Goal: Information Seeking & Learning: Learn about a topic

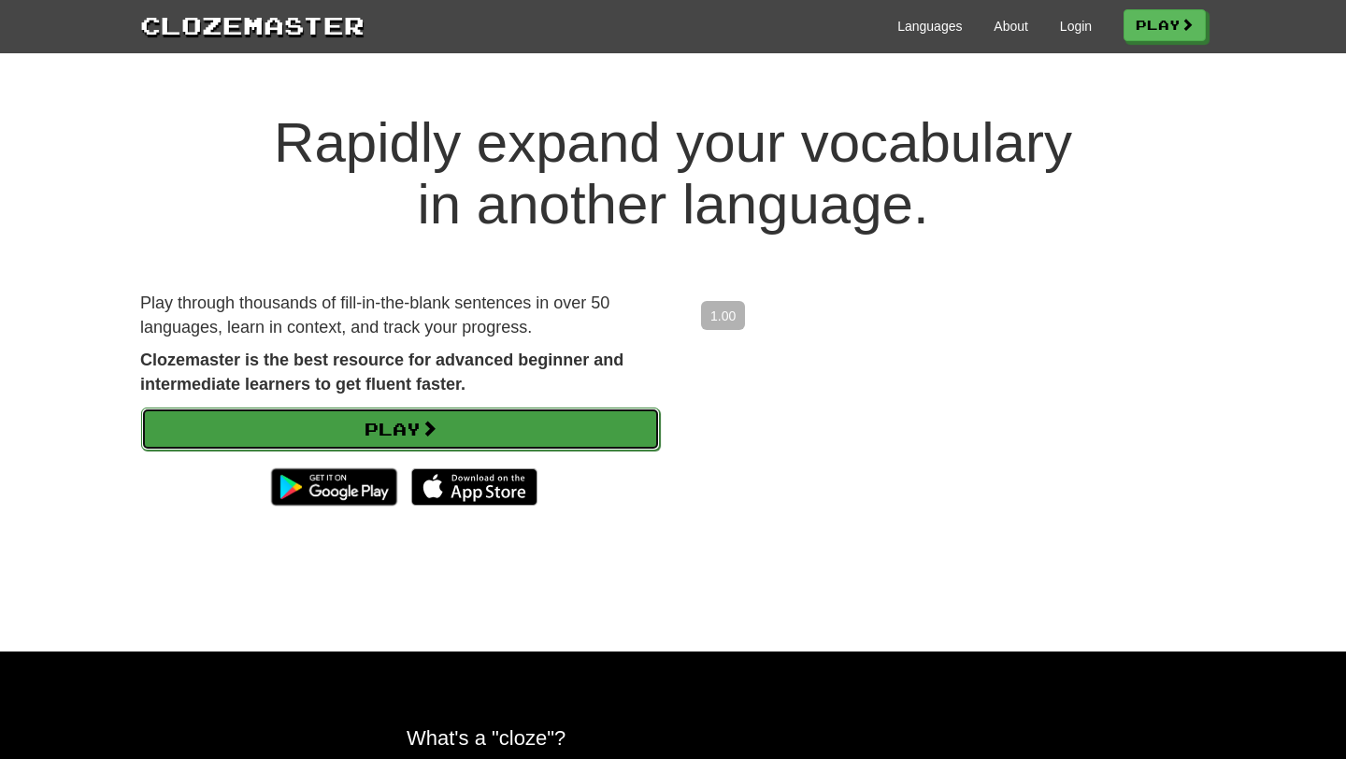
click at [397, 429] on link "Play" at bounding box center [400, 428] width 519 height 43
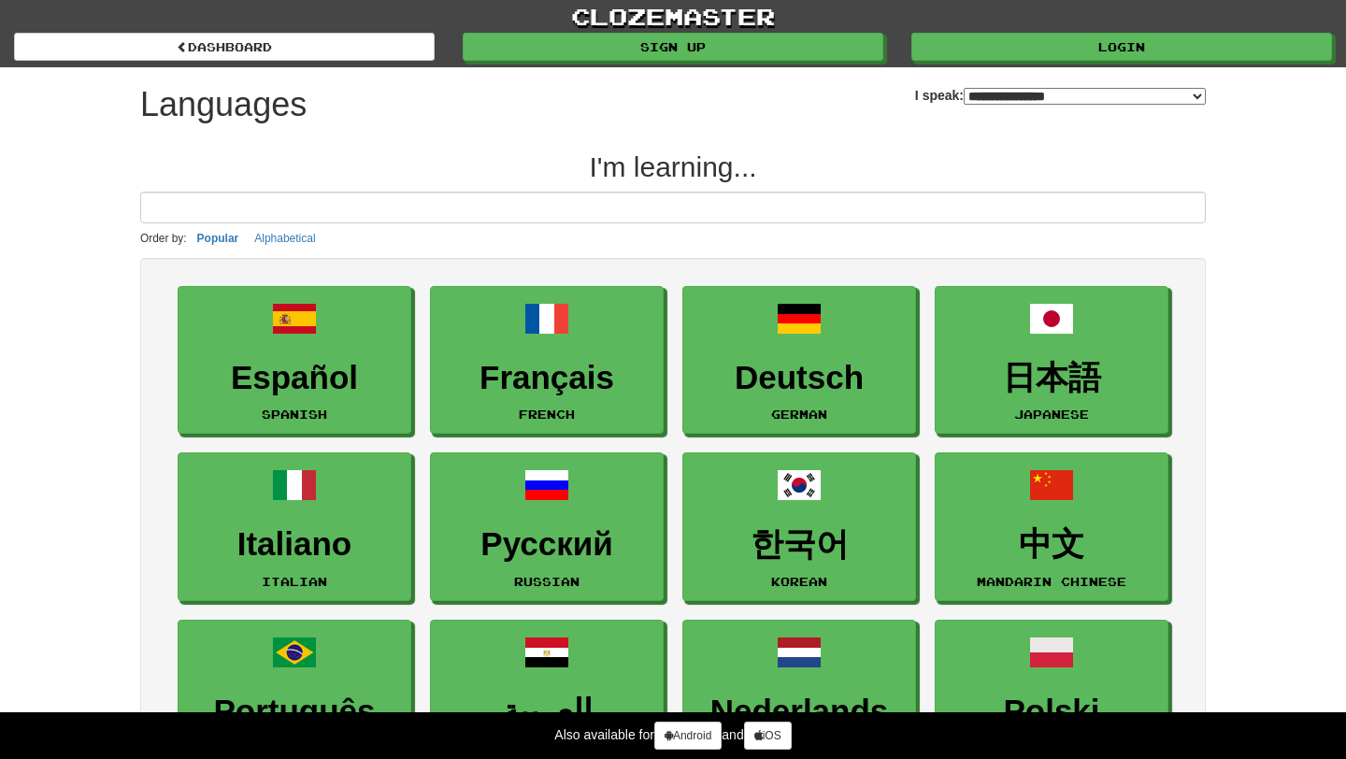
select select "*******"
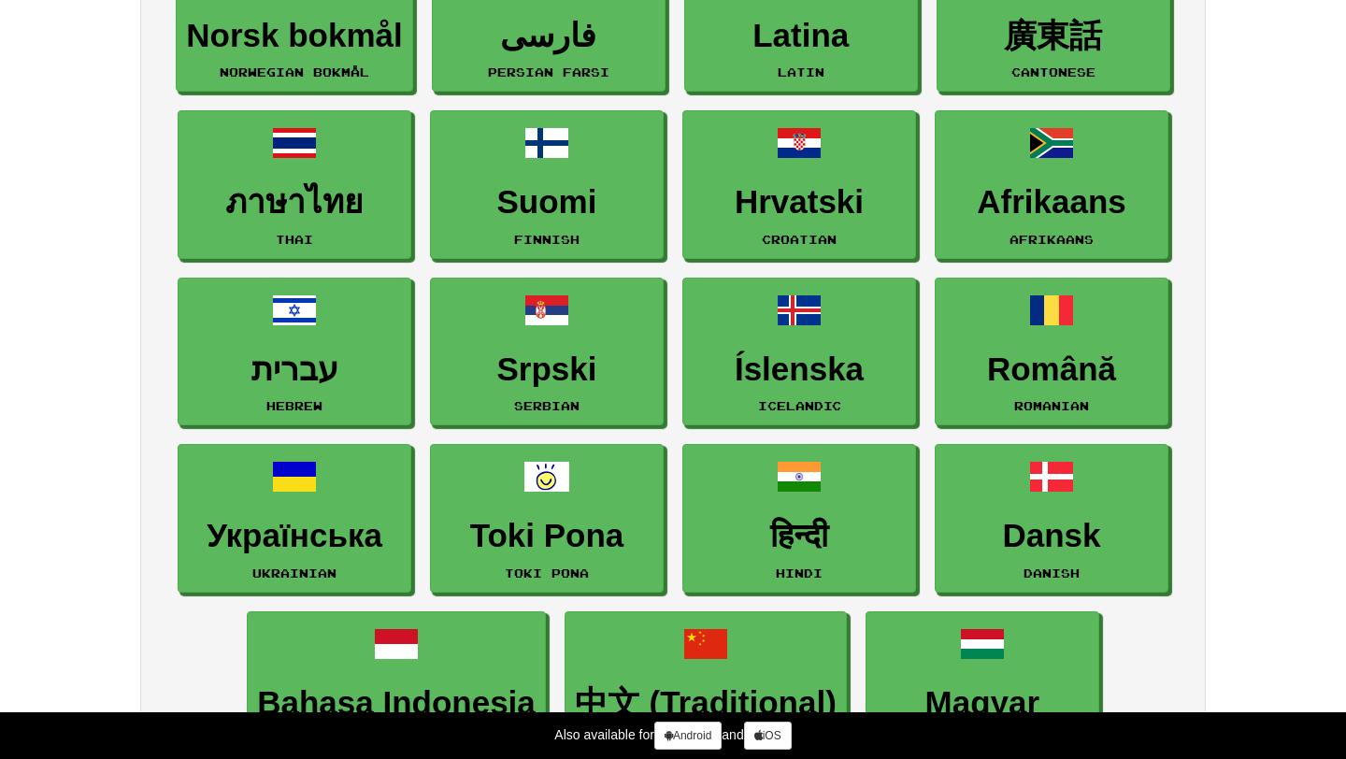
scroll to position [1008, 0]
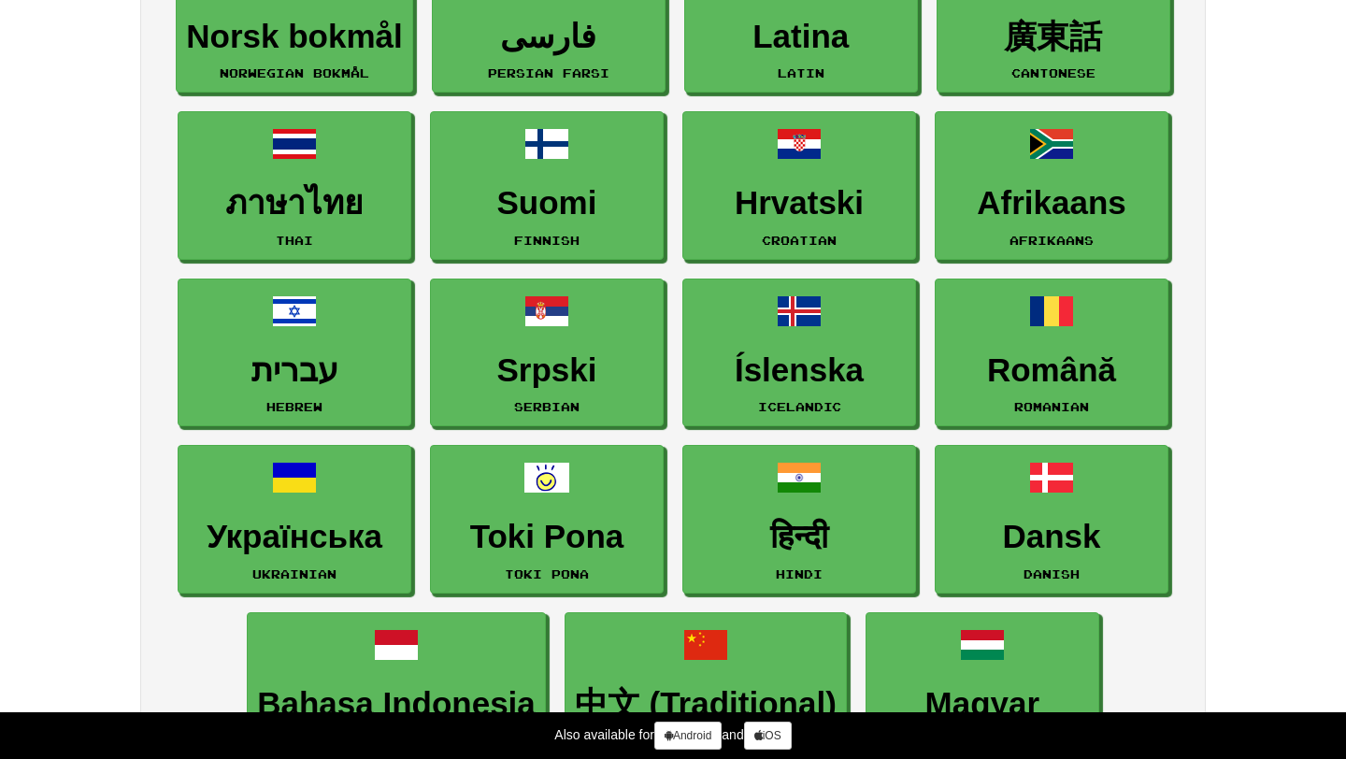
click at [21, 396] on div "**********" at bounding box center [673, 655] width 1346 height 3326
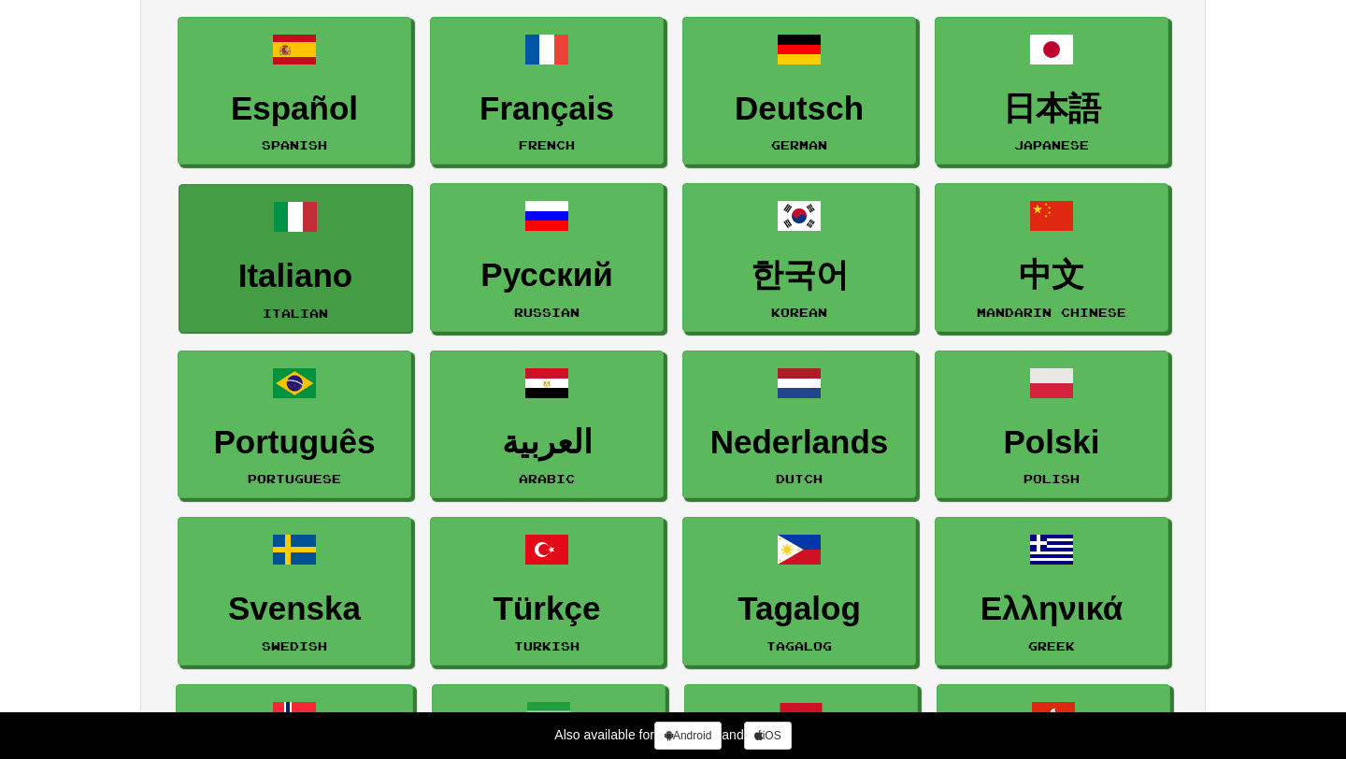
scroll to position [257, 0]
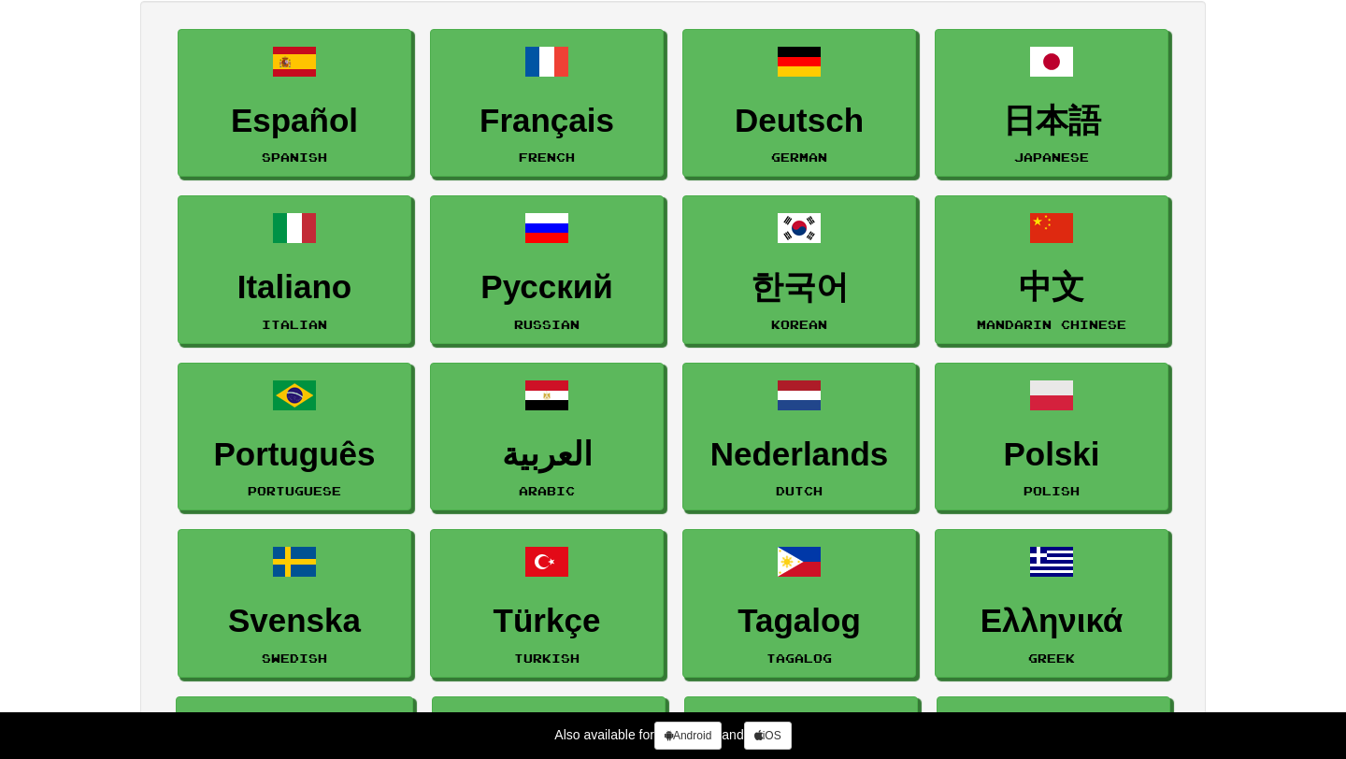
drag, startPoint x: 158, startPoint y: 32, endPoint x: 1266, endPoint y: 708, distance: 1298.7
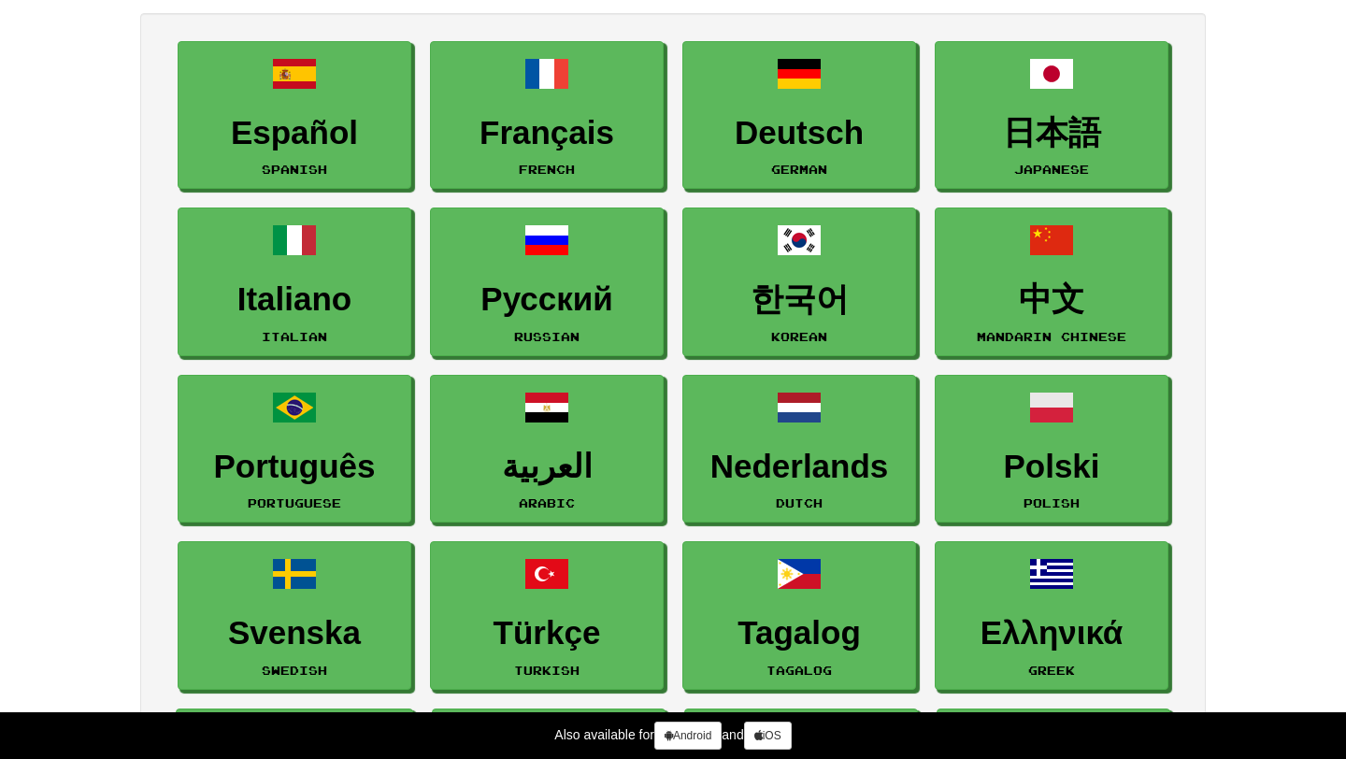
scroll to position [249, 0]
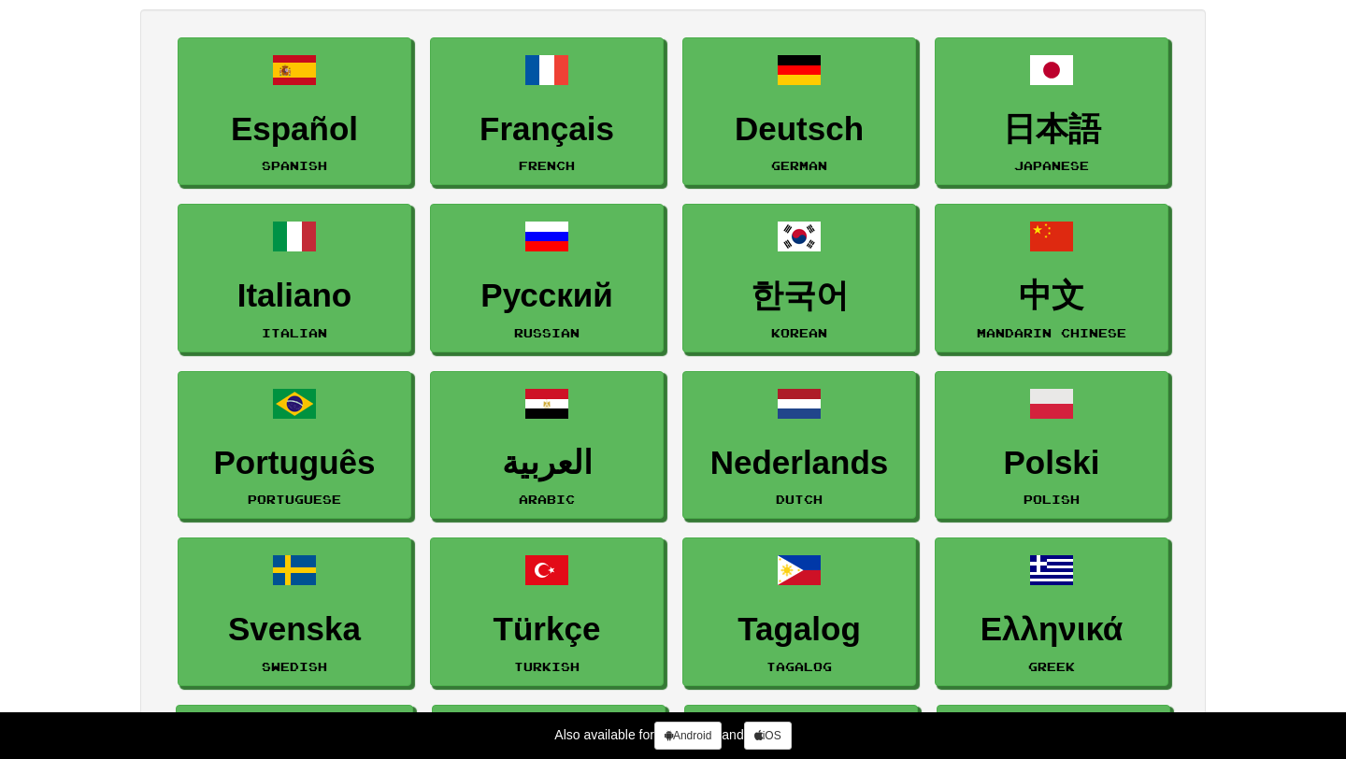
drag, startPoint x: 150, startPoint y: 265, endPoint x: 1214, endPoint y: 579, distance: 1109.9
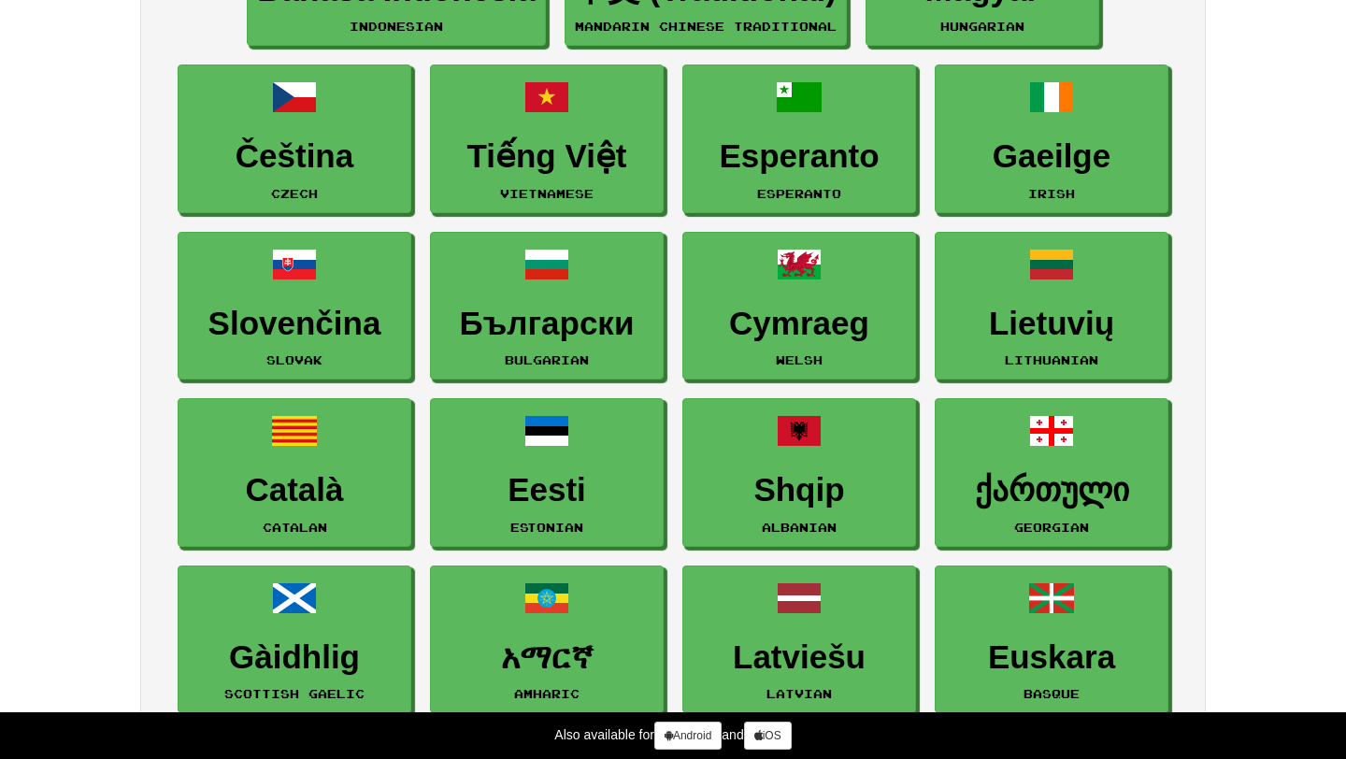
scroll to position [1724, 0]
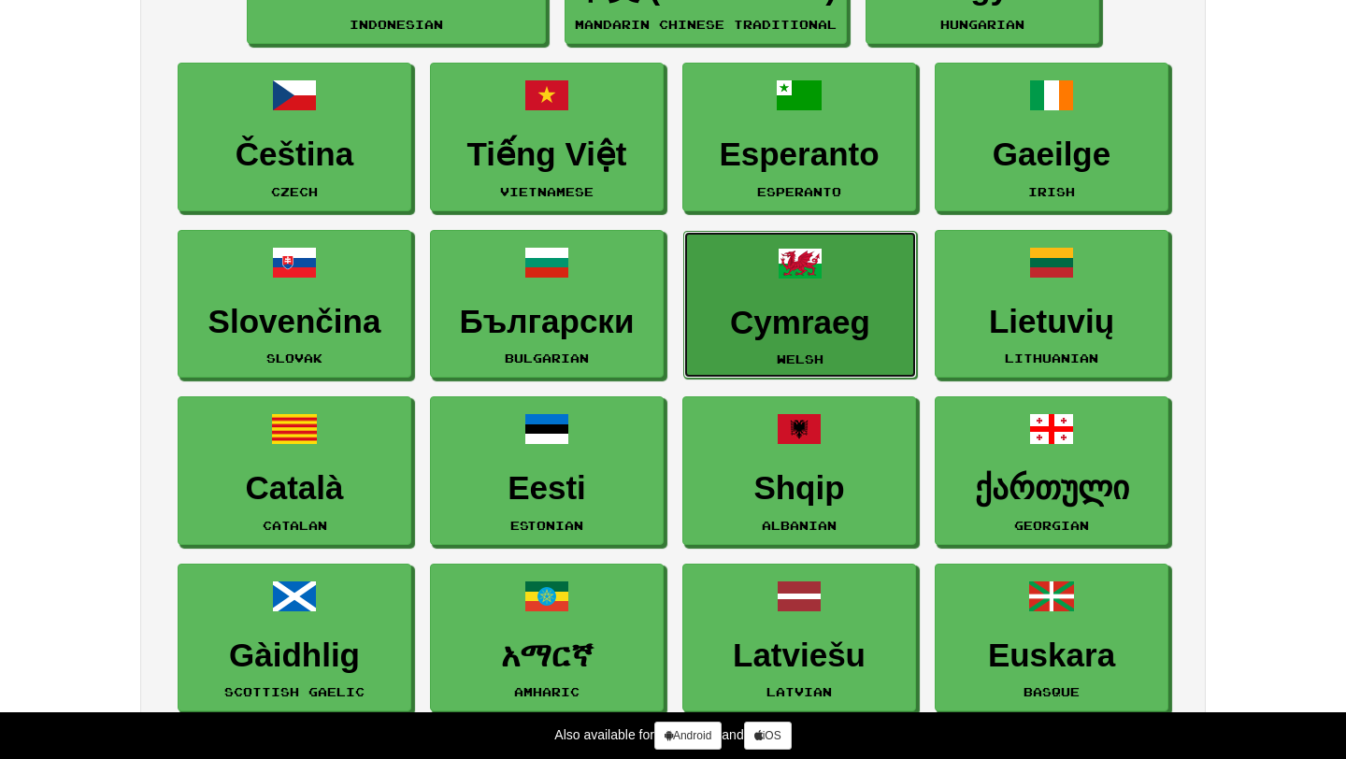
click at [808, 307] on h3 "Cymraeg" at bounding box center [799, 323] width 213 height 36
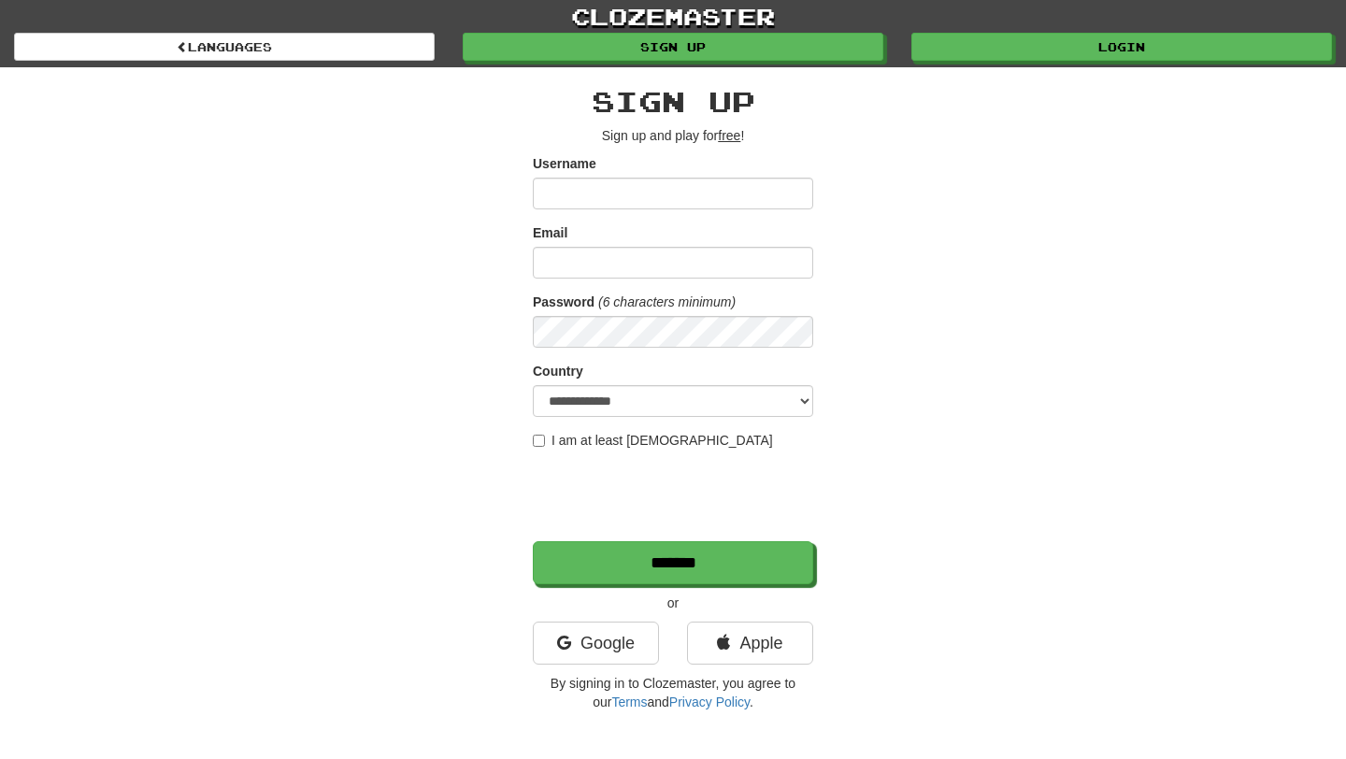
scroll to position [206, 0]
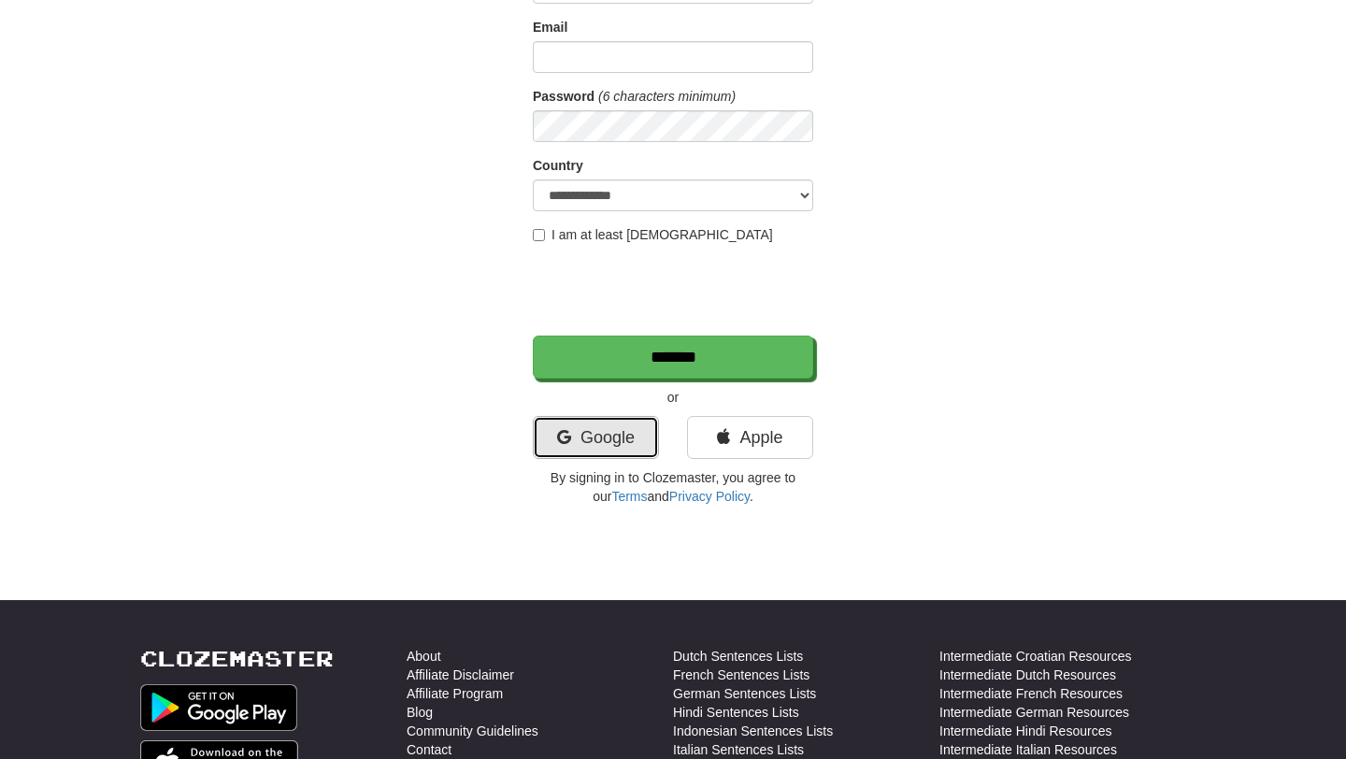
click at [630, 437] on link "Google" at bounding box center [596, 437] width 126 height 43
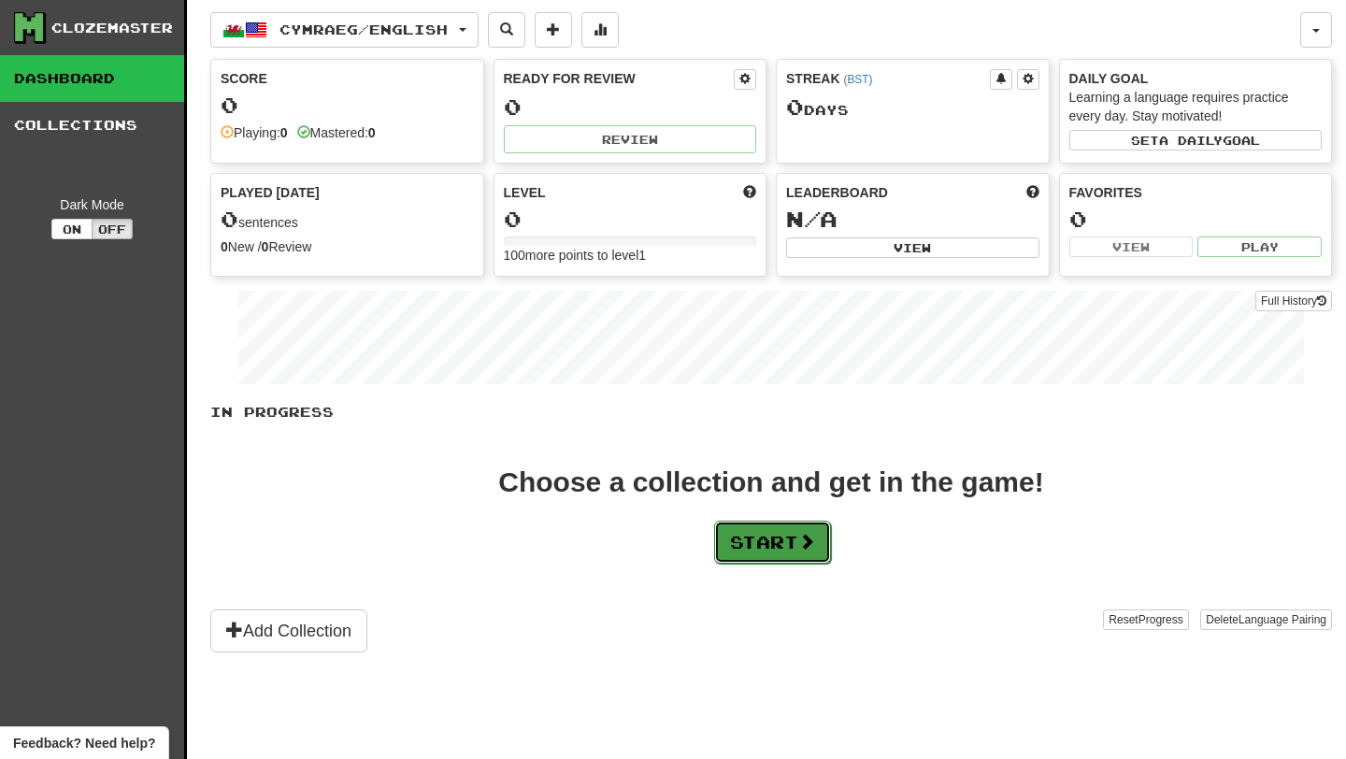
click at [775, 534] on button "Start" at bounding box center [772, 542] width 117 height 43
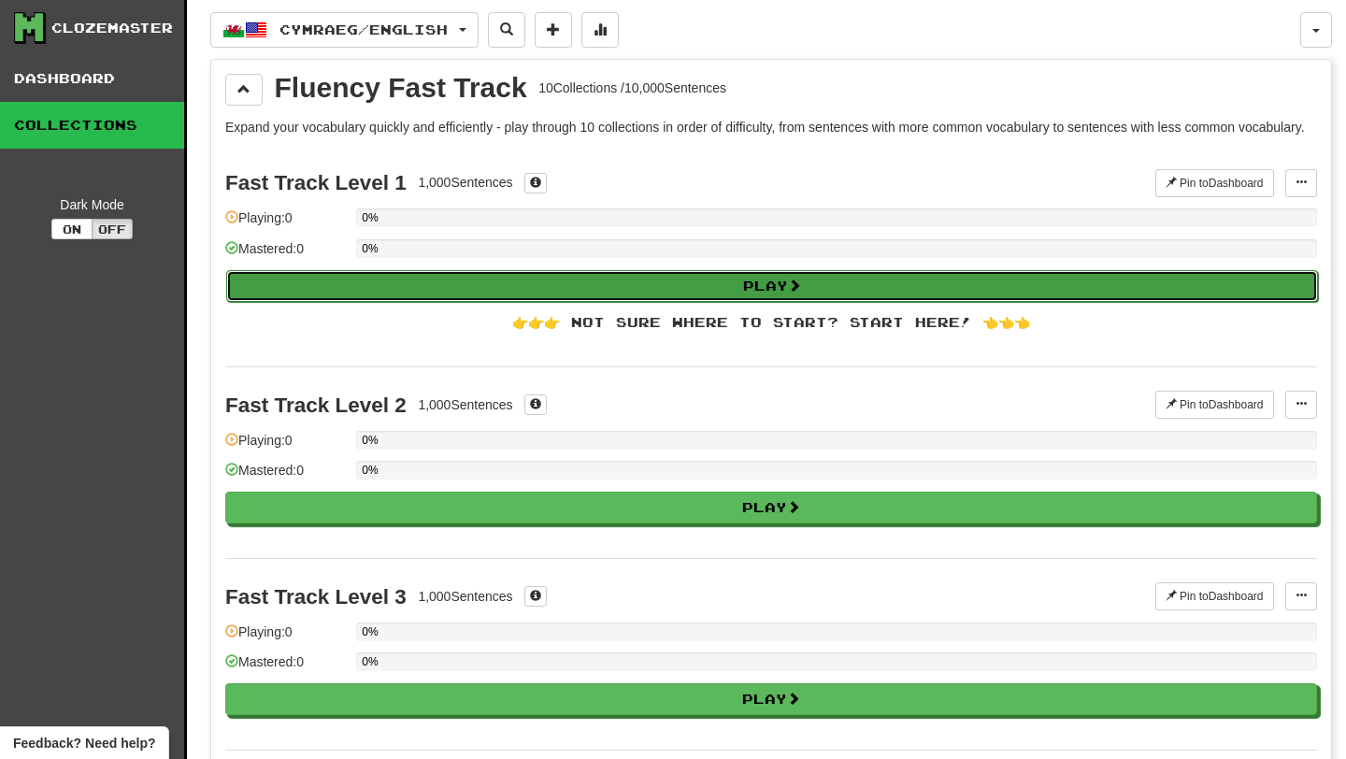
click at [650, 302] on button "Play" at bounding box center [772, 286] width 1092 height 32
select select "**"
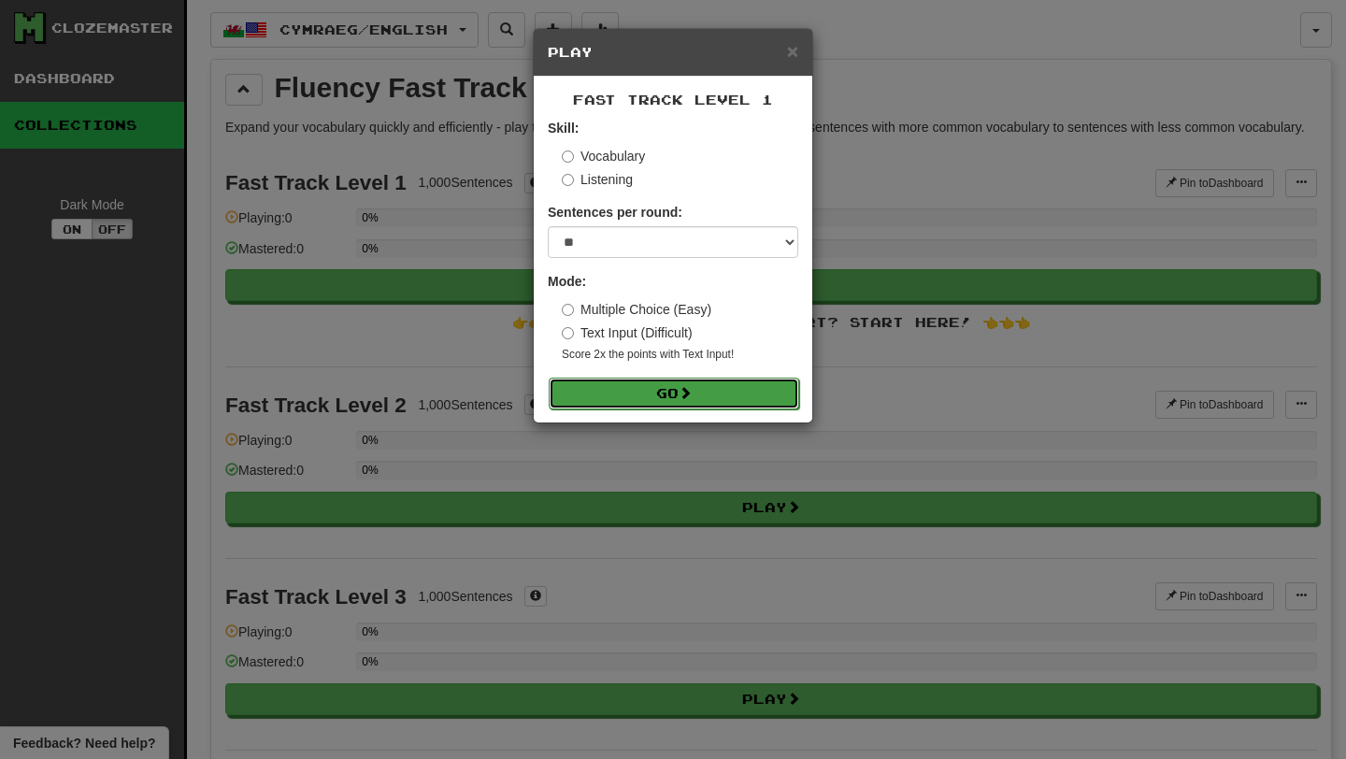
click at [668, 397] on button "Go" at bounding box center [674, 394] width 250 height 32
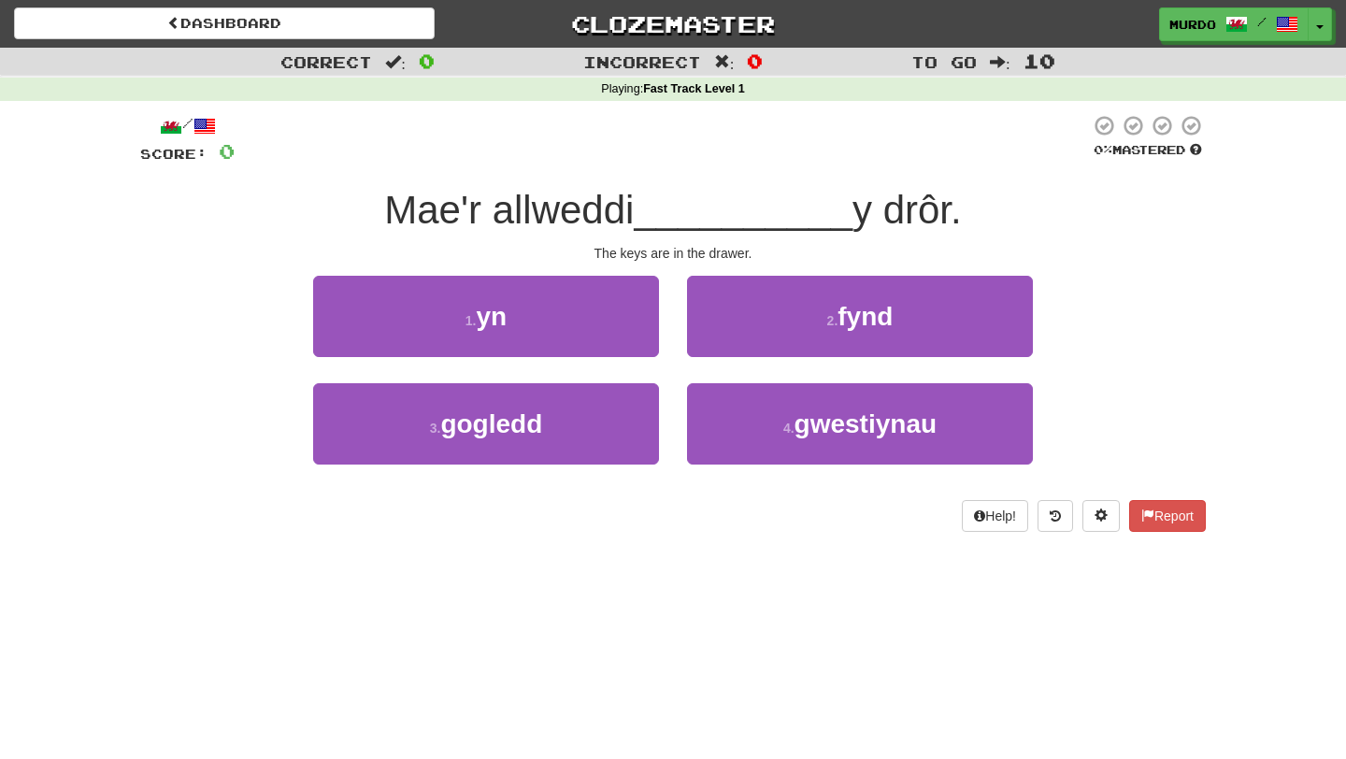
click at [627, 210] on span "Mae'r allweddi" at bounding box center [509, 210] width 250 height 44
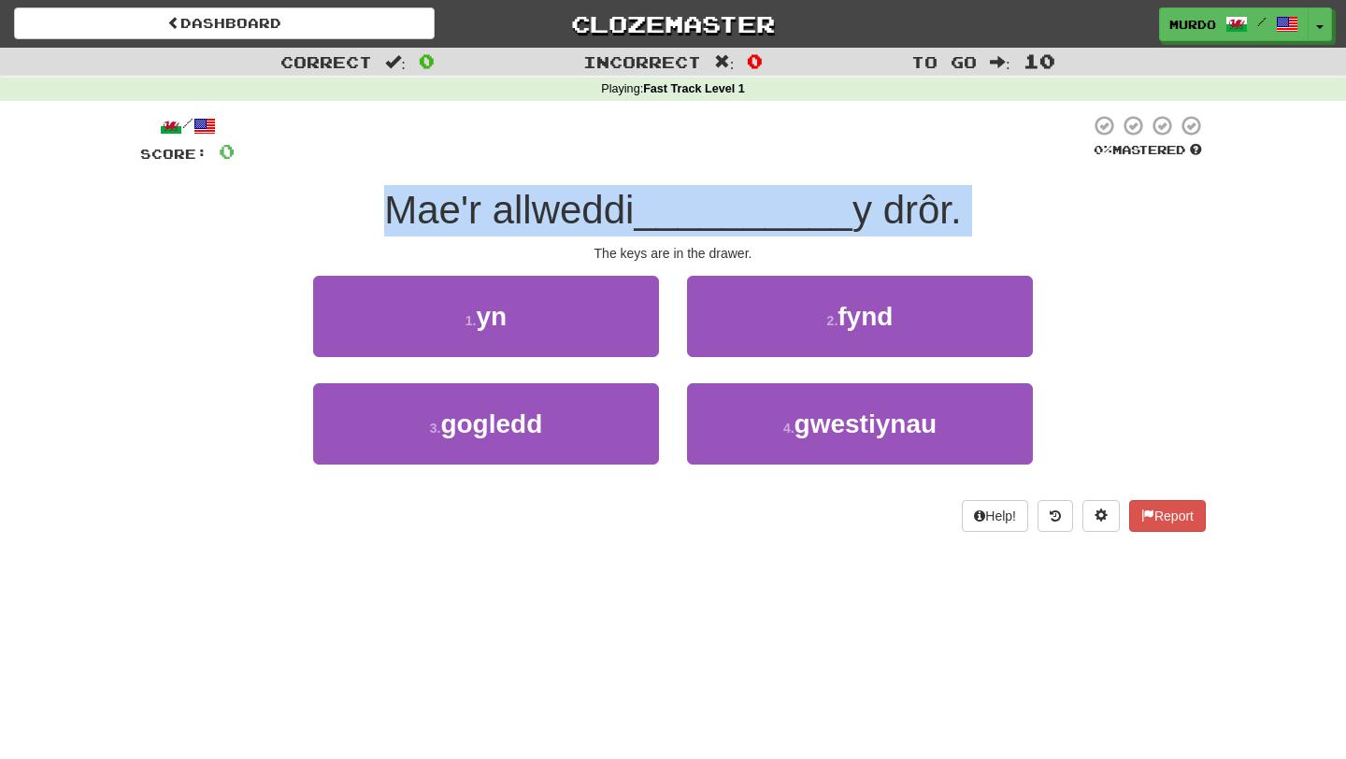
click at [627, 210] on span "Mae'r allweddi" at bounding box center [509, 210] width 250 height 44
click at [634, 210] on span "Mae'r allweddi" at bounding box center [509, 210] width 250 height 44
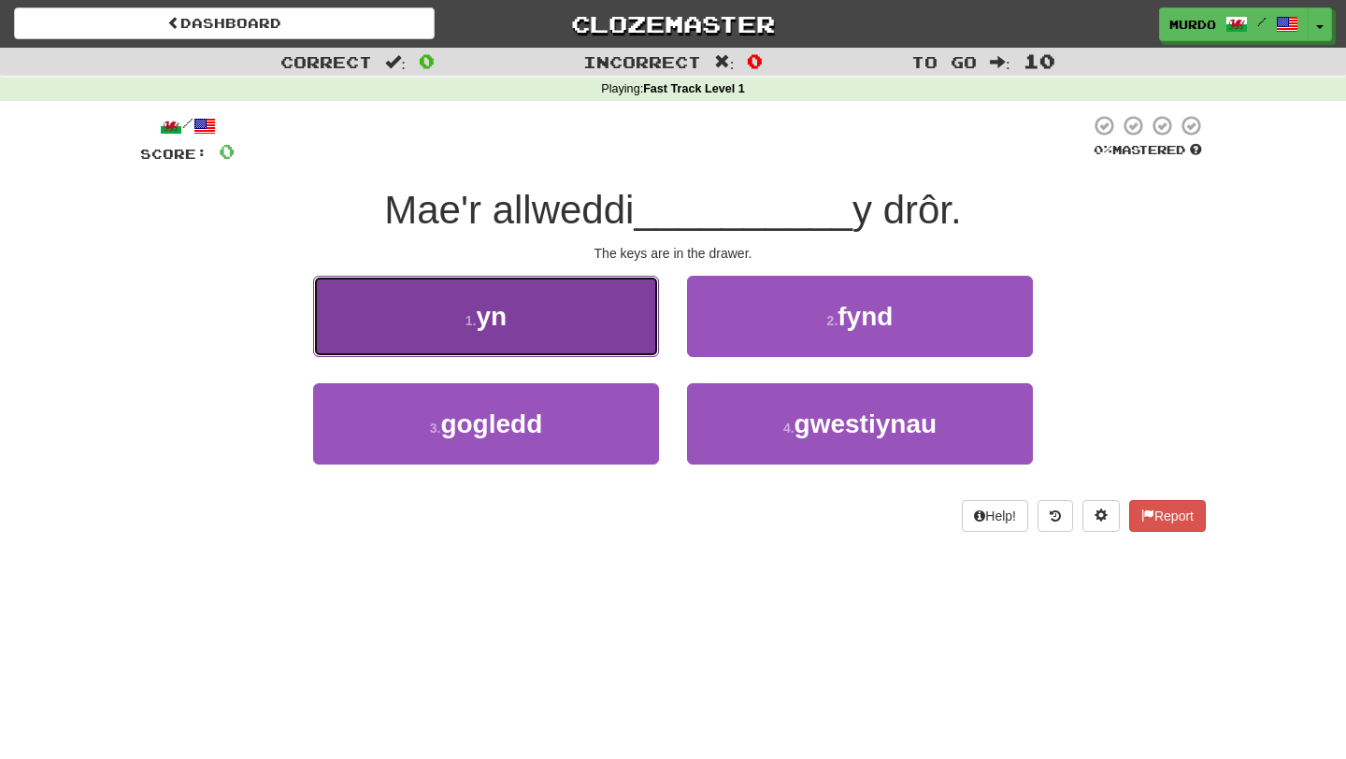
click at [562, 313] on button "1 . yn" at bounding box center [486, 316] width 346 height 81
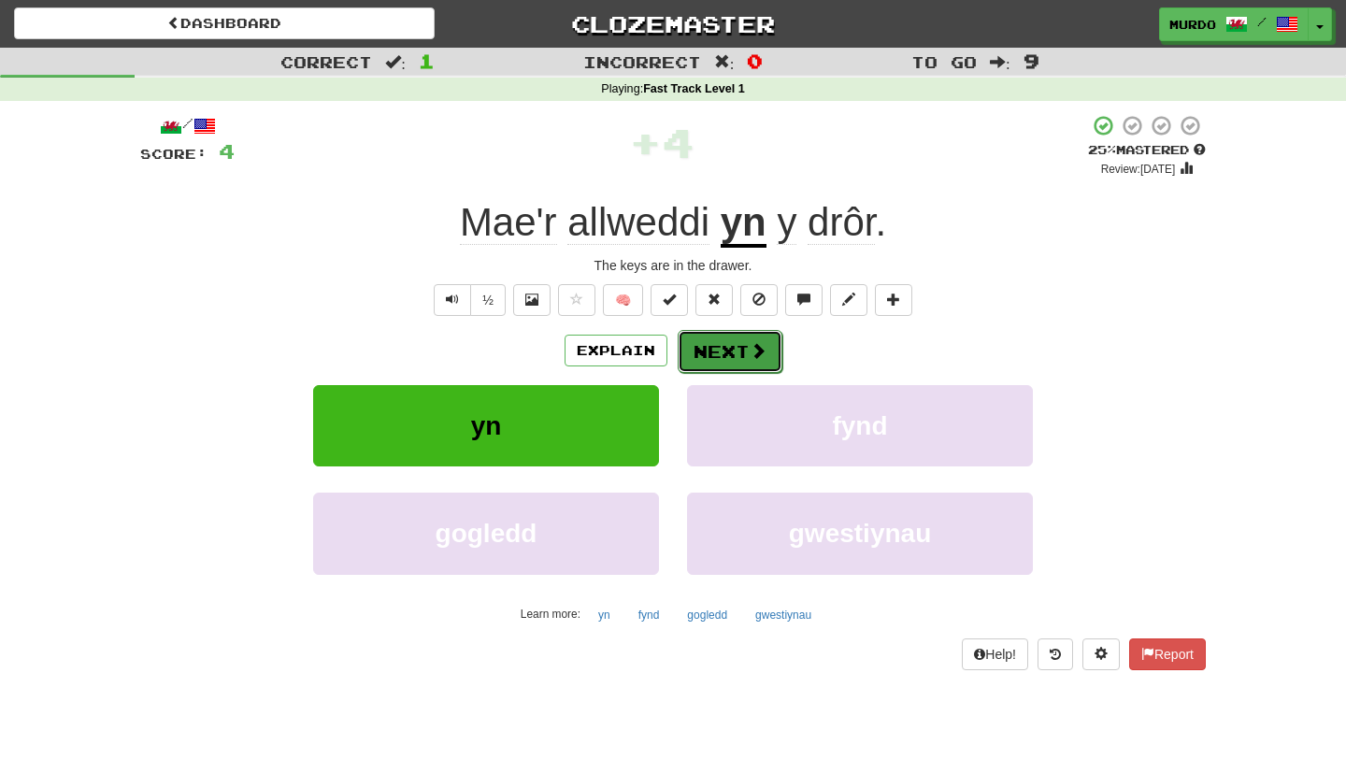
click at [740, 350] on button "Next" at bounding box center [730, 351] width 105 height 43
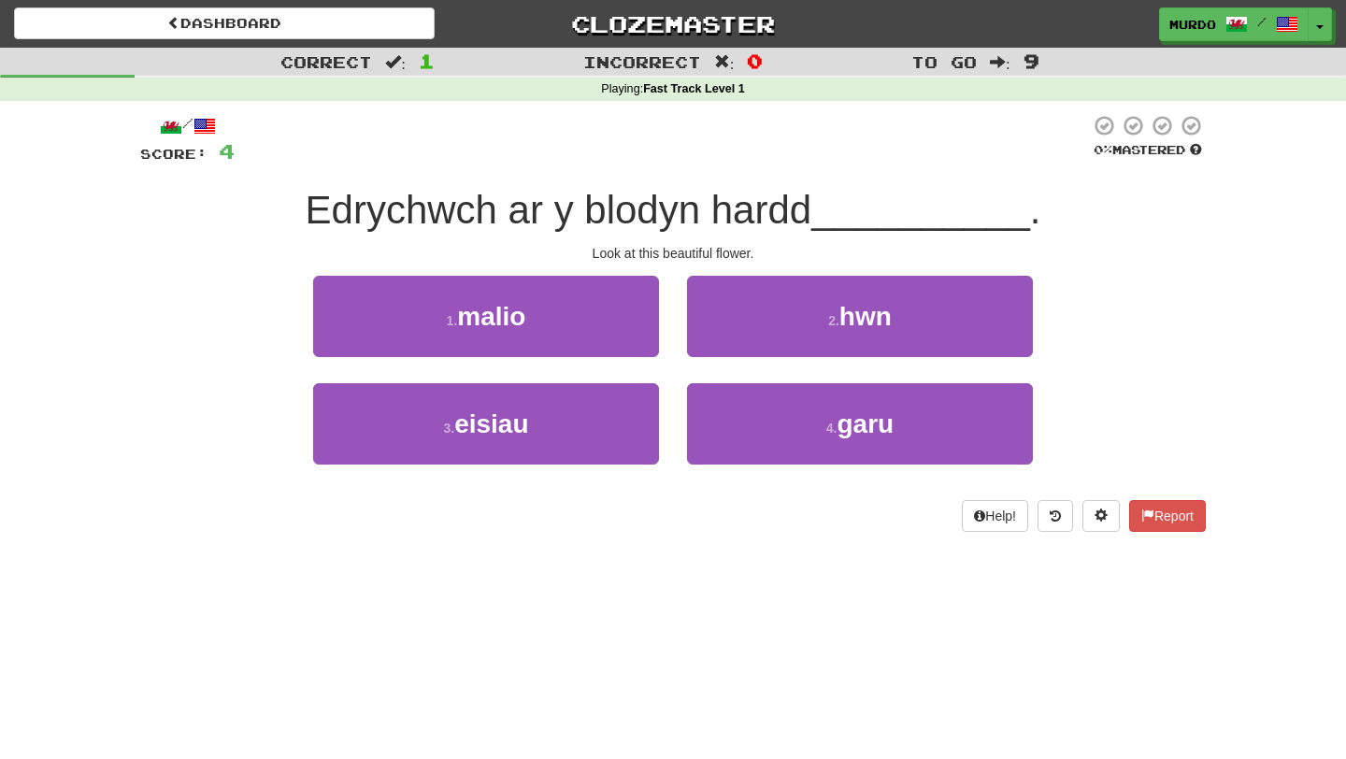
click at [608, 207] on span "Edrychwch ar y blodyn hardd" at bounding box center [559, 210] width 507 height 44
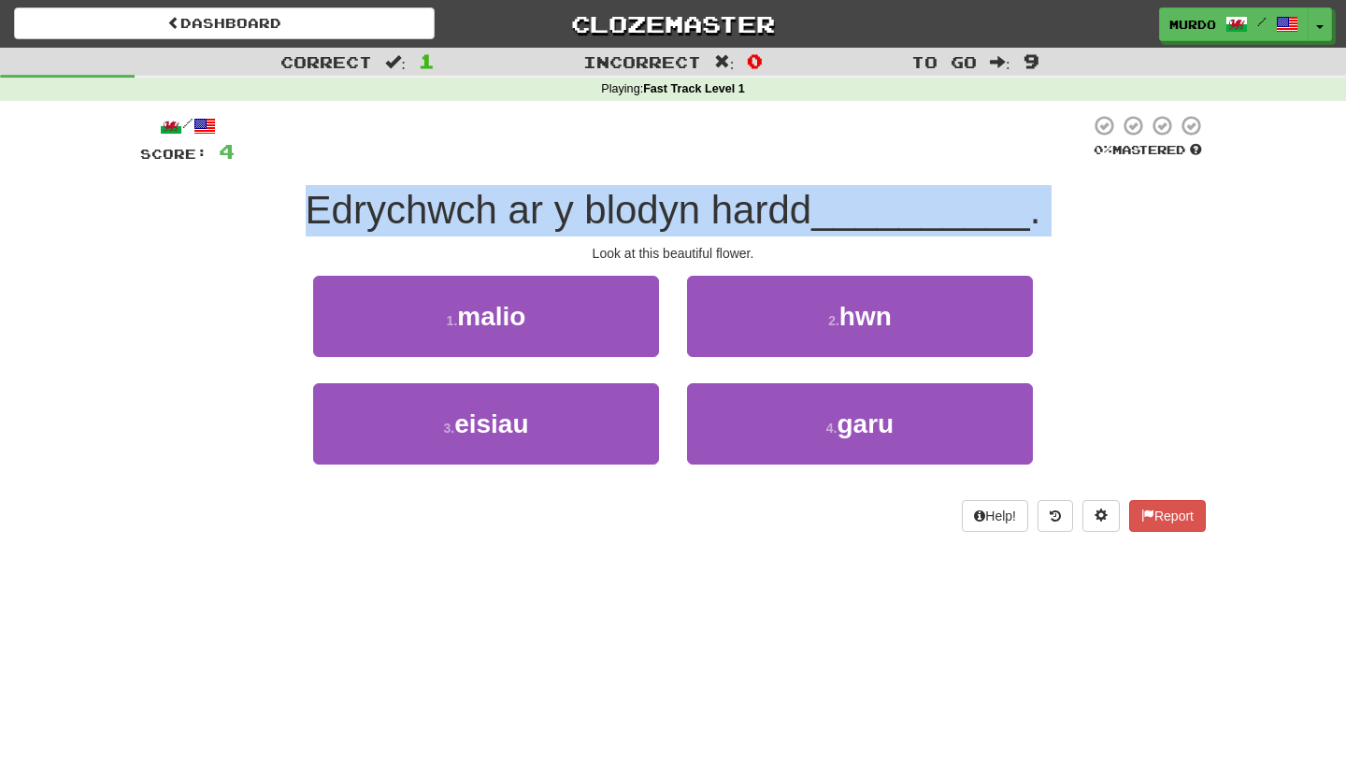
click at [608, 207] on span "Edrychwch ar y blodyn hardd" at bounding box center [559, 210] width 507 height 44
click at [676, 207] on span "Edrychwch ar y blodyn hardd" at bounding box center [559, 210] width 507 height 44
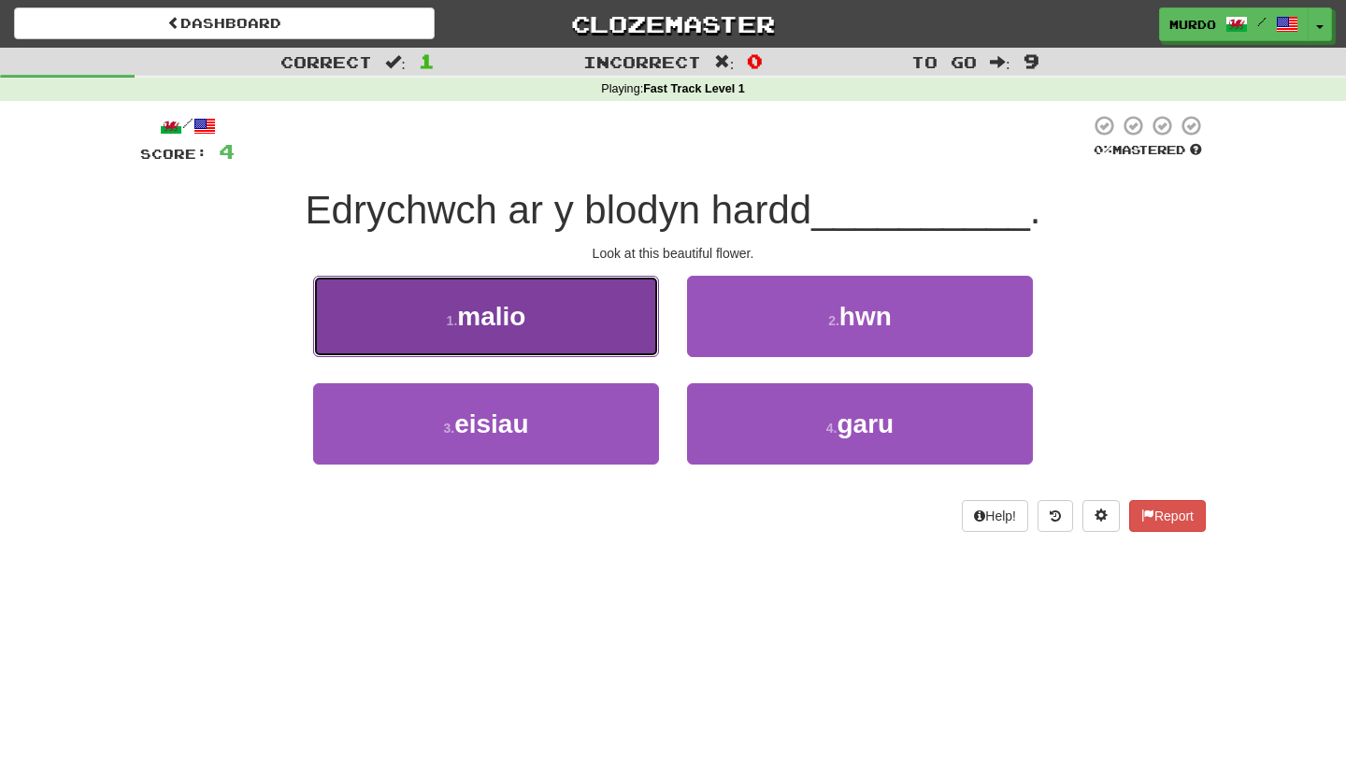
click at [563, 315] on button "1 . malio" at bounding box center [486, 316] width 346 height 81
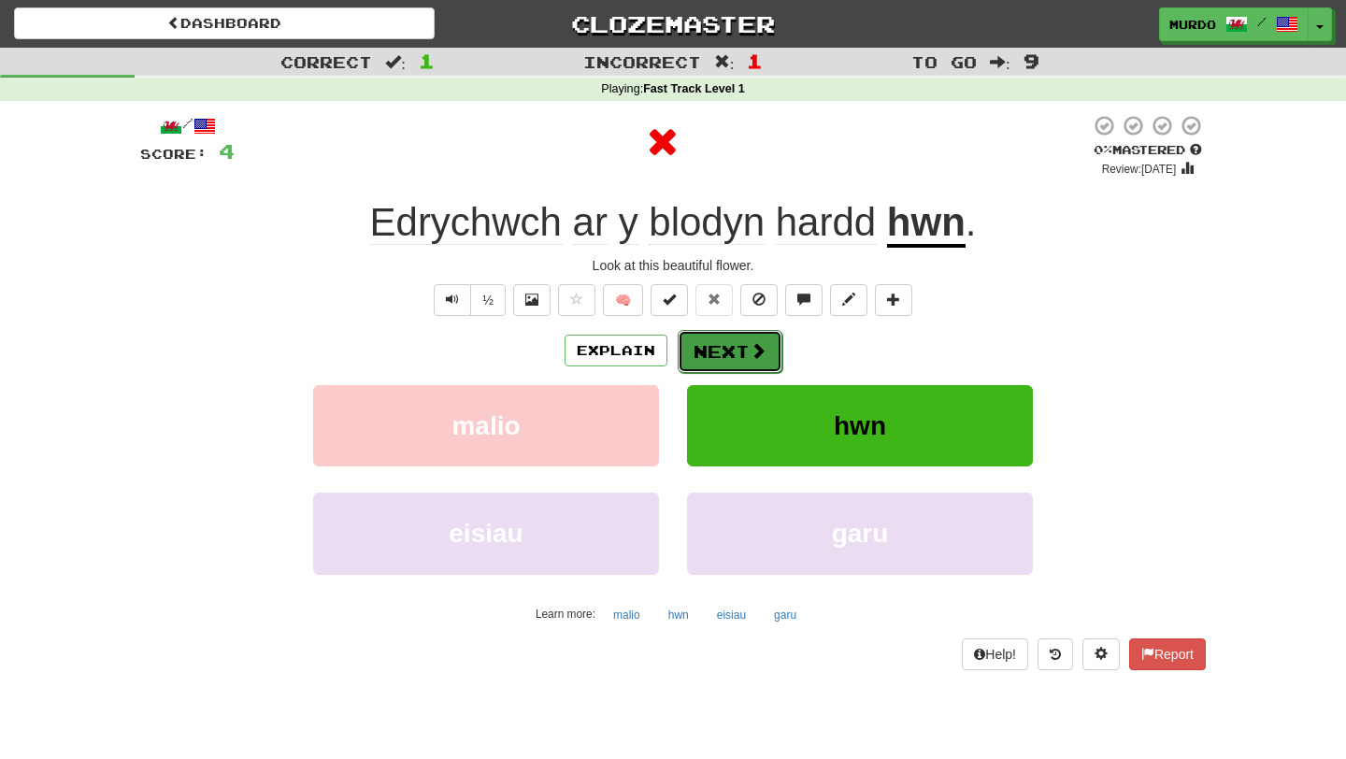
click at [744, 354] on button "Next" at bounding box center [730, 351] width 105 height 43
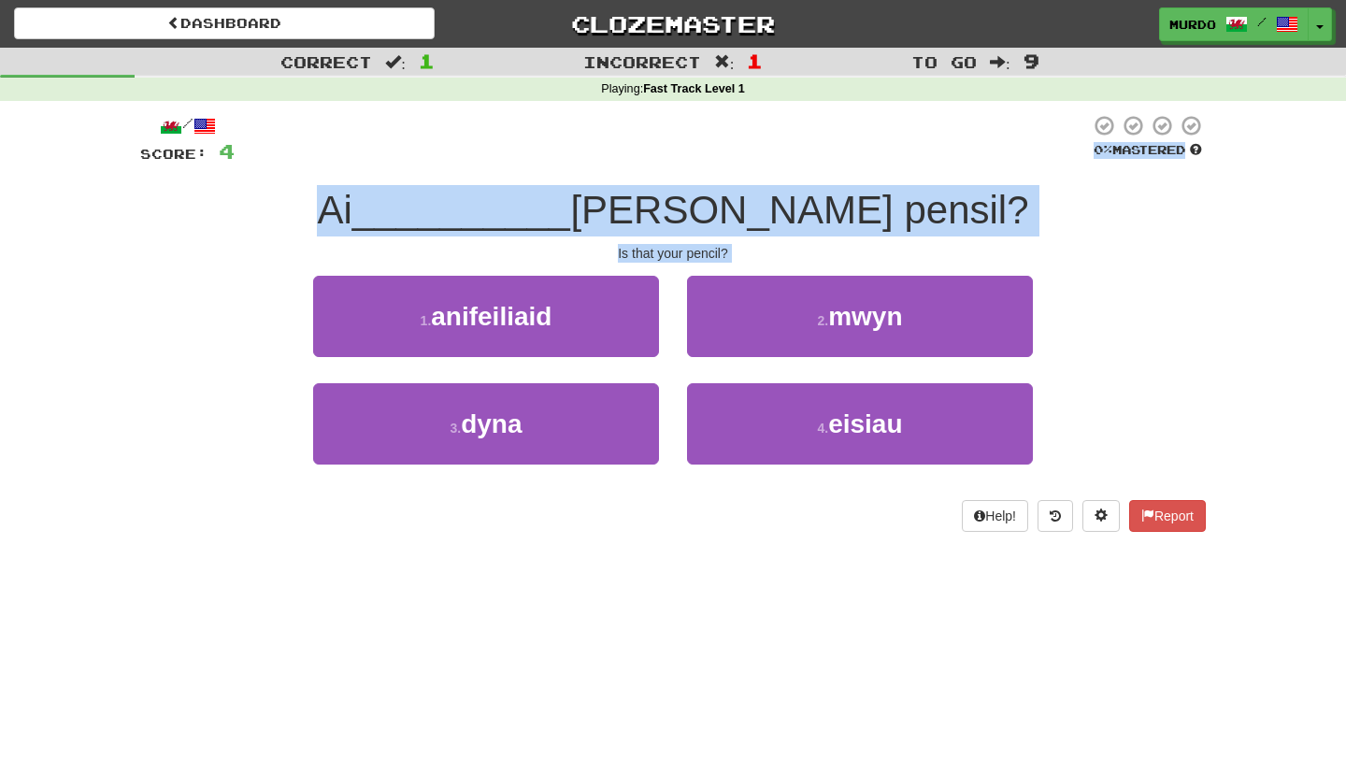
drag, startPoint x: 753, startPoint y: 536, endPoint x: 632, endPoint y: 153, distance: 402.0
click at [632, 153] on div "/ Score: 4 0 % Mastered Ai __________ yw eich pensil? Is that your pencil? 1 . …" at bounding box center [672, 329] width 1065 height 457
click at [632, 153] on div at bounding box center [662, 139] width 855 height 51
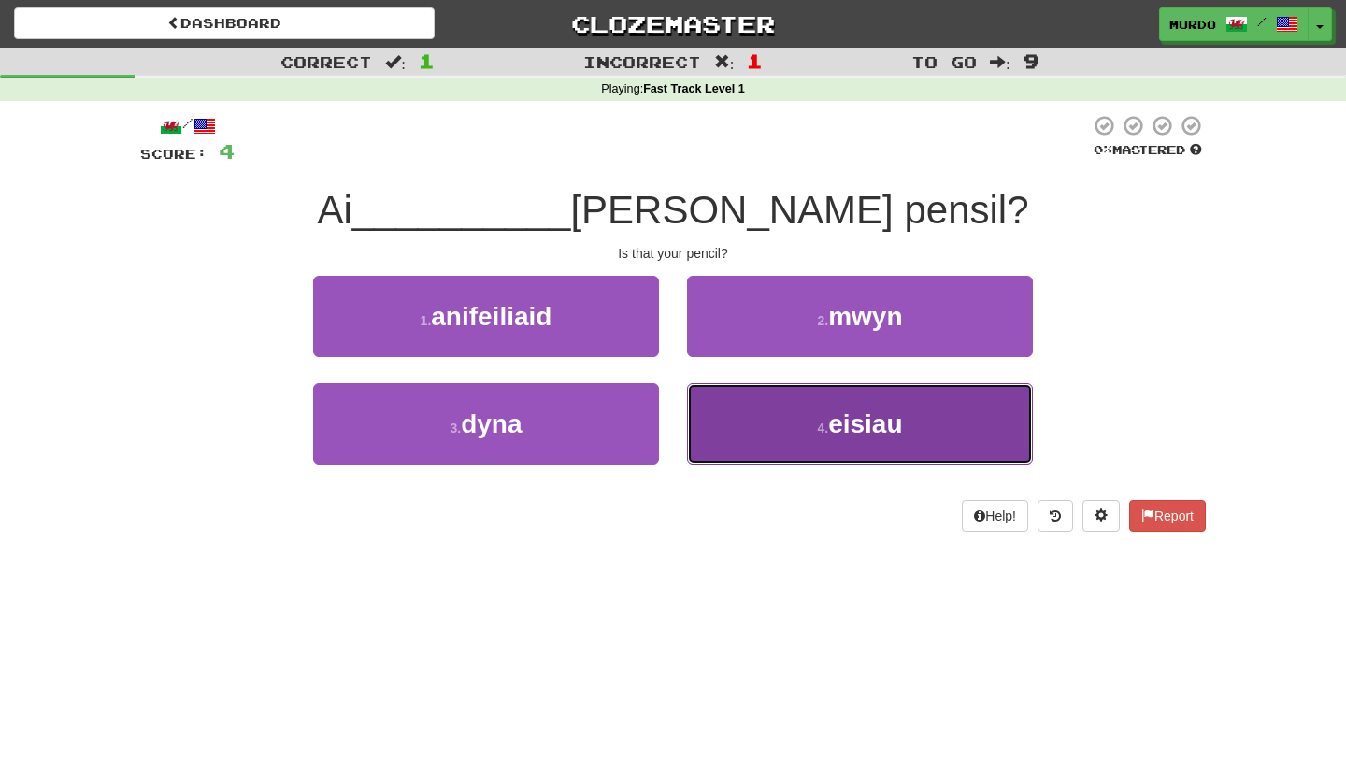
click at [836, 409] on span "eisiau" at bounding box center [865, 423] width 74 height 29
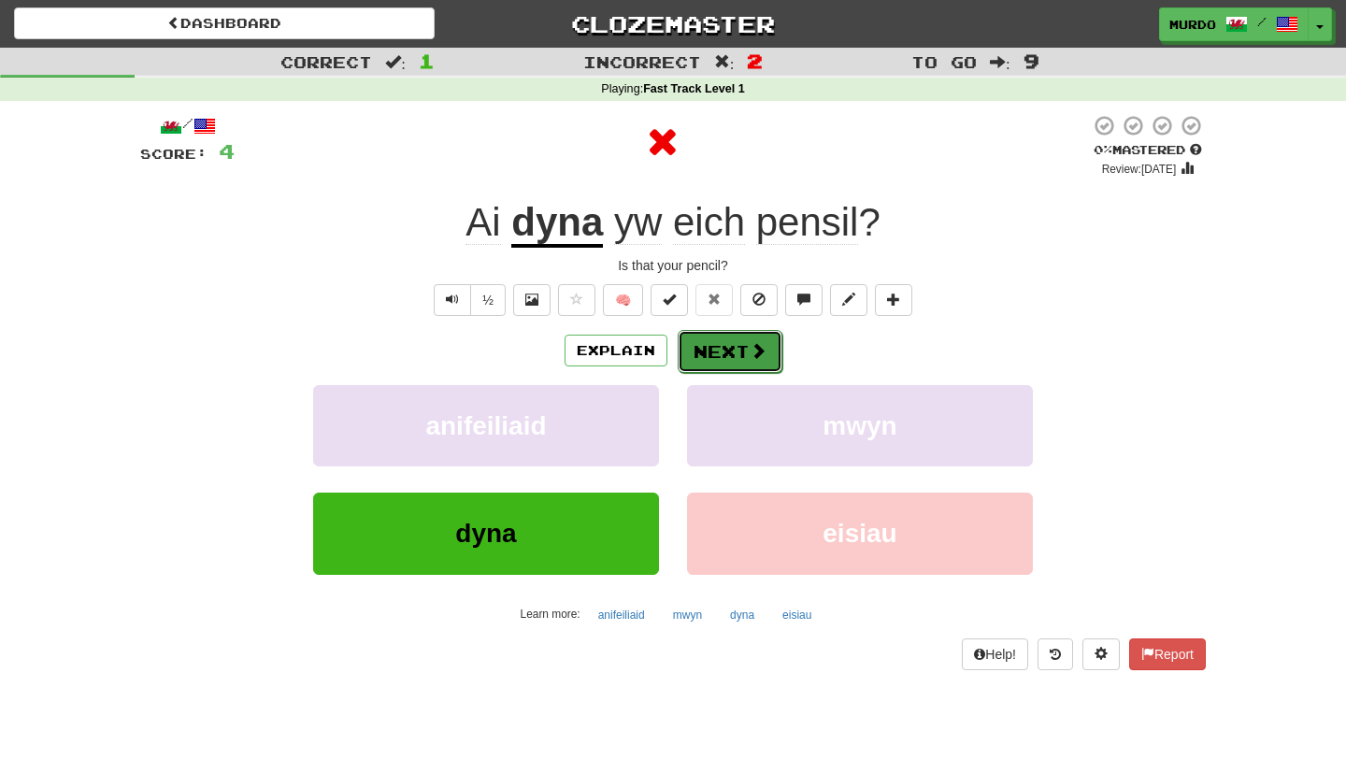
click at [750, 349] on span at bounding box center [758, 350] width 17 height 17
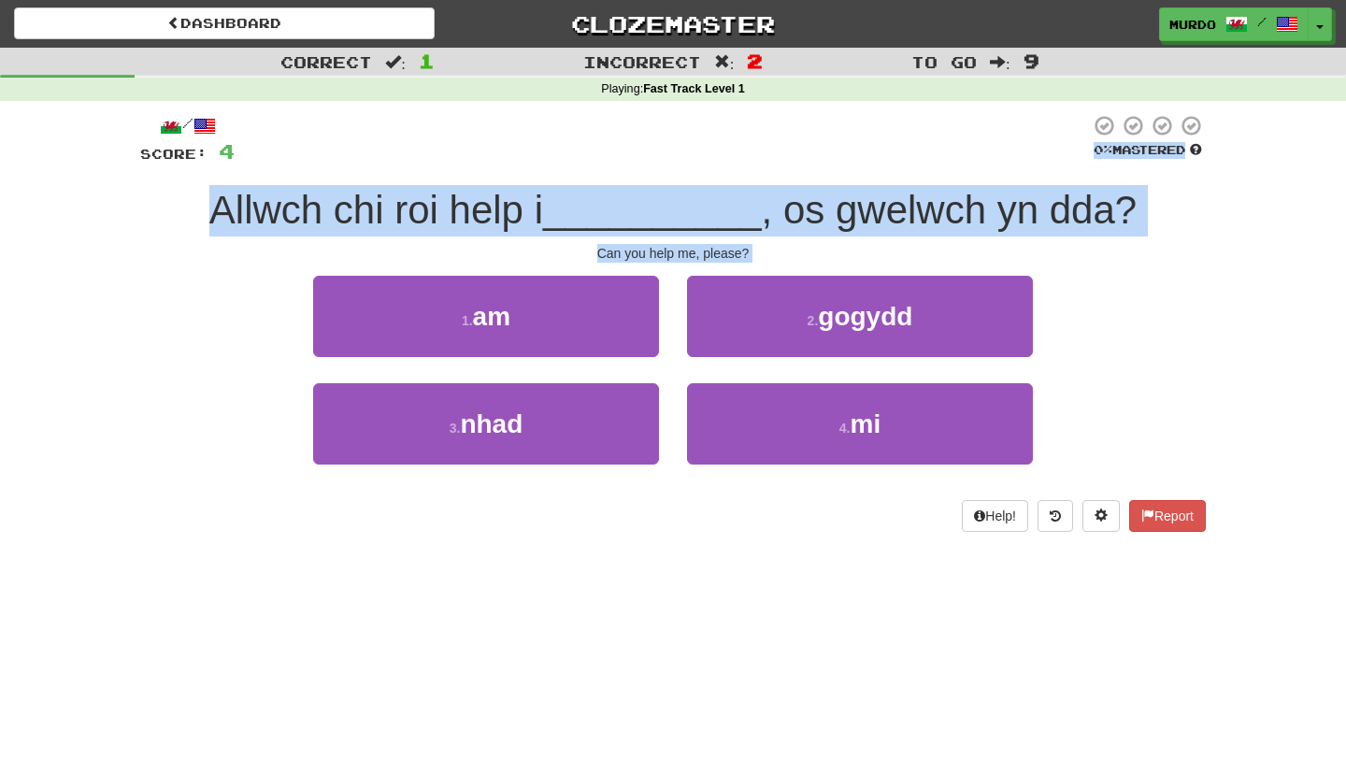
drag, startPoint x: 565, startPoint y: 164, endPoint x: 607, endPoint y: 553, distance: 391.9
click at [607, 553] on div "/ Score: 4 0 % Mastered Allwch chi roi help i __________ , os gwelwch yn dda? C…" at bounding box center [672, 329] width 1065 height 457
click at [608, 493] on div "/ Score: 4 0 % Mastered Allwch chi roi help i __________ , os gwelwch yn dda? C…" at bounding box center [672, 323] width 1065 height 418
drag, startPoint x: 608, startPoint y: 493, endPoint x: 515, endPoint y: 182, distance: 324.7
click at [515, 182] on div "/ Score: 4 0 % Mastered Allwch chi roi help i __________ , os gwelwch yn dda? C…" at bounding box center [672, 323] width 1065 height 418
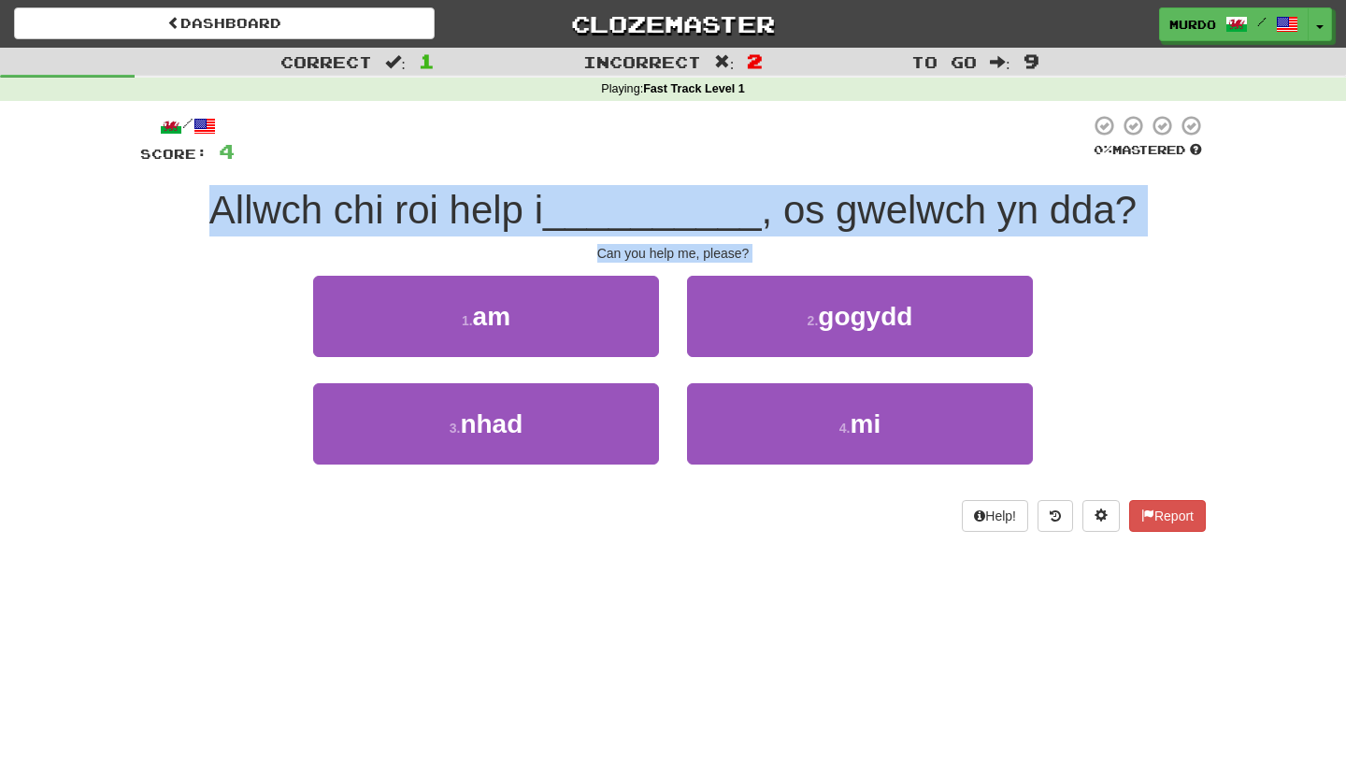
click at [515, 182] on div "/ Score: 4 0 % Mastered Allwch chi roi help i __________ , os gwelwch yn dda? C…" at bounding box center [672, 323] width 1065 height 418
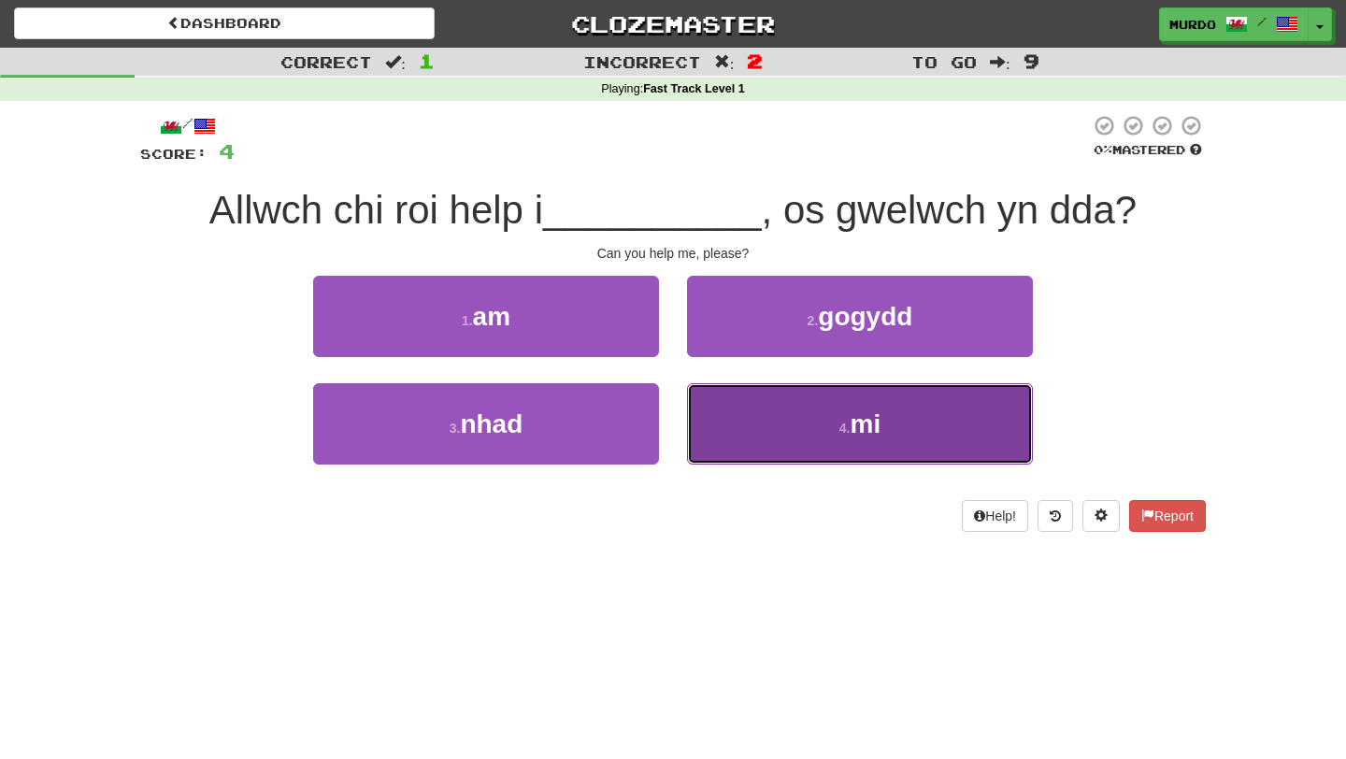
click at [790, 420] on button "4 . mi" at bounding box center [860, 423] width 346 height 81
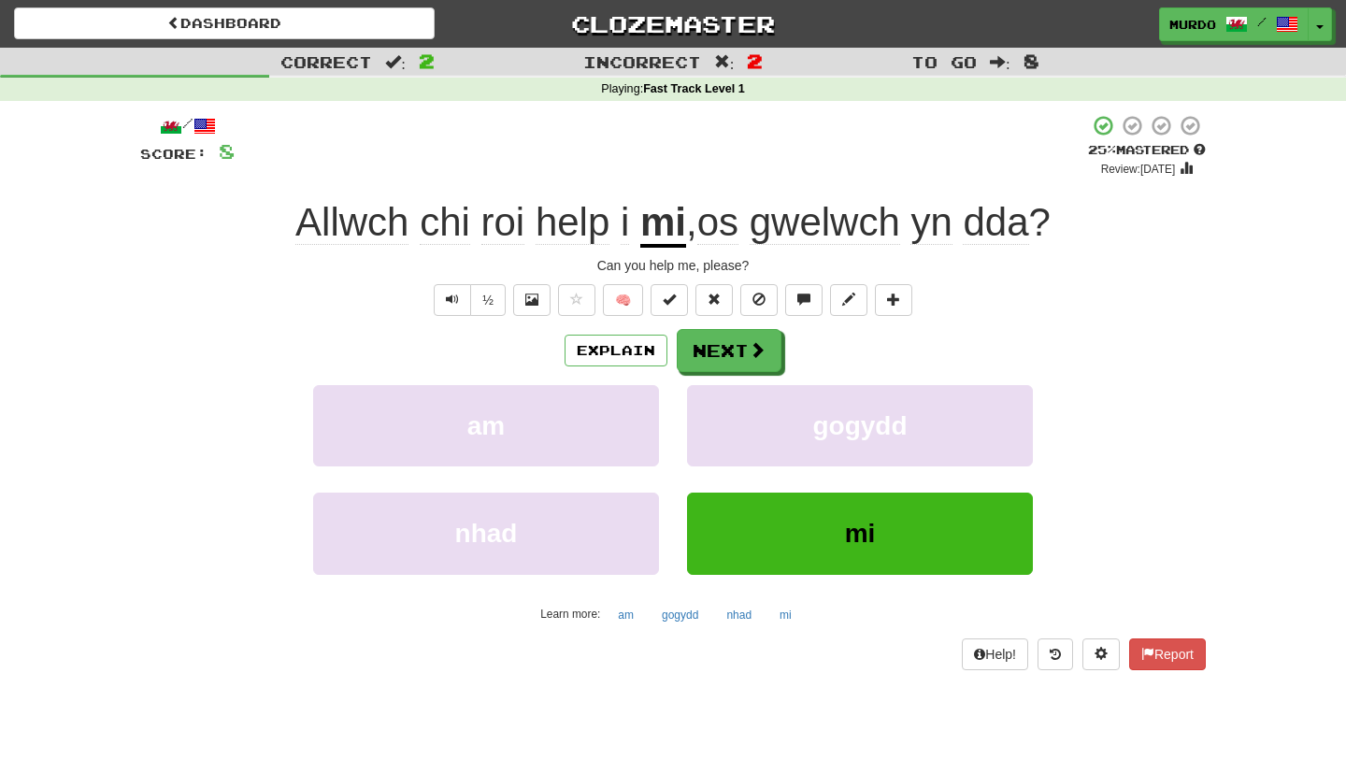
click at [726, 230] on span "os" at bounding box center [717, 222] width 41 height 45
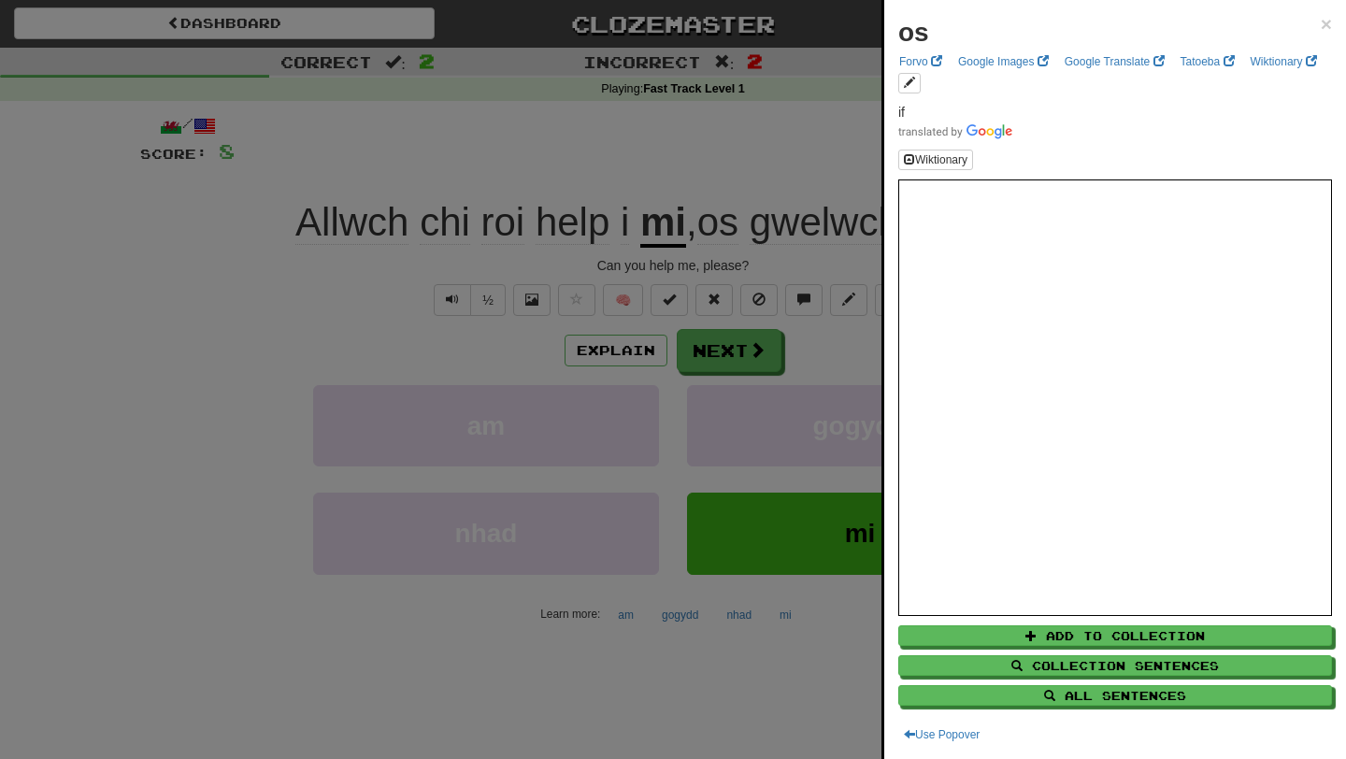
click at [778, 179] on div at bounding box center [673, 379] width 1346 height 759
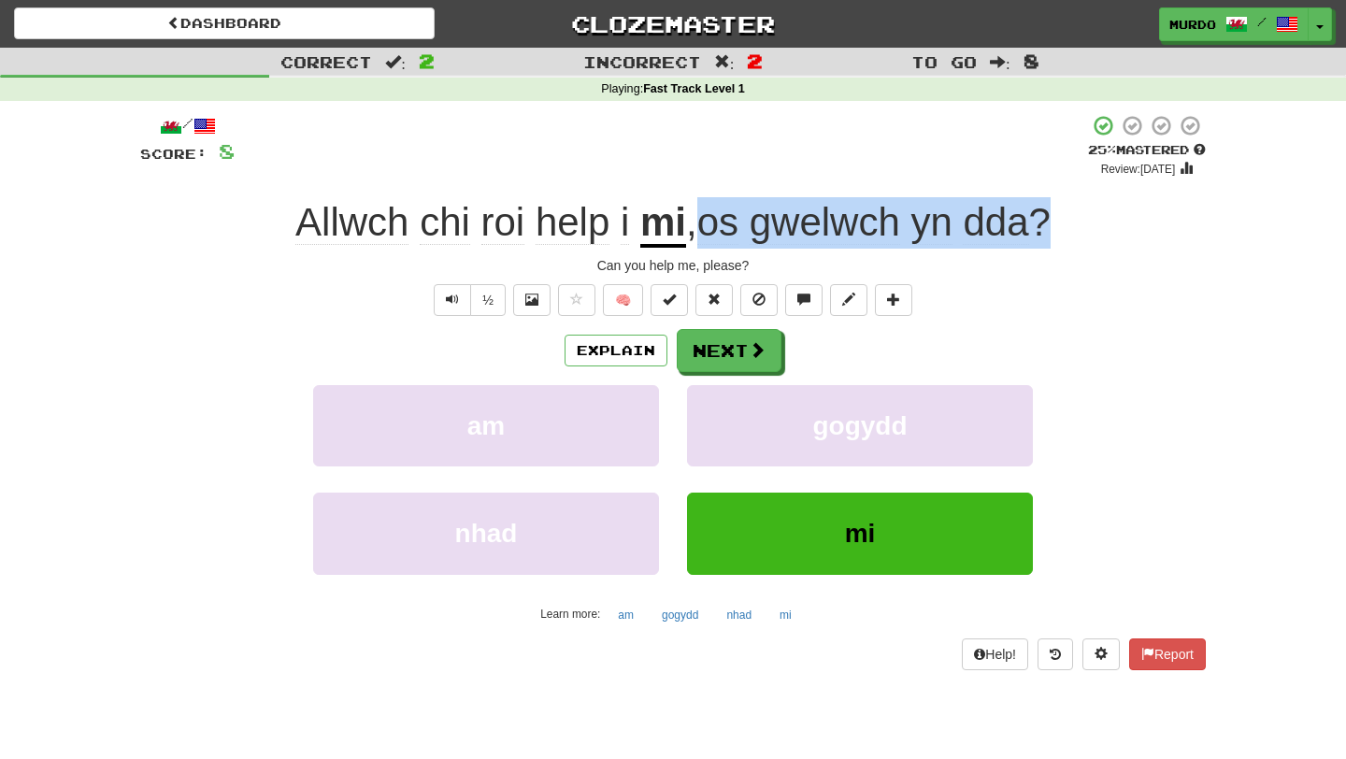
drag, startPoint x: 1083, startPoint y: 221, endPoint x: 706, endPoint y: 214, distance: 377.6
click at [706, 214] on div "Allwch chi roi help i mi , os gwelwch yn dda ?" at bounding box center [672, 222] width 1065 height 51
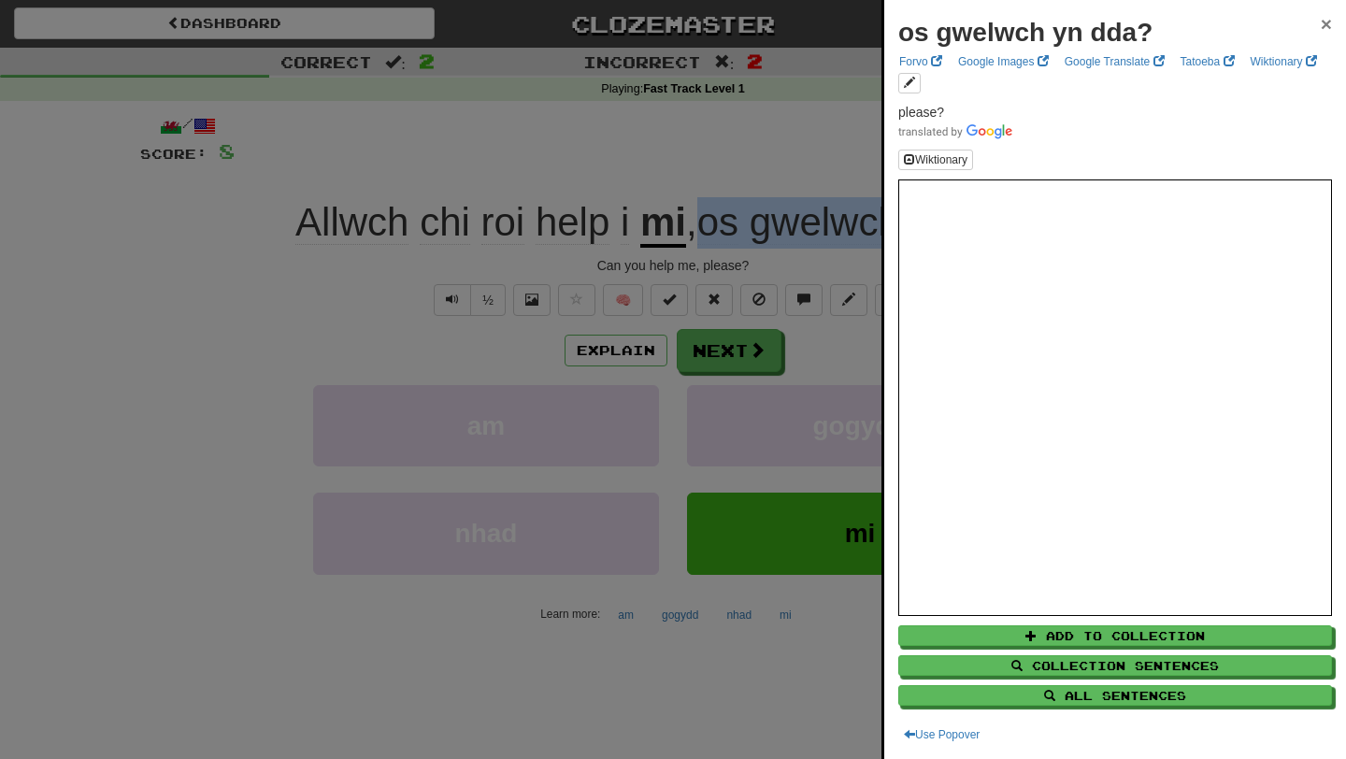
click at [1322, 27] on span "×" at bounding box center [1326, 23] width 11 height 21
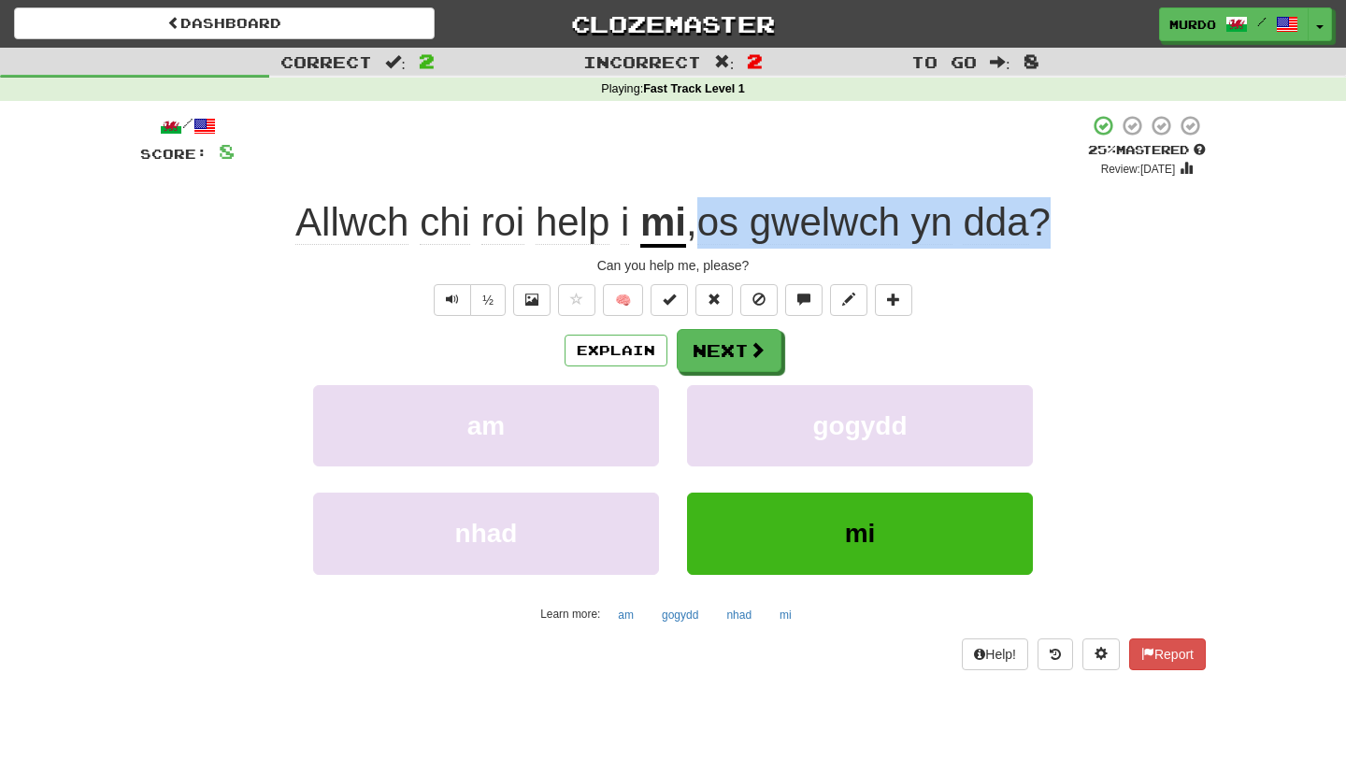
drag, startPoint x: 1103, startPoint y: 234, endPoint x: 692, endPoint y: 237, distance: 411.3
click at [692, 237] on div "Allwch chi roi help i mi , os gwelwch yn dda ?" at bounding box center [672, 222] width 1065 height 51
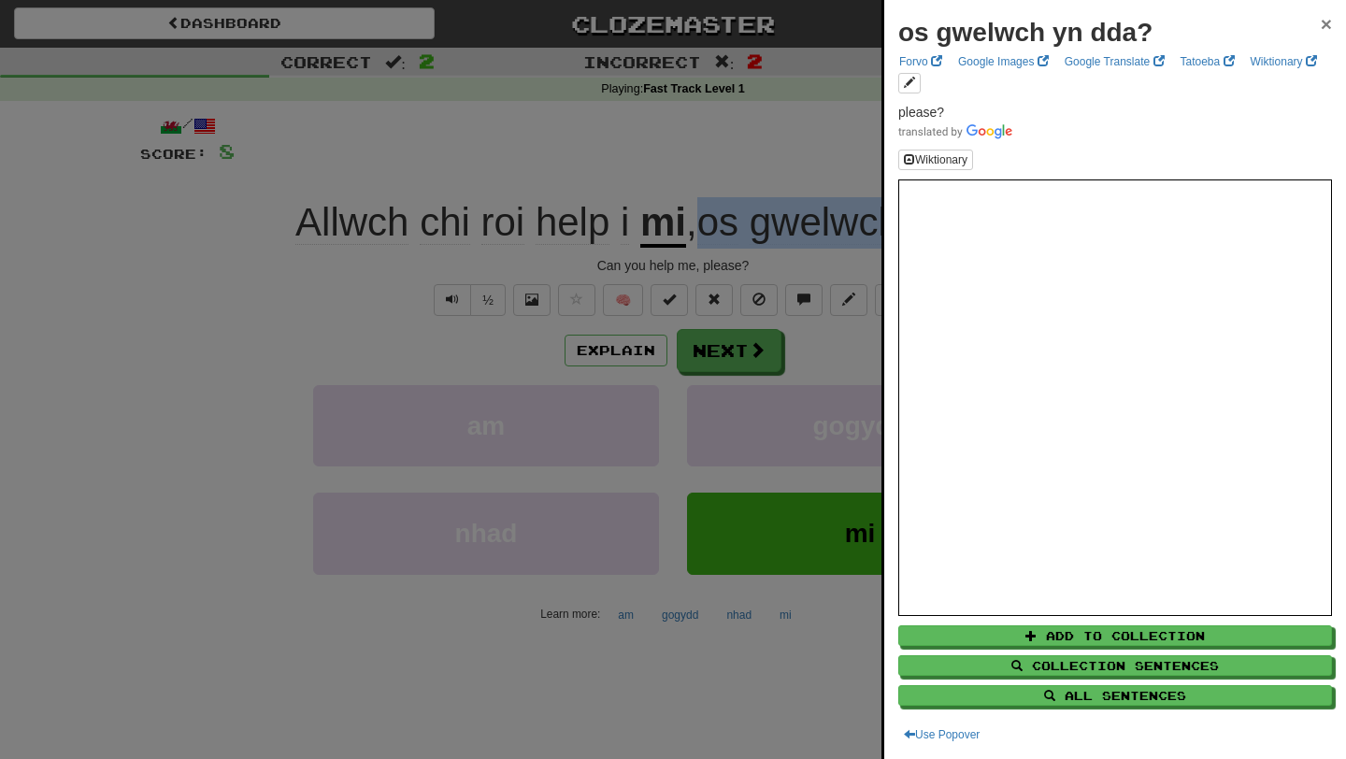
click at [1330, 28] on span "×" at bounding box center [1326, 23] width 11 height 21
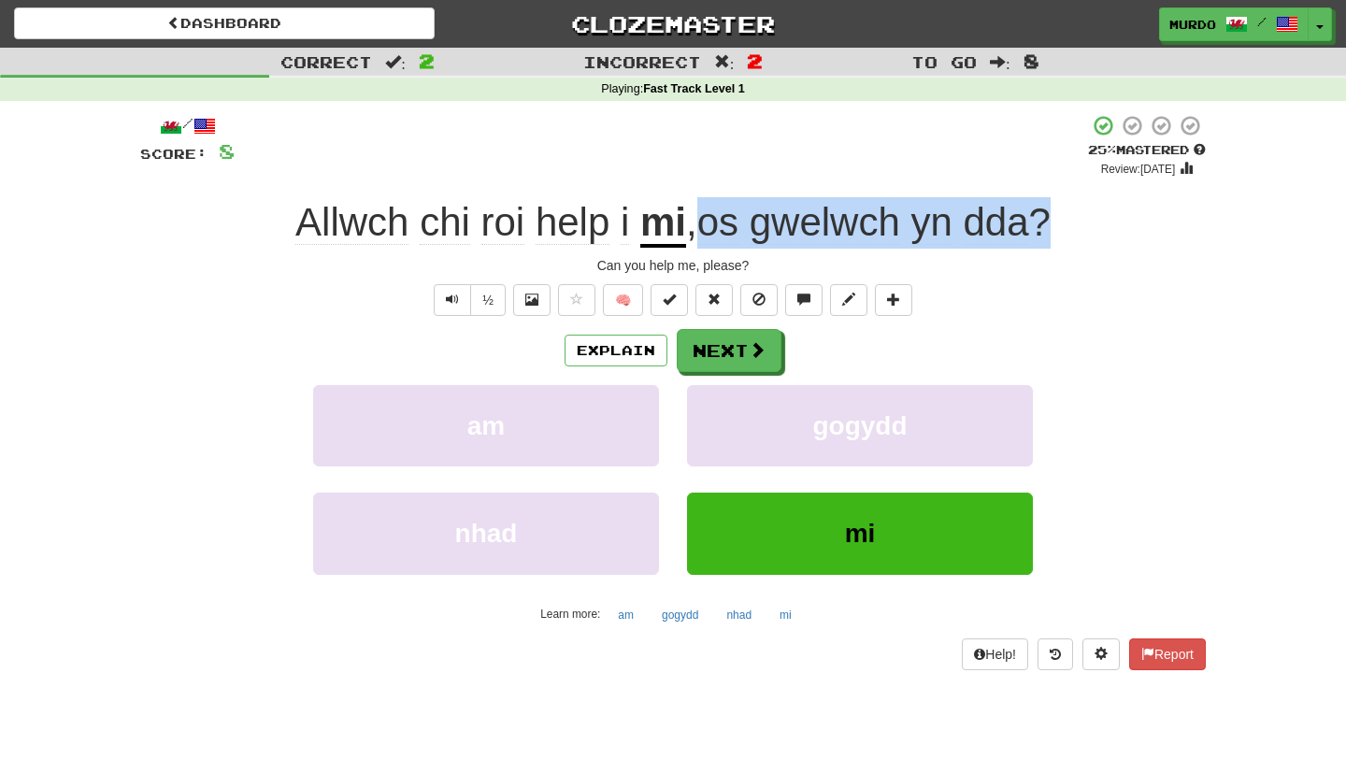
drag, startPoint x: 1094, startPoint y: 233, endPoint x: 694, endPoint y: 228, distance: 399.1
click at [694, 228] on div "Allwch chi roi help i mi , os gwelwch yn dda ?" at bounding box center [672, 222] width 1065 height 51
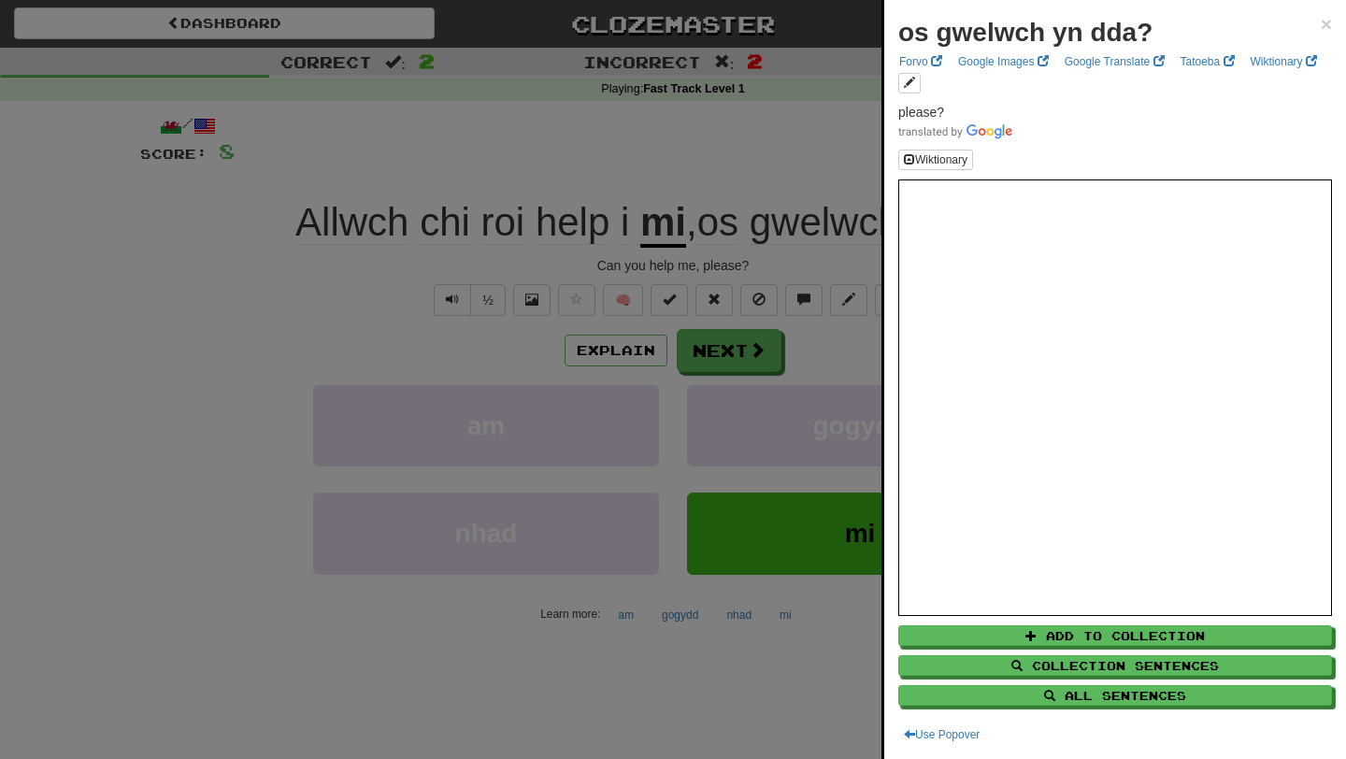
click at [773, 162] on div at bounding box center [673, 379] width 1346 height 759
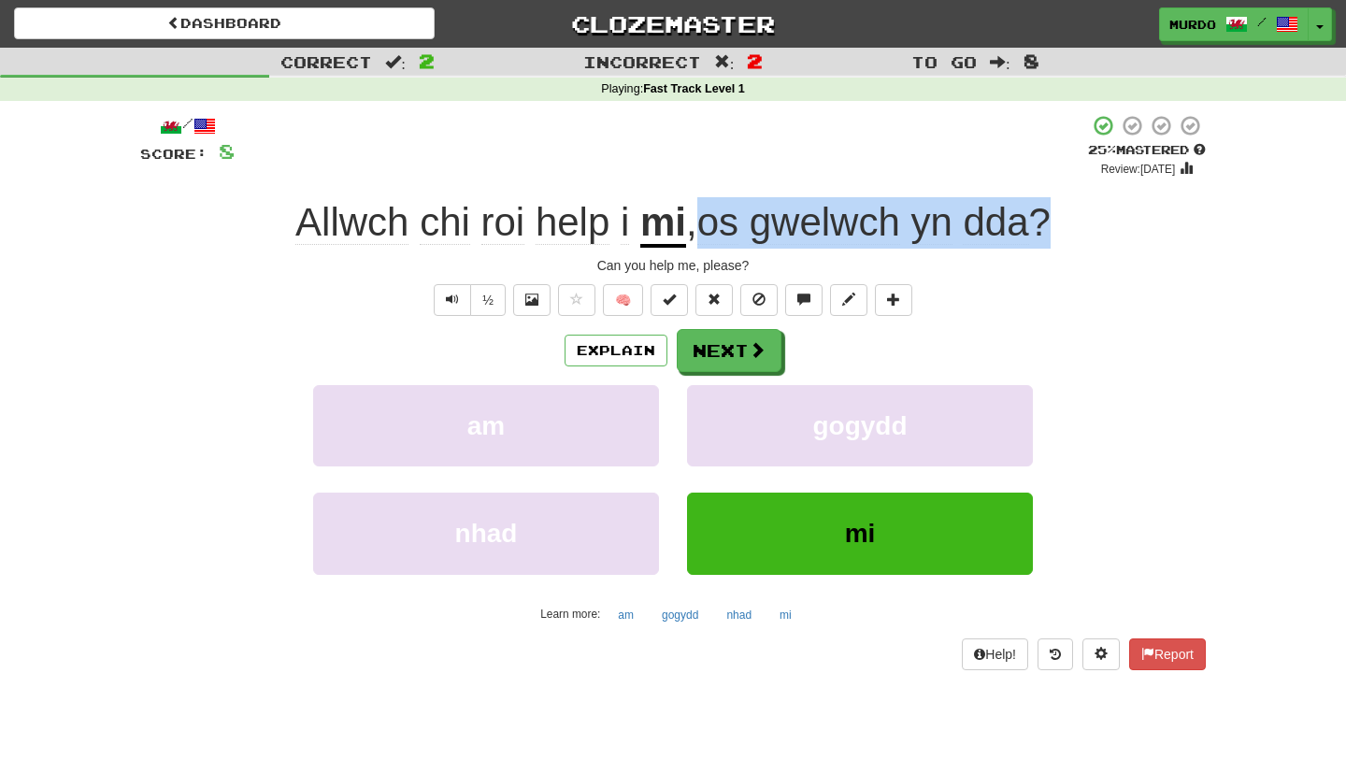
drag, startPoint x: 1078, startPoint y: 231, endPoint x: 694, endPoint y: 236, distance: 383.2
click at [694, 236] on div "Allwch chi roi help i mi , os gwelwch yn dda ?" at bounding box center [672, 222] width 1065 height 51
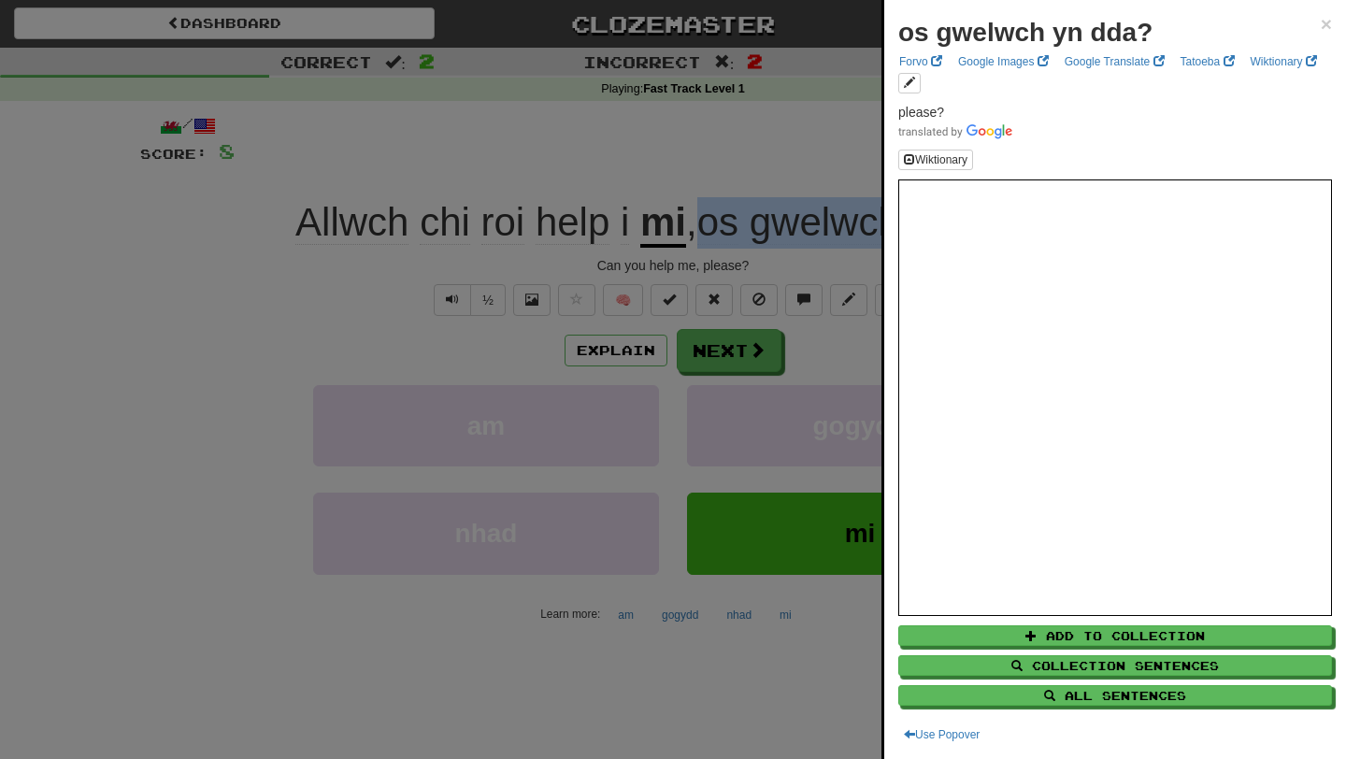
click at [763, 156] on div at bounding box center [673, 379] width 1346 height 759
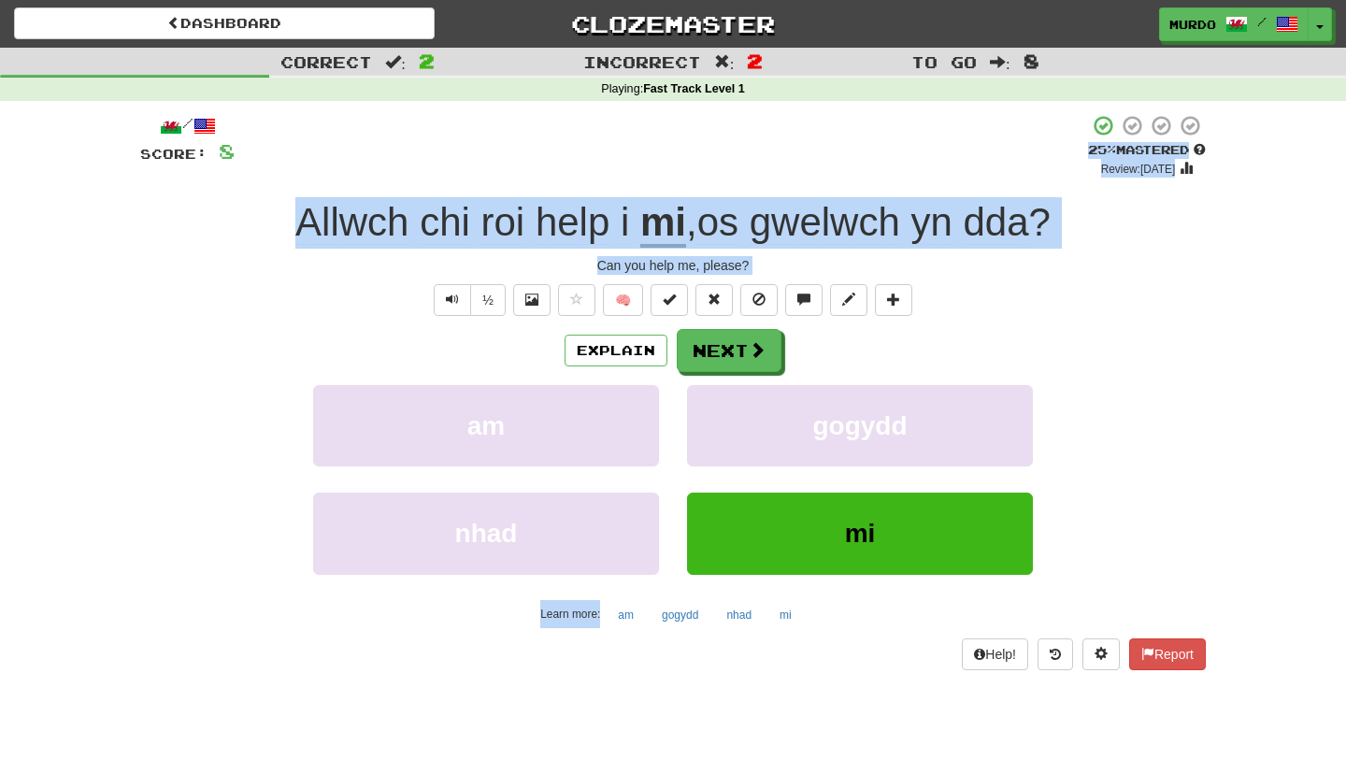
drag, startPoint x: 758, startPoint y: 145, endPoint x: 1261, endPoint y: 680, distance: 734.6
click at [1261, 680] on div "Correct : 2 Incorrect : 2 To go : 8 Playing : Fast Track Level 1 / Score: 8 + 4…" at bounding box center [673, 372] width 1346 height 649
click at [933, 245] on span "yn" at bounding box center [930, 222] width 41 height 45
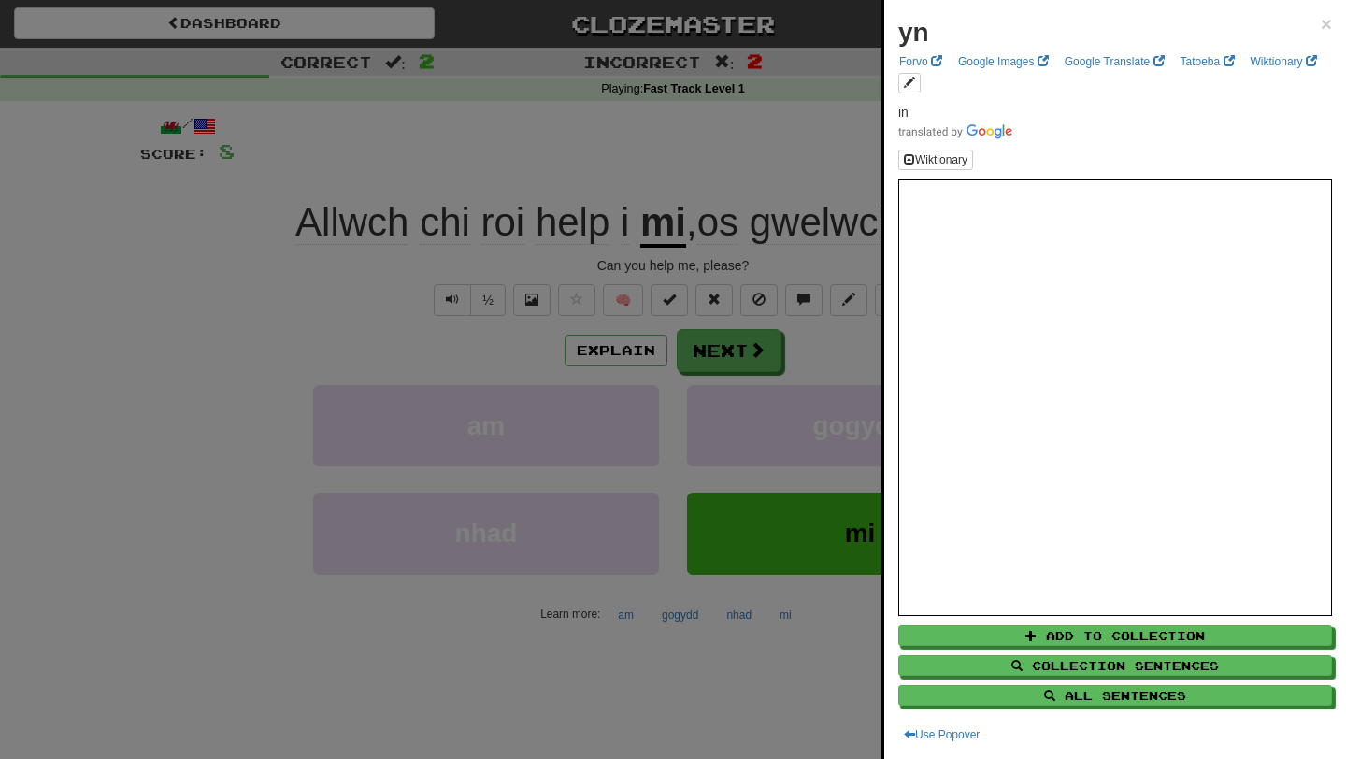
click at [735, 362] on div at bounding box center [673, 379] width 1346 height 759
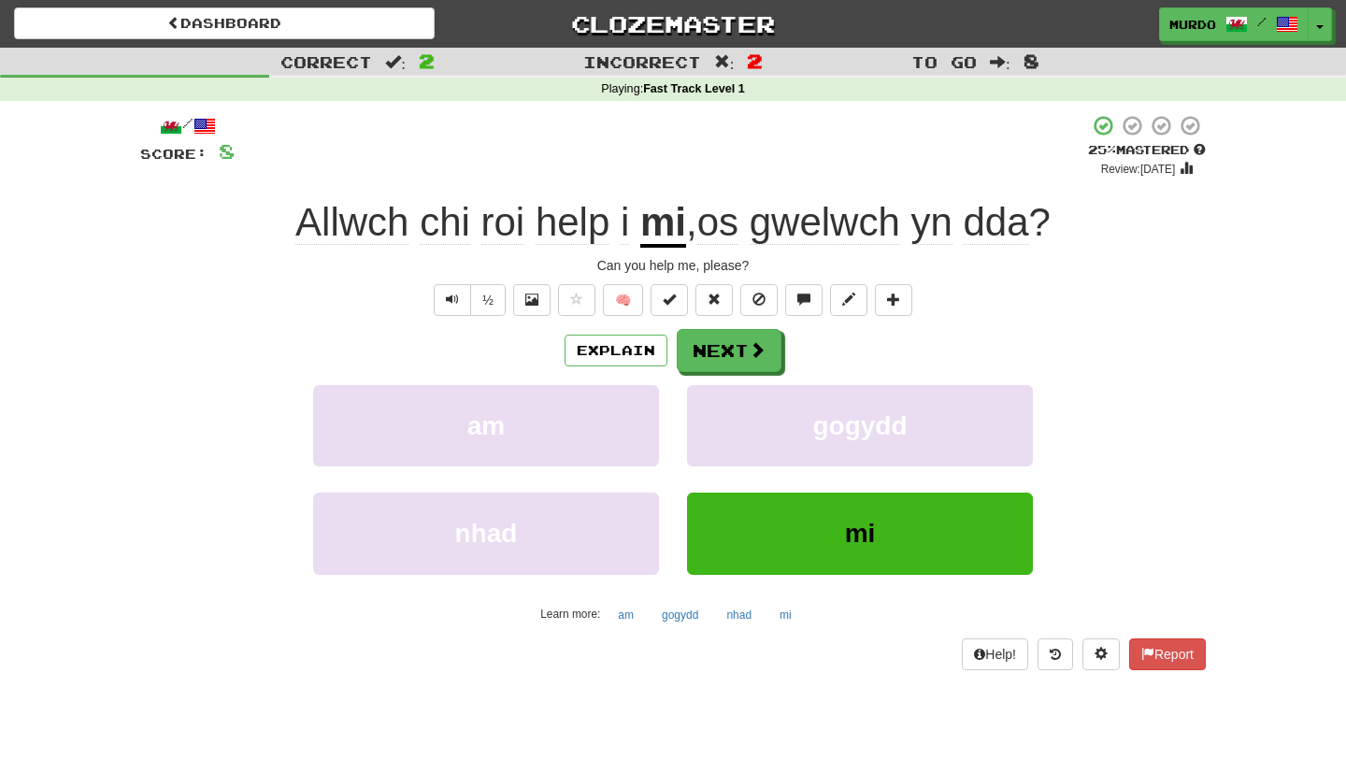
click at [344, 236] on span "Allwch" at bounding box center [351, 222] width 113 height 45
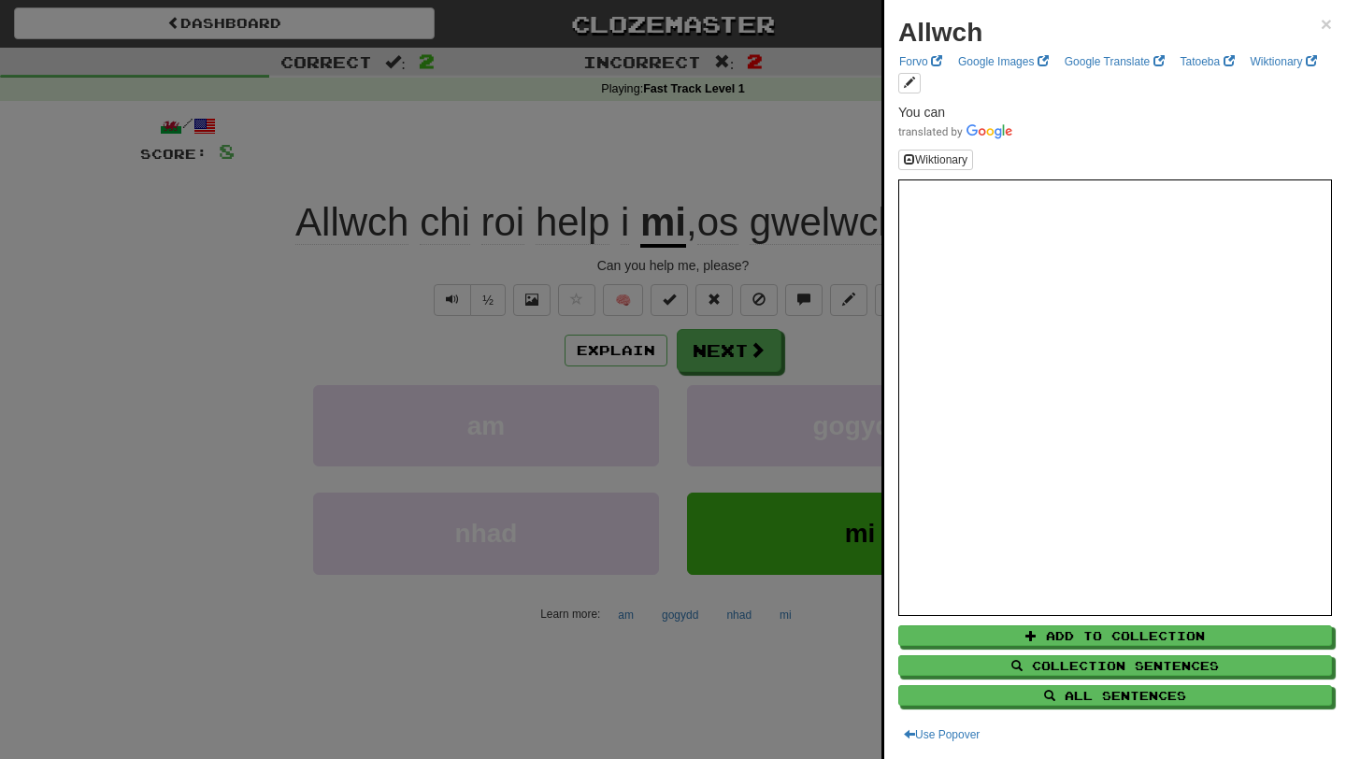
scroll to position [17, 0]
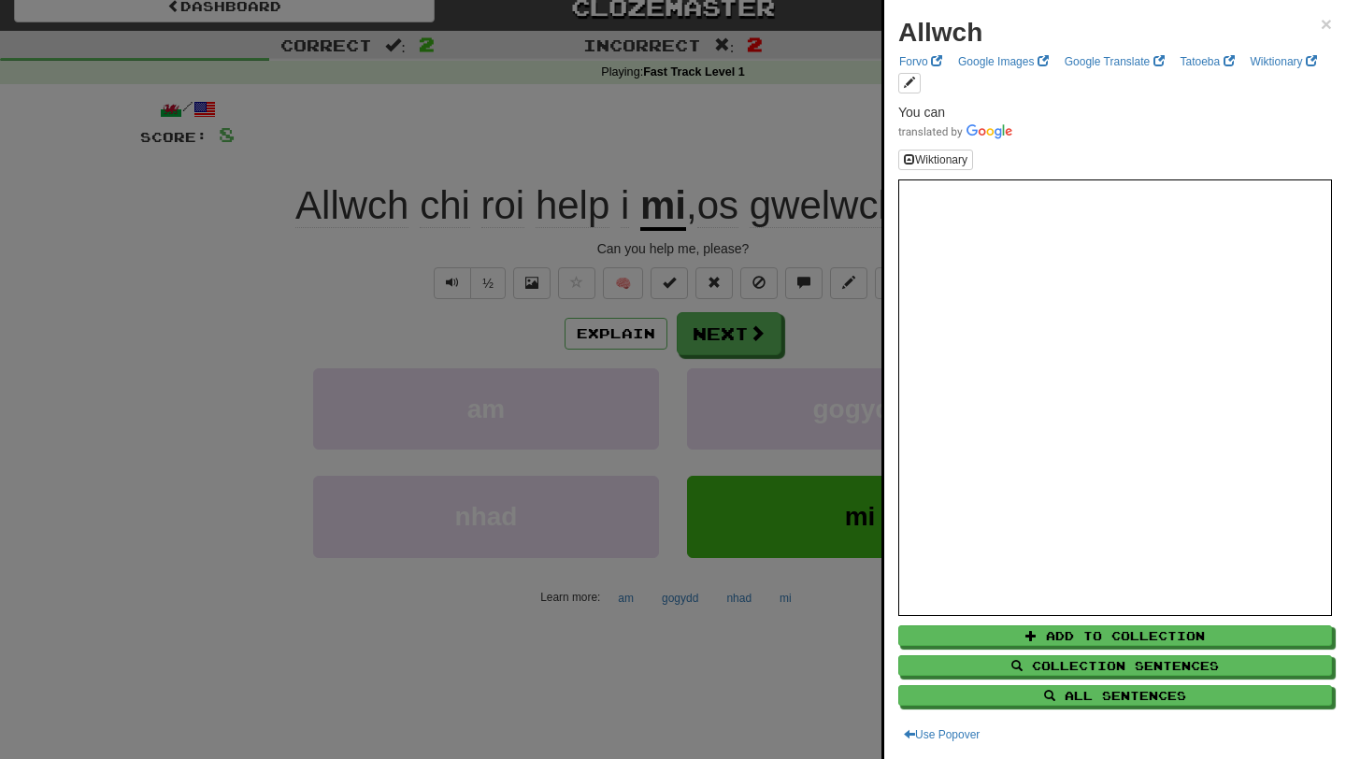
click at [492, 352] on div at bounding box center [673, 379] width 1346 height 759
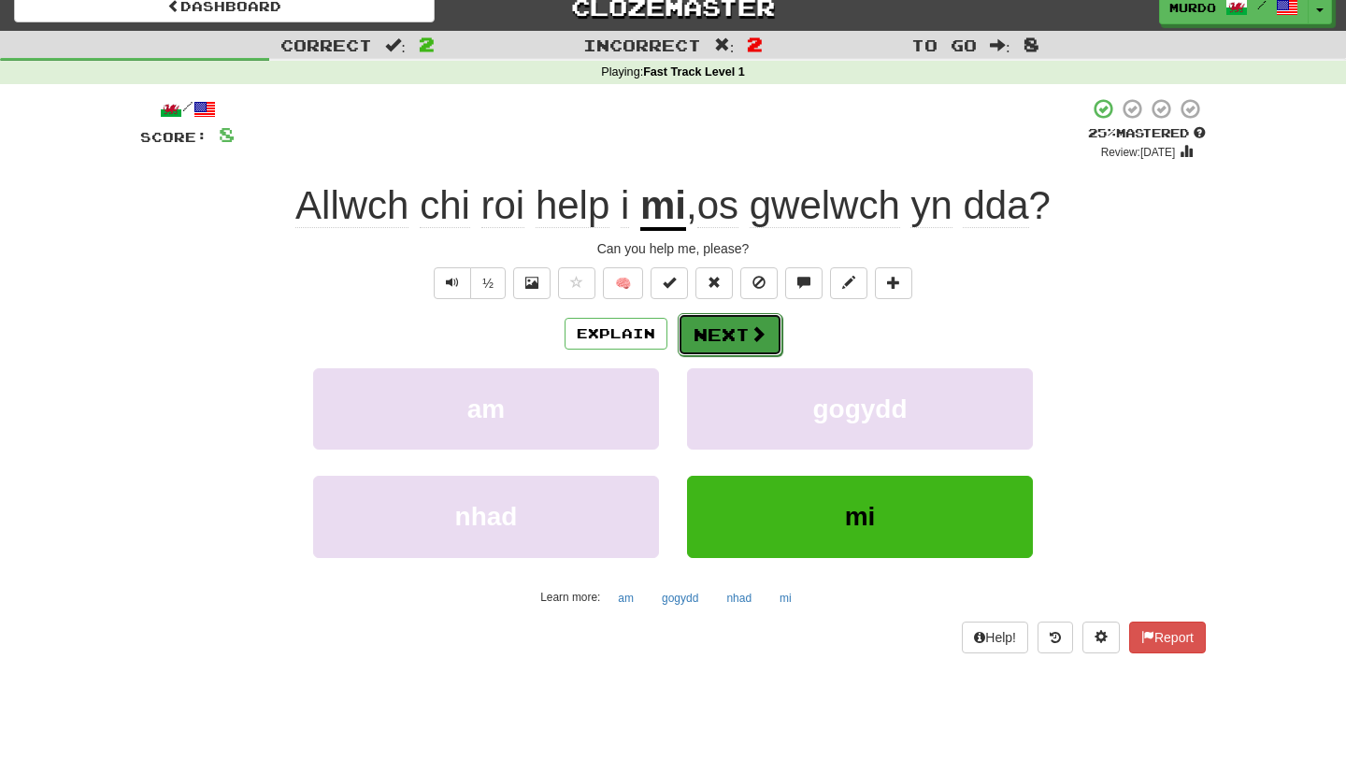
click at [755, 334] on span at bounding box center [758, 333] width 17 height 17
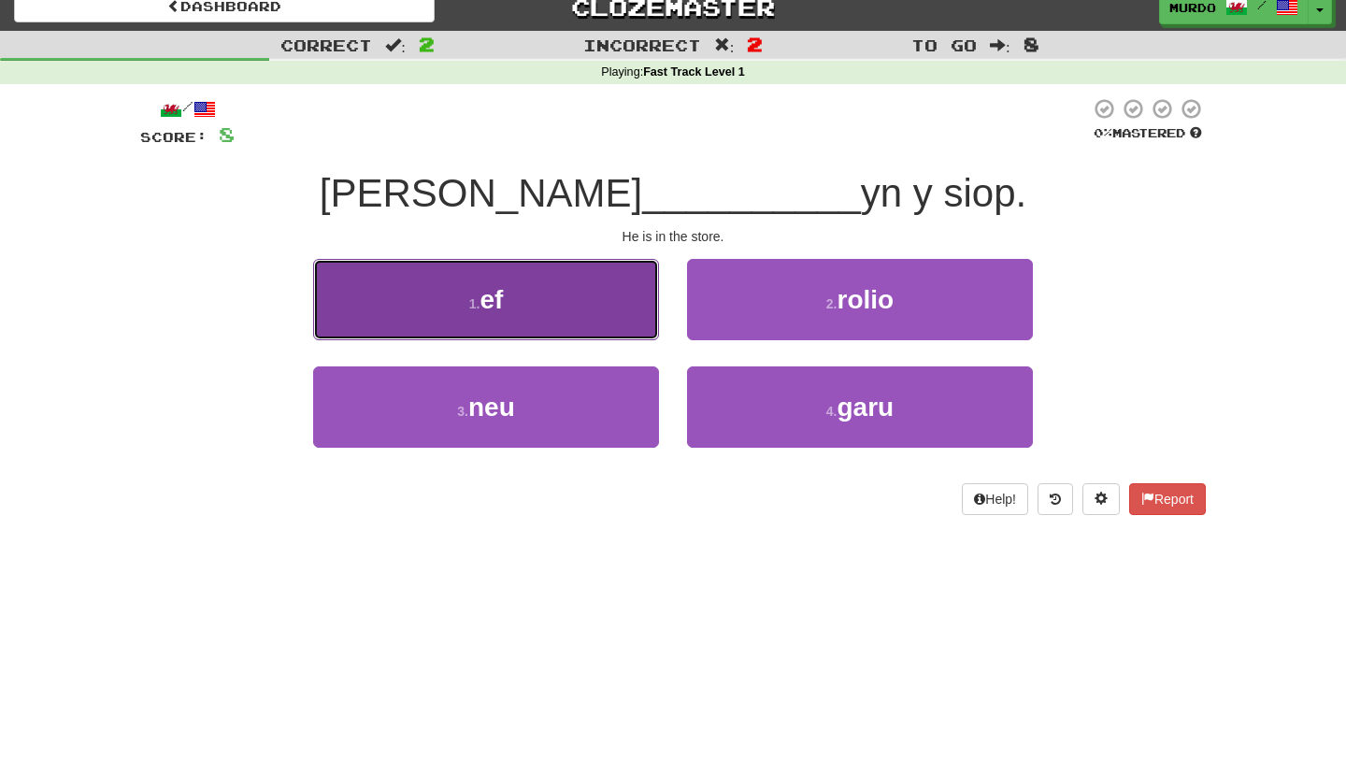
click at [579, 295] on button "1 . ef" at bounding box center [486, 299] width 346 height 81
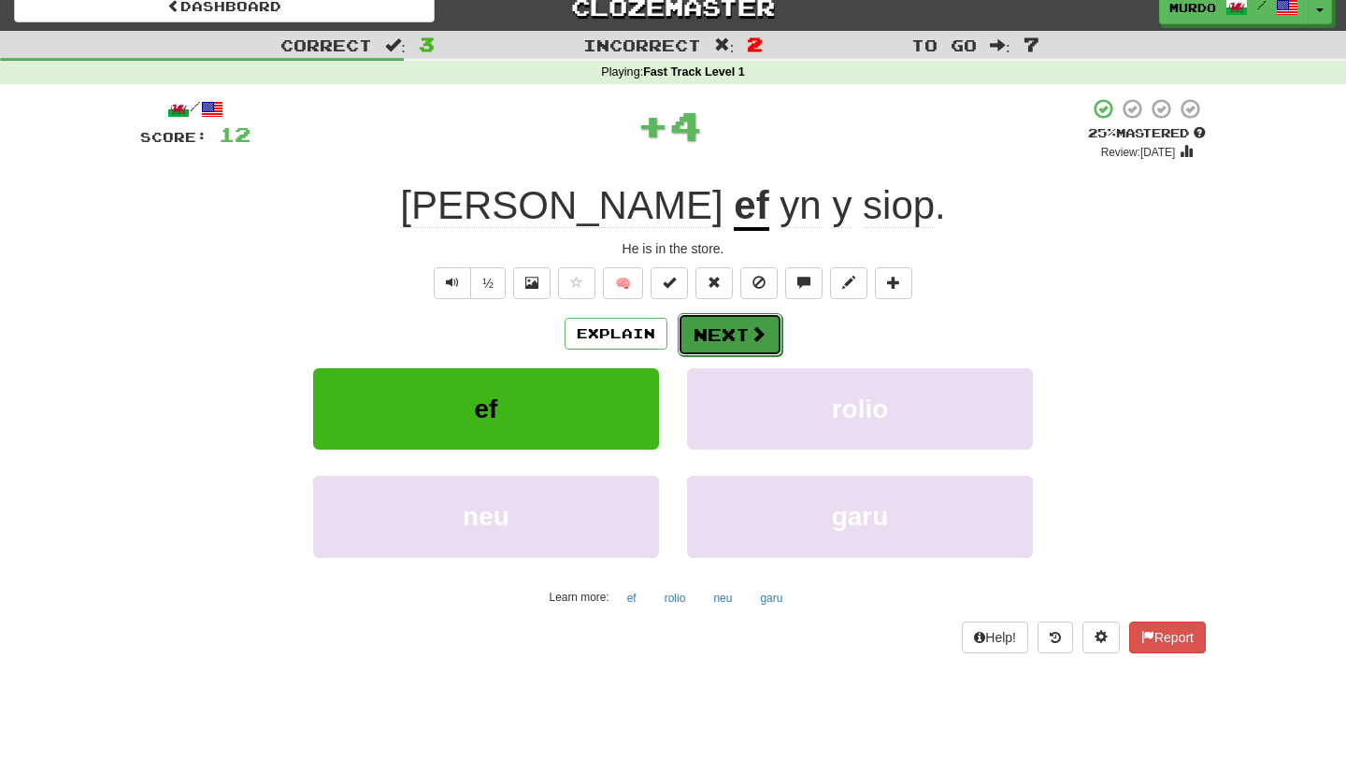
click at [734, 340] on button "Next" at bounding box center [730, 334] width 105 height 43
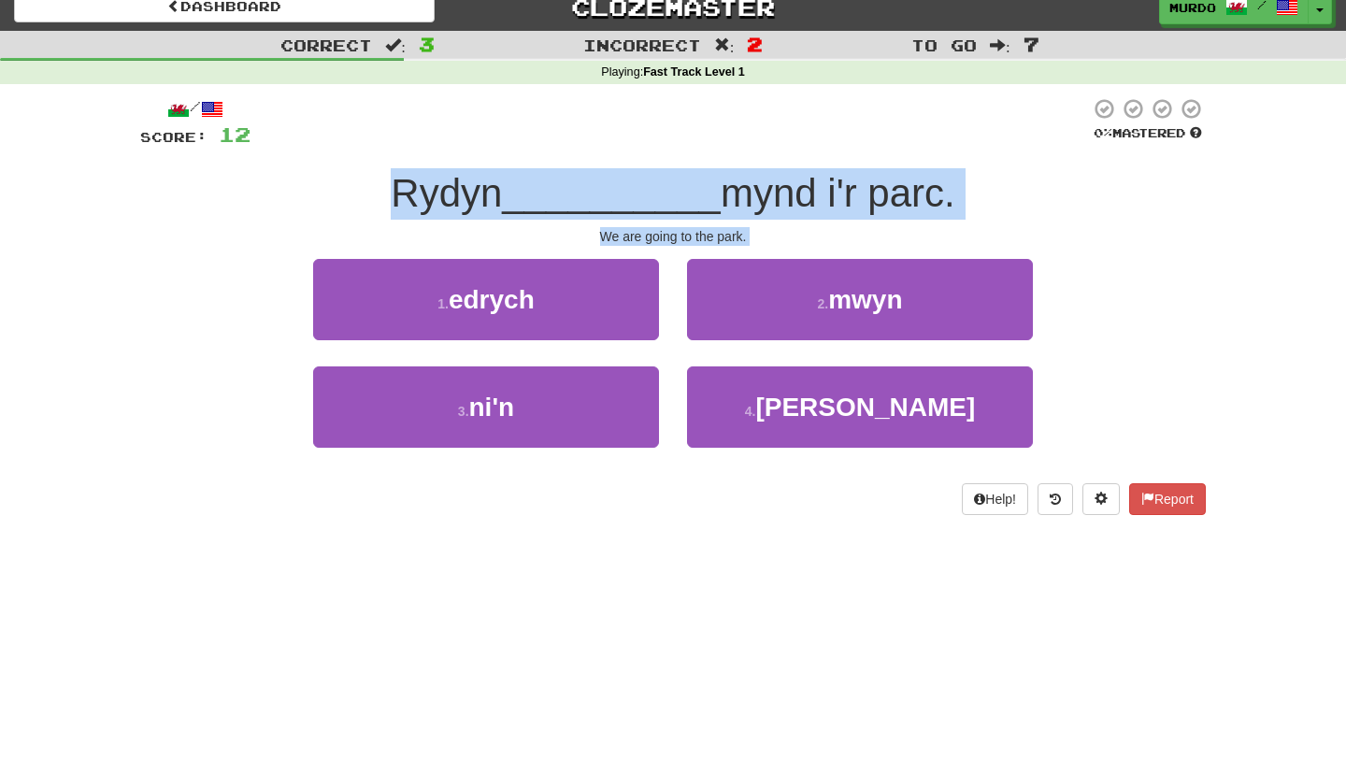
drag, startPoint x: 712, startPoint y: 483, endPoint x: 561, endPoint y: 150, distance: 365.6
click at [561, 150] on div "/ Score: 12 0 % Mastered Rydyn __________ mynd i'r parc. We are going to the pa…" at bounding box center [672, 306] width 1065 height 418
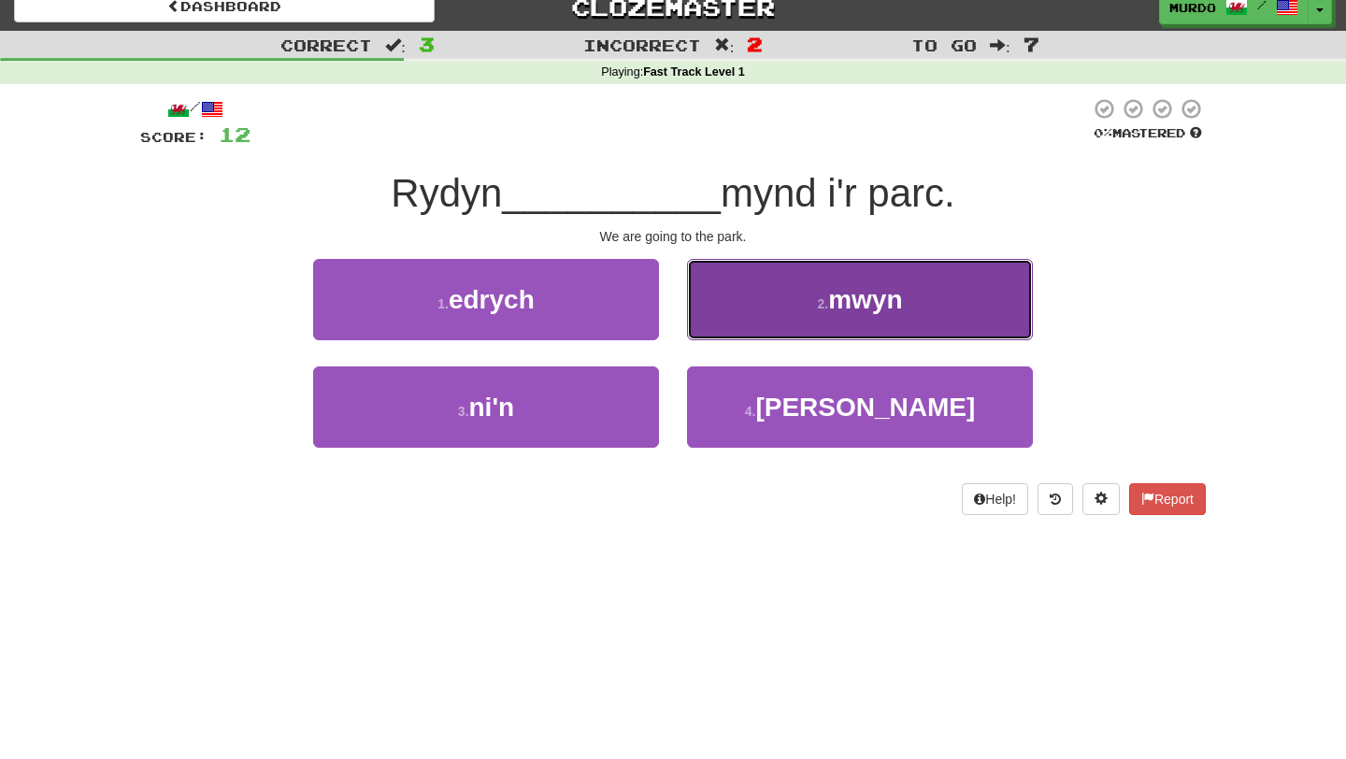
click at [752, 292] on button "2 . mwyn" at bounding box center [860, 299] width 346 height 81
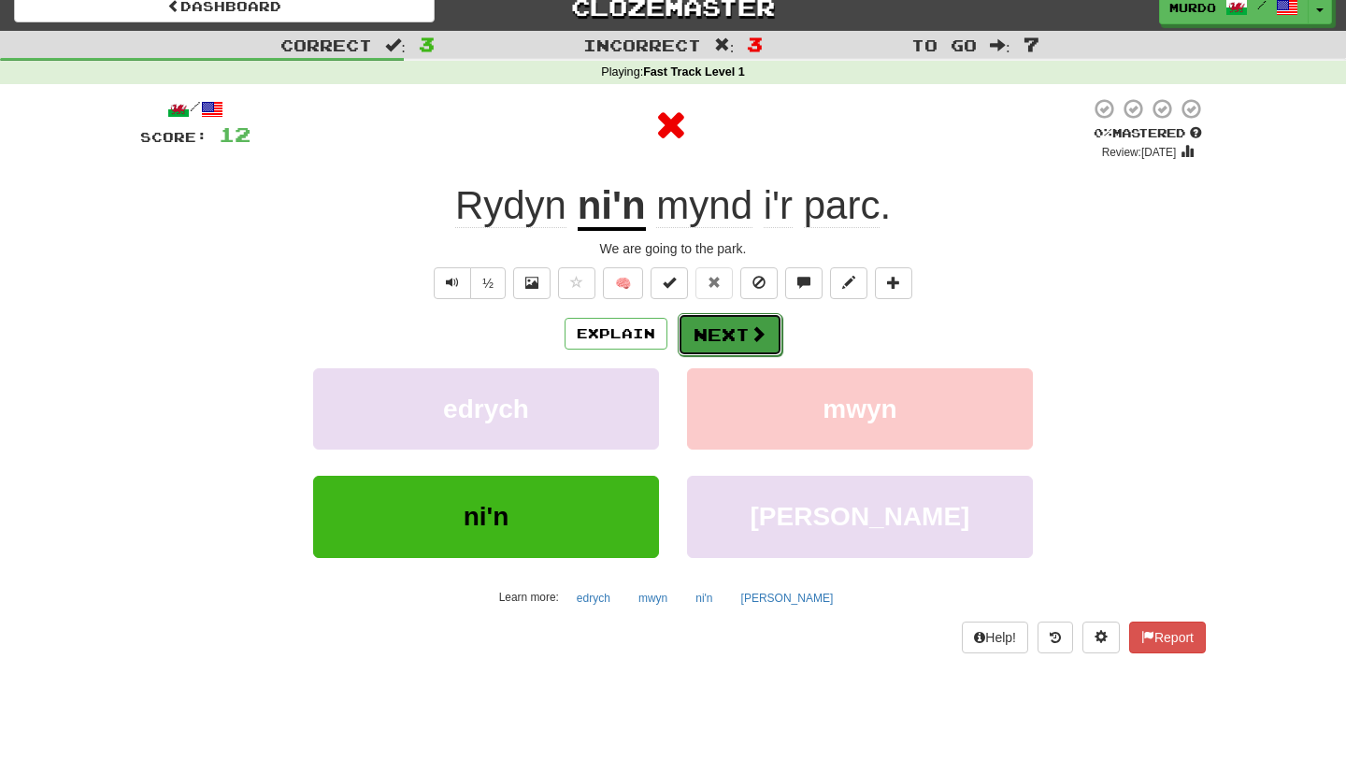
click at [737, 331] on button "Next" at bounding box center [730, 334] width 105 height 43
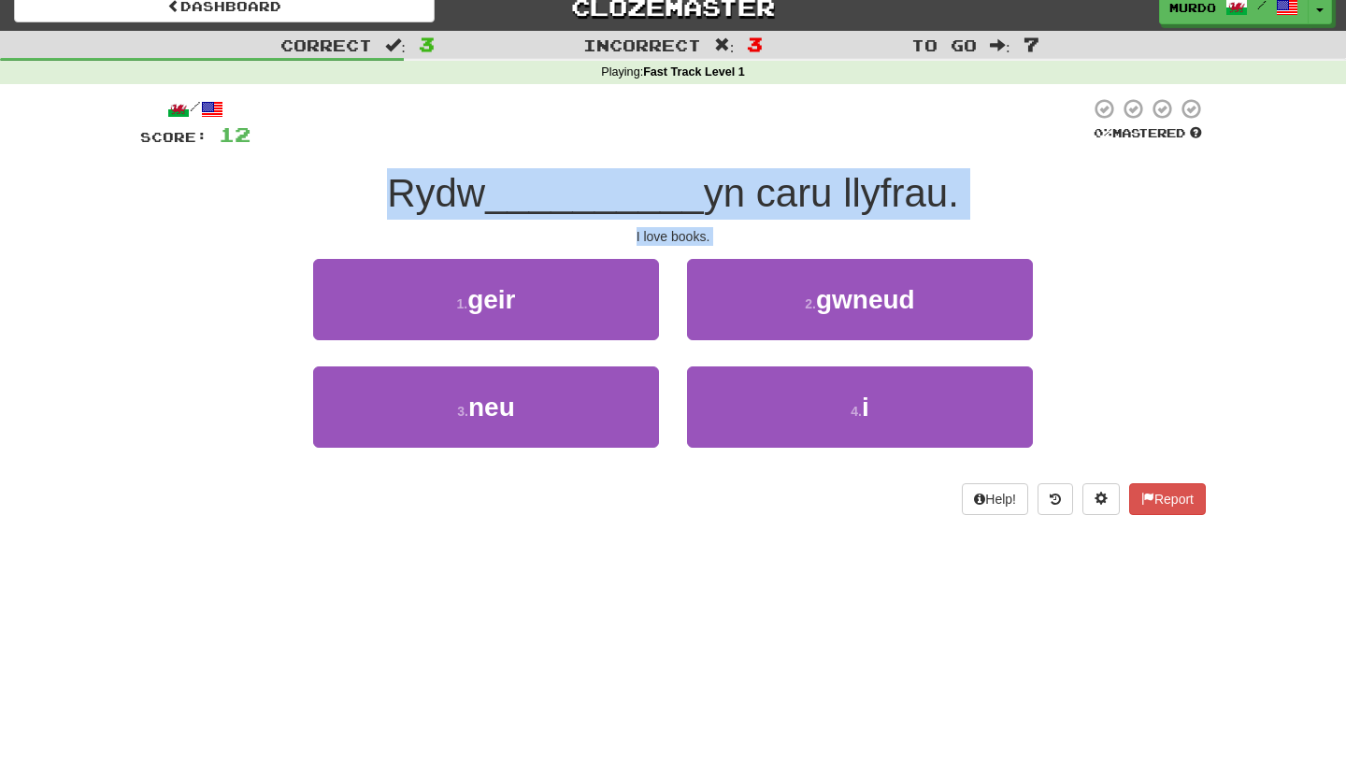
drag, startPoint x: 570, startPoint y: 159, endPoint x: 693, endPoint y: 549, distance: 408.5
click at [693, 549] on div "Dashboard Clozemaster murdo / Toggle Dropdown Dashboard Leaderboard Activity Fe…" at bounding box center [673, 362] width 1346 height 759
click at [679, 523] on div "/ Score: 12 0 % Mastered Rydw __________ yn caru llyfrau. I love books. 1 . gei…" at bounding box center [672, 312] width 1065 height 457
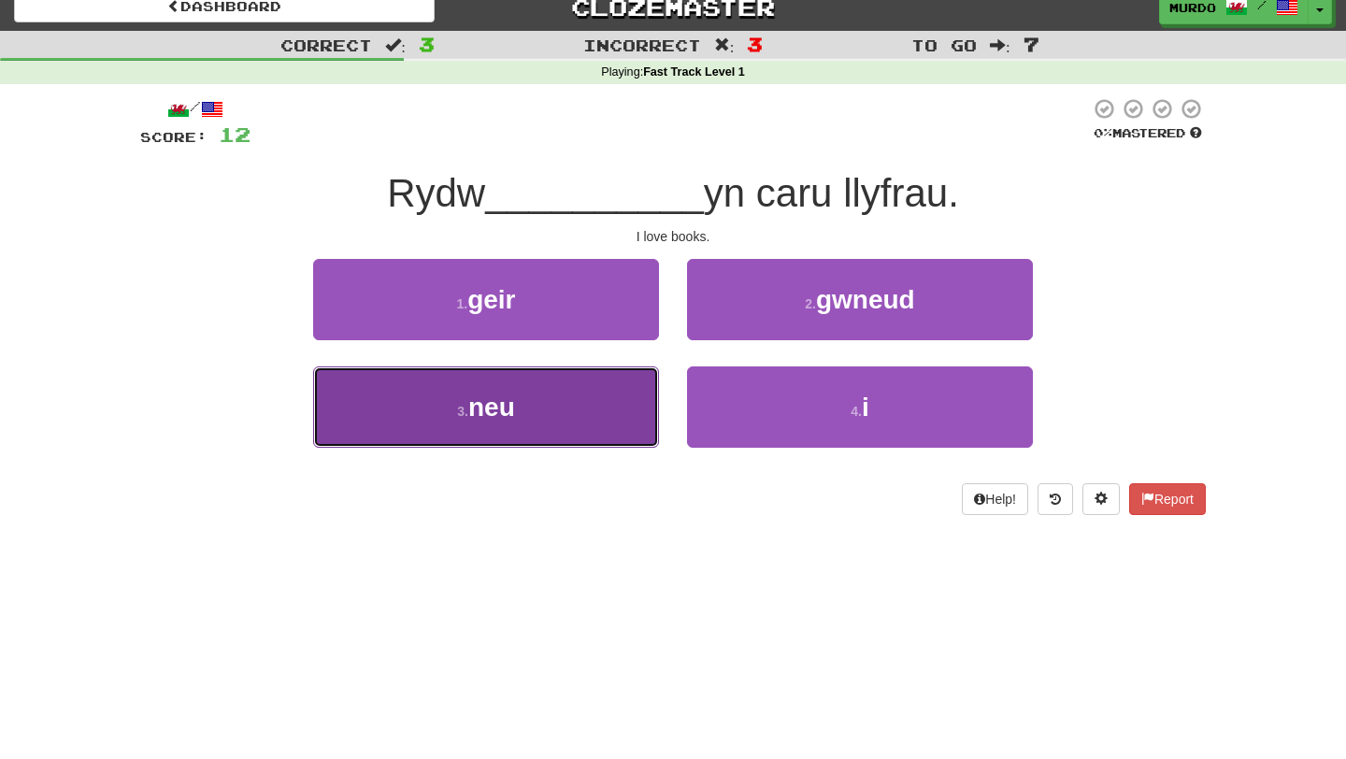
click at [608, 398] on button "3 . neu" at bounding box center [486, 406] width 346 height 81
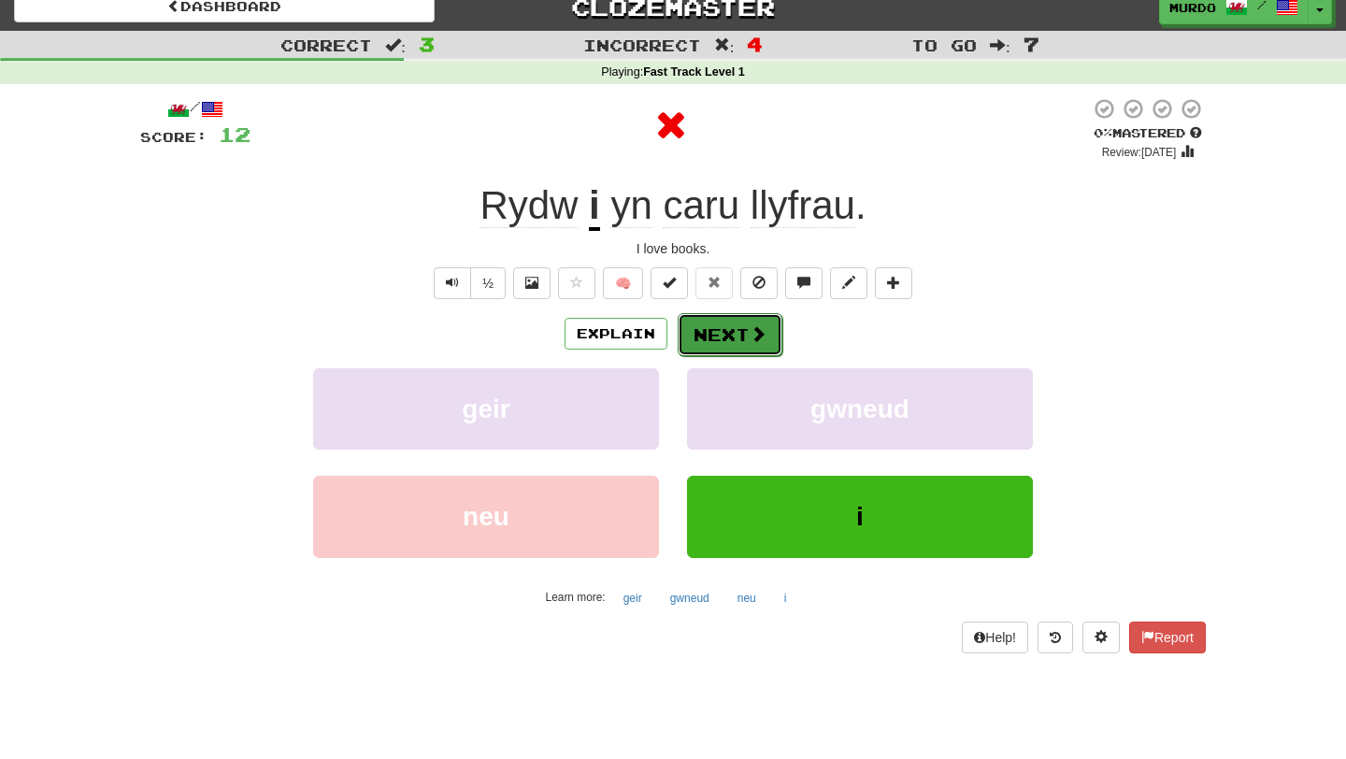
click at [737, 341] on button "Next" at bounding box center [730, 334] width 105 height 43
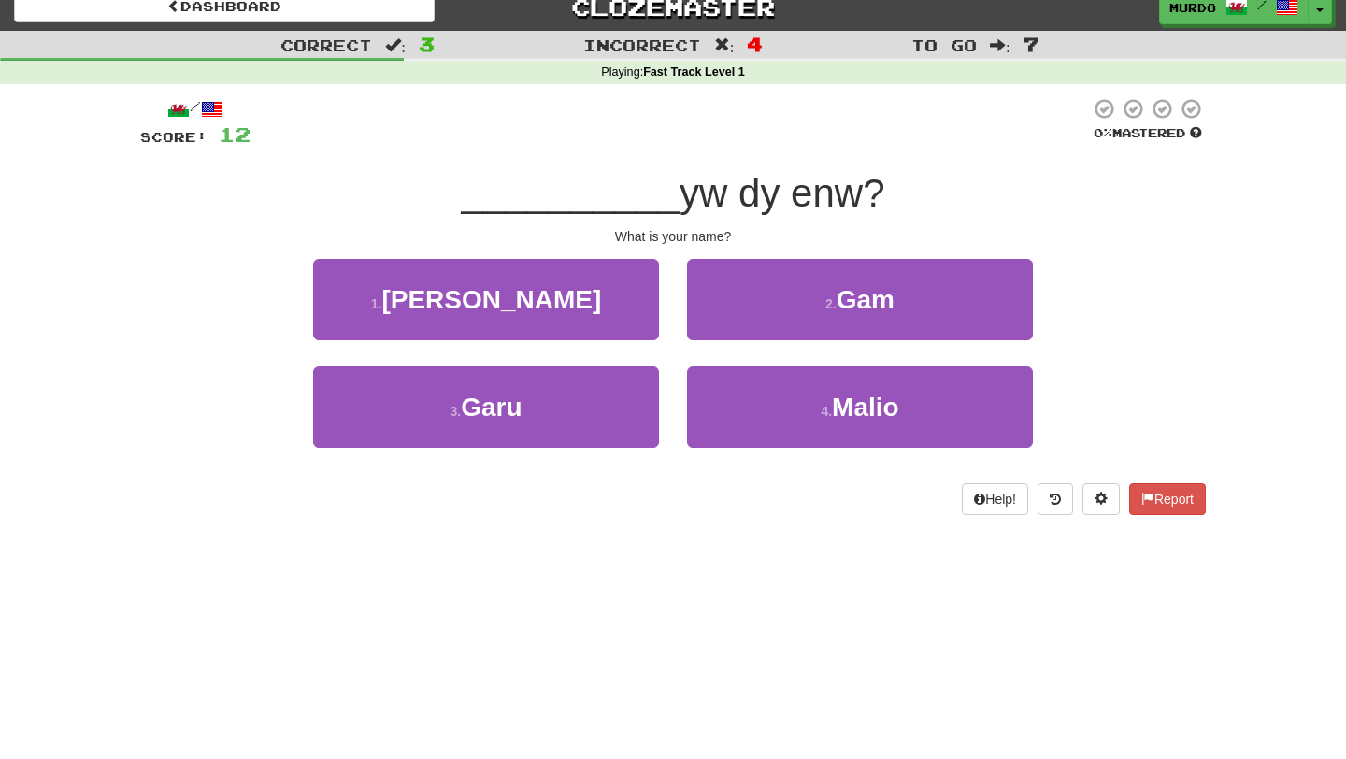
scroll to position [0, 0]
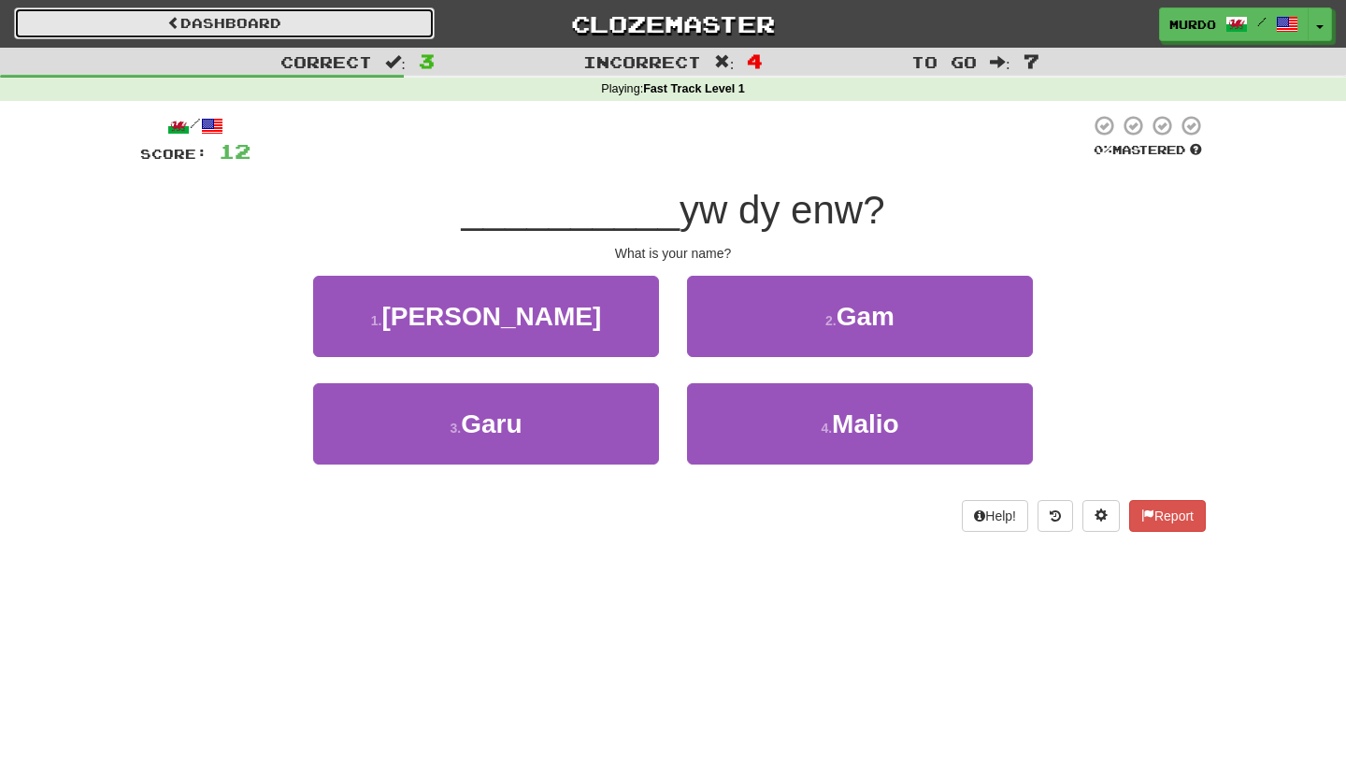
click at [332, 23] on link "Dashboard" at bounding box center [224, 23] width 421 height 32
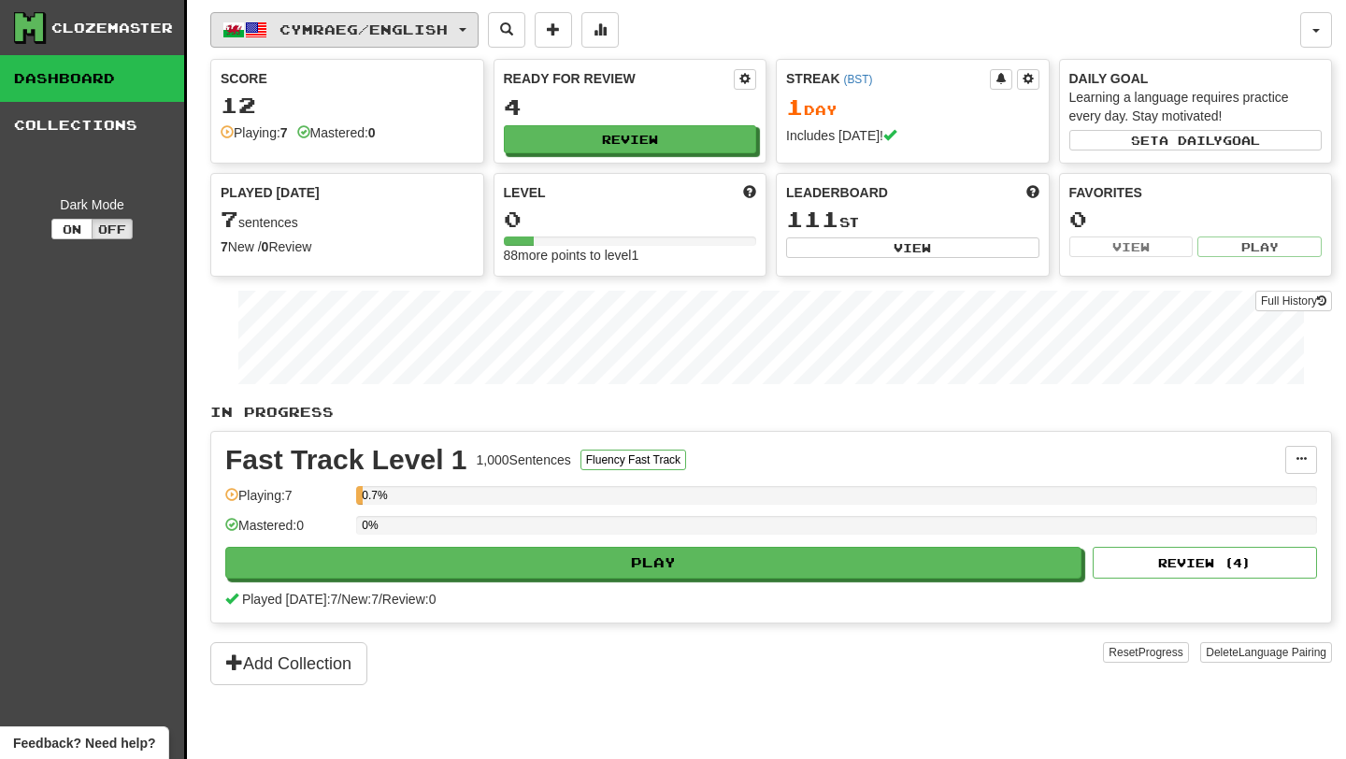
click at [338, 38] on button "Cymraeg / English" at bounding box center [344, 30] width 268 height 36
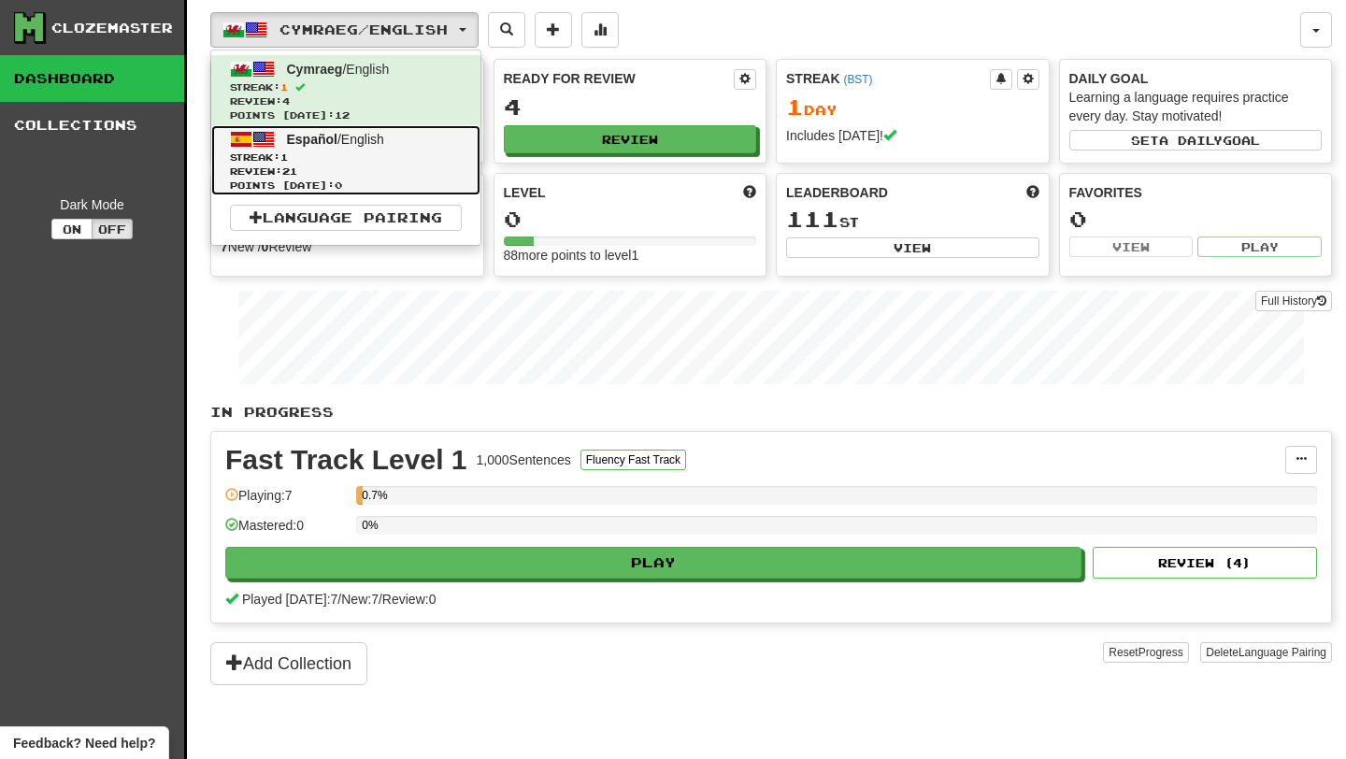
click at [335, 151] on span "Streak: 1" at bounding box center [346, 157] width 232 height 14
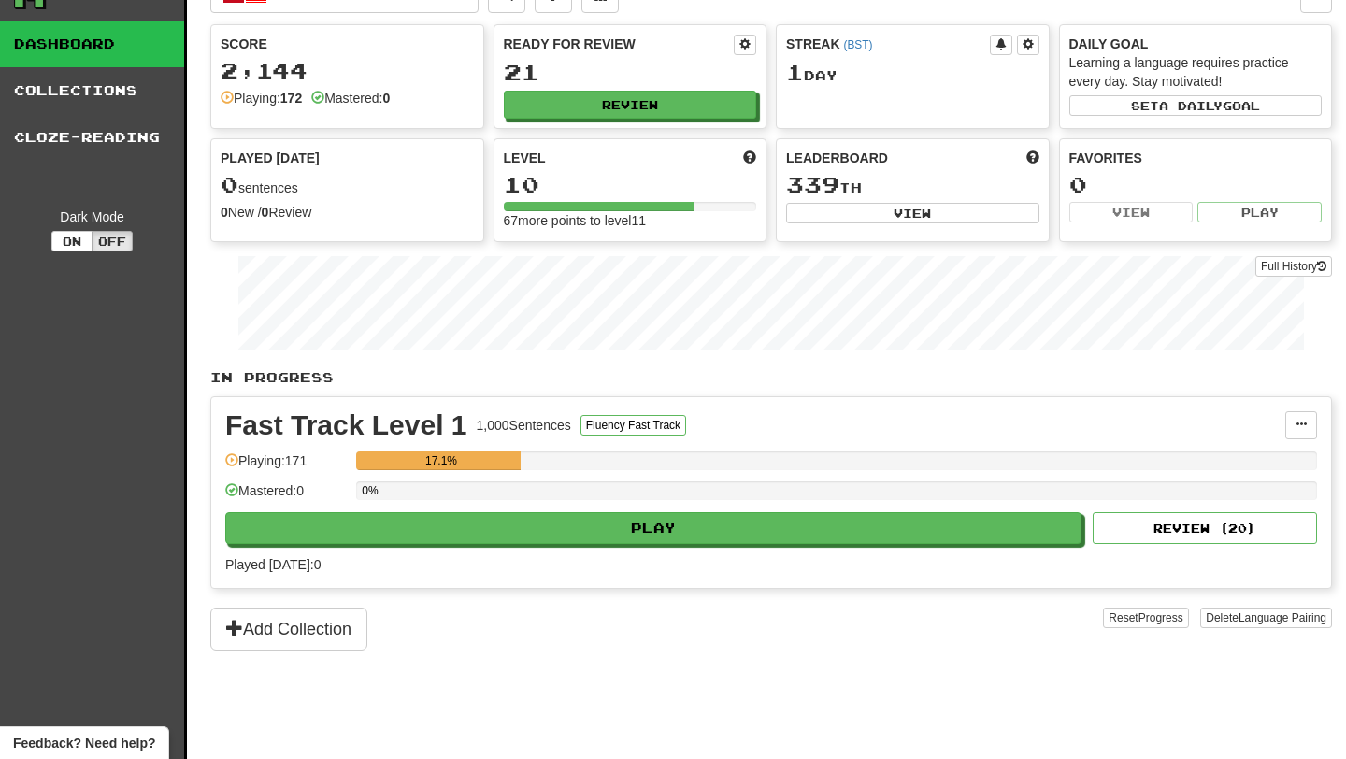
scroll to position [90, 0]
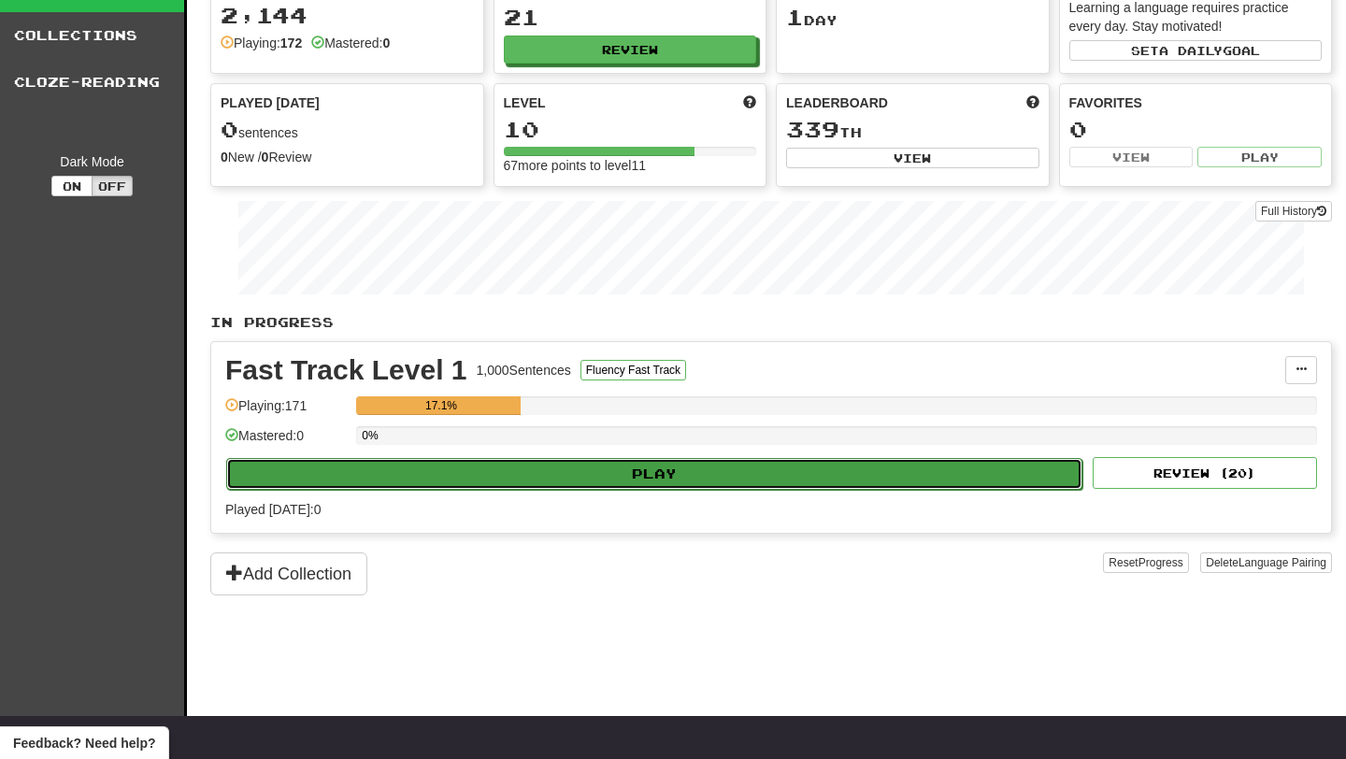
click at [623, 482] on button "Play" at bounding box center [654, 474] width 856 height 32
select select "**"
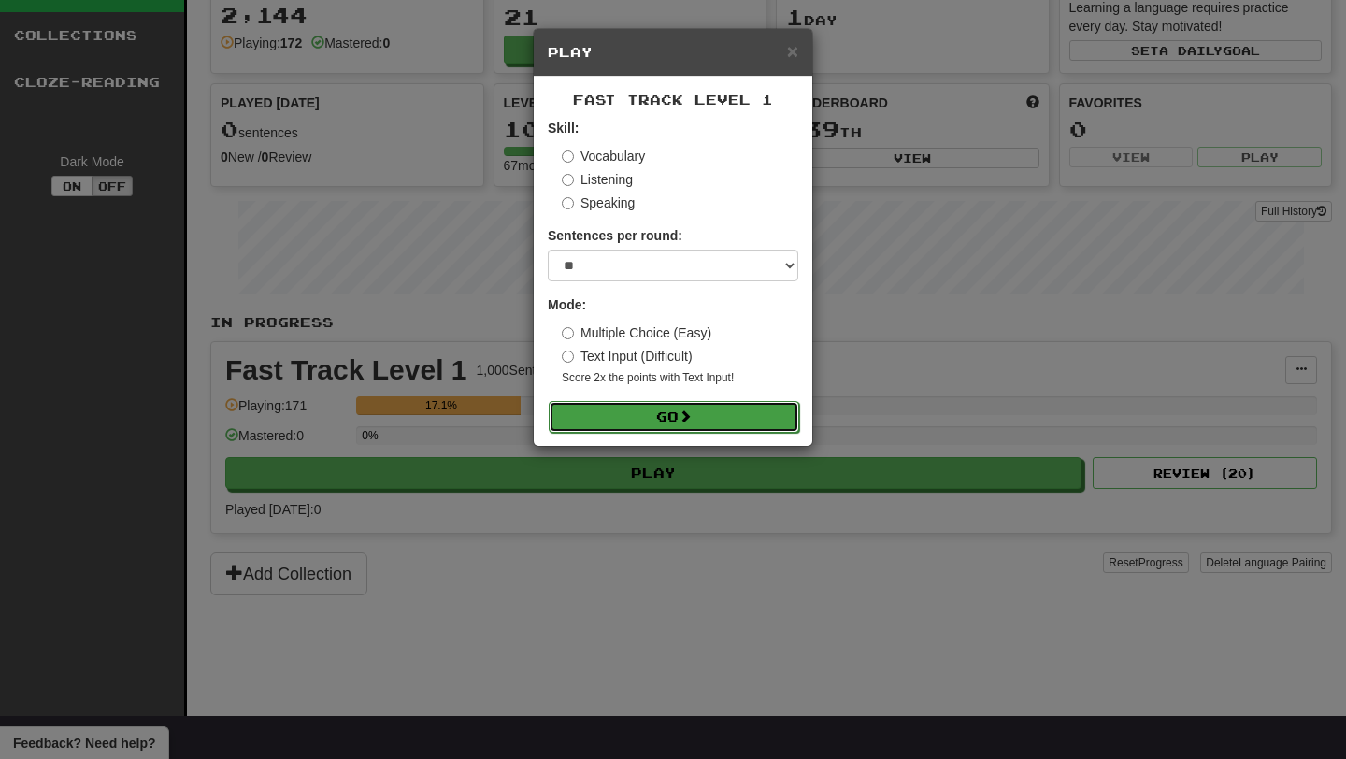
click at [653, 409] on button "Go" at bounding box center [674, 417] width 250 height 32
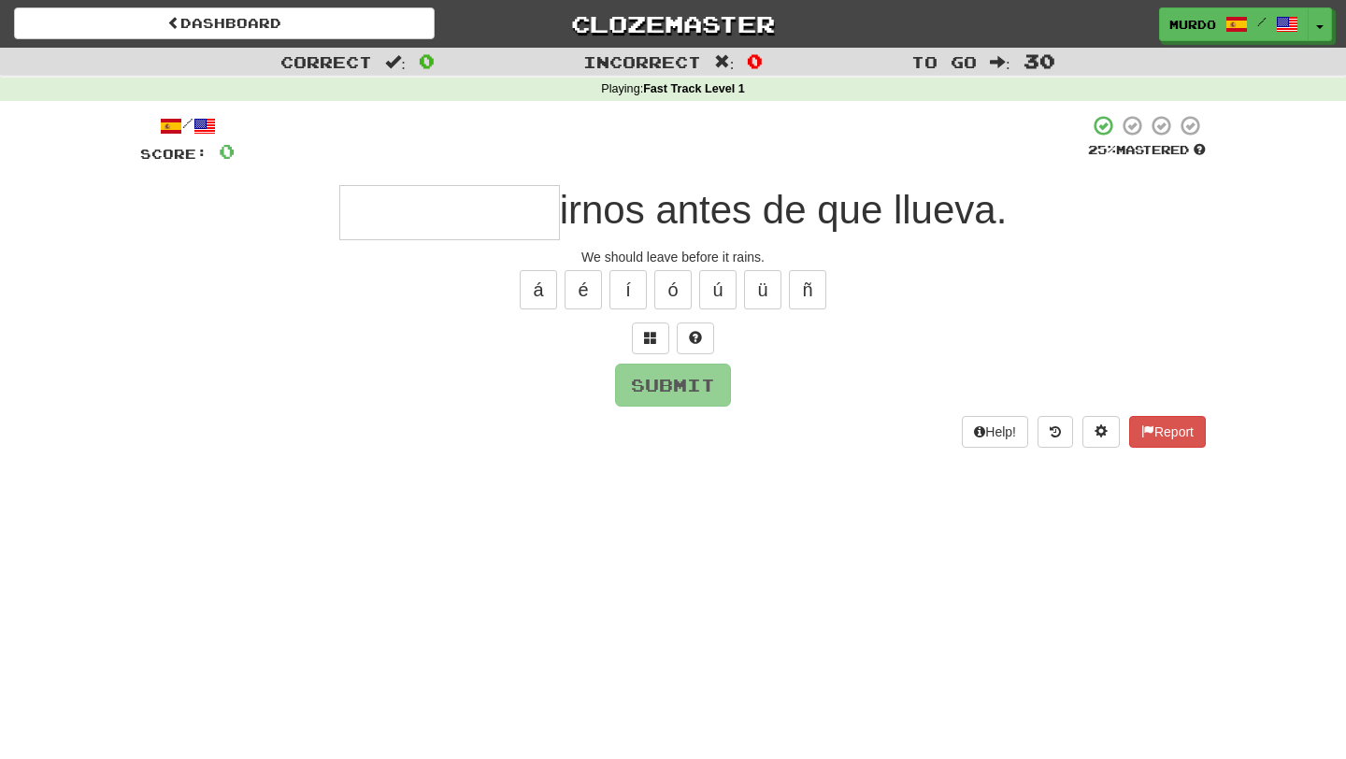
click at [673, 499] on div "Dashboard Clozemaster murdo / Toggle Dropdown Dashboard Leaderboard Activity Fe…" at bounding box center [673, 379] width 1346 height 759
click at [459, 212] on input "text" at bounding box center [449, 212] width 221 height 55
click at [629, 293] on button "í" at bounding box center [627, 289] width 37 height 39
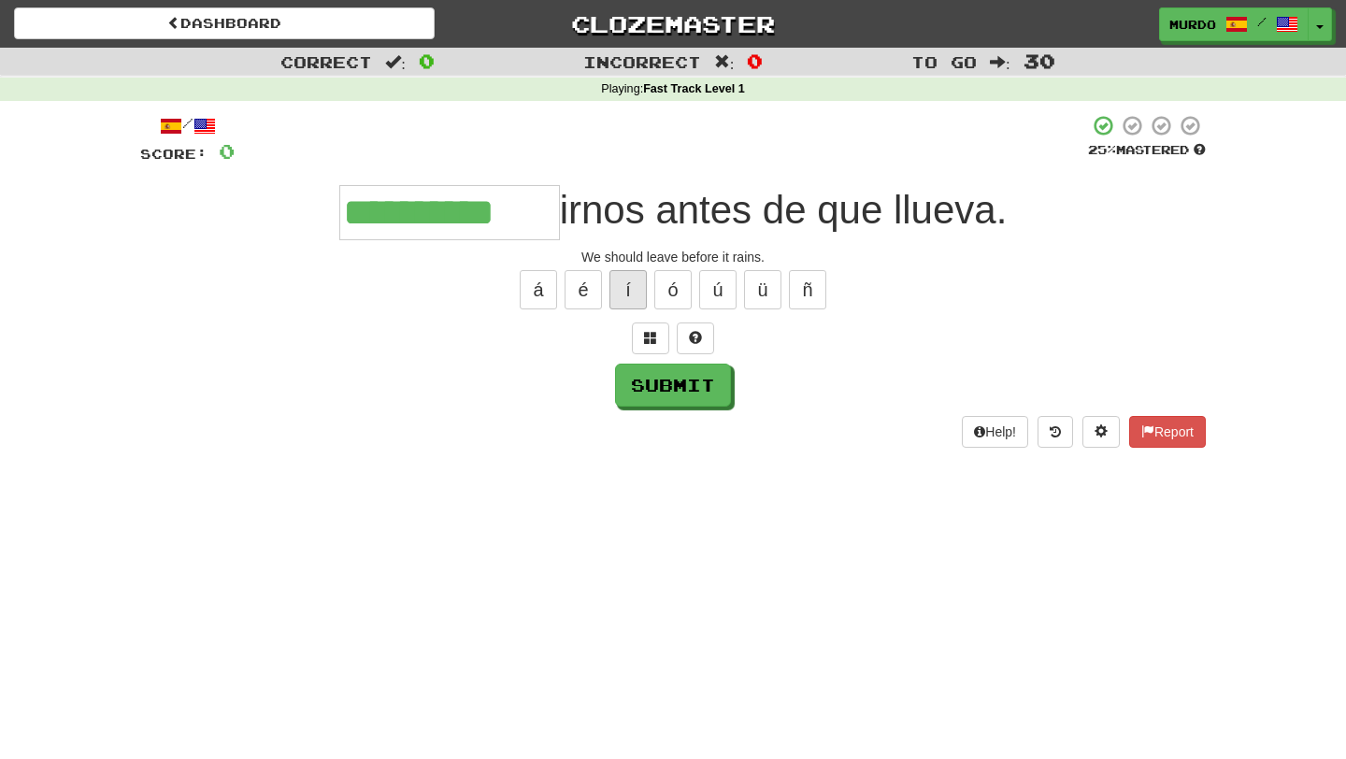
type input "**********"
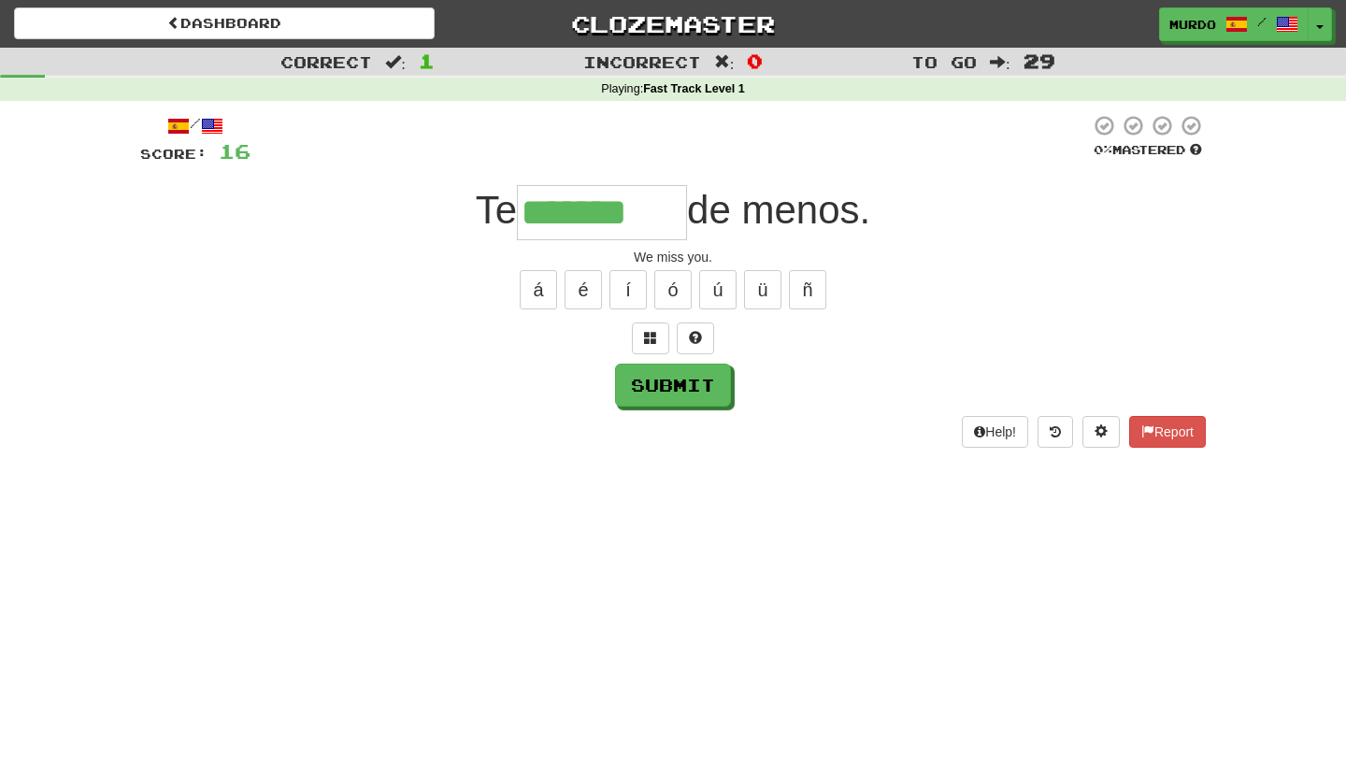
type input "*******"
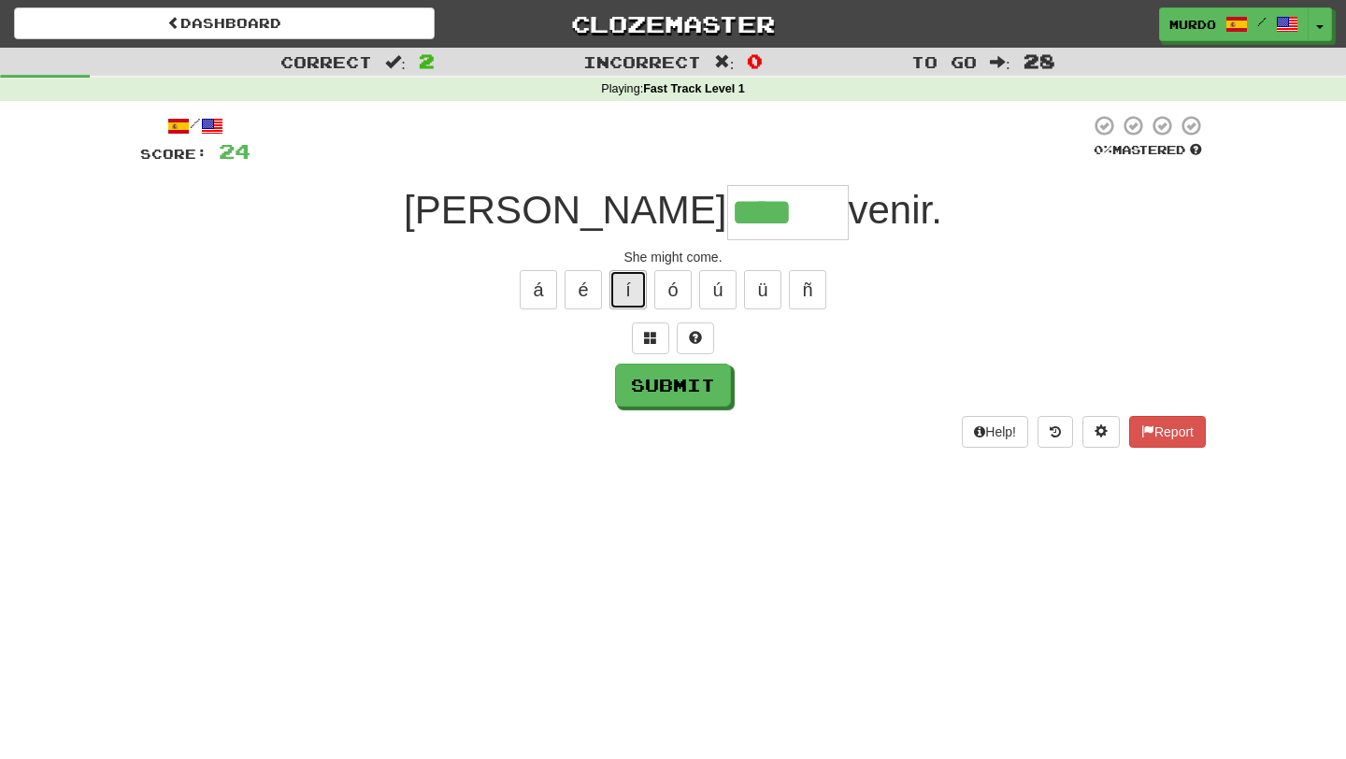
click at [638, 280] on button "í" at bounding box center [627, 289] width 37 height 39
type input "******"
click at [667, 376] on button "Submit" at bounding box center [674, 386] width 116 height 43
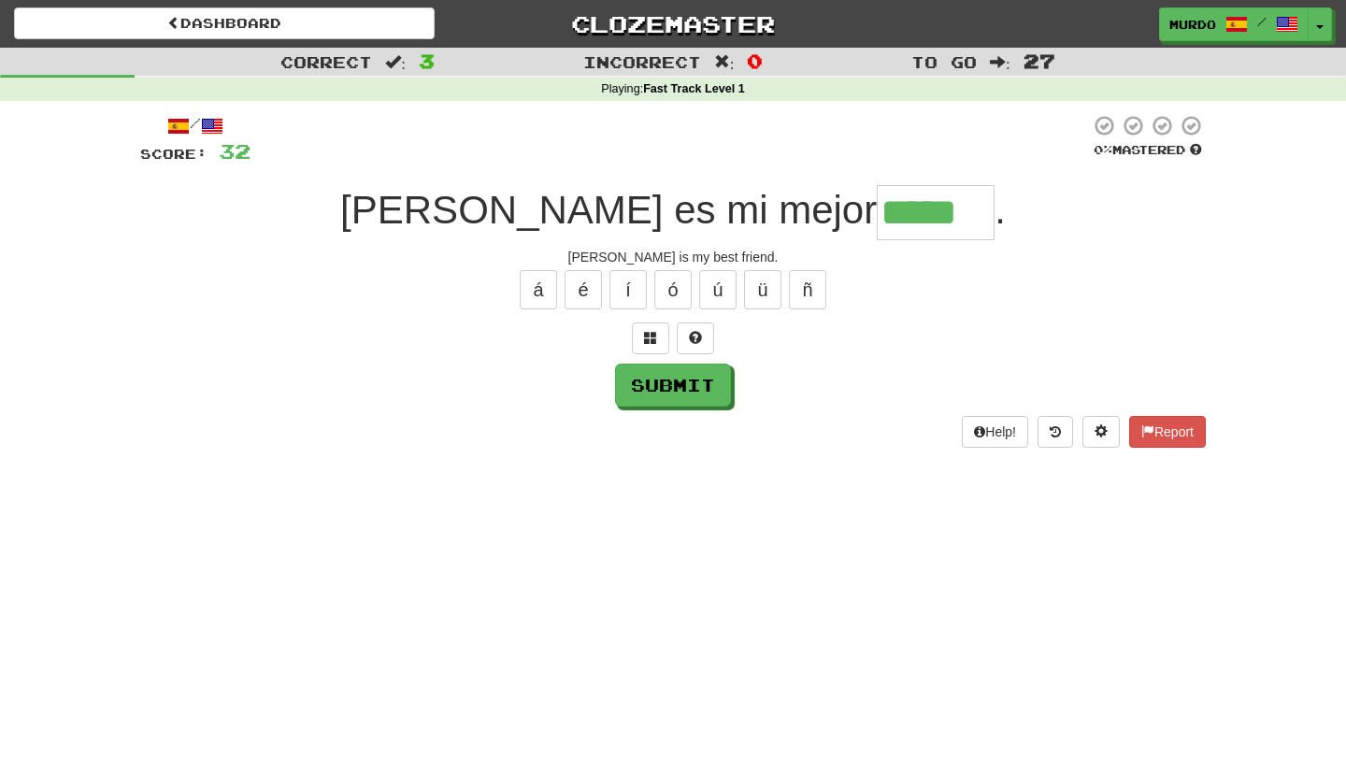
type input "*****"
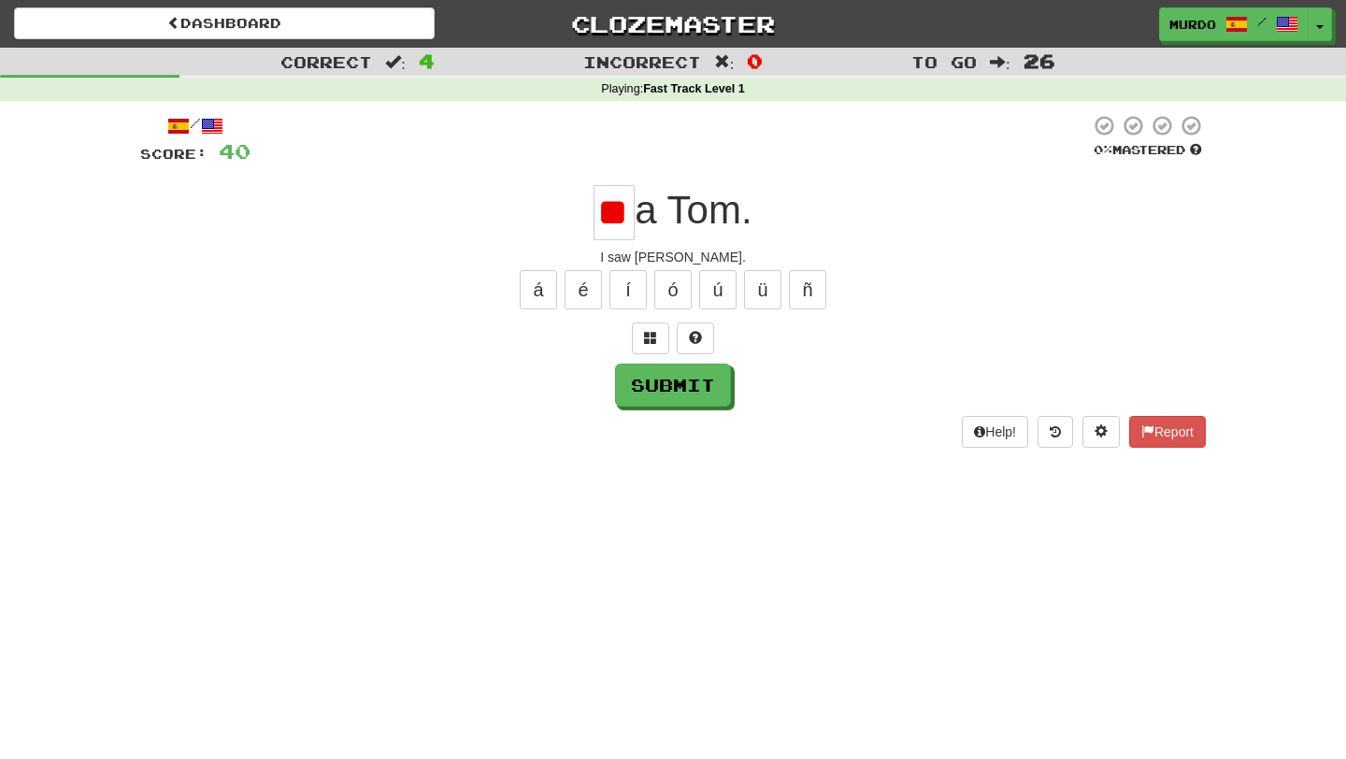
scroll to position [0, 9]
type input "*"
click at [630, 287] on button "í" at bounding box center [627, 289] width 37 height 39
type input "**"
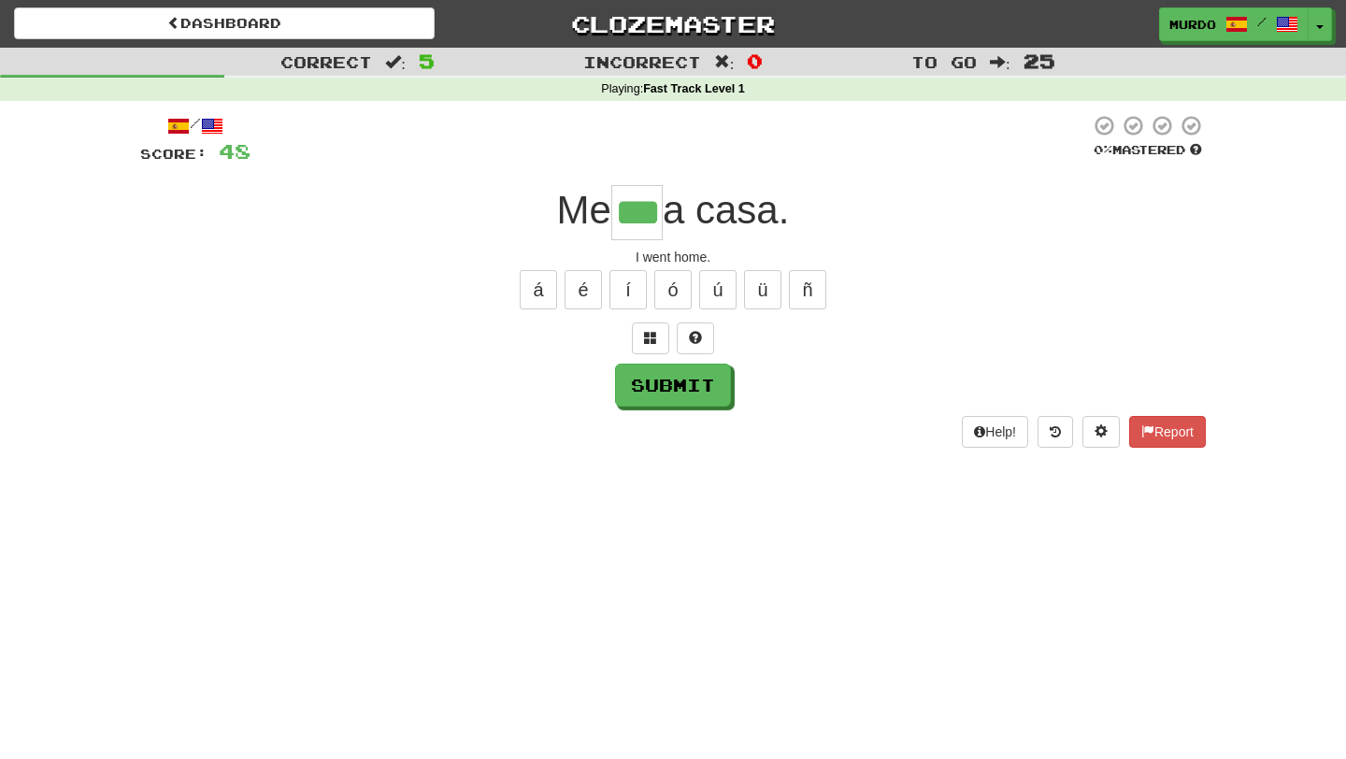
type input "***"
type input "******"
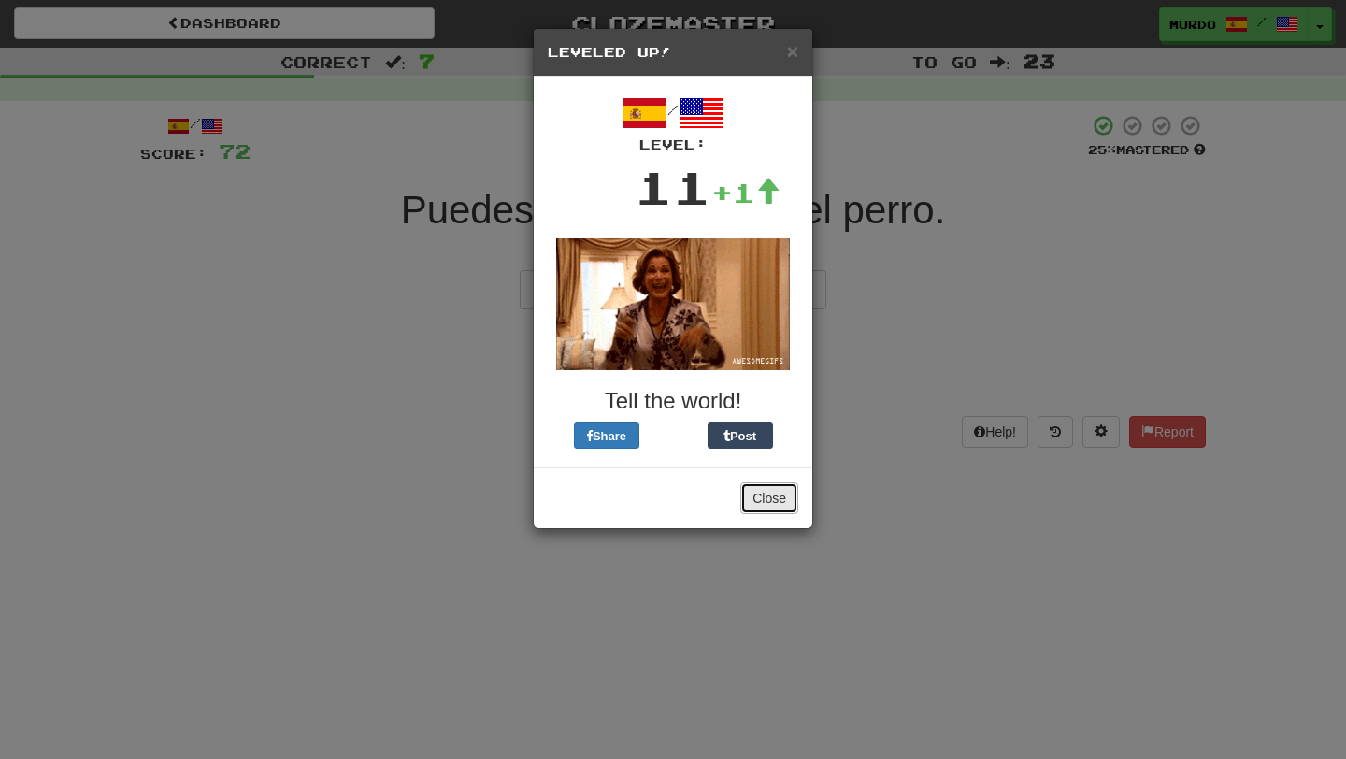
click at [769, 502] on button "Close" at bounding box center [769, 498] width 58 height 32
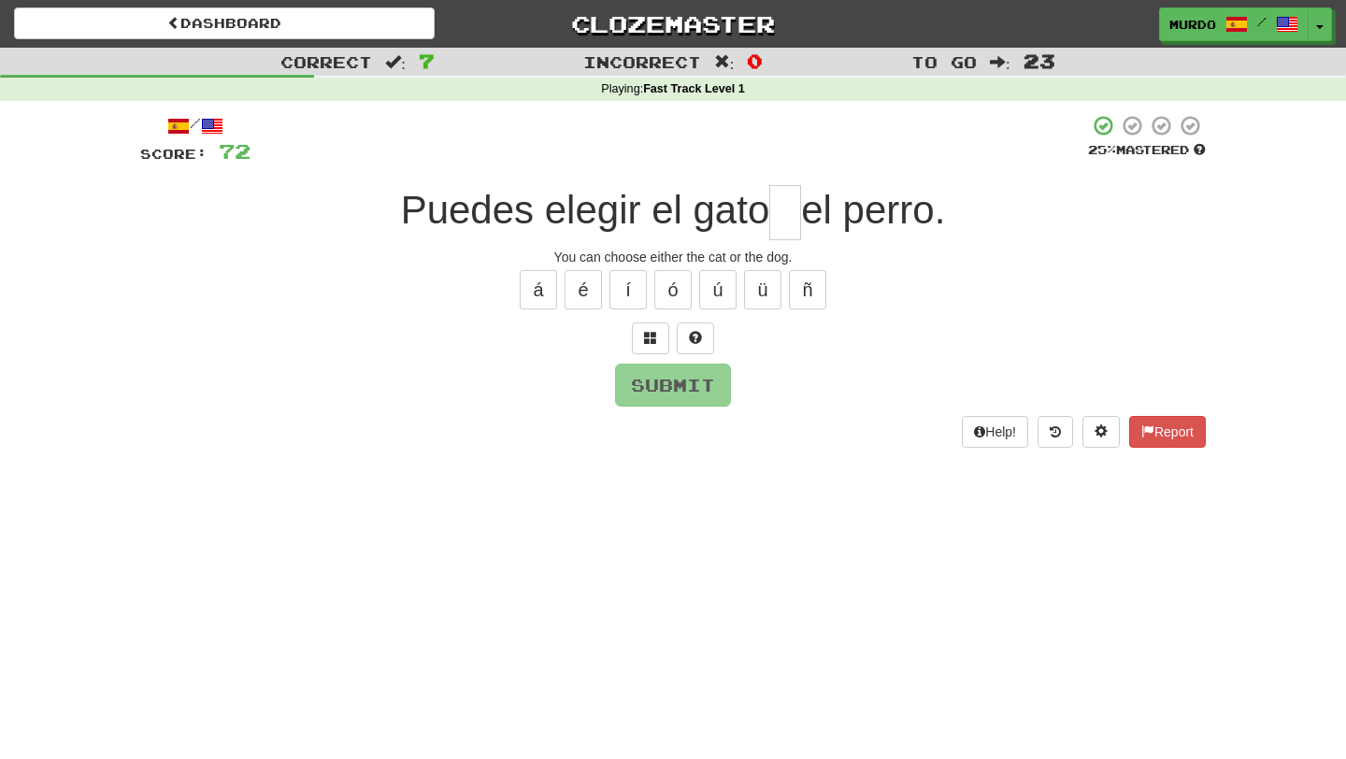
click at [781, 221] on input "text" at bounding box center [785, 212] width 32 height 55
type input "*"
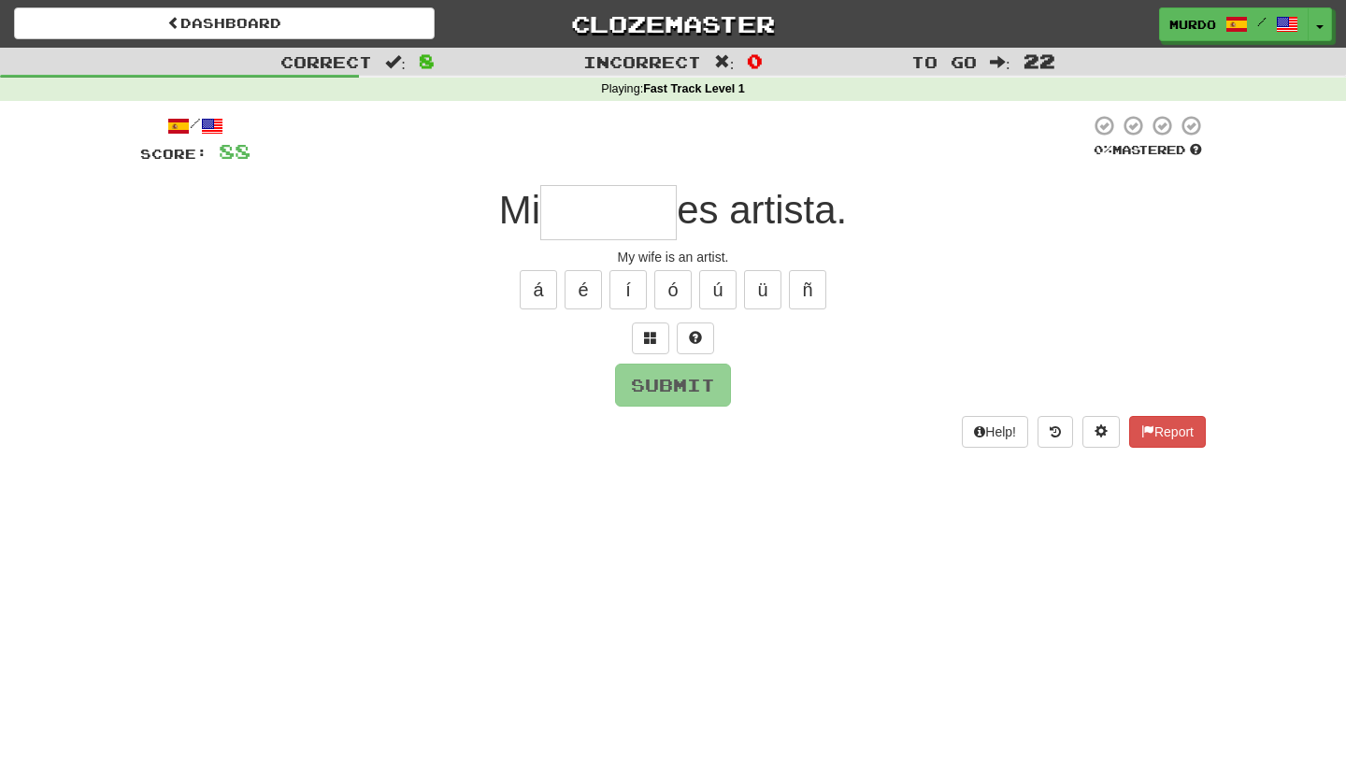
type input "*"
type input "******"
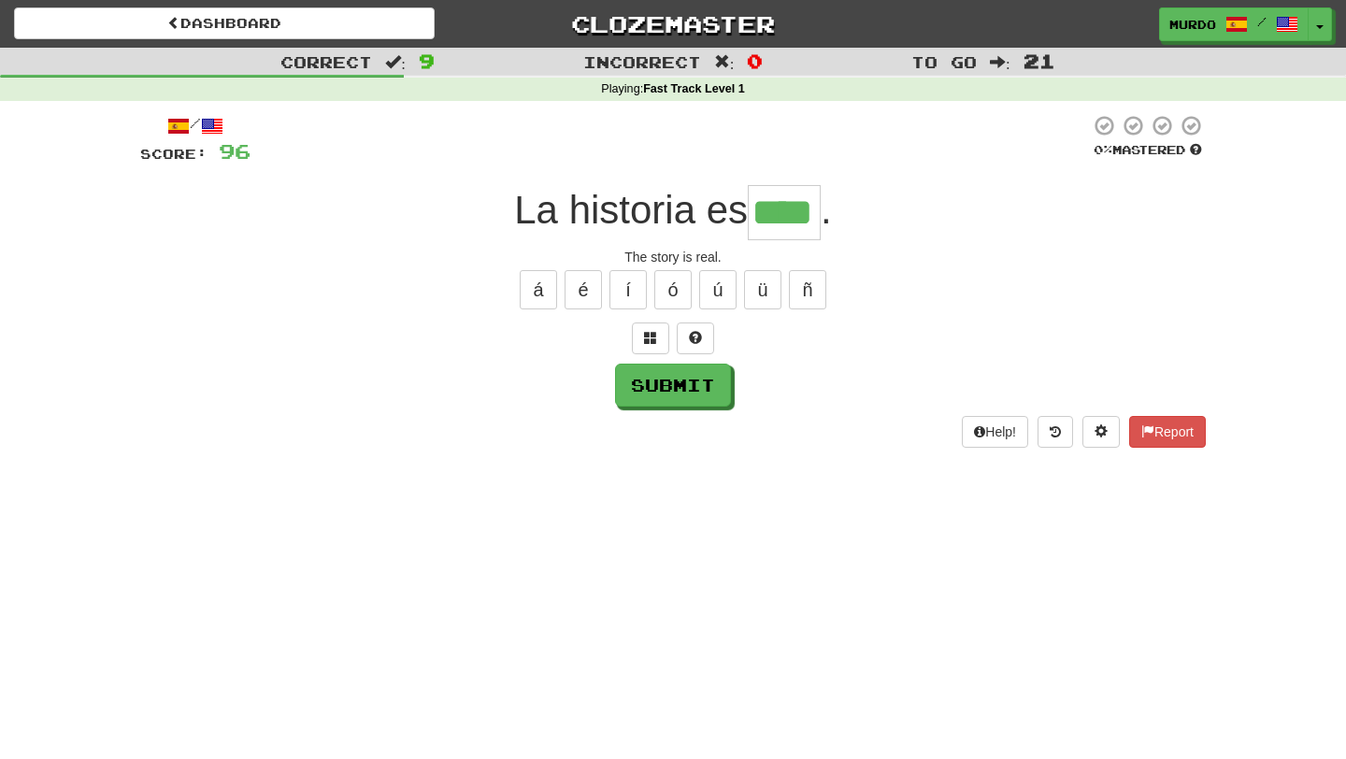
type input "****"
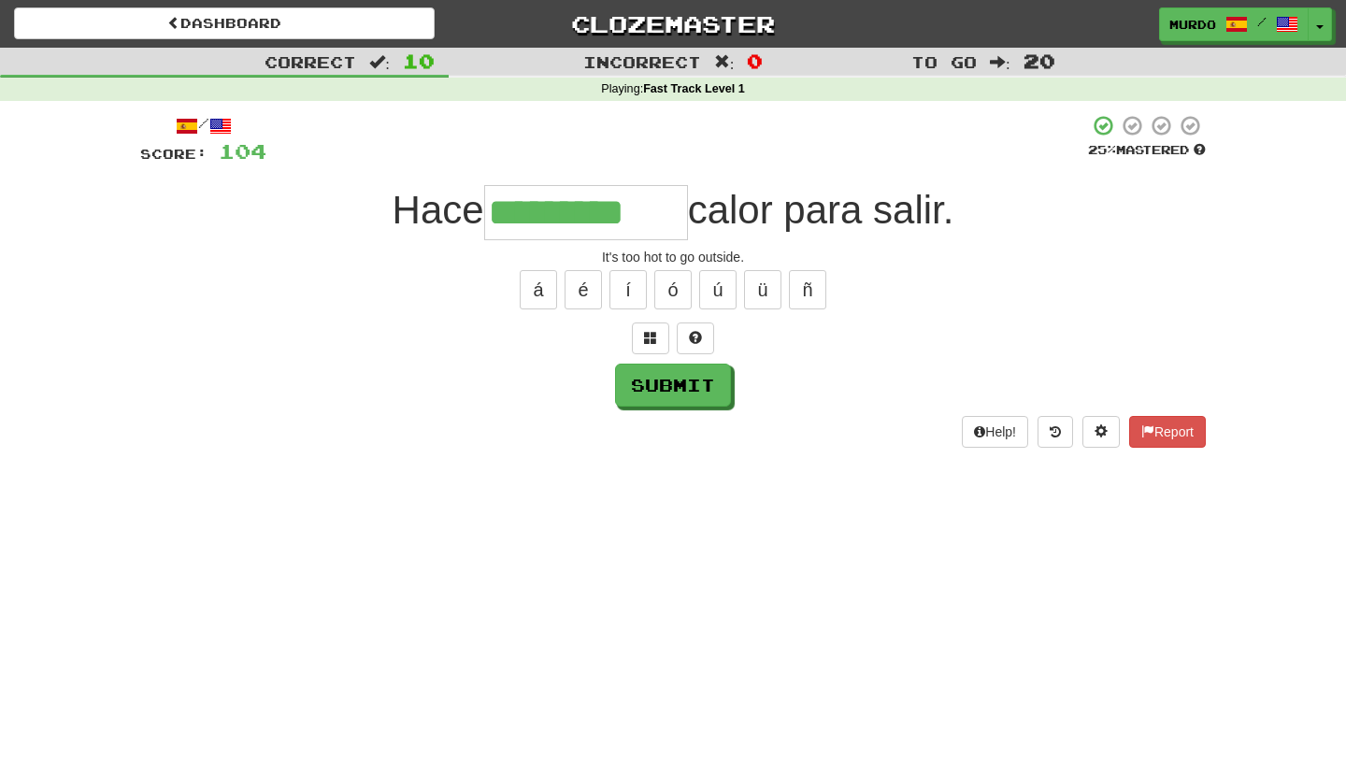
type input "*********"
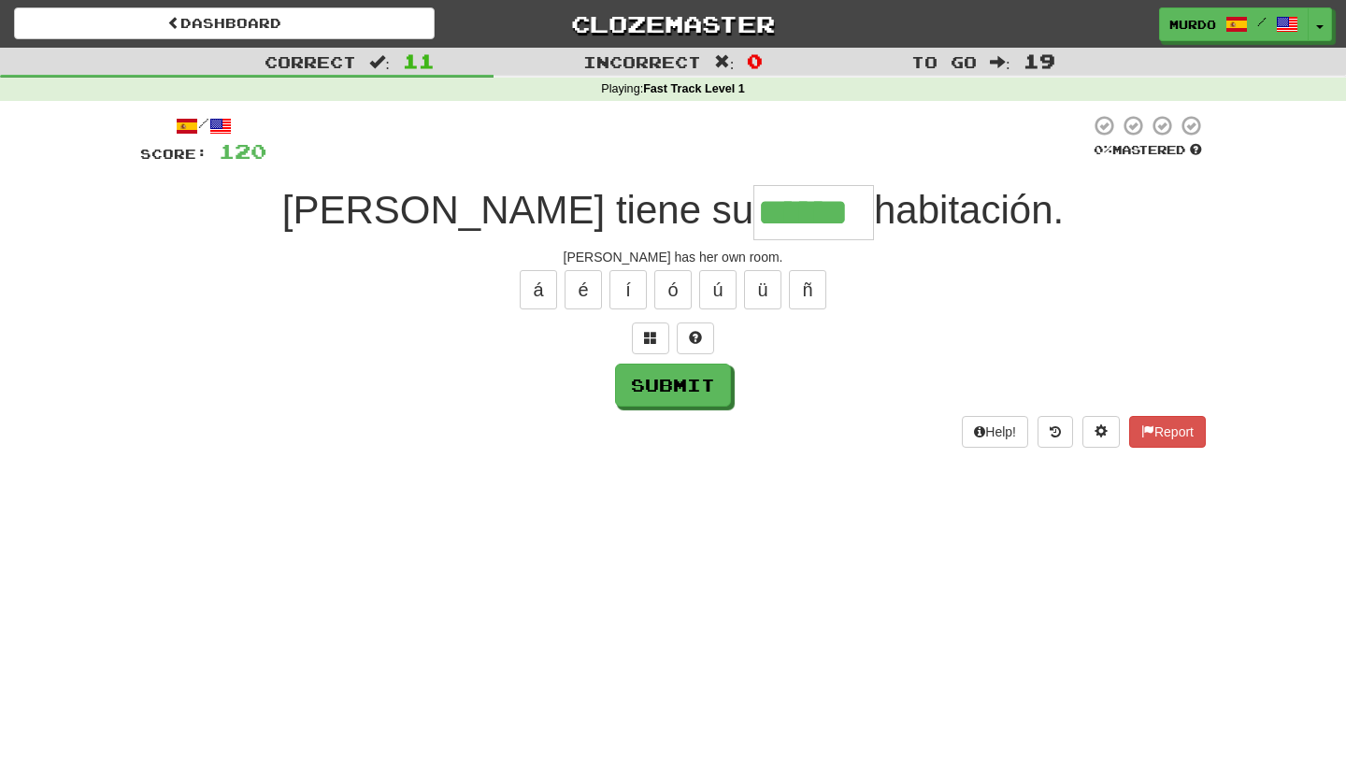
type input "******"
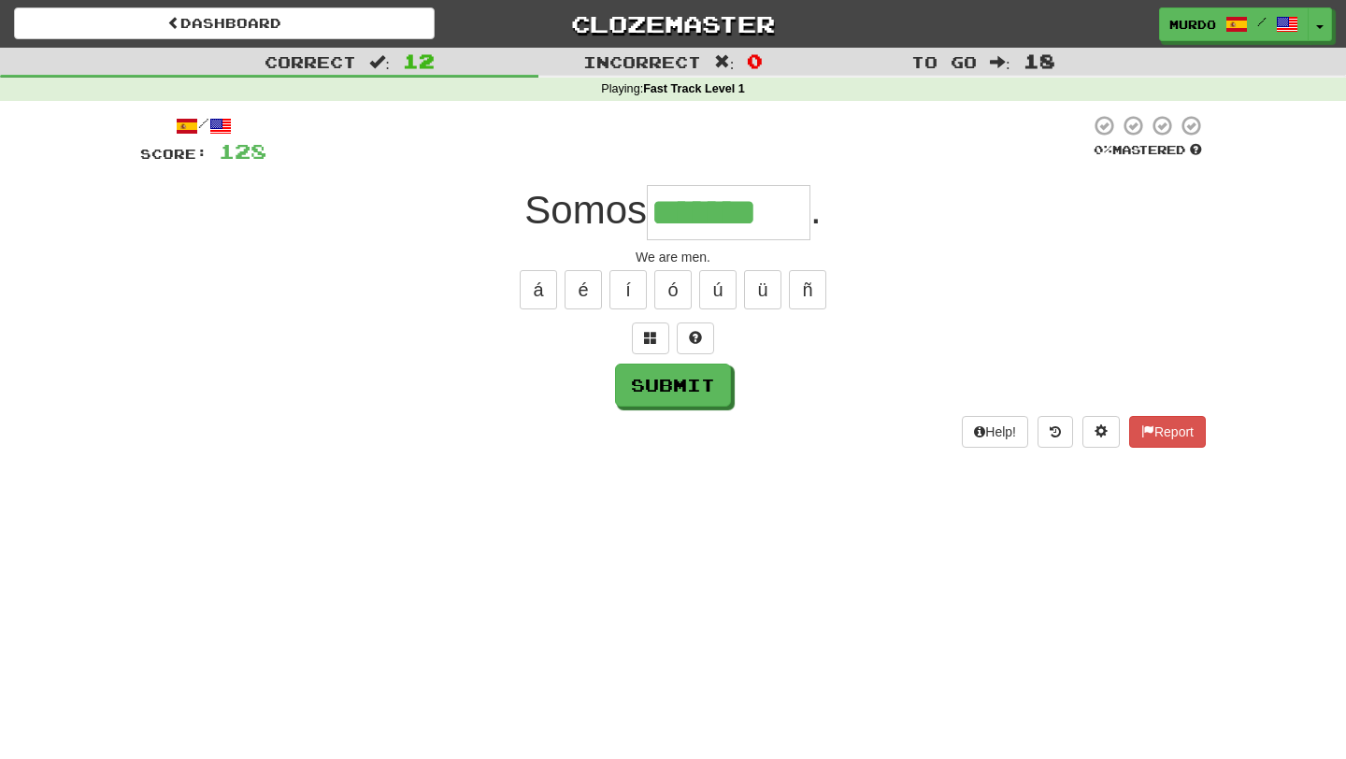
type input "*******"
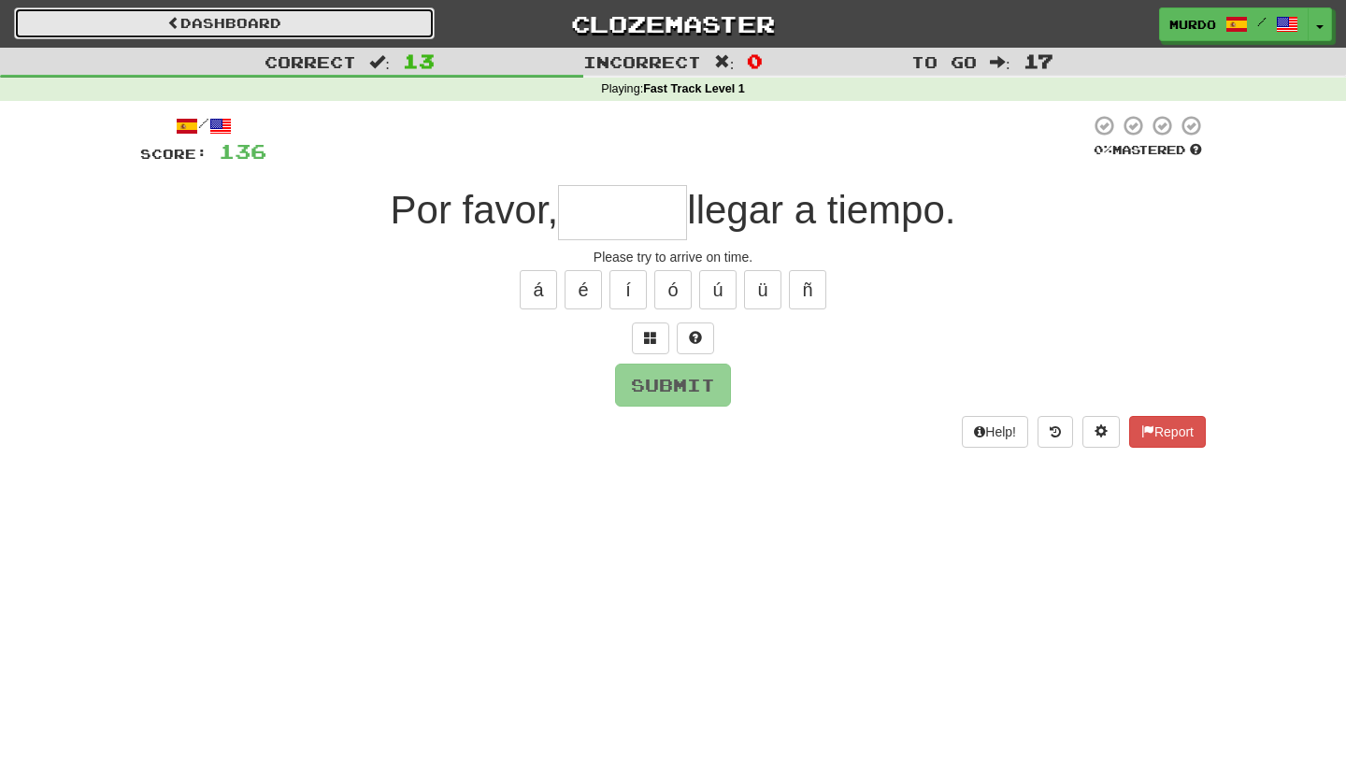
click at [305, 32] on link "Dashboard" at bounding box center [224, 23] width 421 height 32
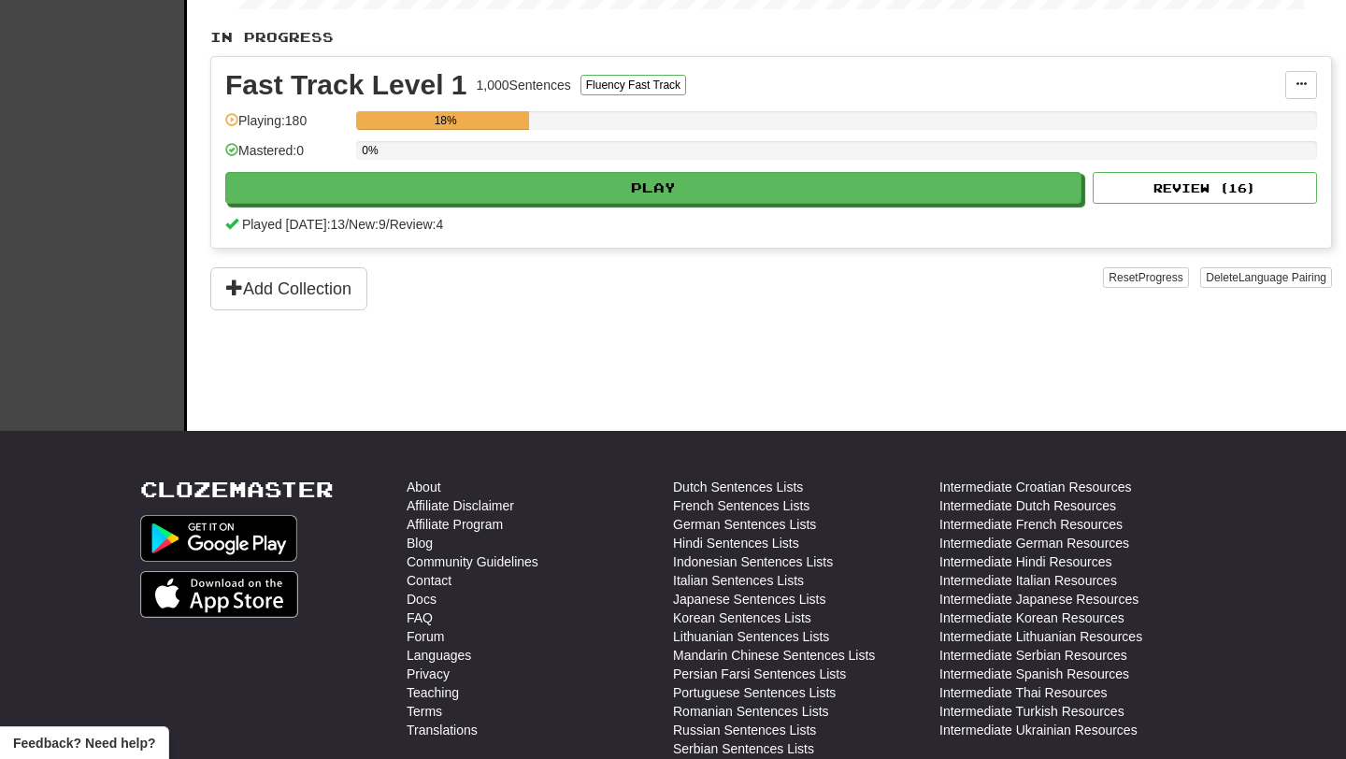
scroll to position [385, 0]
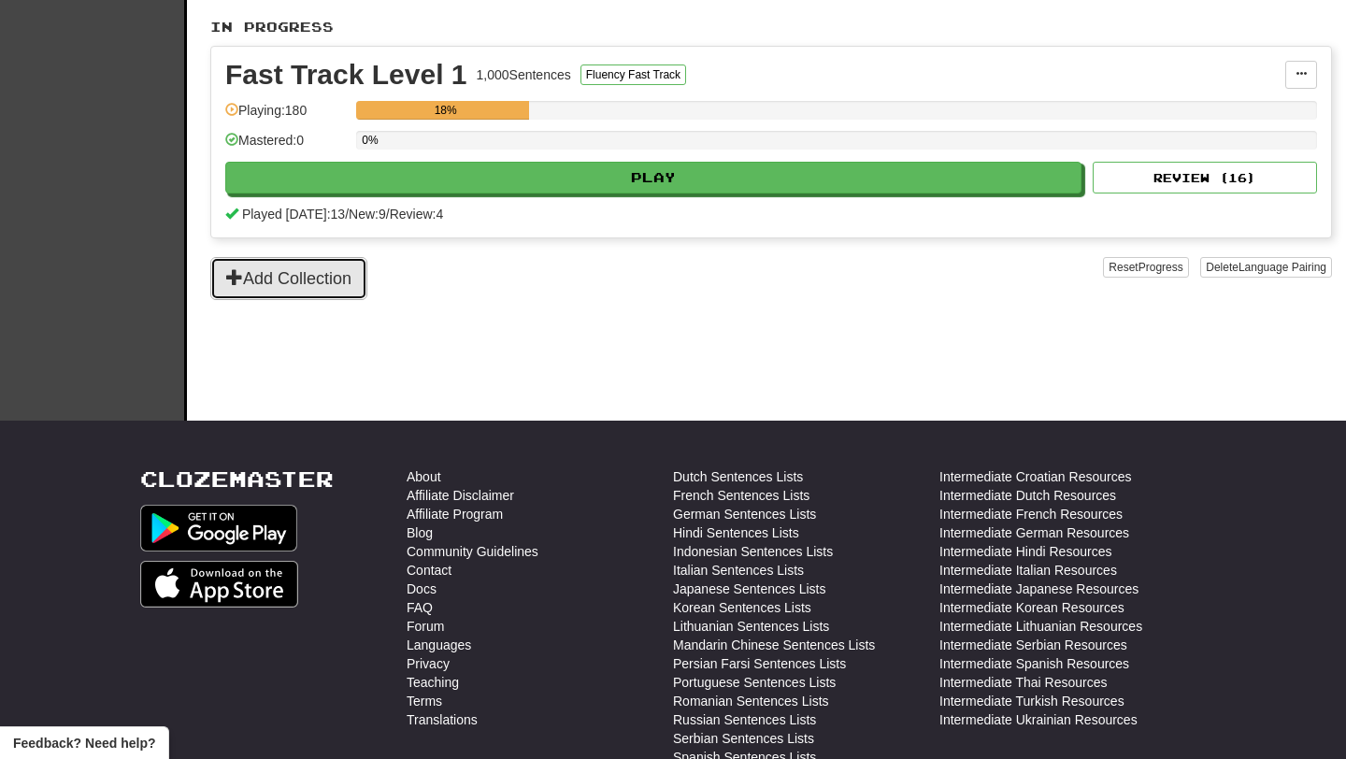
click at [344, 285] on button "Add Collection" at bounding box center [288, 278] width 157 height 43
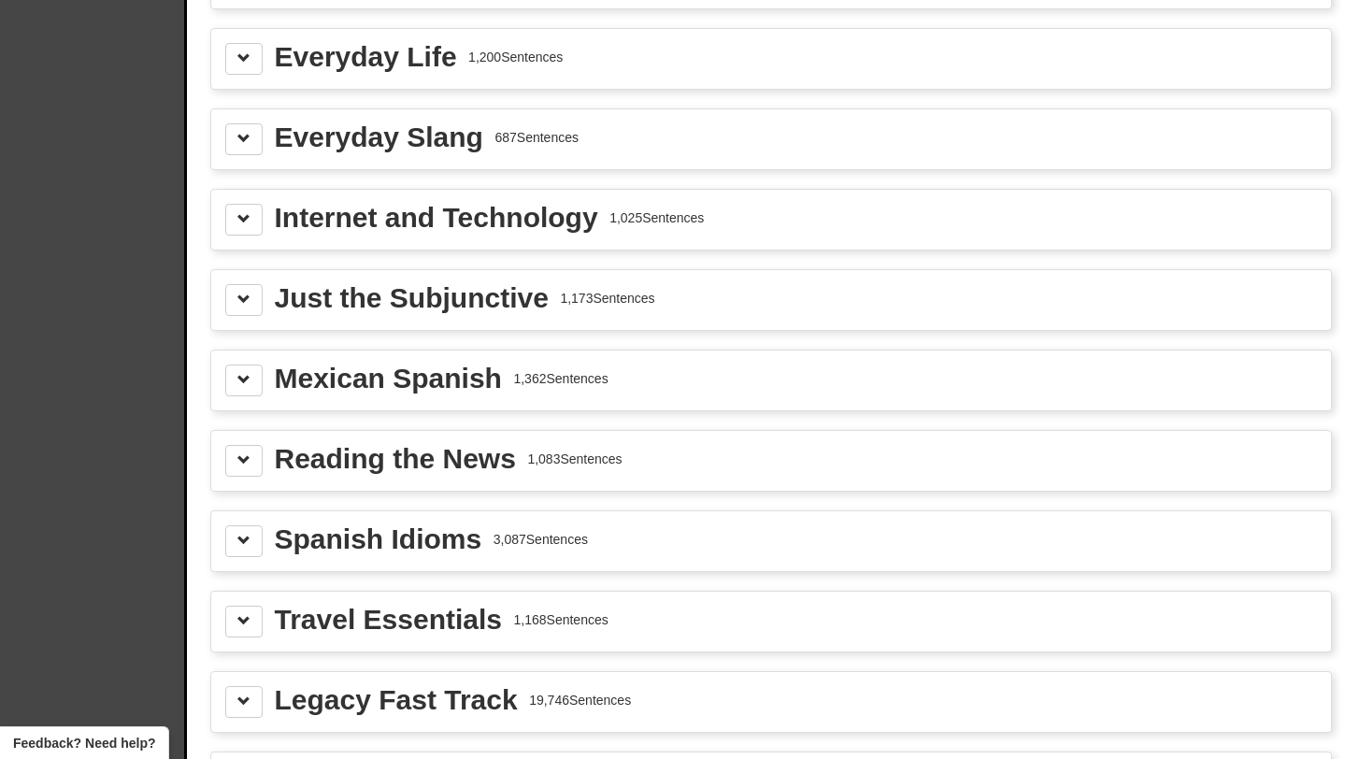
scroll to position [2251, 0]
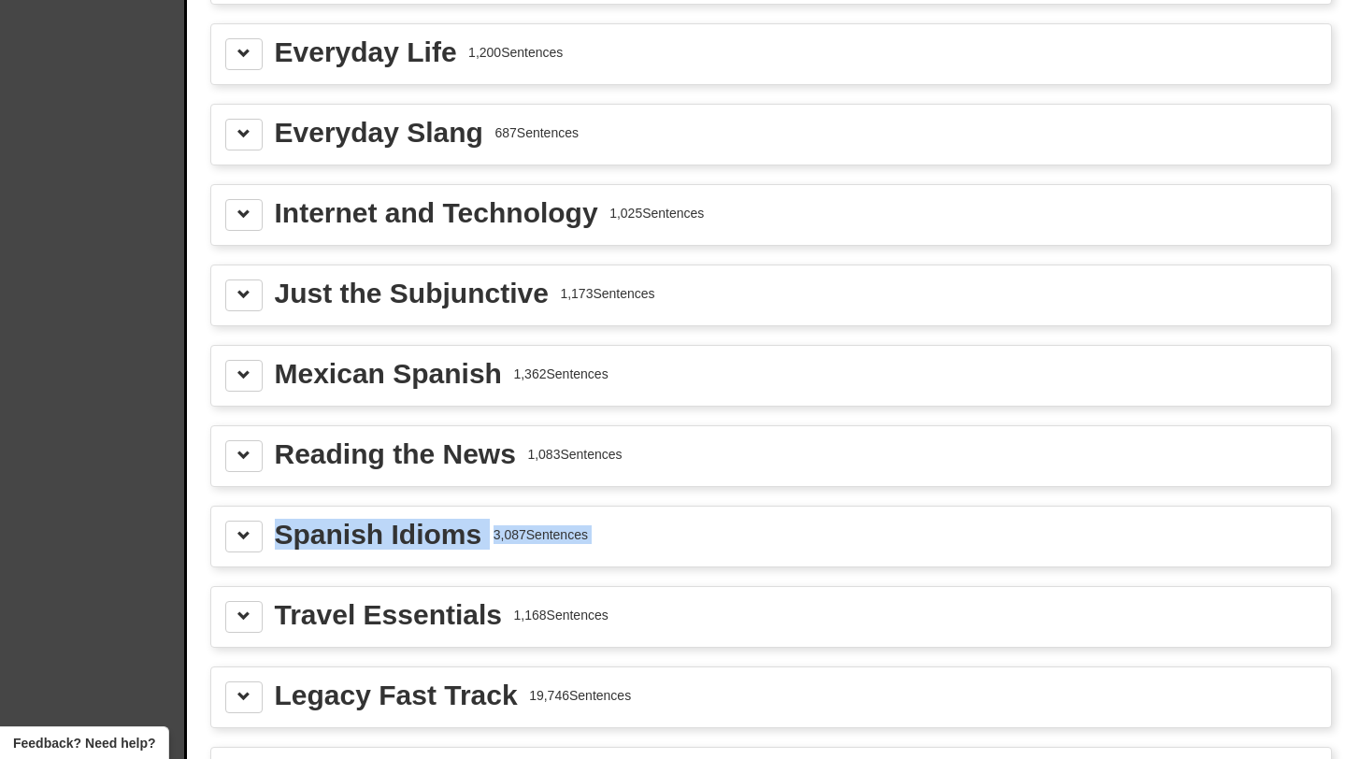
drag, startPoint x: 513, startPoint y: 586, endPoint x: 471, endPoint y: 515, distance: 82.5
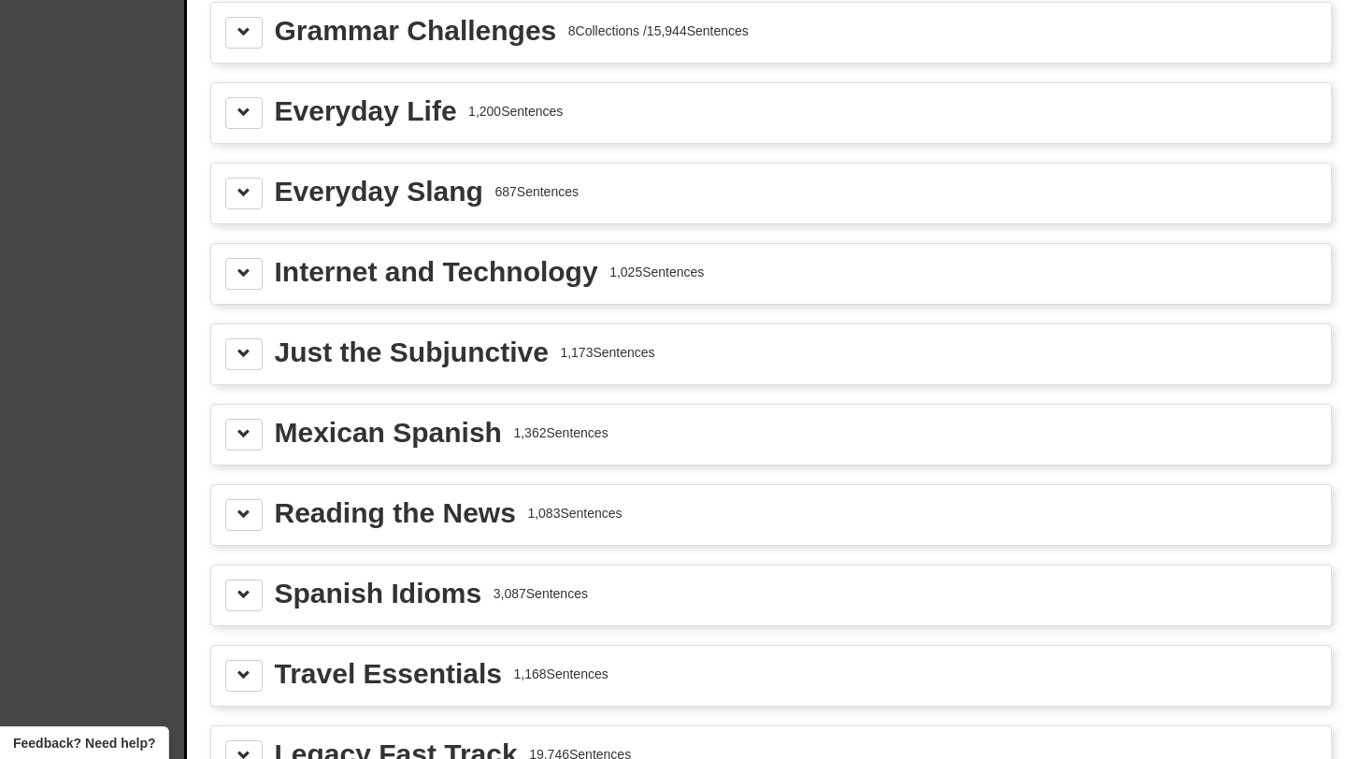
scroll to position [2191, 0]
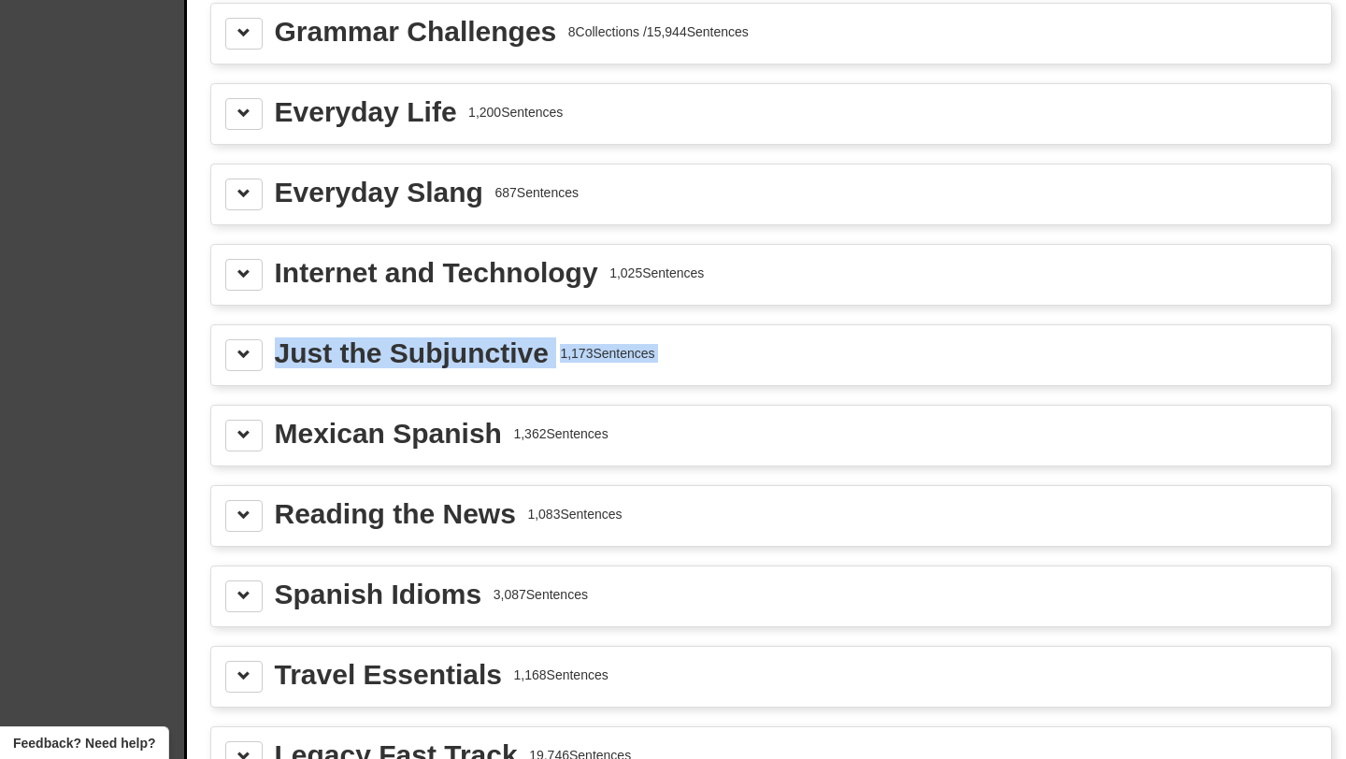
drag, startPoint x: 496, startPoint y: 404, endPoint x: 491, endPoint y: 328, distance: 75.9
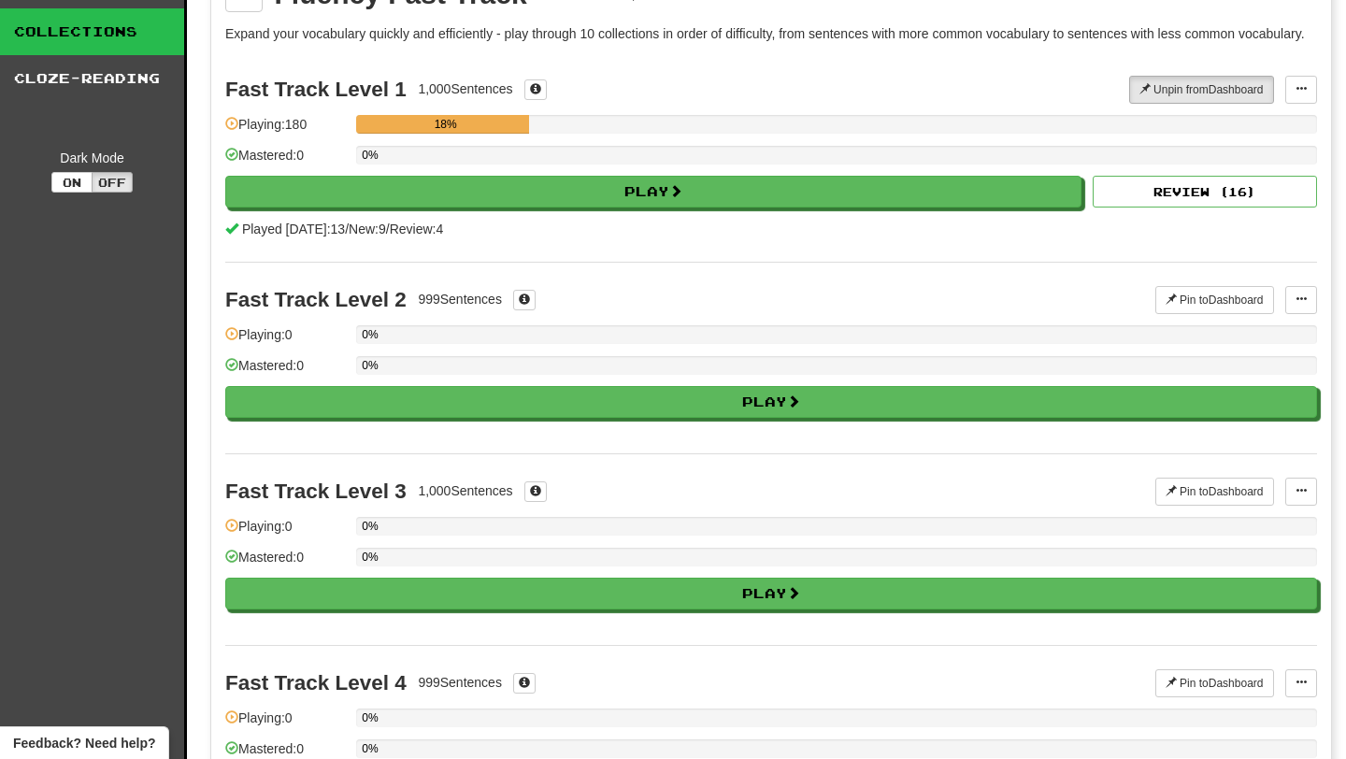
scroll to position [35, 0]
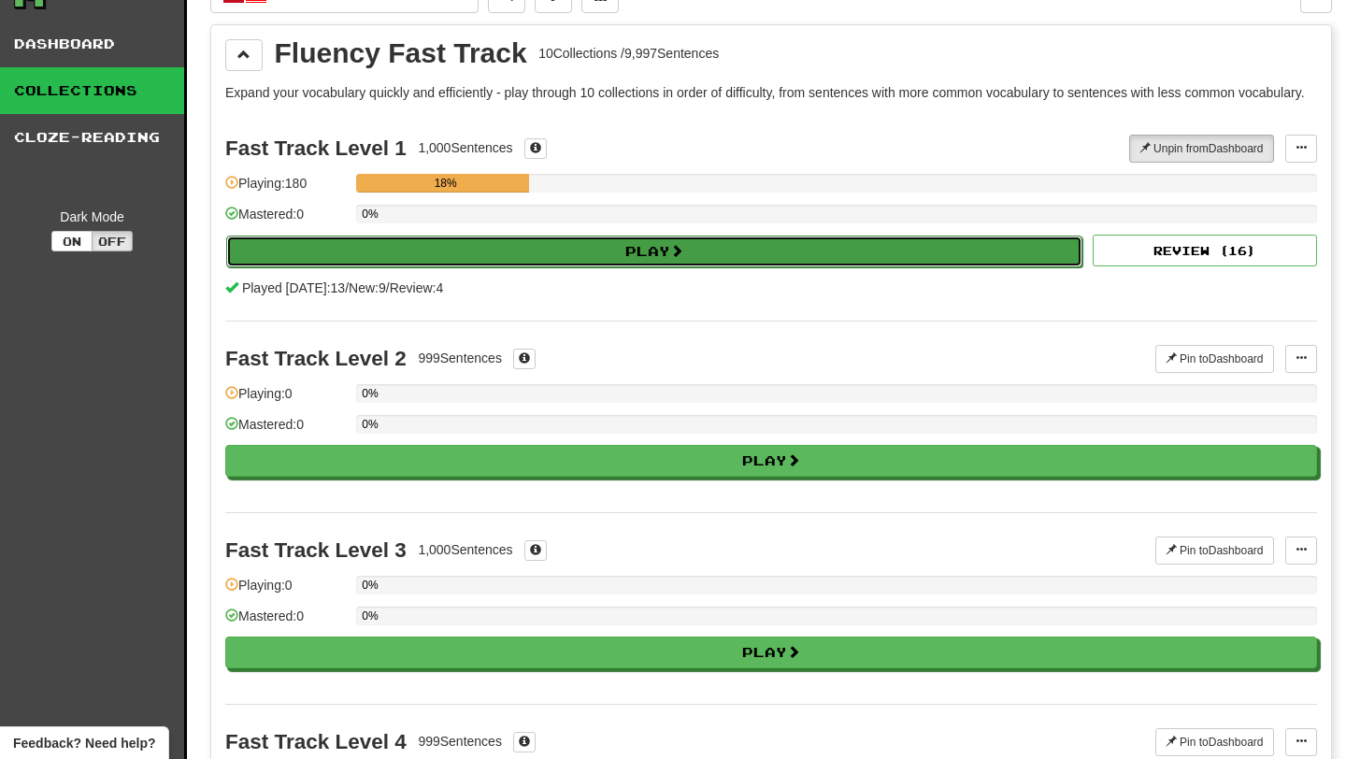
click at [560, 267] on button "Play" at bounding box center [654, 252] width 856 height 32
select select "**"
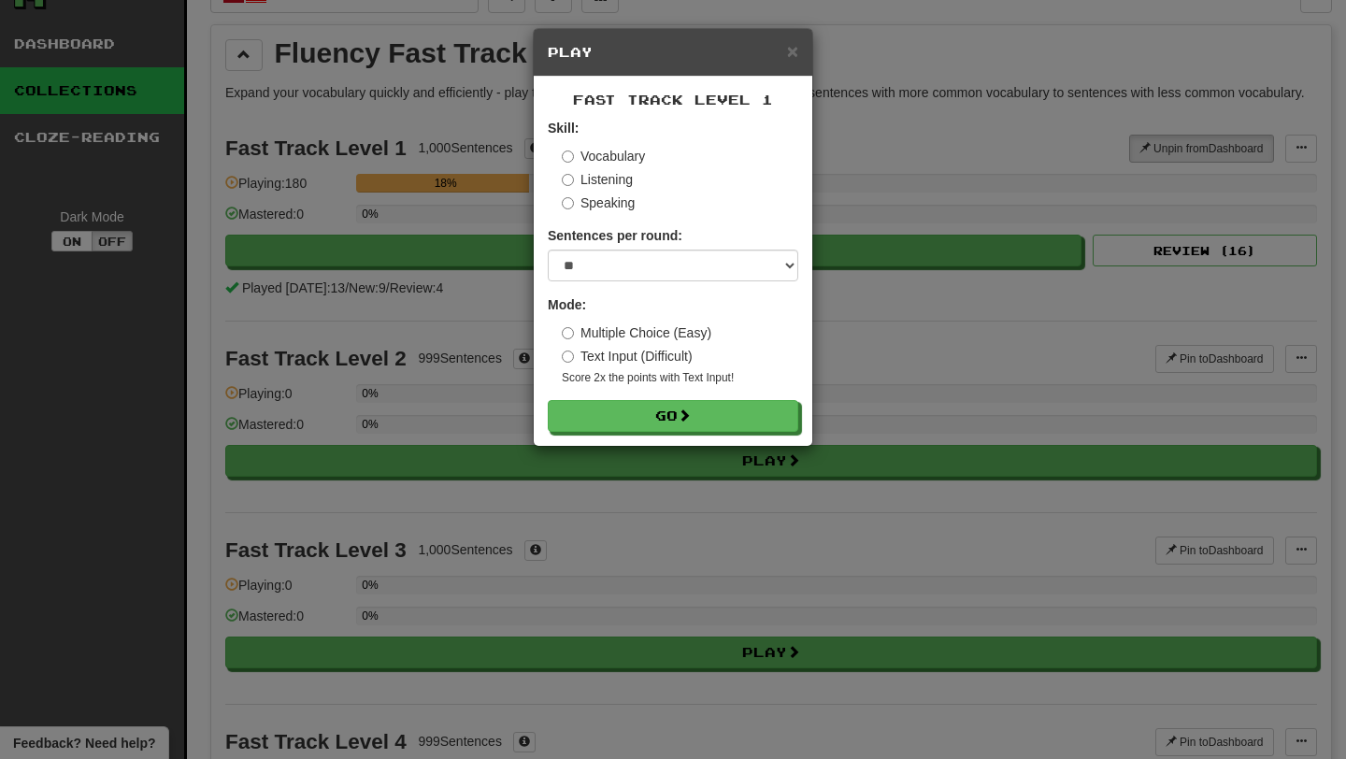
click at [587, 204] on label "Speaking" at bounding box center [598, 202] width 73 height 19
click at [652, 417] on button "Go" at bounding box center [674, 417] width 250 height 32
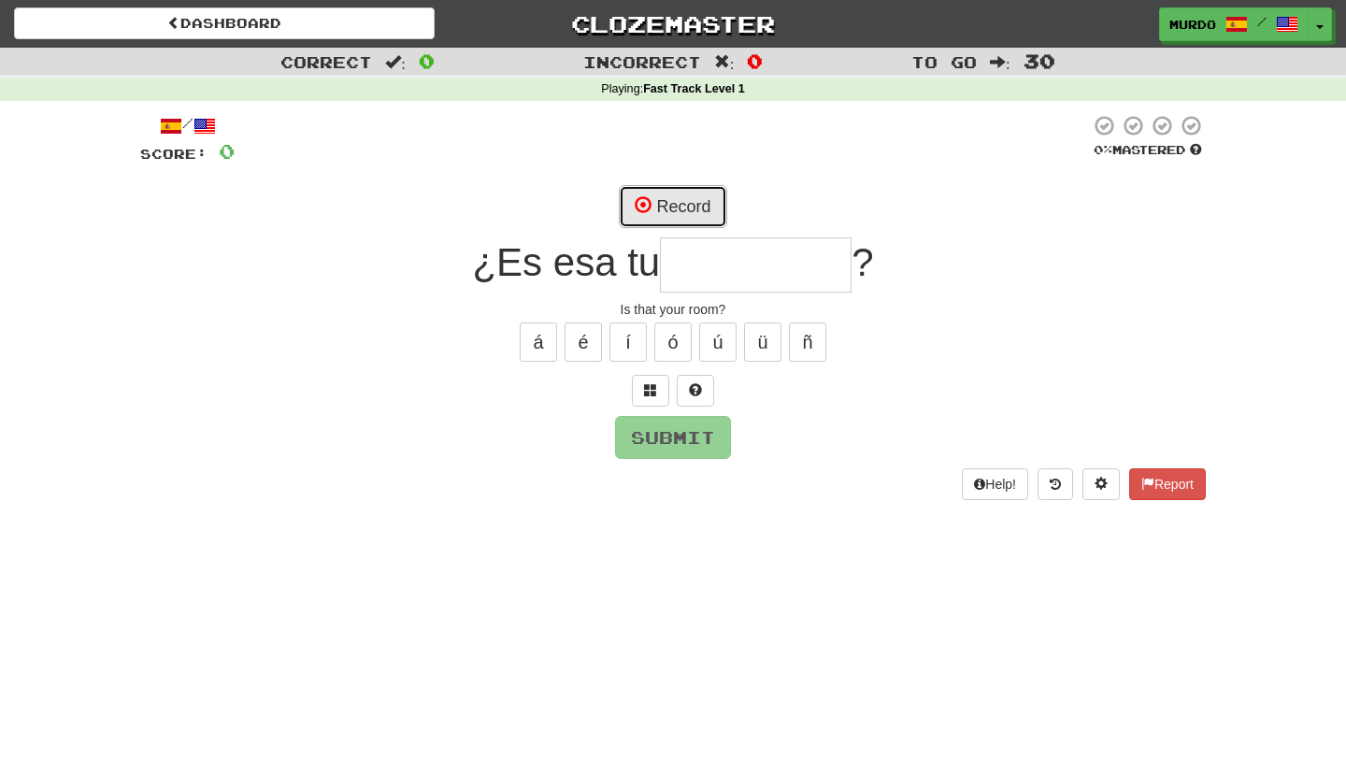
click at [673, 200] on button "Record" at bounding box center [672, 206] width 107 height 43
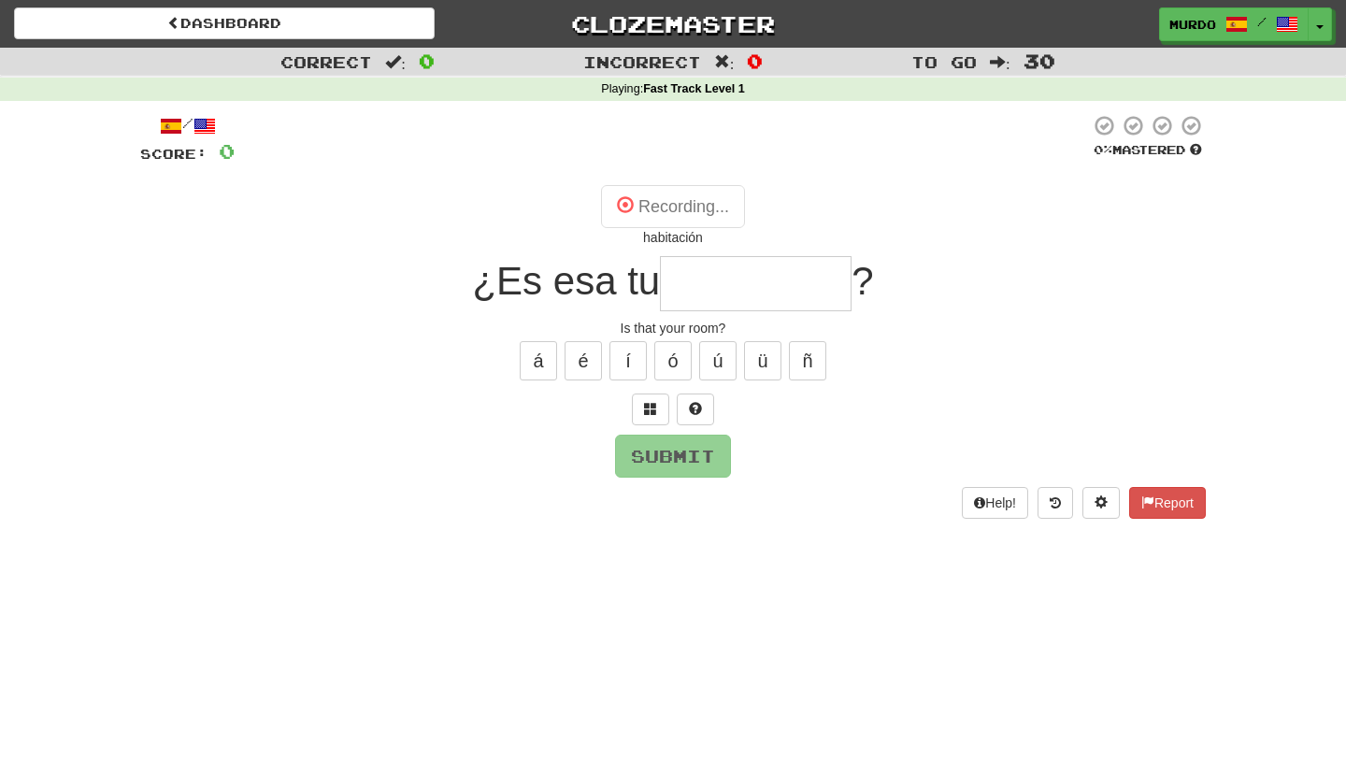
type input "**********"
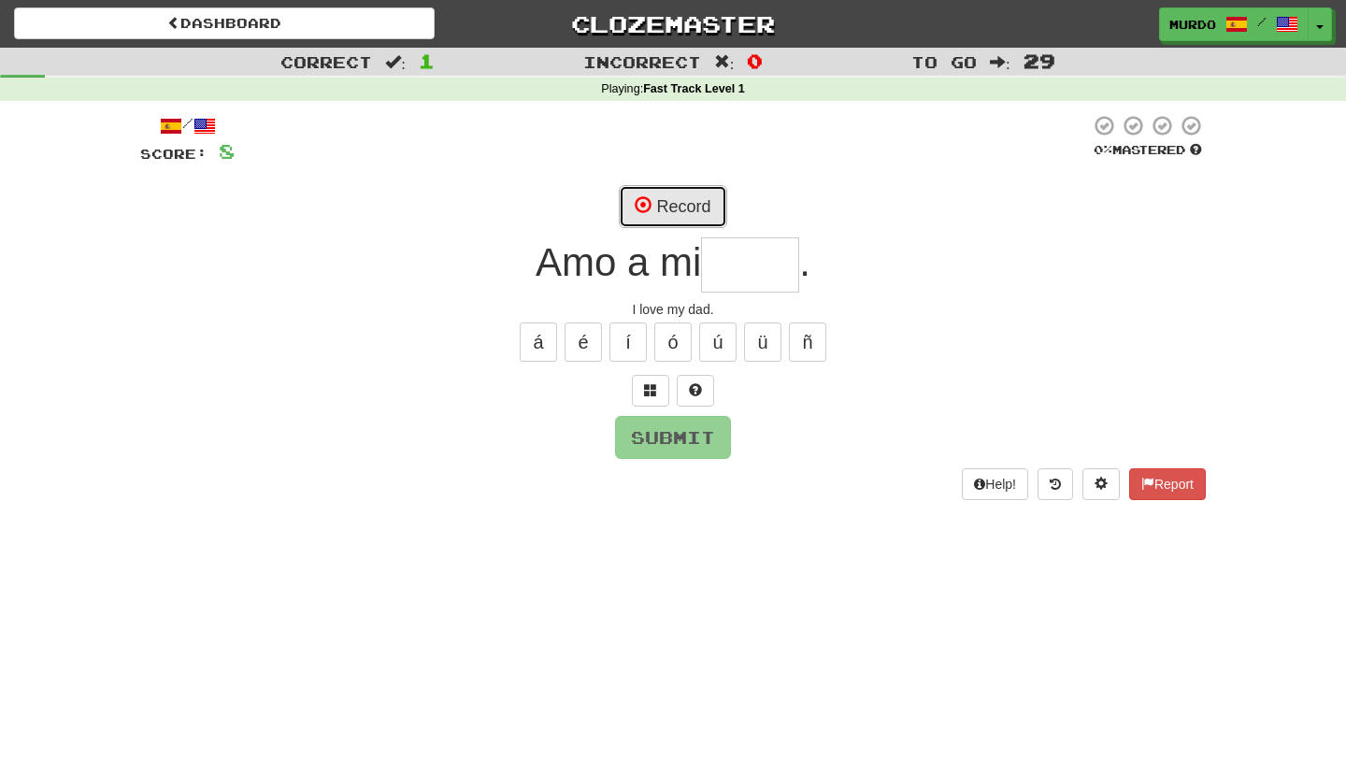
click at [679, 207] on button "Record" at bounding box center [672, 206] width 107 height 43
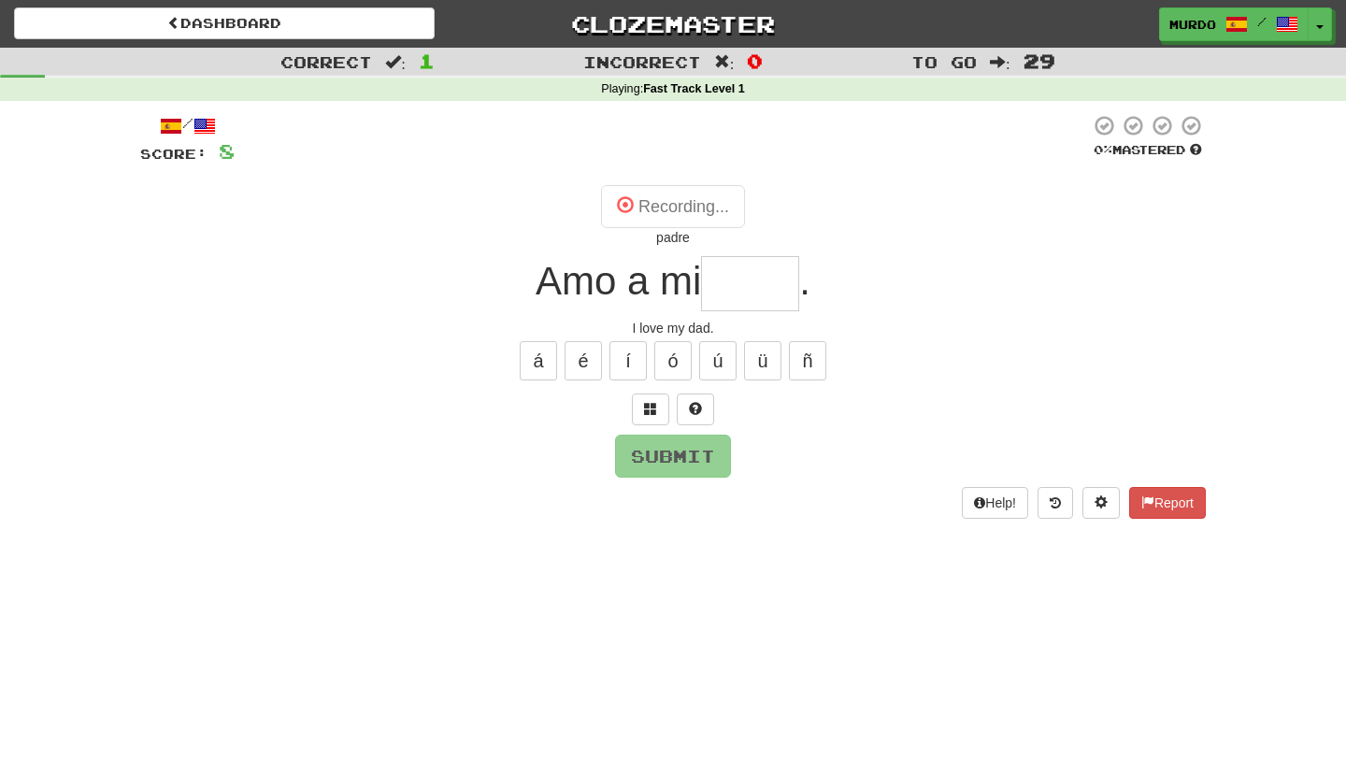
type input "****"
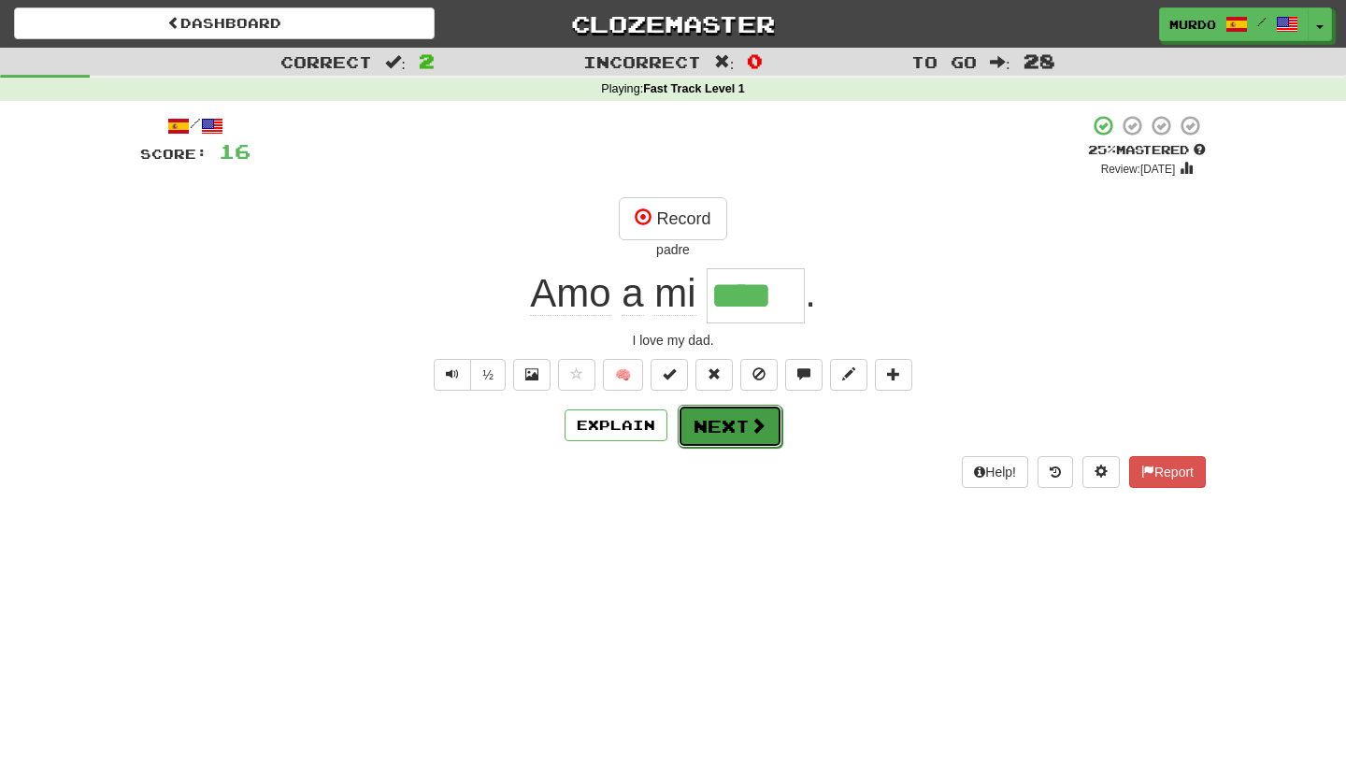
click at [740, 424] on button "Next" at bounding box center [730, 426] width 105 height 43
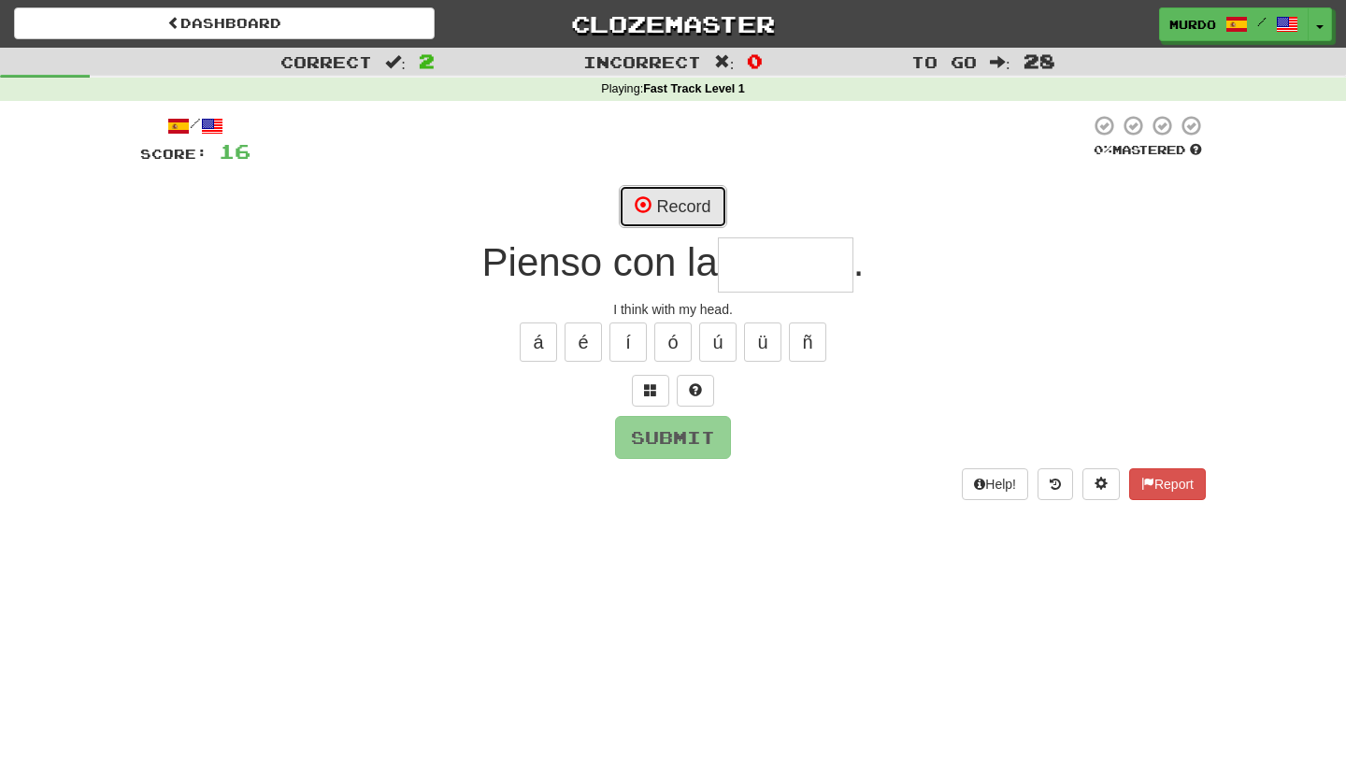
click at [693, 211] on button "Record" at bounding box center [672, 206] width 107 height 43
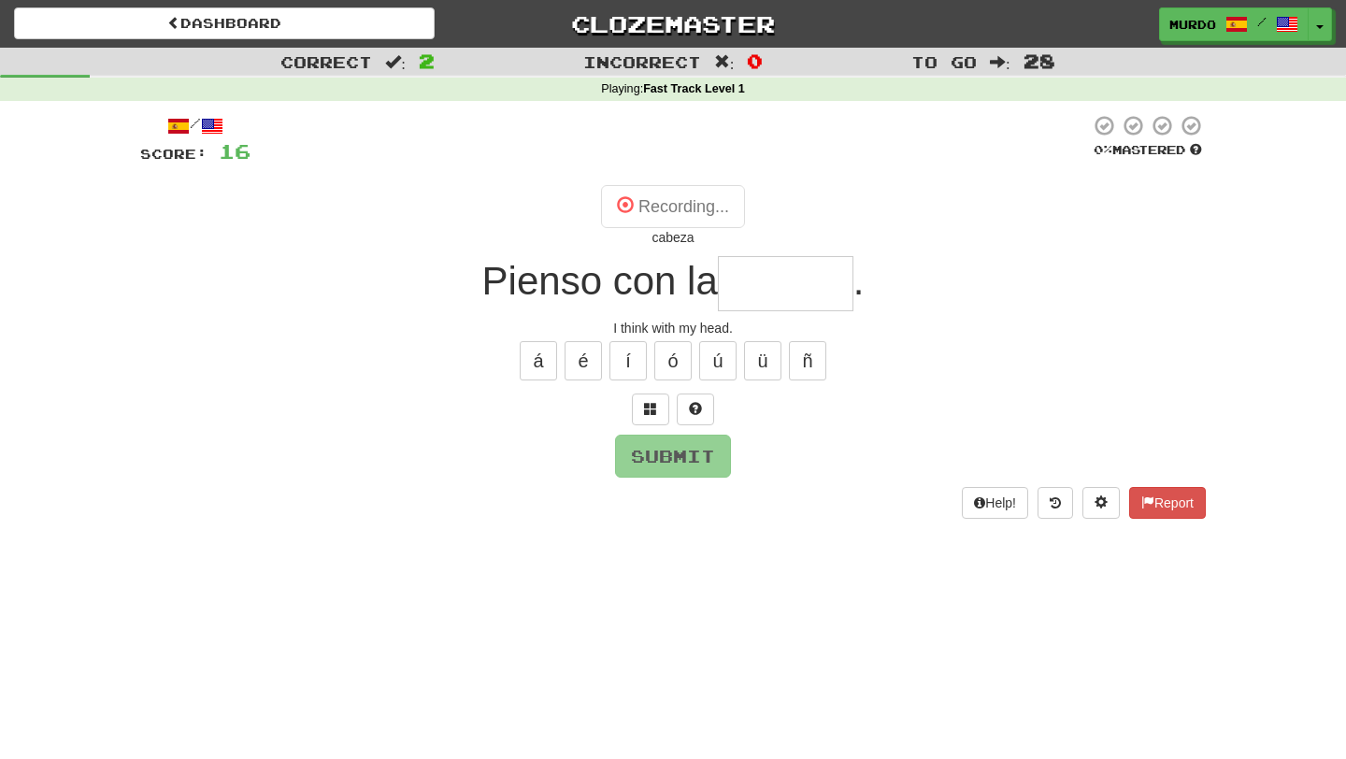
type input "******"
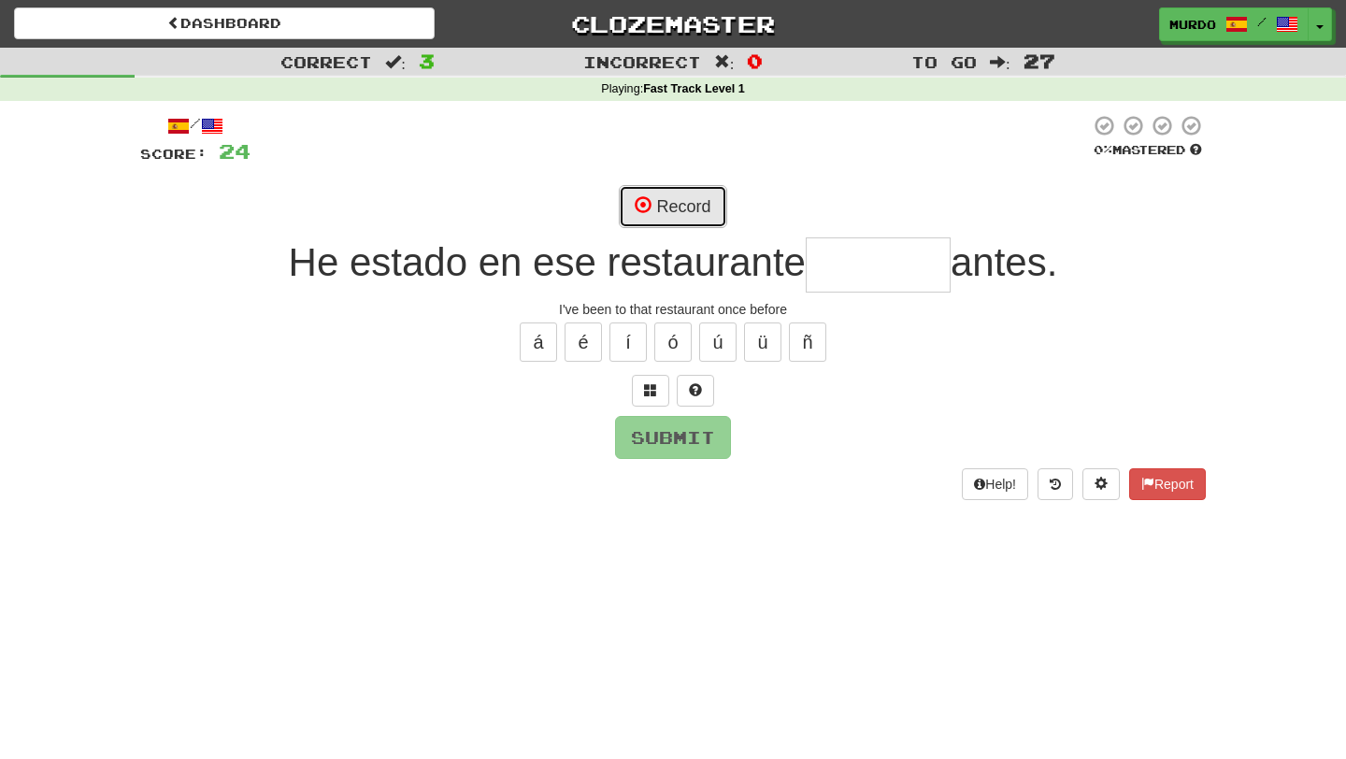
click at [686, 208] on button "Record" at bounding box center [672, 206] width 107 height 43
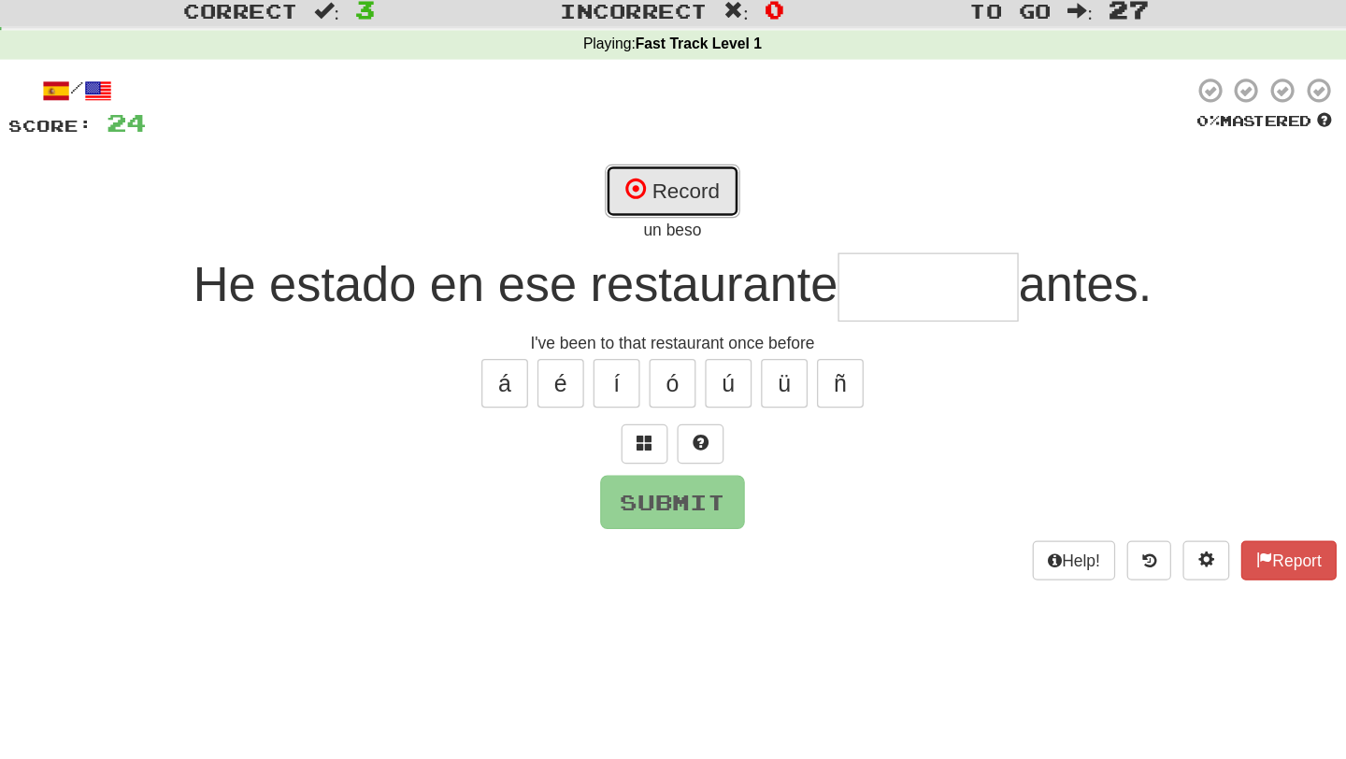
click at [683, 212] on button "Record" at bounding box center [672, 206] width 107 height 43
type input "*******"
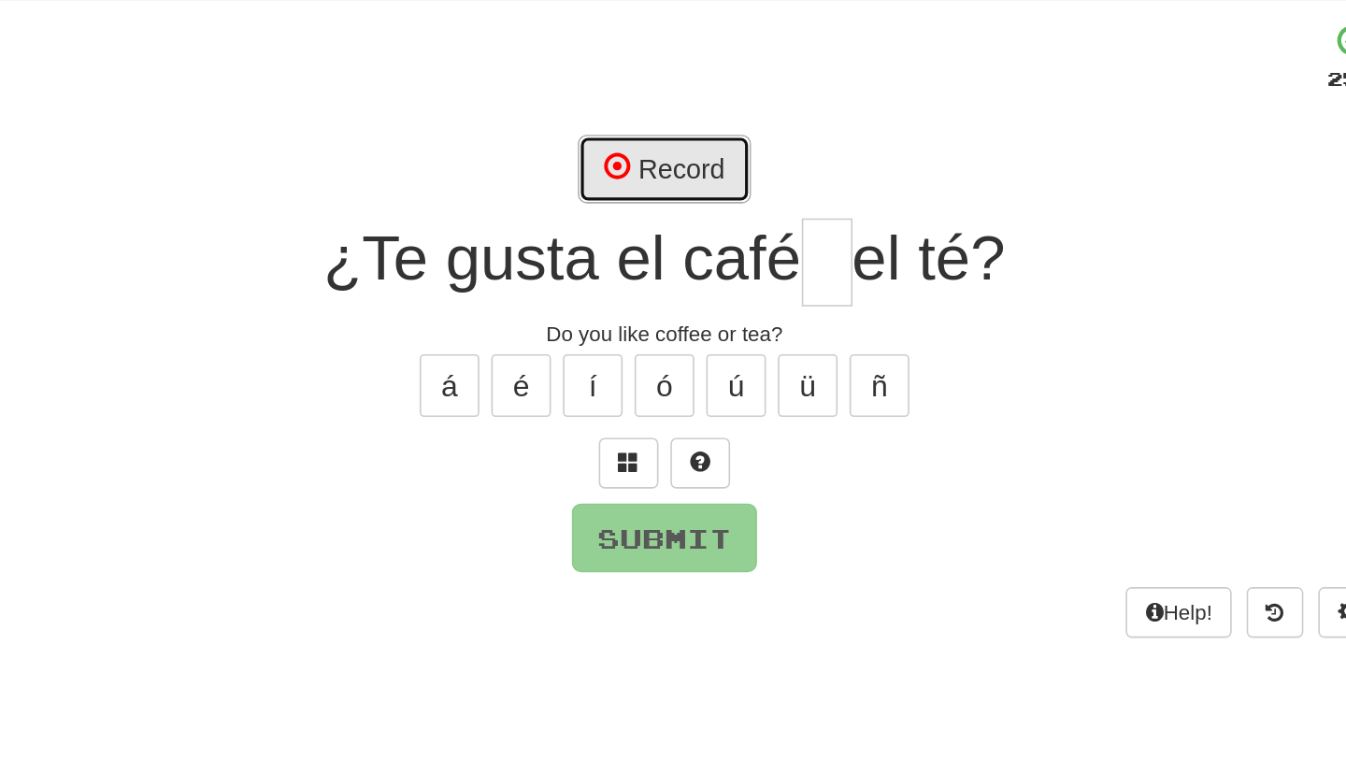
click at [690, 212] on button "Record" at bounding box center [672, 206] width 107 height 43
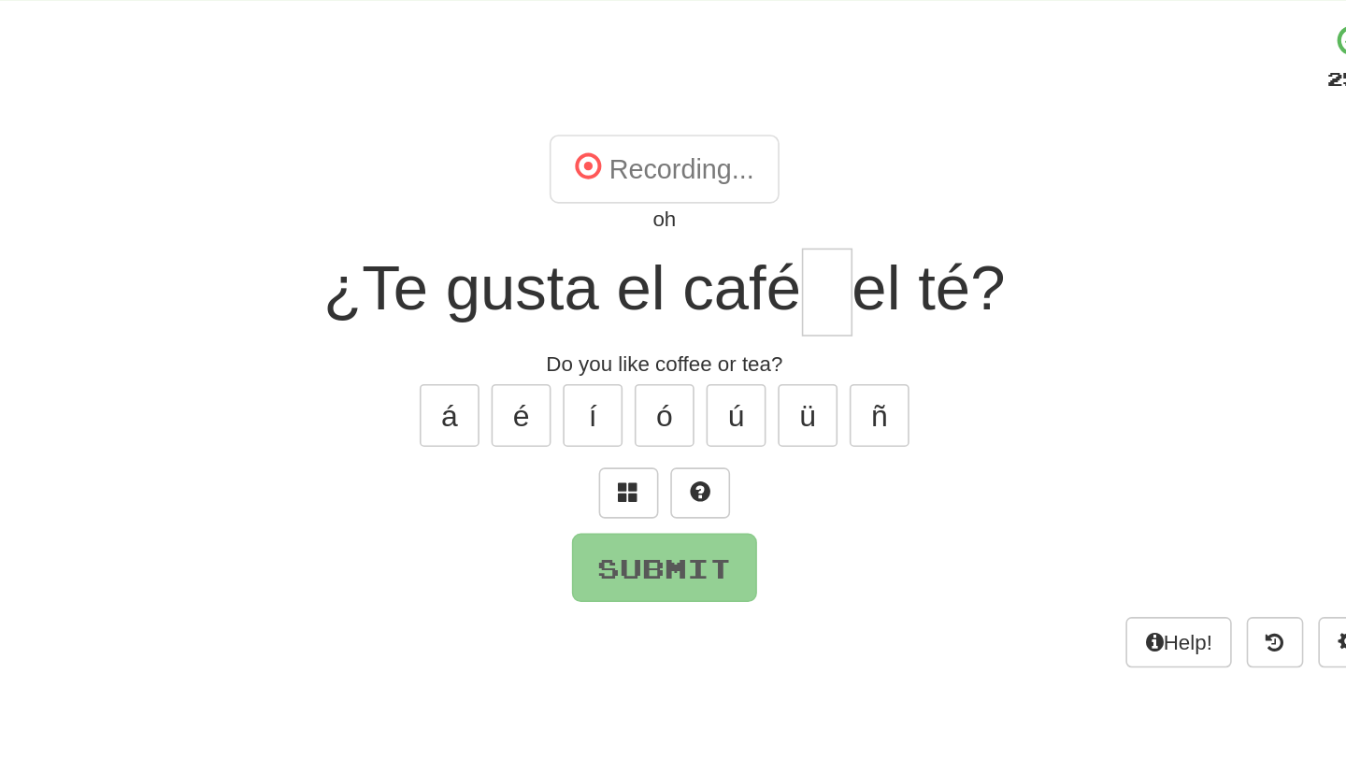
type input "*"
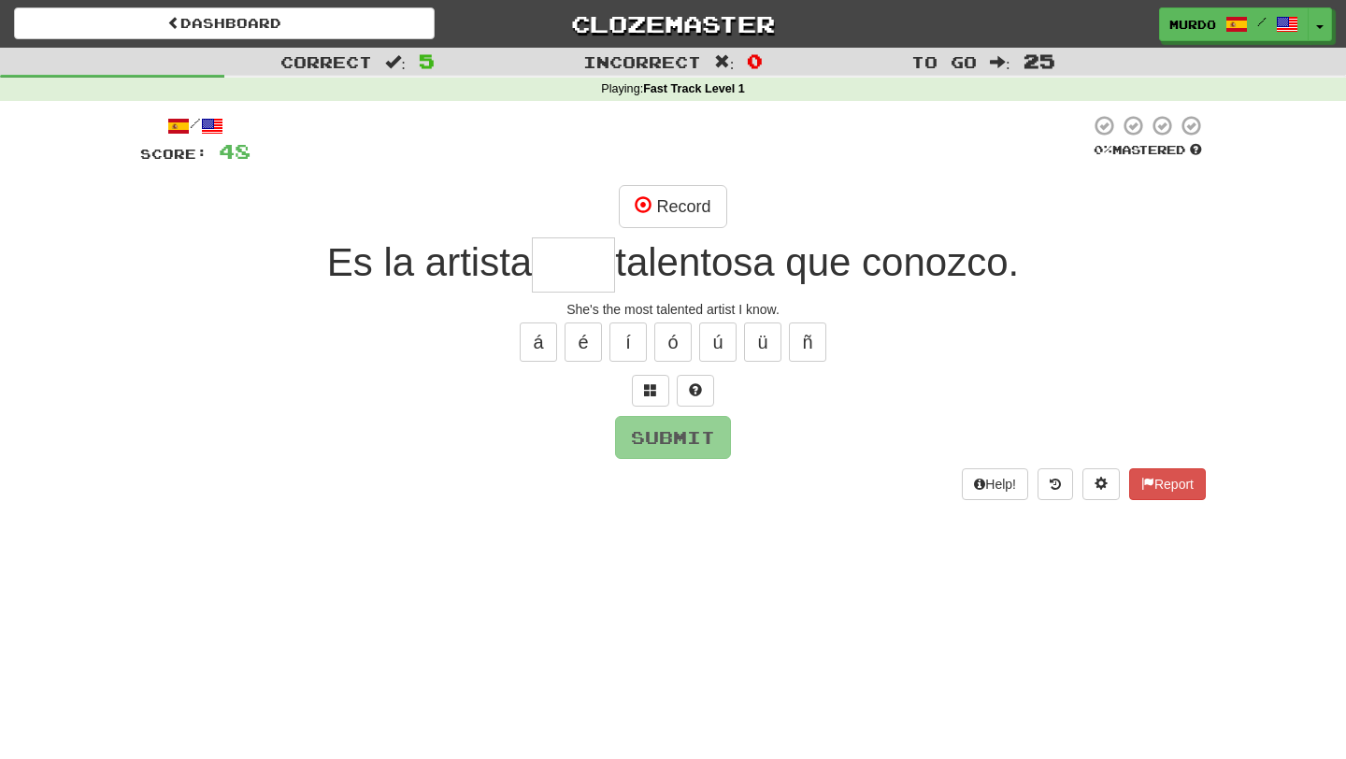
click at [304, 251] on div "Es la artista talentosa que conozco." at bounding box center [672, 264] width 1065 height 55
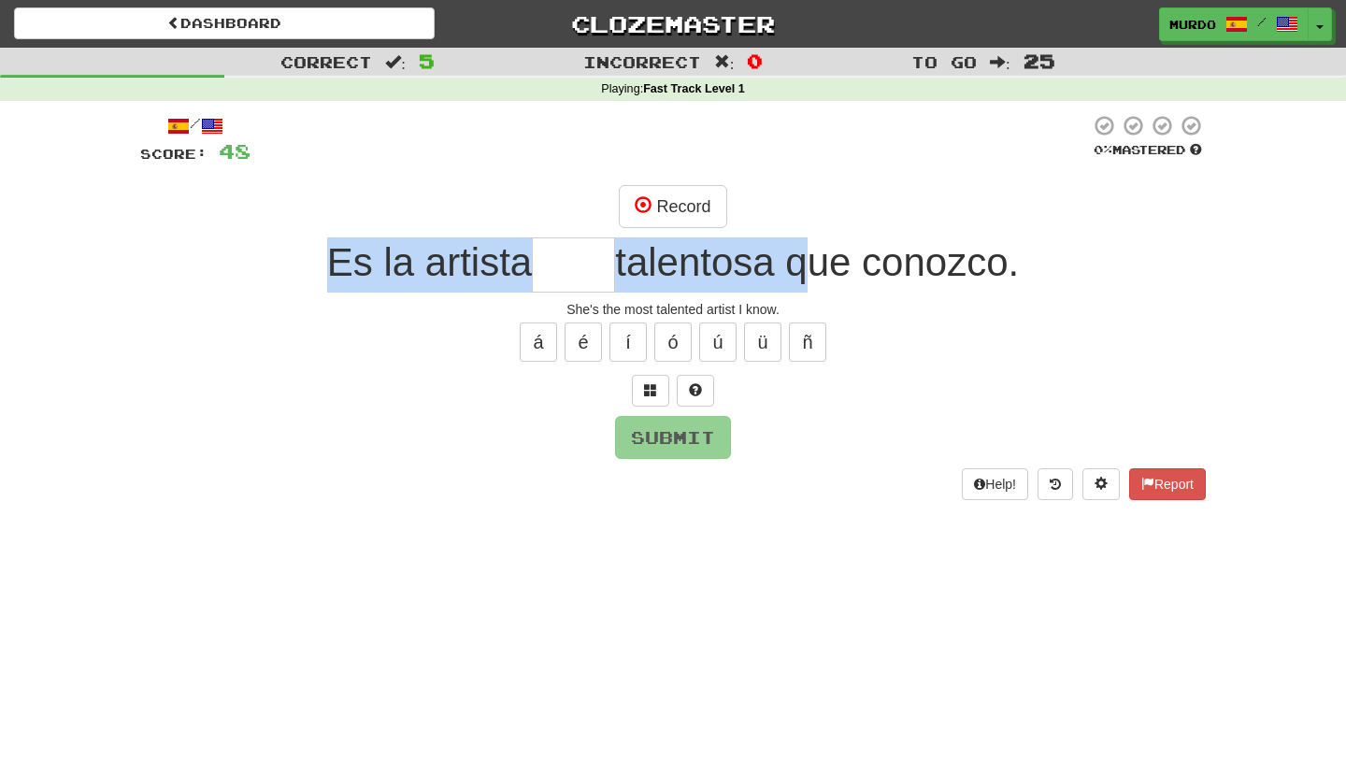
drag, startPoint x: 304, startPoint y: 251, endPoint x: 773, endPoint y: 290, distance: 470.7
click at [773, 290] on div "Es la artista talentosa que conozco." at bounding box center [672, 264] width 1065 height 55
click at [781, 267] on span "talentosa que conozco." at bounding box center [817, 262] width 404 height 44
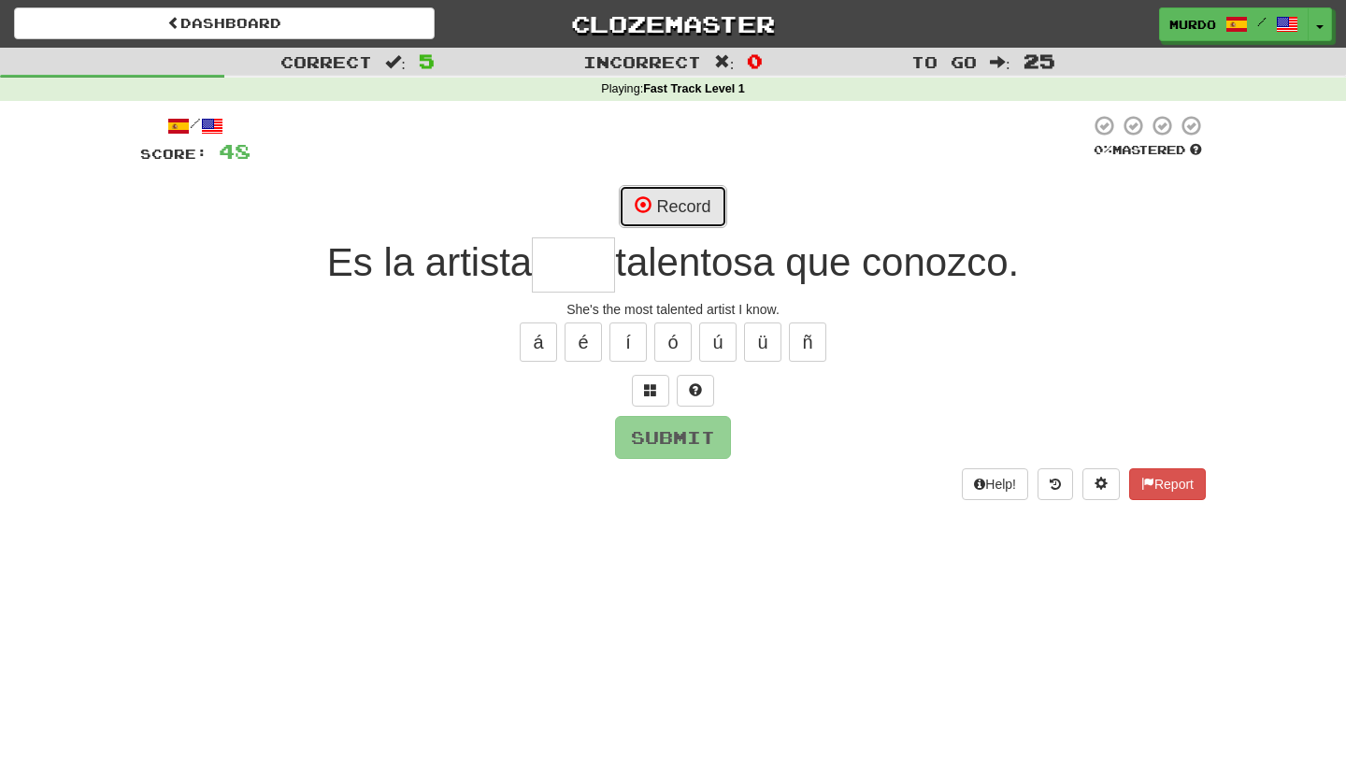
click at [700, 213] on button "Record" at bounding box center [672, 206] width 107 height 43
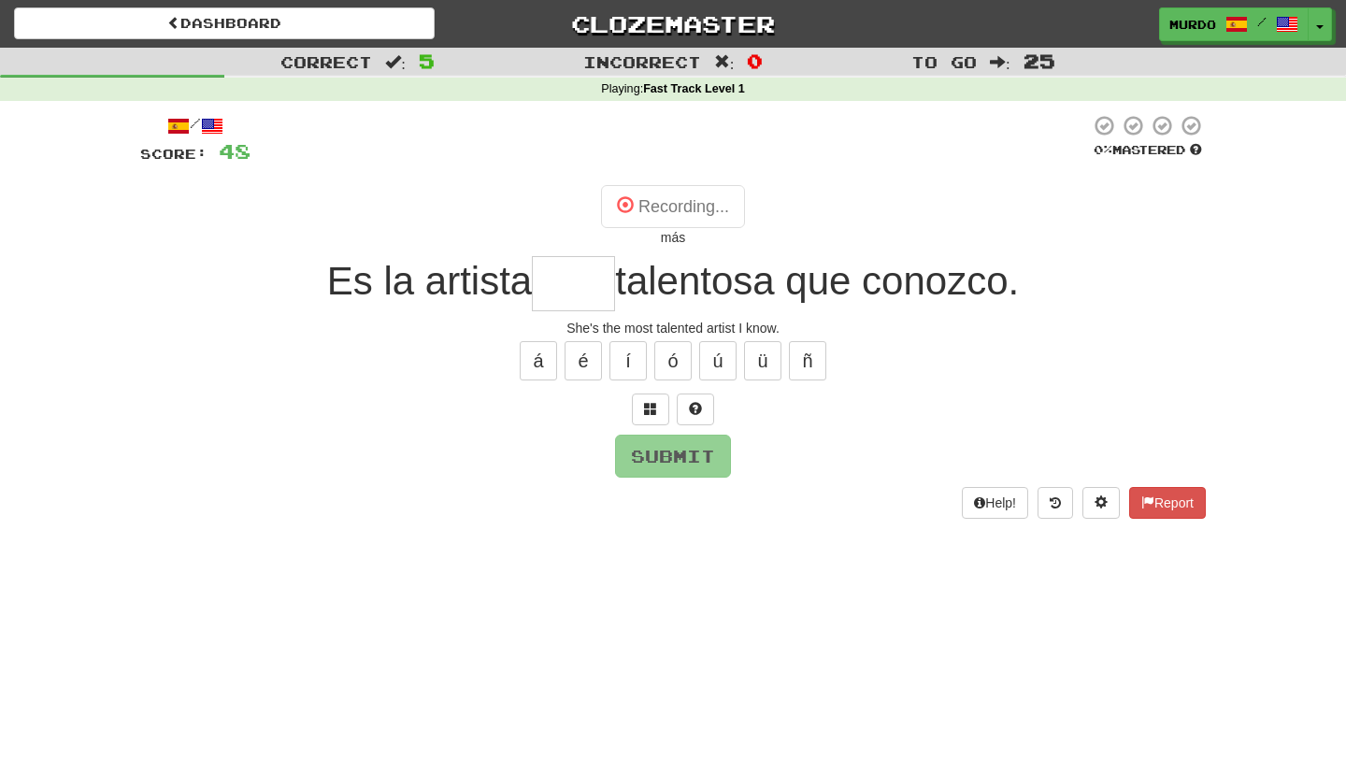
type input "***"
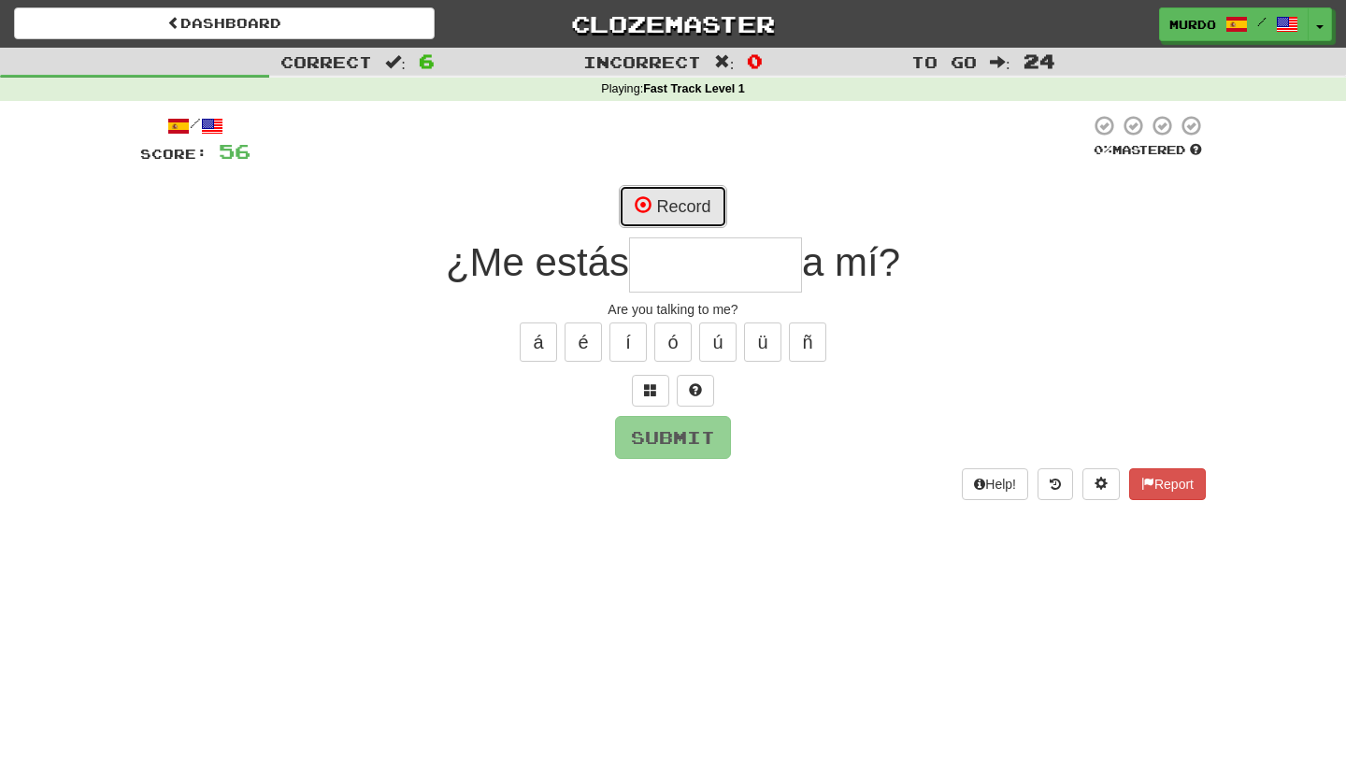
click at [667, 206] on button "Record" at bounding box center [672, 206] width 107 height 43
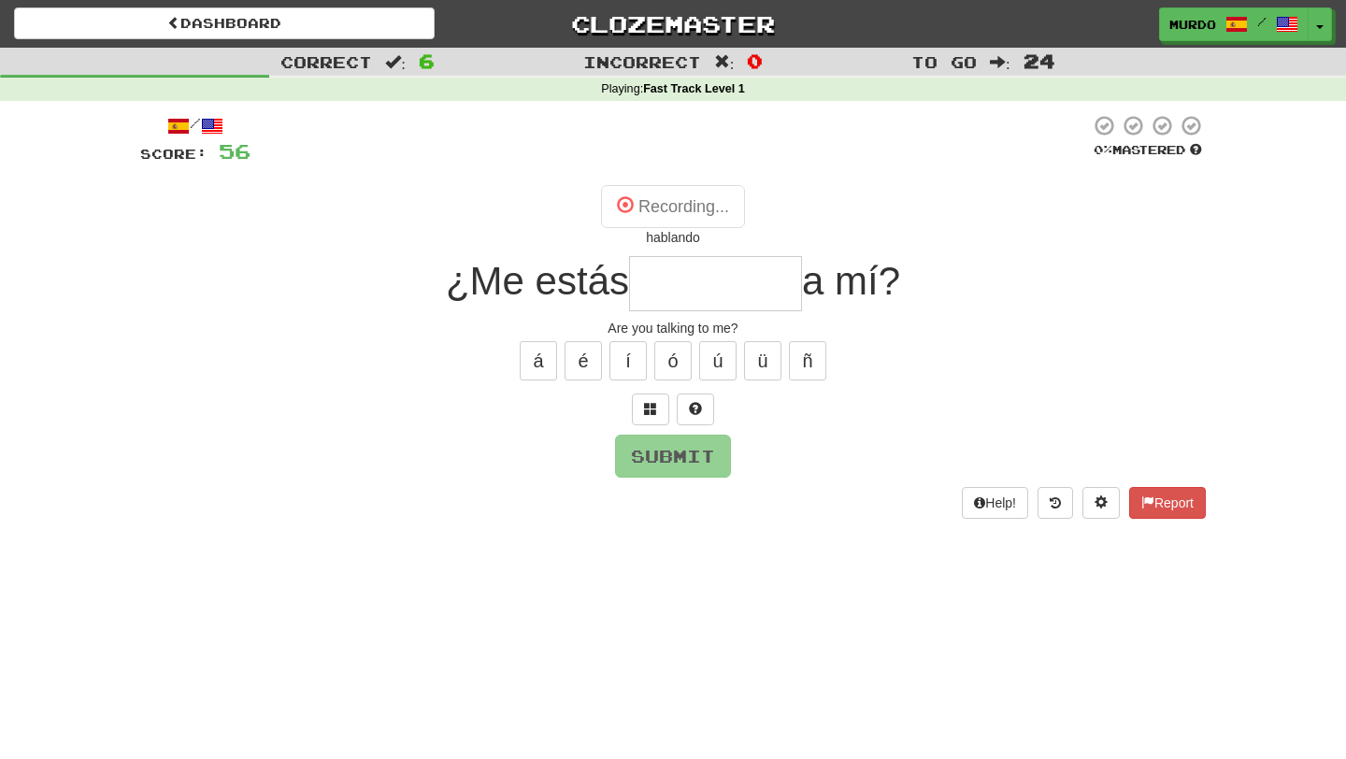
type input "********"
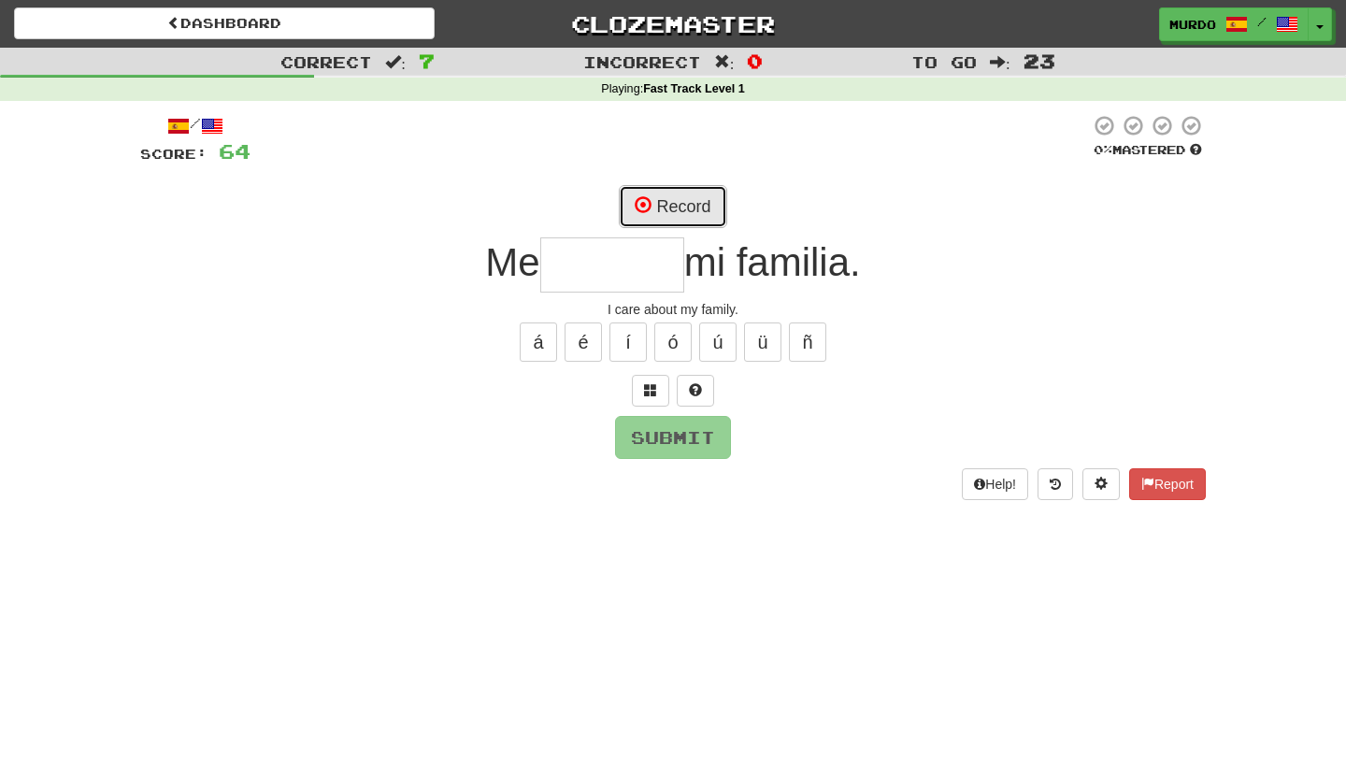
click at [678, 192] on button "Record" at bounding box center [672, 206] width 107 height 43
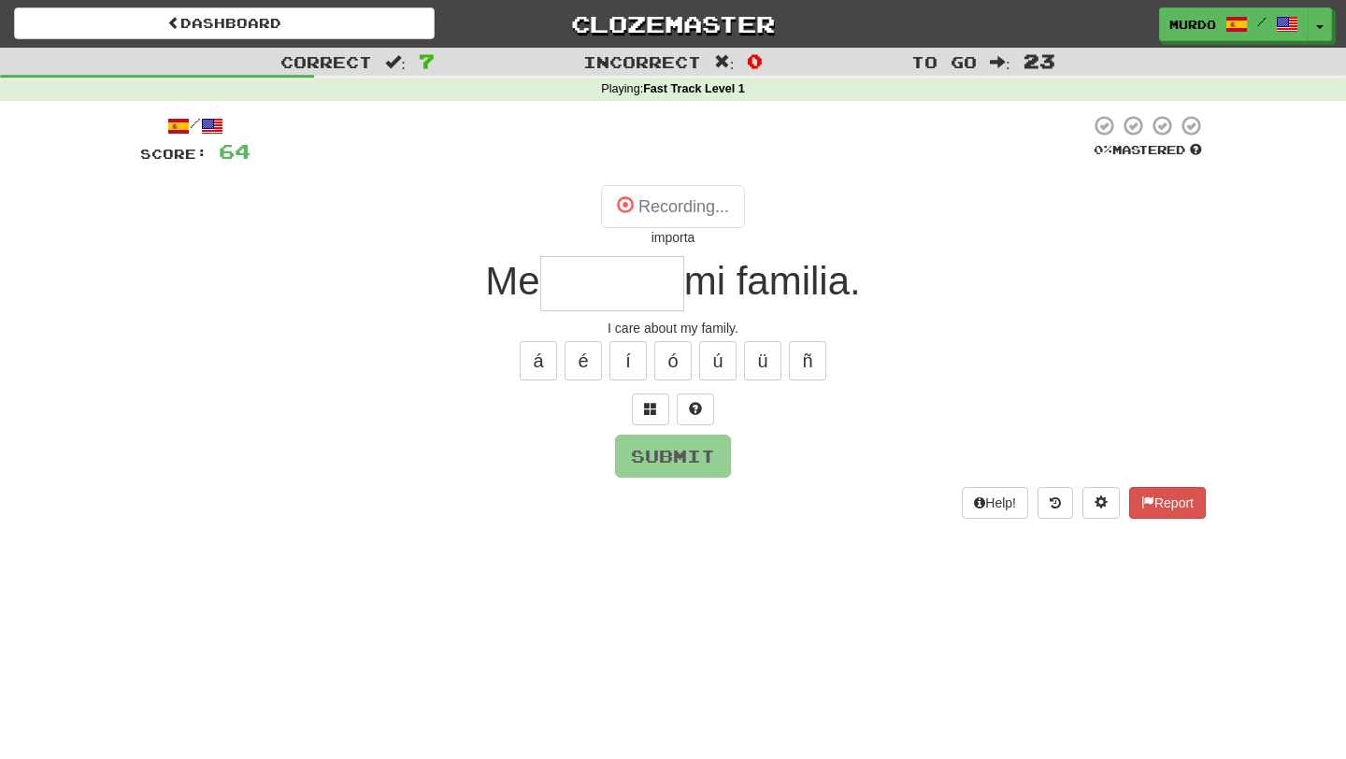
type input "*******"
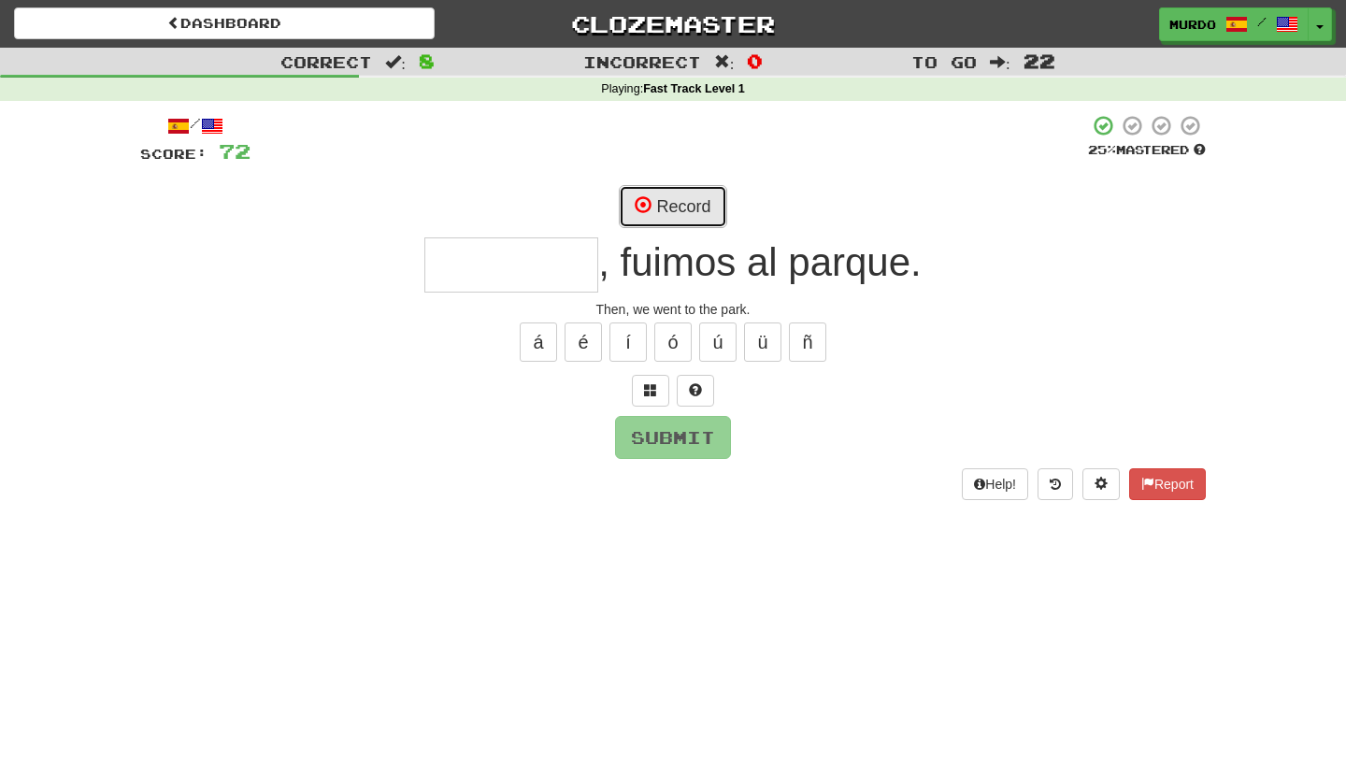
click at [701, 207] on button "Record" at bounding box center [672, 206] width 107 height 43
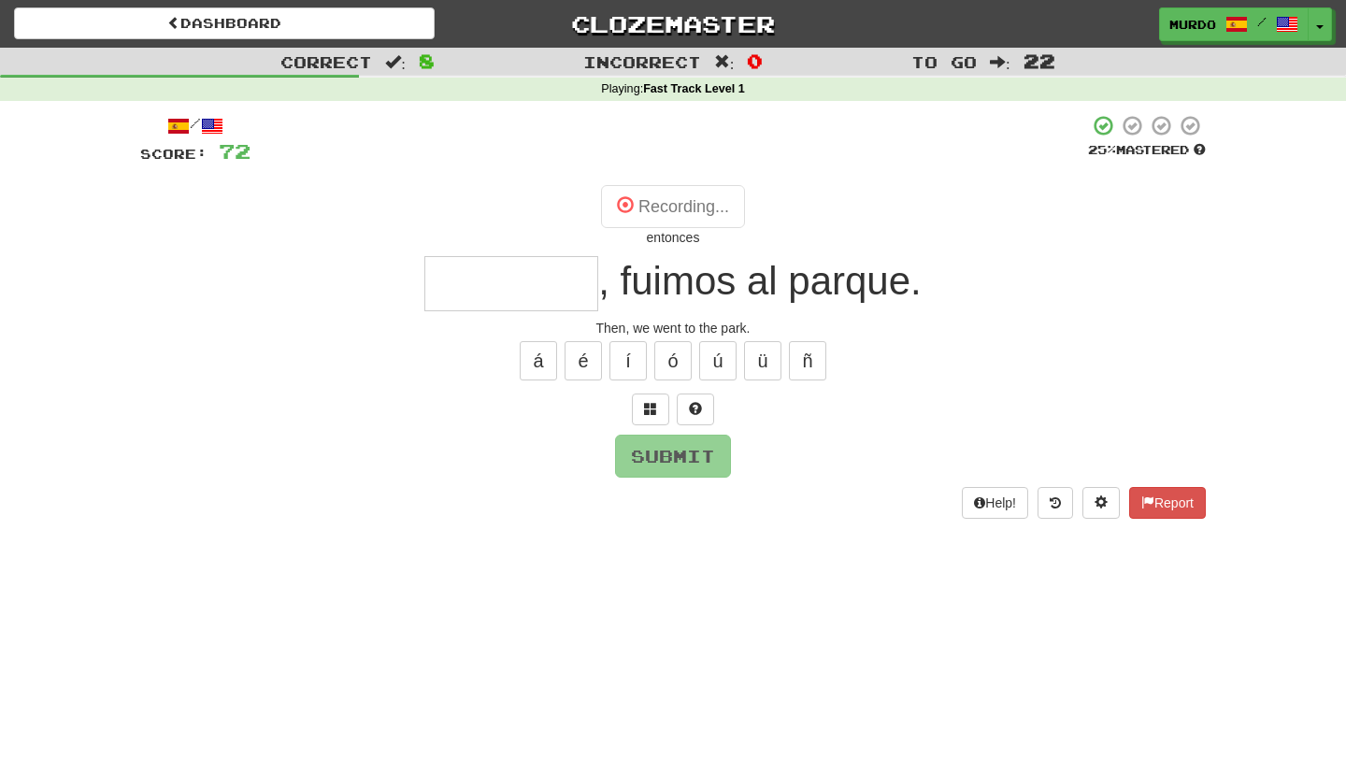
type input "********"
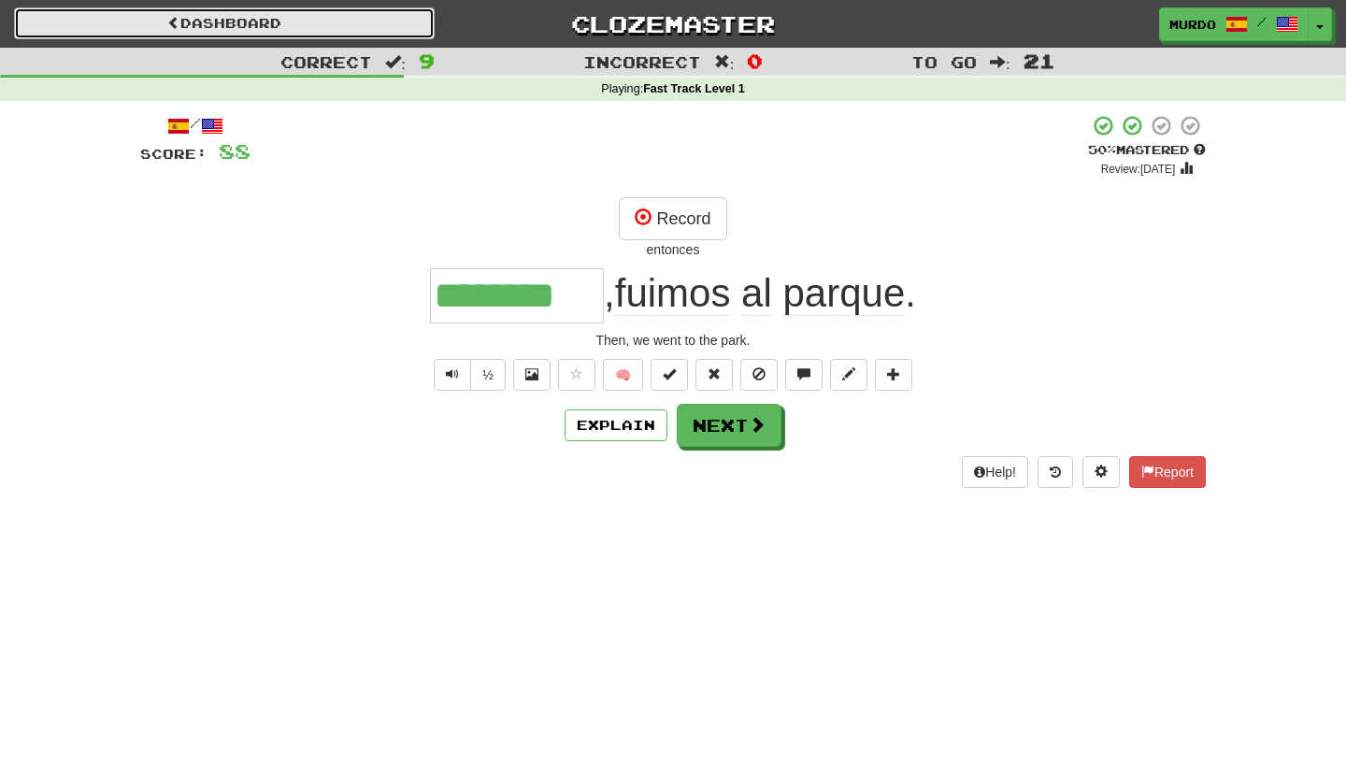
click at [314, 29] on link "Dashboard" at bounding box center [224, 23] width 421 height 32
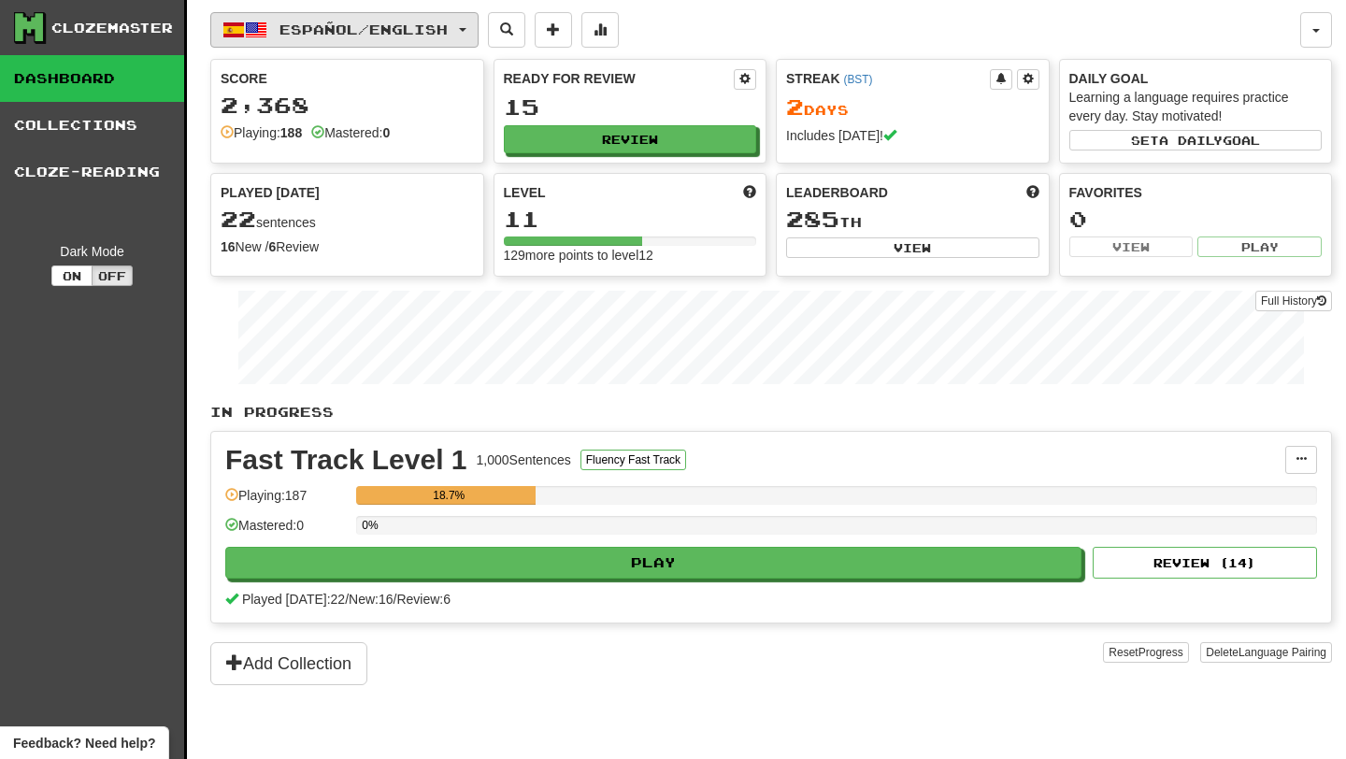
click at [361, 18] on button "Español / English" at bounding box center [344, 30] width 268 height 36
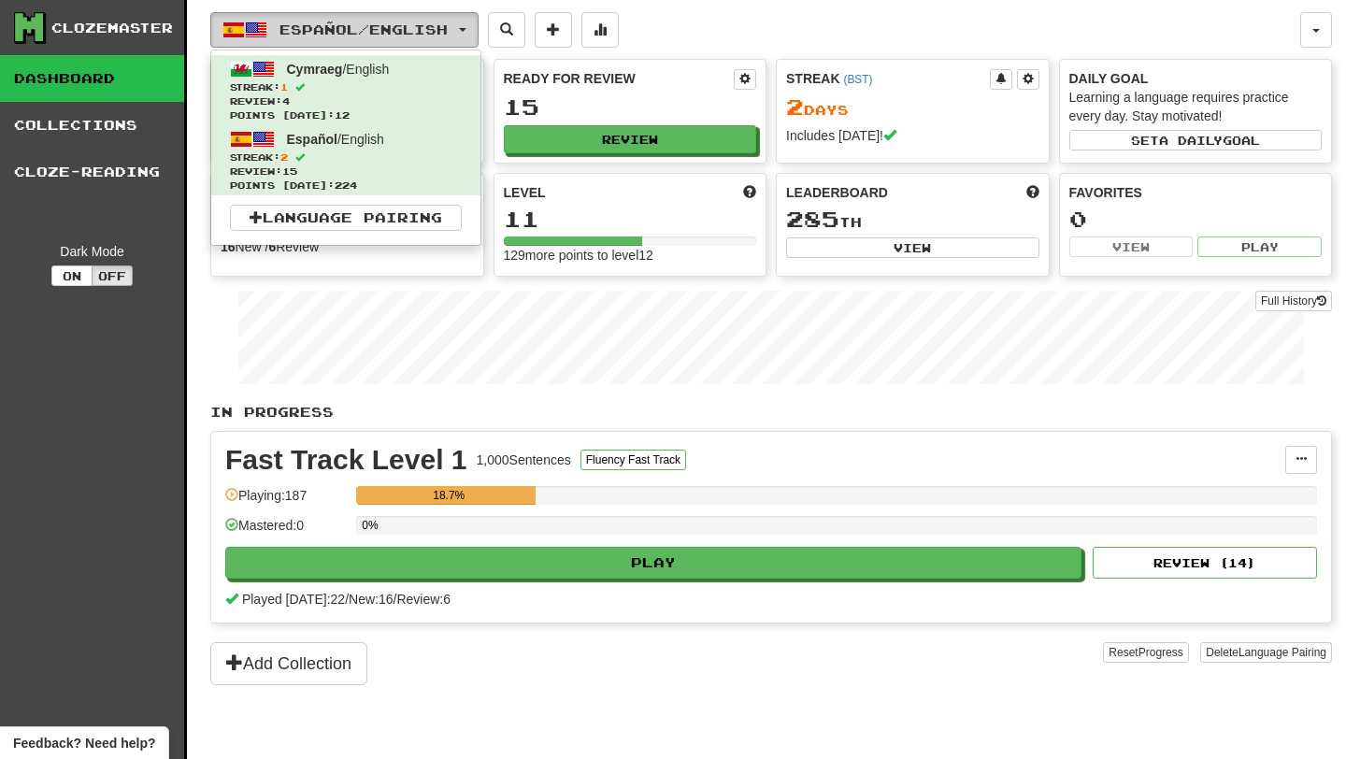
click at [389, 29] on span "Español / English" at bounding box center [363, 29] width 168 height 16
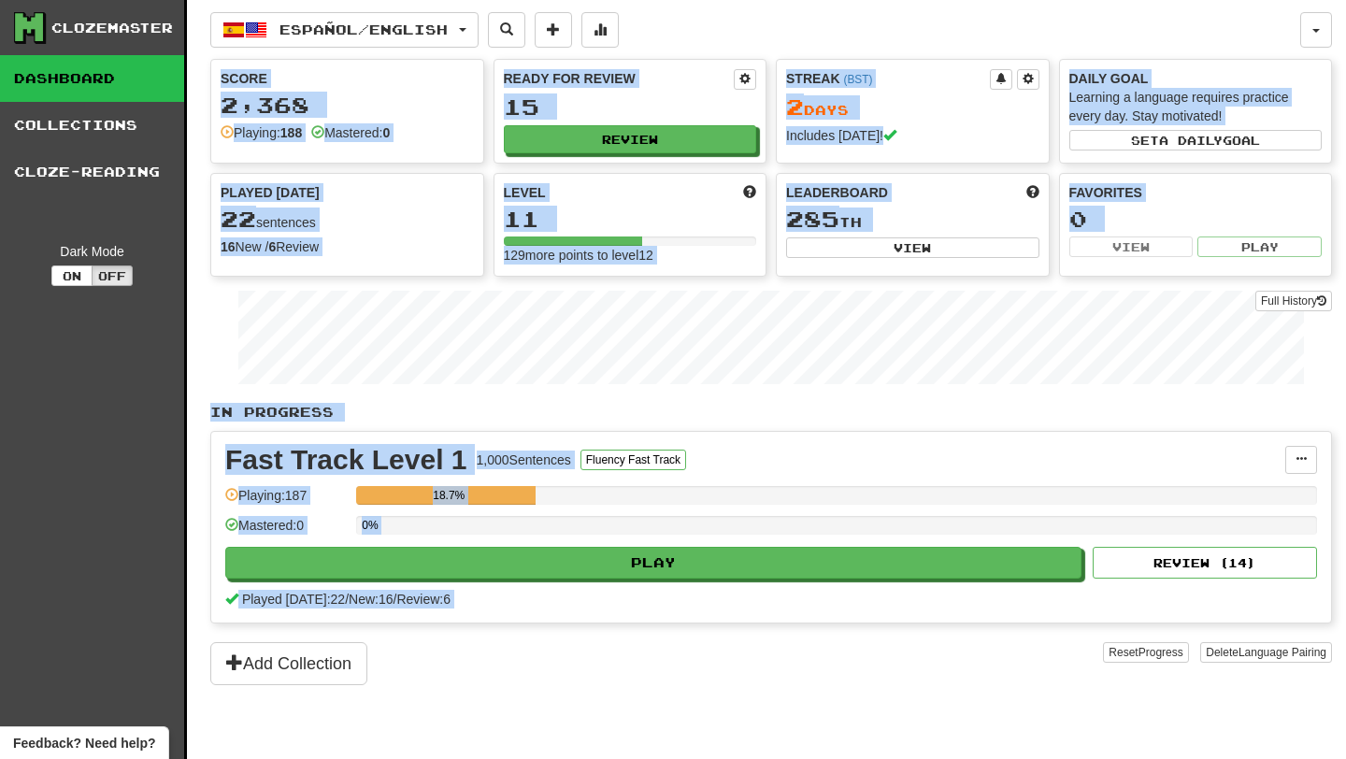
drag, startPoint x: 715, startPoint y: 715, endPoint x: 311, endPoint y: 4, distance: 817.9
click at [311, 4] on div "Español / English Cymraeg / English Streak: 1 Review: 4 Points [DATE]: 12 Españ…" at bounding box center [771, 403] width 1122 height 806
drag, startPoint x: 730, startPoint y: 27, endPoint x: 830, endPoint y: 687, distance: 667.4
click at [830, 687] on div "Español / English Cymraeg / English Streak: 1 Review: 4 Points [DATE]: 12 Españ…" at bounding box center [771, 403] width 1122 height 806
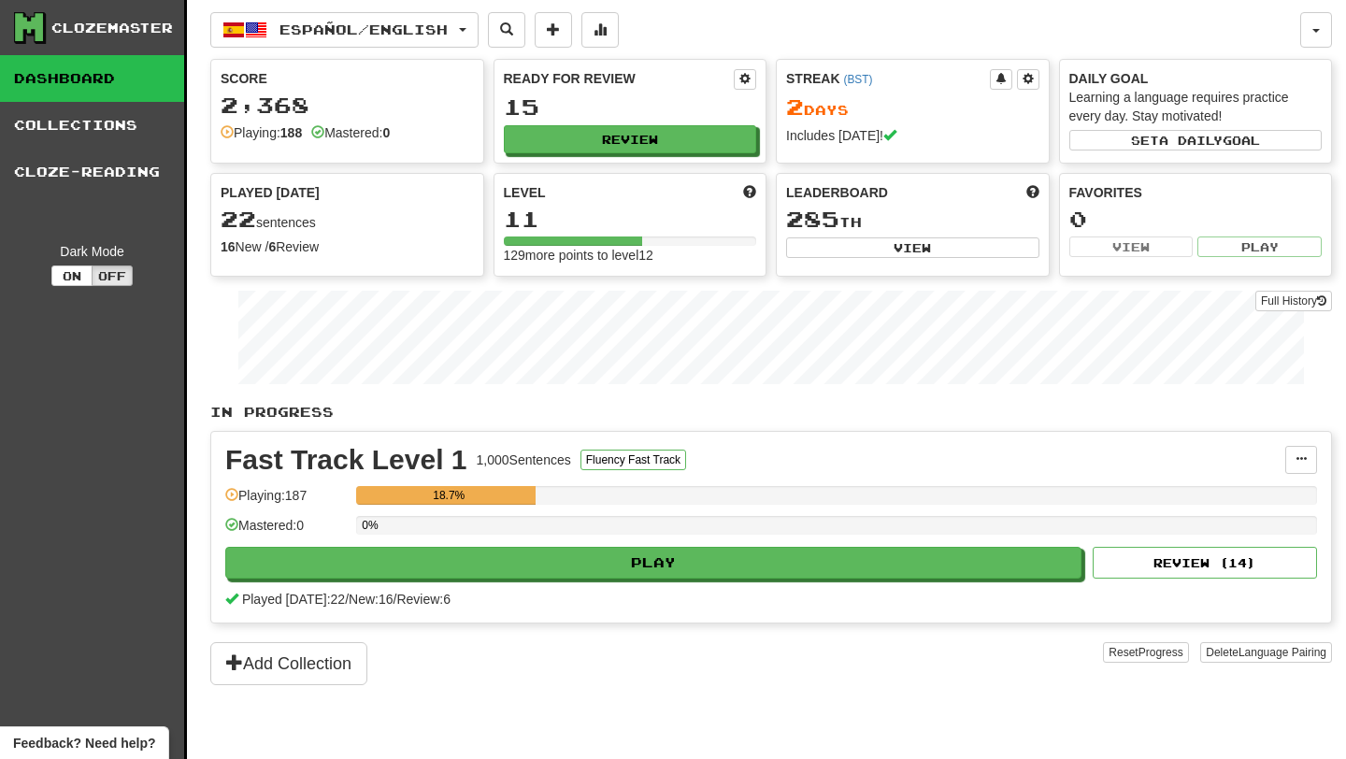
click at [820, 706] on div "Español / English Cymraeg / English Streak: 1 Review: 4 Points [DATE]: 12 Españ…" at bounding box center [771, 403] width 1122 height 806
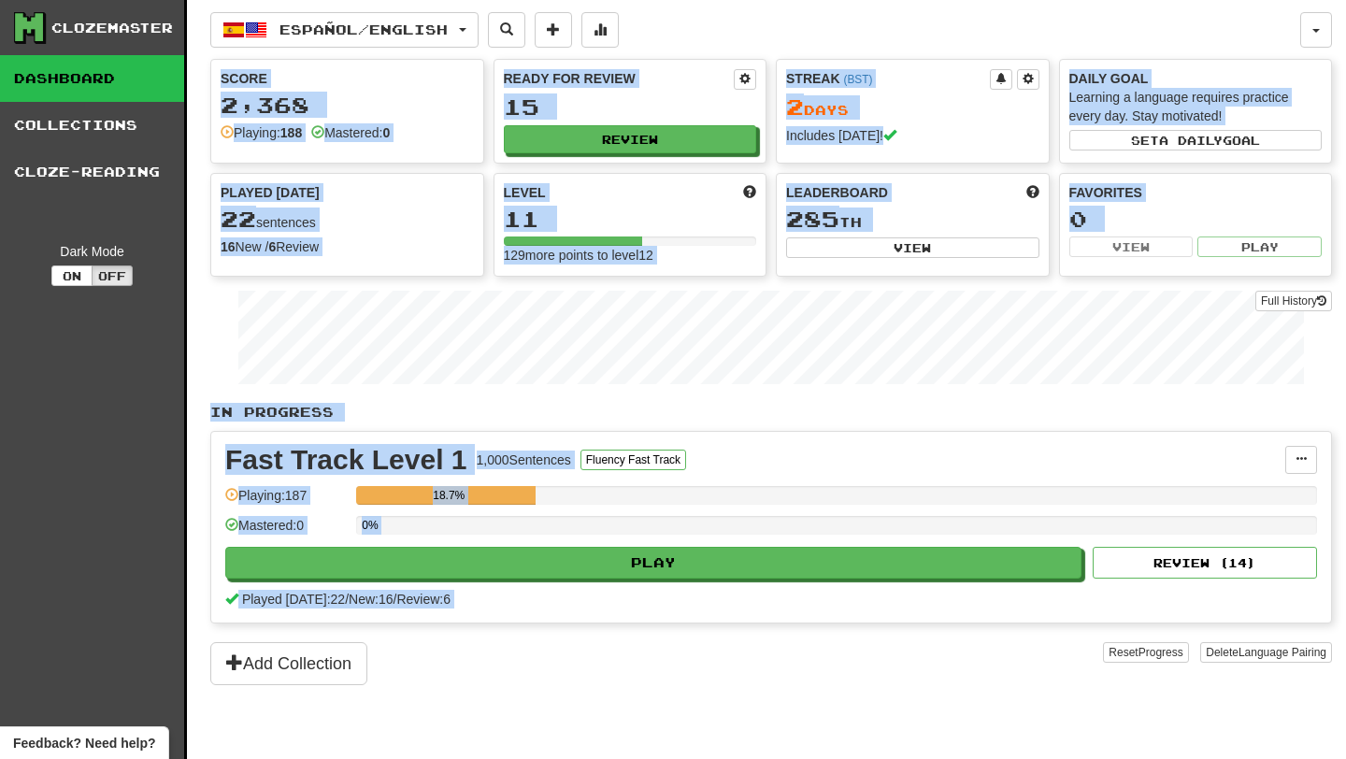
drag, startPoint x: 376, startPoint y: 8, endPoint x: 925, endPoint y: 743, distance: 917.4
click at [925, 743] on div "Español / English Cymraeg / English Streak: 1 Review: 4 Points [DATE]: 12 Españ…" at bounding box center [771, 403] width 1122 height 806
click at [800, 674] on div "Add Collection" at bounding box center [656, 663] width 893 height 43
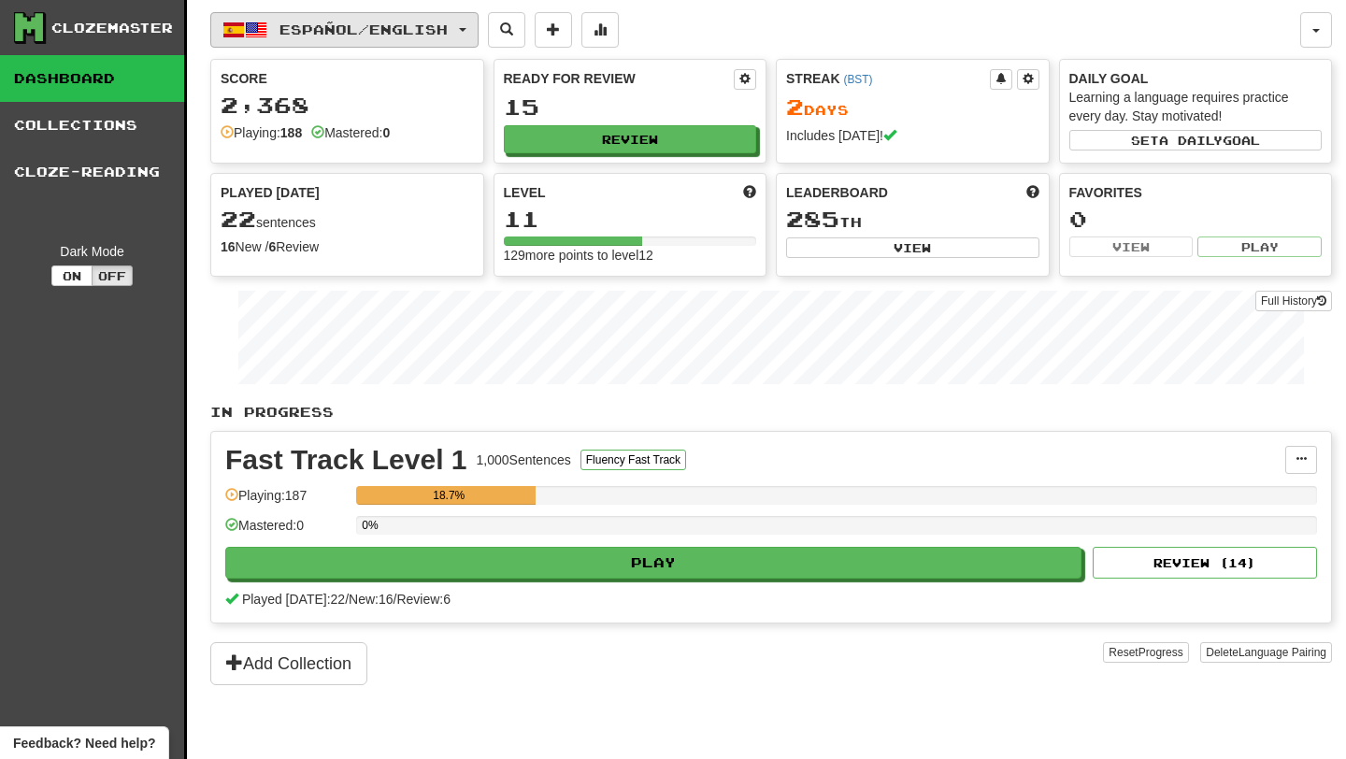
click at [445, 24] on span "Español / English" at bounding box center [363, 29] width 168 height 16
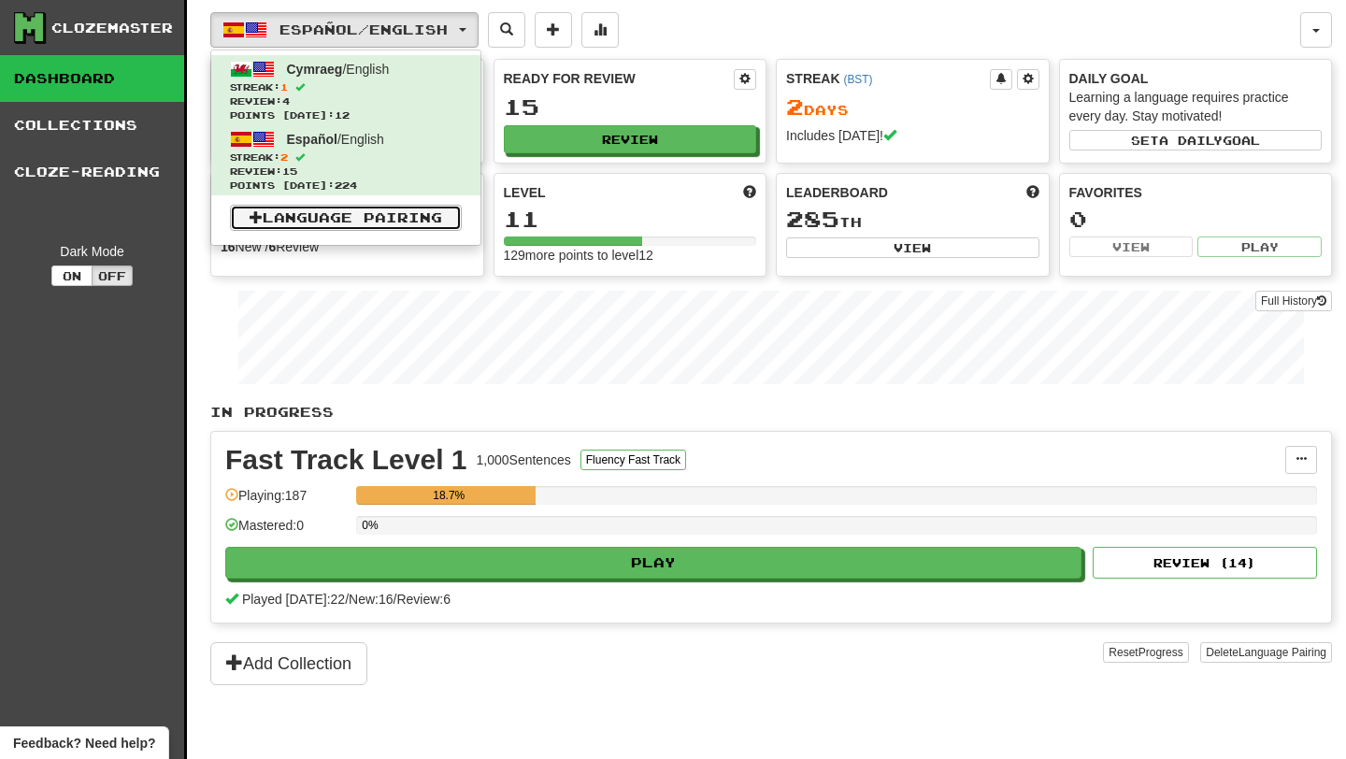
click at [363, 210] on link "Language Pairing" at bounding box center [346, 218] width 232 height 26
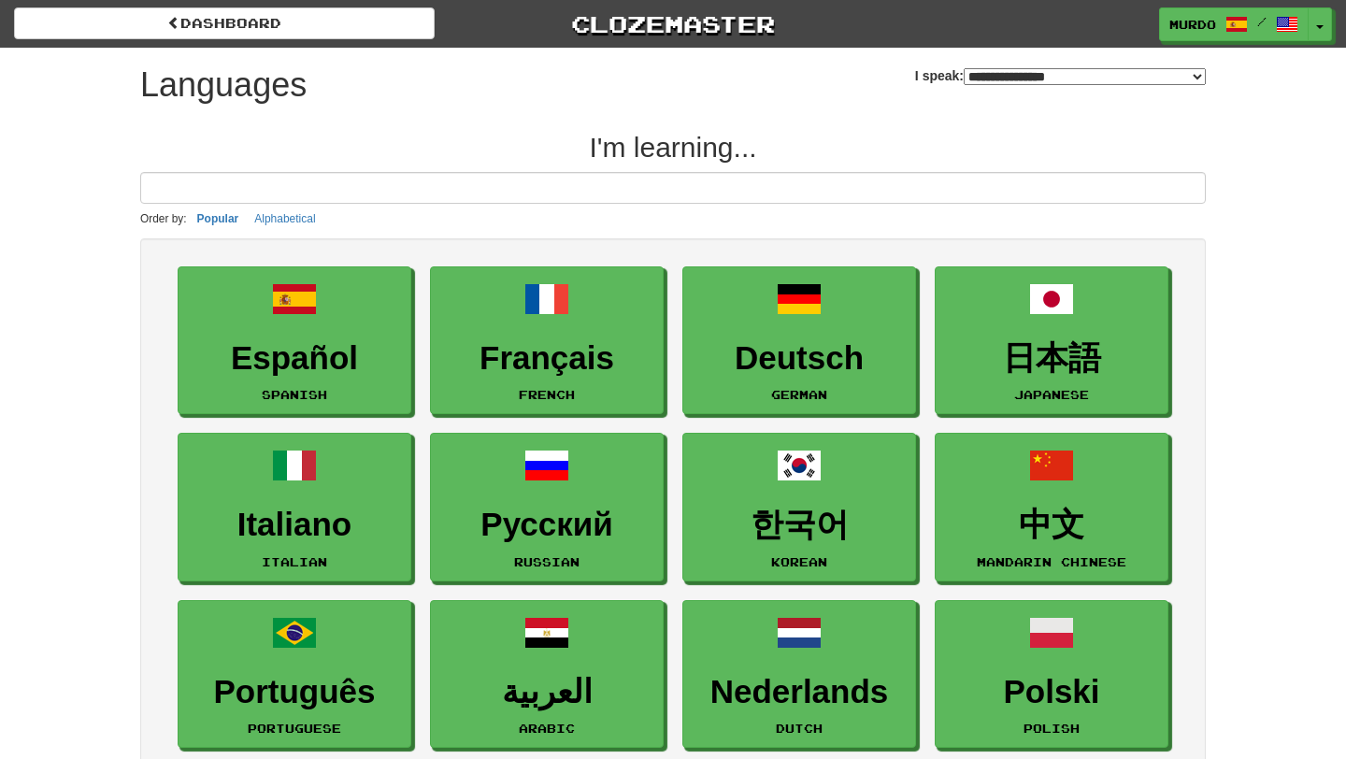
select select "*******"
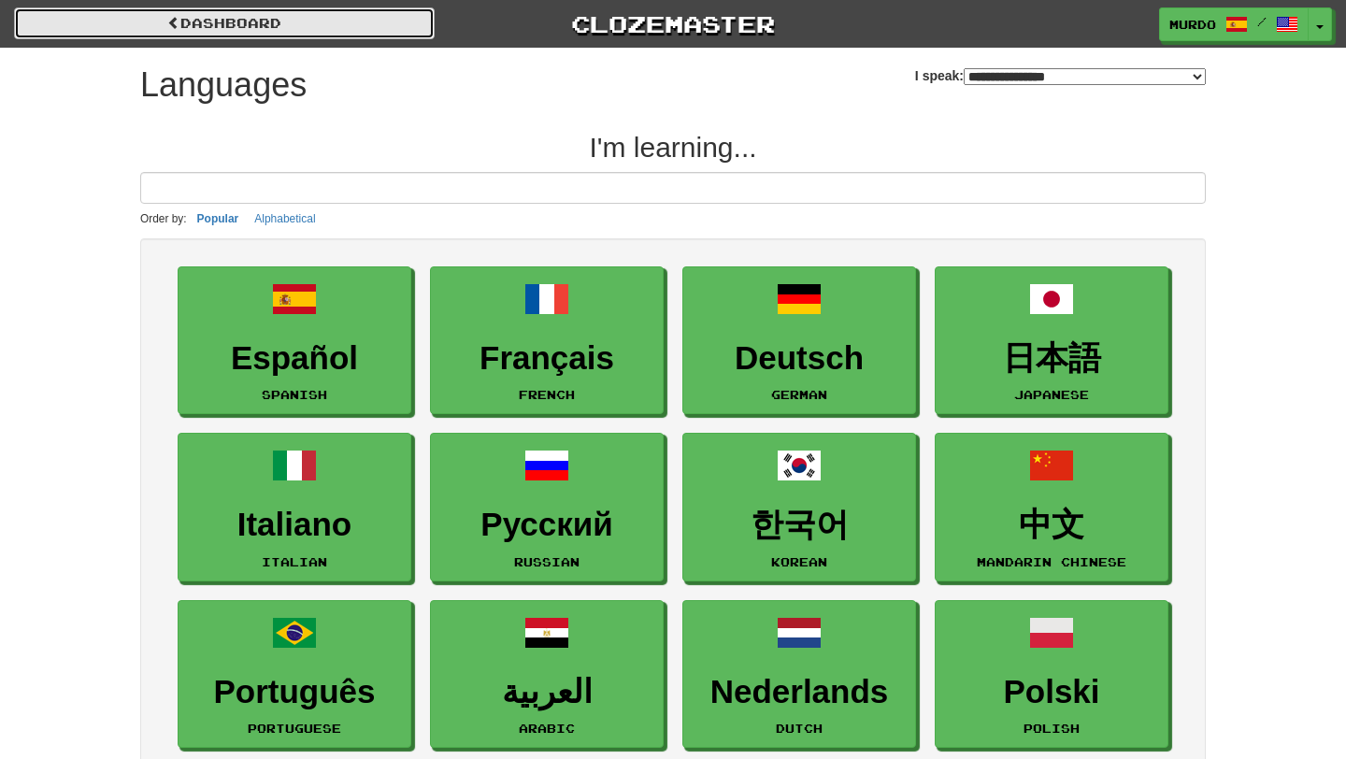
click at [215, 28] on link "dashboard" at bounding box center [224, 23] width 421 height 32
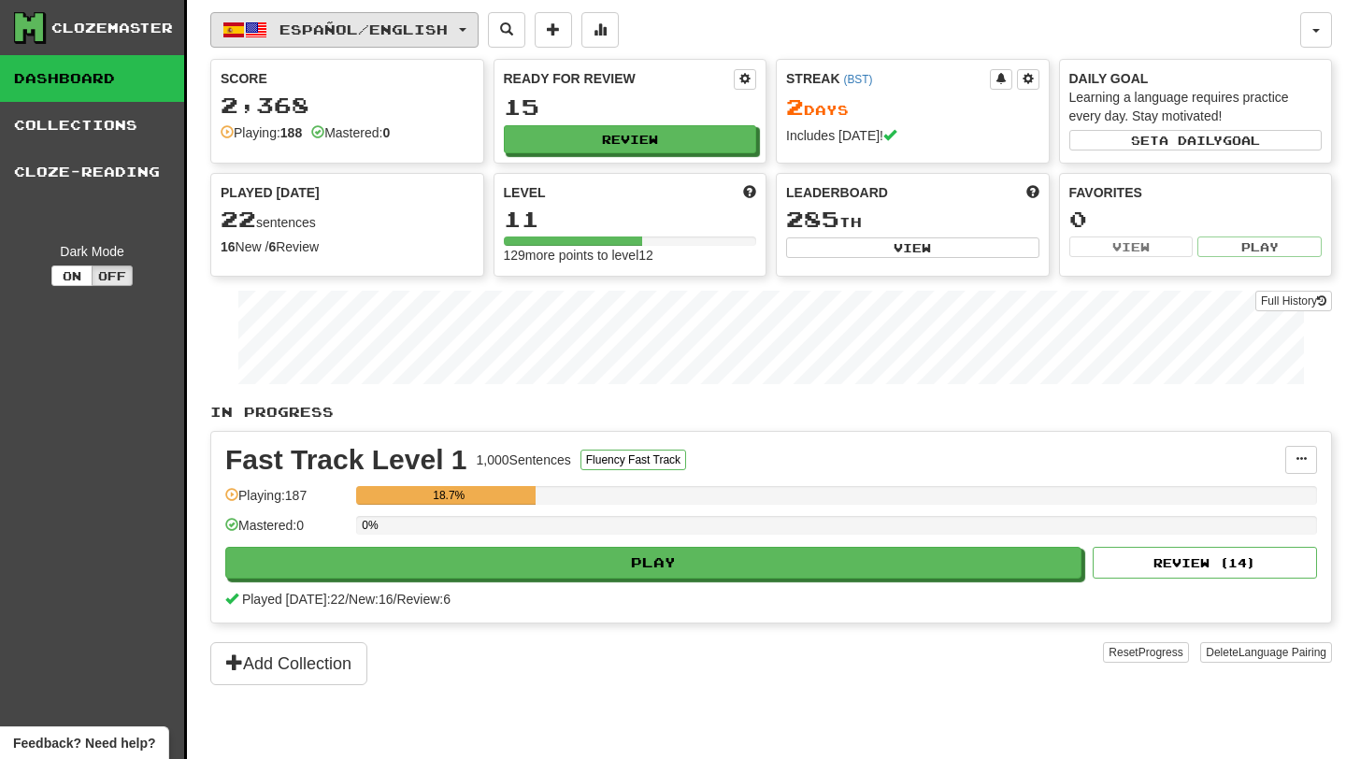
click at [346, 30] on span "Español / English" at bounding box center [363, 29] width 168 height 16
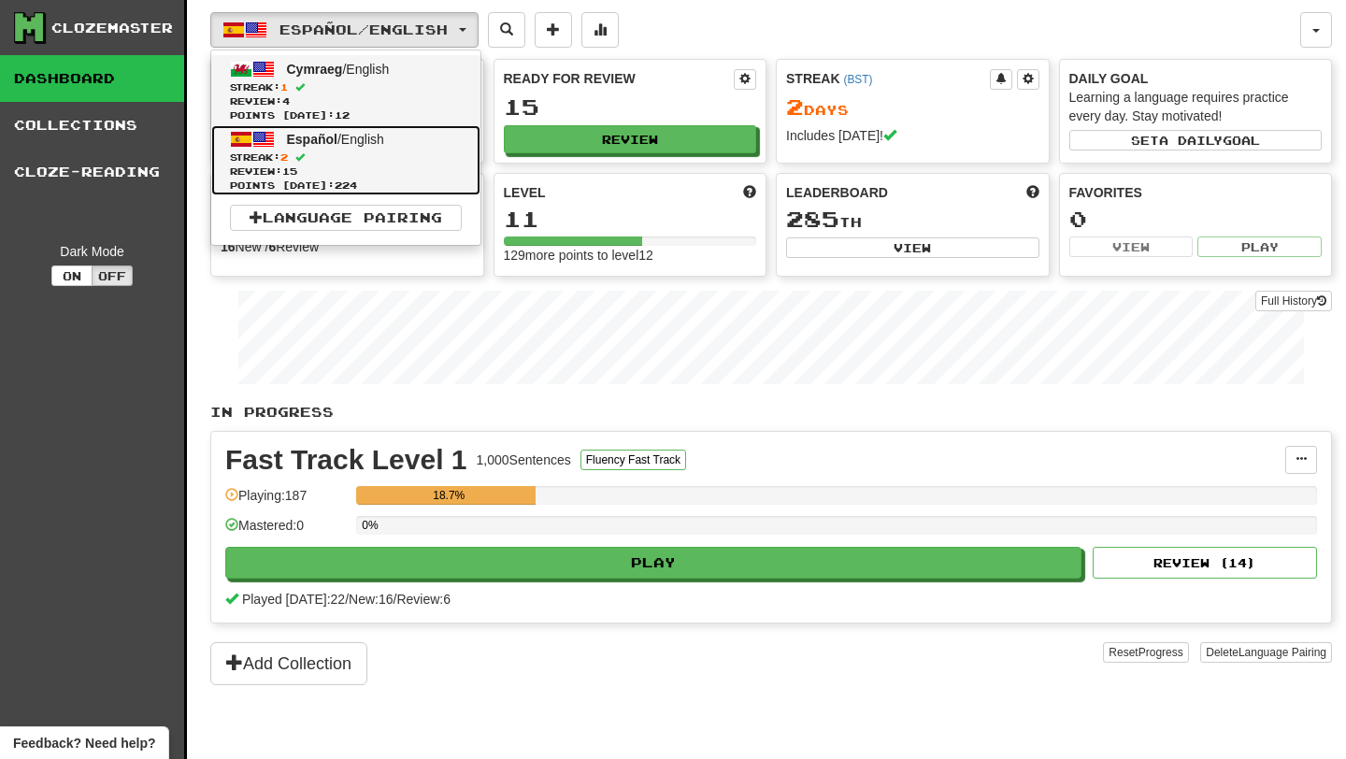
drag, startPoint x: 322, startPoint y: 146, endPoint x: 356, endPoint y: 79, distance: 74.8
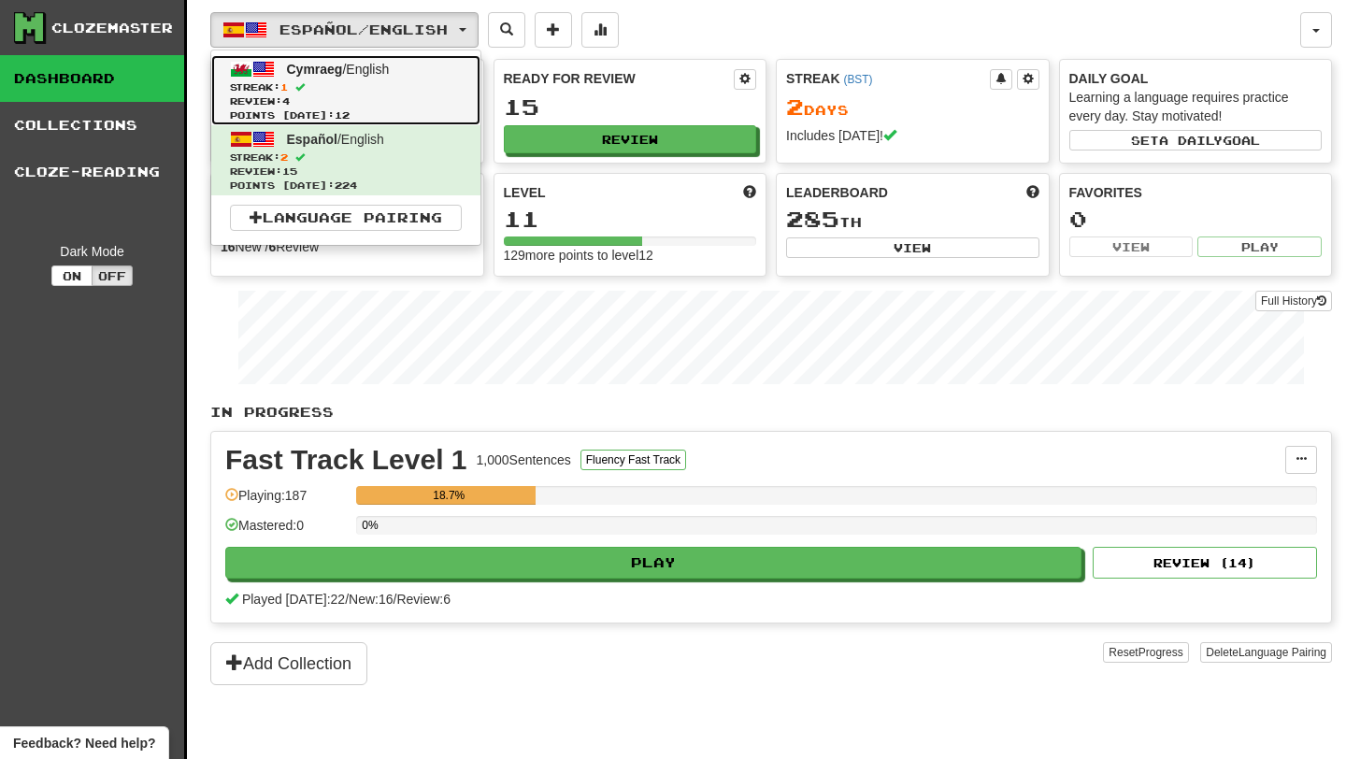
click at [354, 79] on link "Cymraeg / English Streak: 1 Review: 4 Points today: 12" at bounding box center [345, 90] width 269 height 70
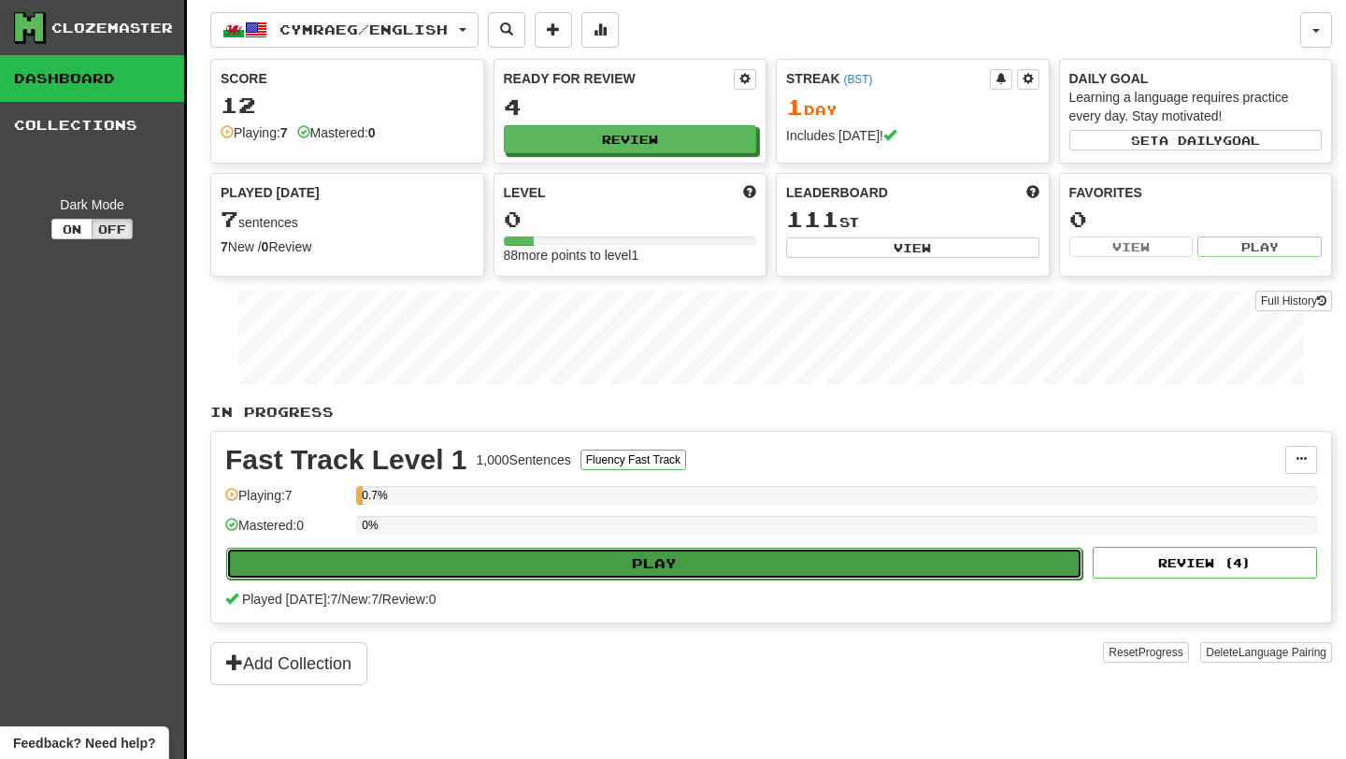
click at [568, 562] on button "Play" at bounding box center [654, 564] width 856 height 32
select select "**"
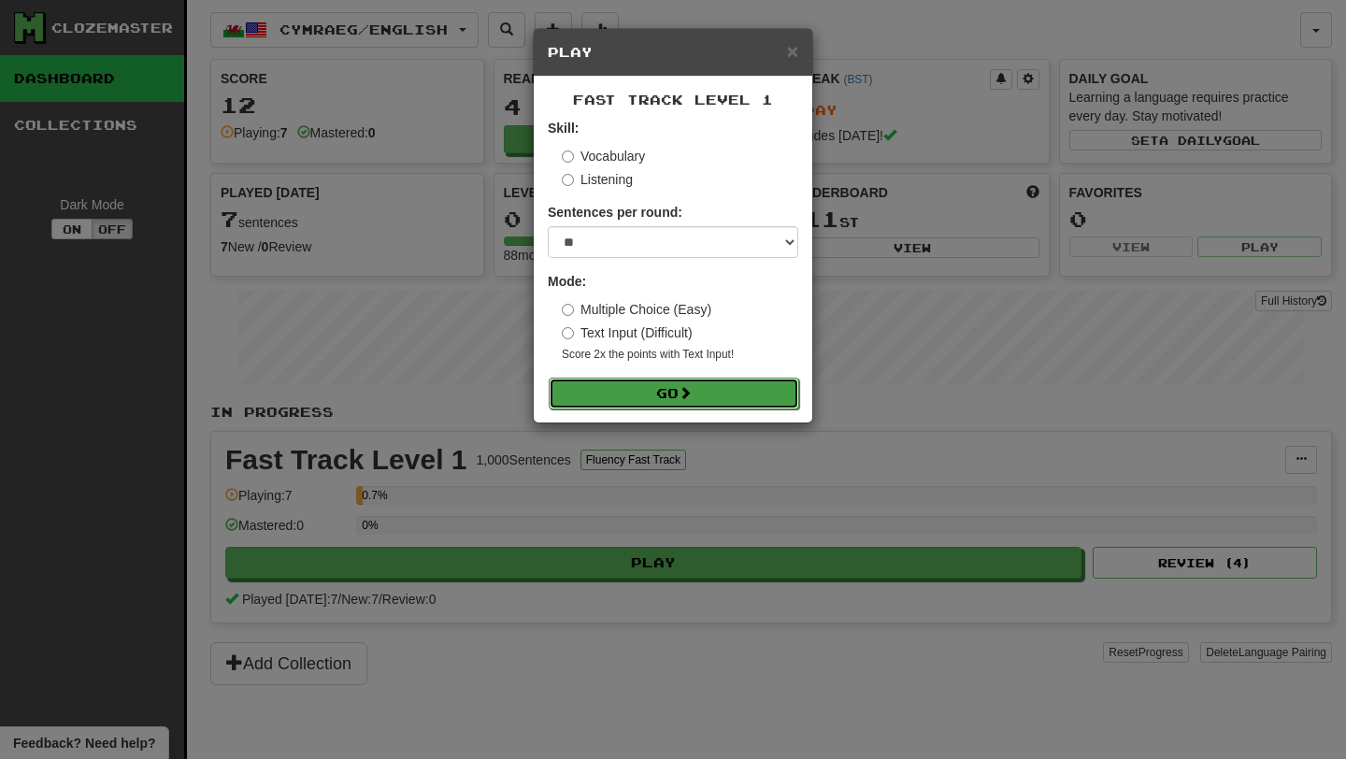
click at [614, 393] on button "Go" at bounding box center [674, 394] width 250 height 32
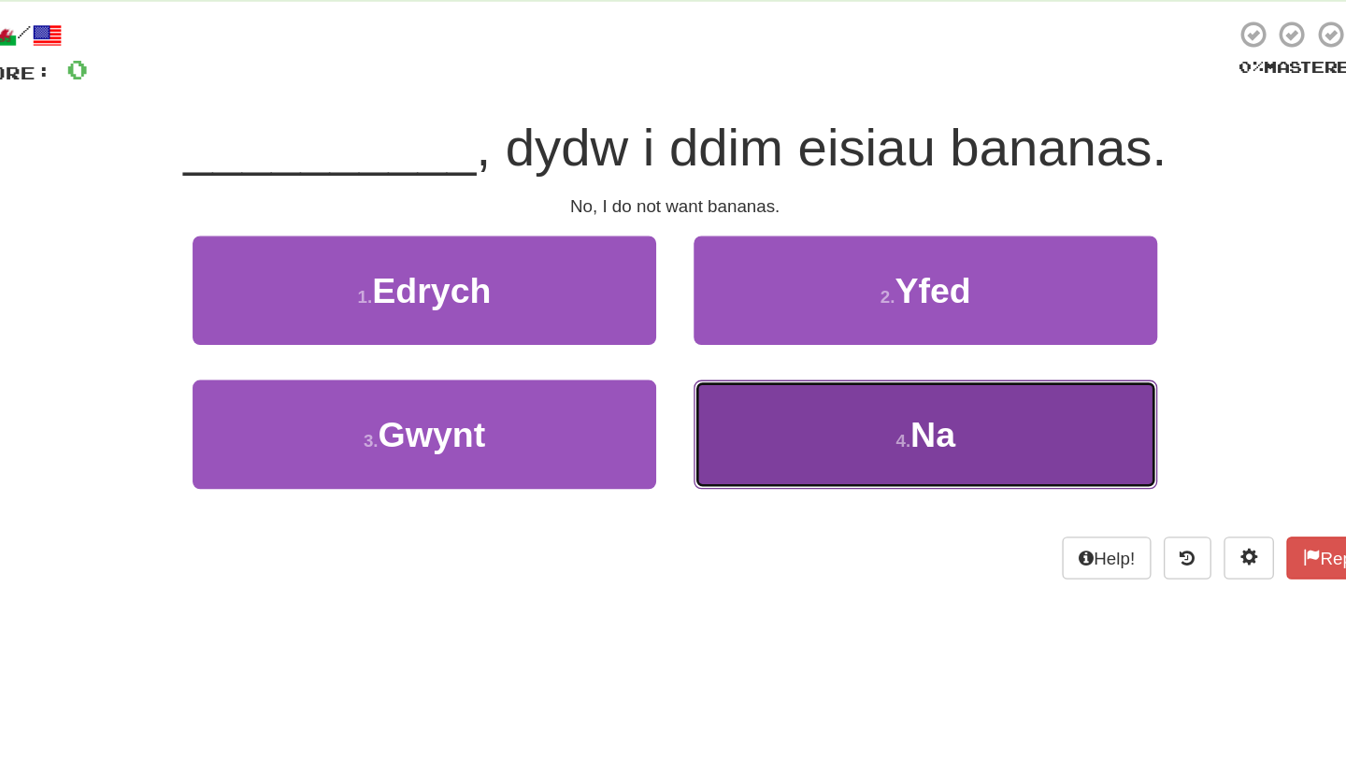
click at [731, 434] on button "4 . Na" at bounding box center [860, 423] width 346 height 81
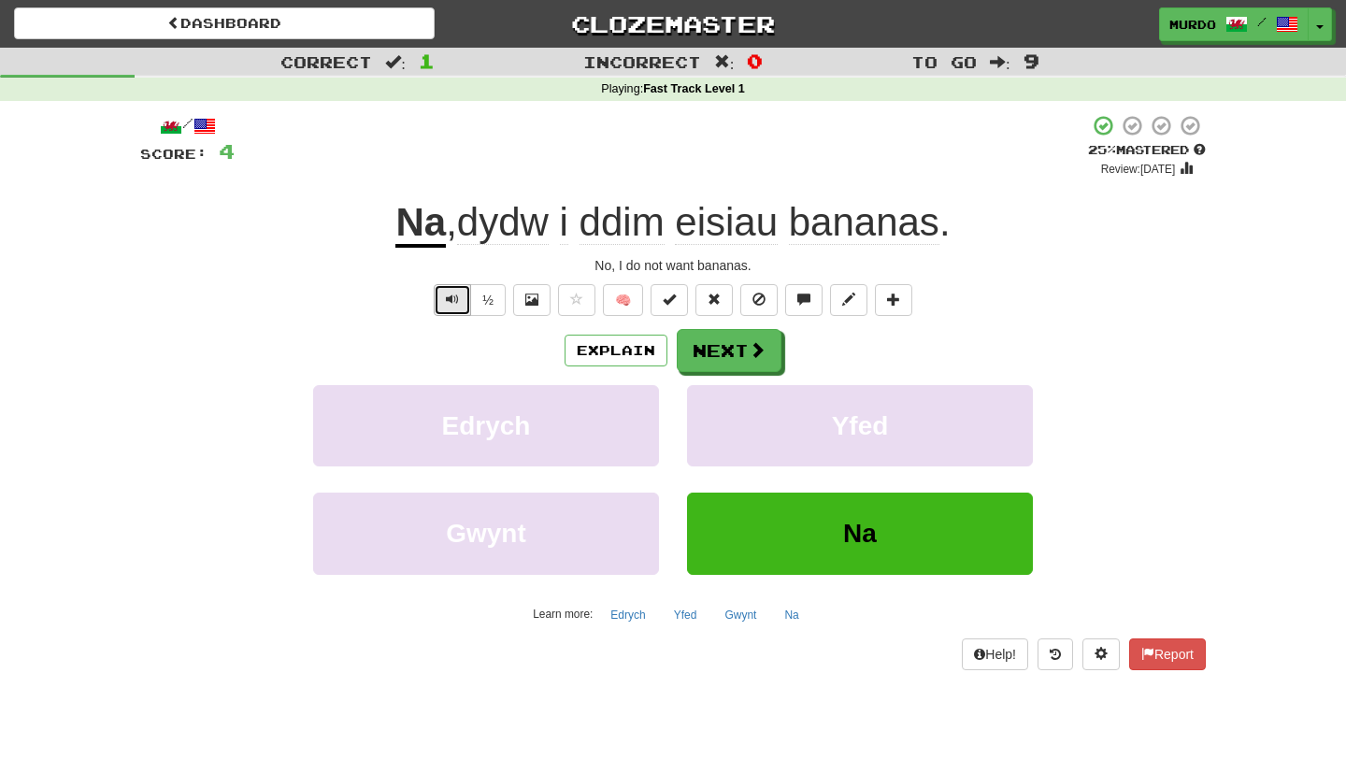
click at [445, 293] on button "Text-to-speech controls" at bounding box center [452, 300] width 37 height 32
click at [485, 297] on button "½" at bounding box center [488, 300] width 36 height 32
click at [703, 348] on button "Next" at bounding box center [730, 351] width 105 height 43
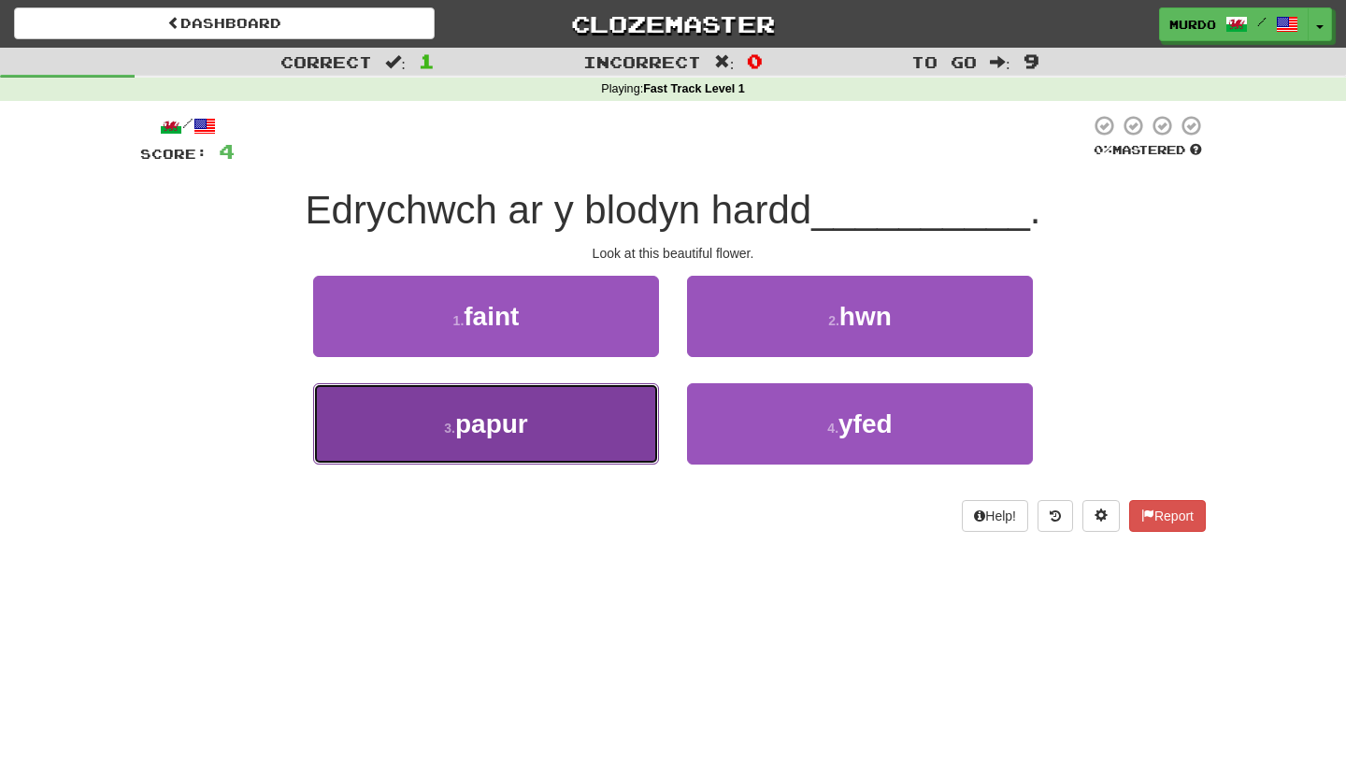
click at [607, 412] on button "3 . [GEOGRAPHIC_DATA]" at bounding box center [486, 423] width 346 height 81
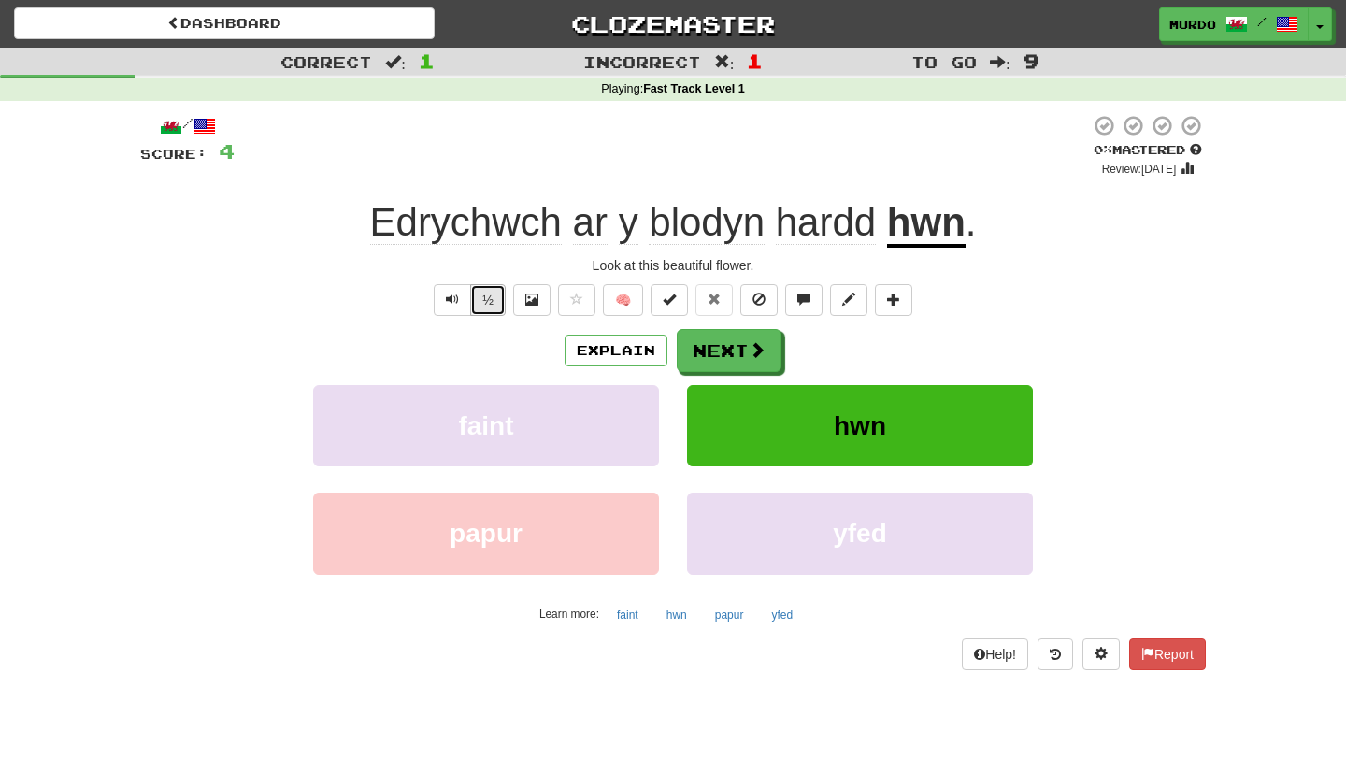
click at [487, 300] on button "½" at bounding box center [488, 300] width 36 height 32
click at [452, 298] on span "Text-to-speech controls" at bounding box center [452, 299] width 13 height 13
click at [457, 301] on span "Text-to-speech controls" at bounding box center [452, 299] width 13 height 13
click at [708, 332] on button "Next" at bounding box center [730, 351] width 105 height 43
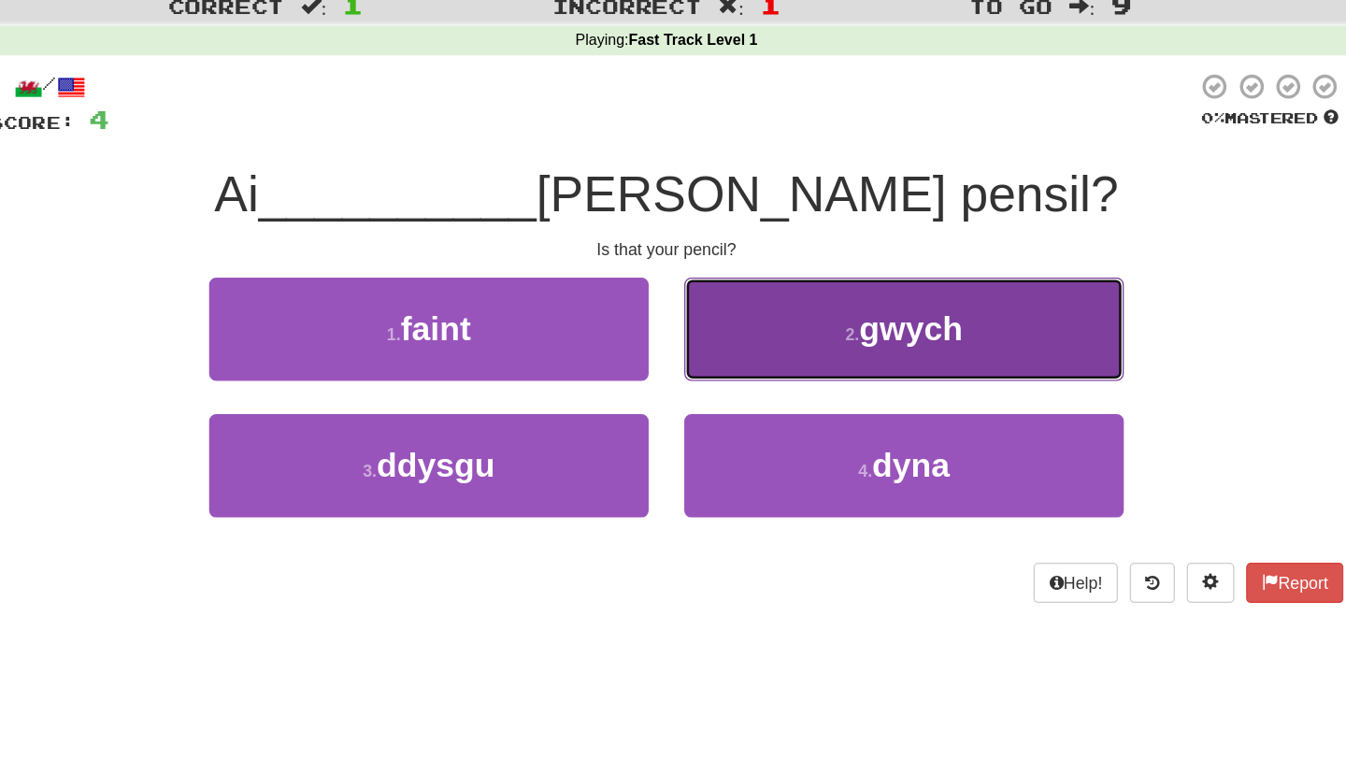
click at [721, 315] on button "2 . gwych" at bounding box center [860, 316] width 346 height 81
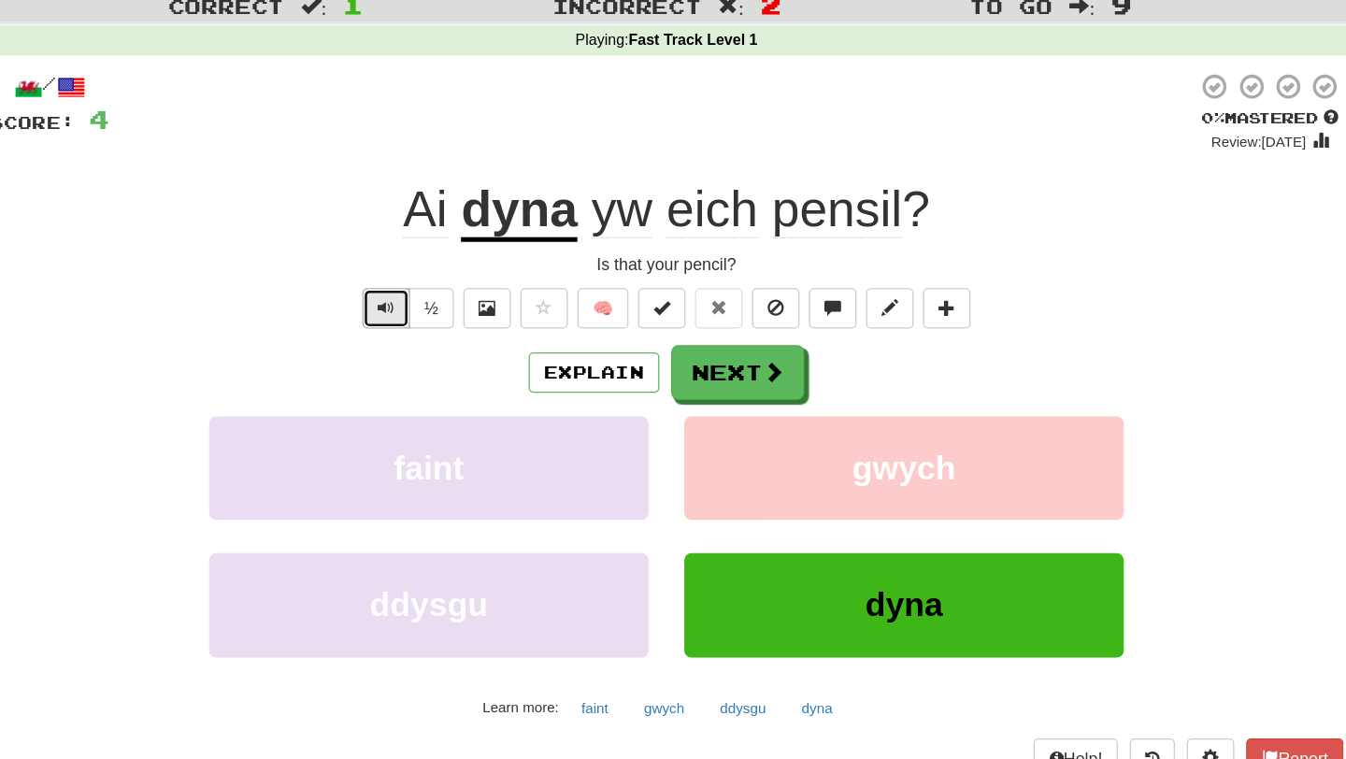
click at [436, 298] on button "Text-to-speech controls" at bounding box center [452, 300] width 37 height 32
click at [449, 297] on span "Text-to-speech controls" at bounding box center [452, 299] width 13 height 13
click at [652, 233] on span "yw" at bounding box center [638, 222] width 48 height 45
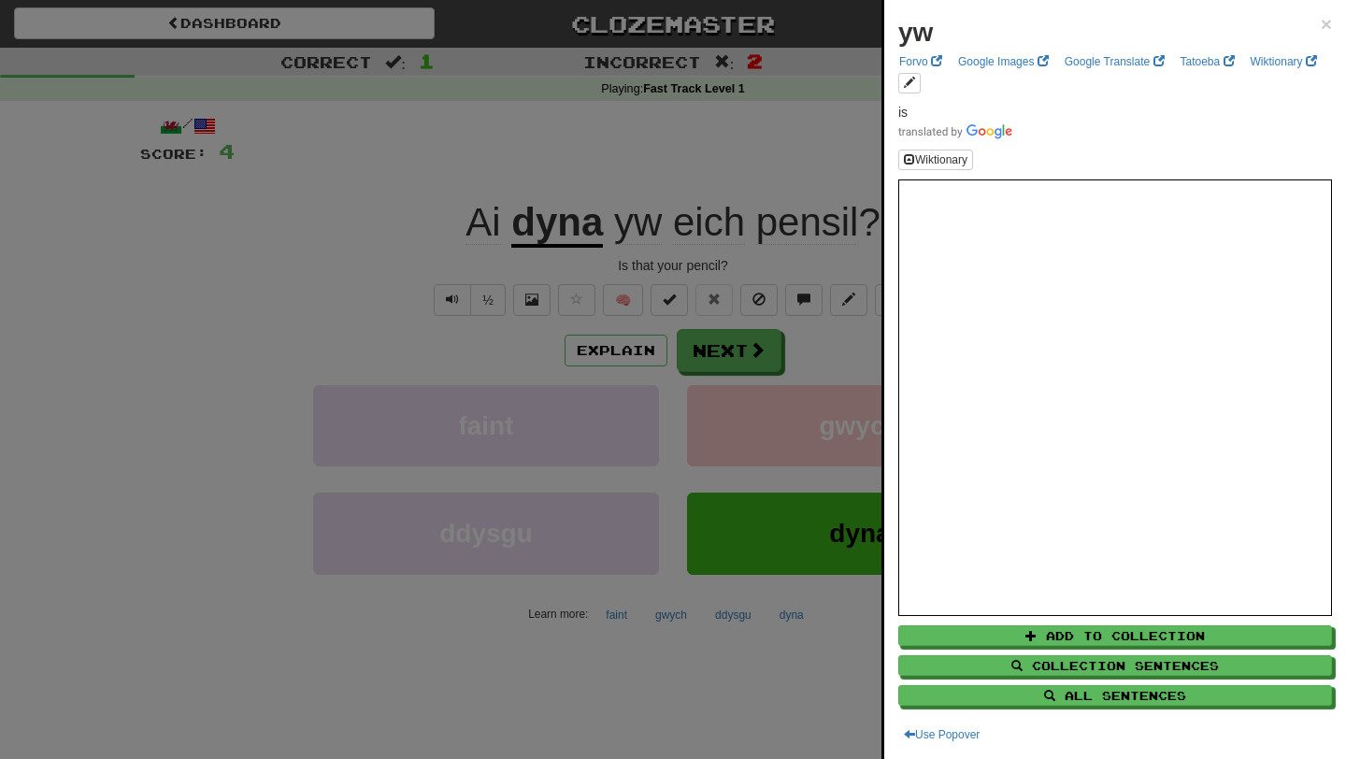
click at [1333, 28] on div "yw × Forvo Google Images Google Translate Tatoeba Wiktionary is Wiktionary Add …" at bounding box center [1115, 379] width 462 height 759
click at [1325, 31] on span "×" at bounding box center [1326, 23] width 11 height 21
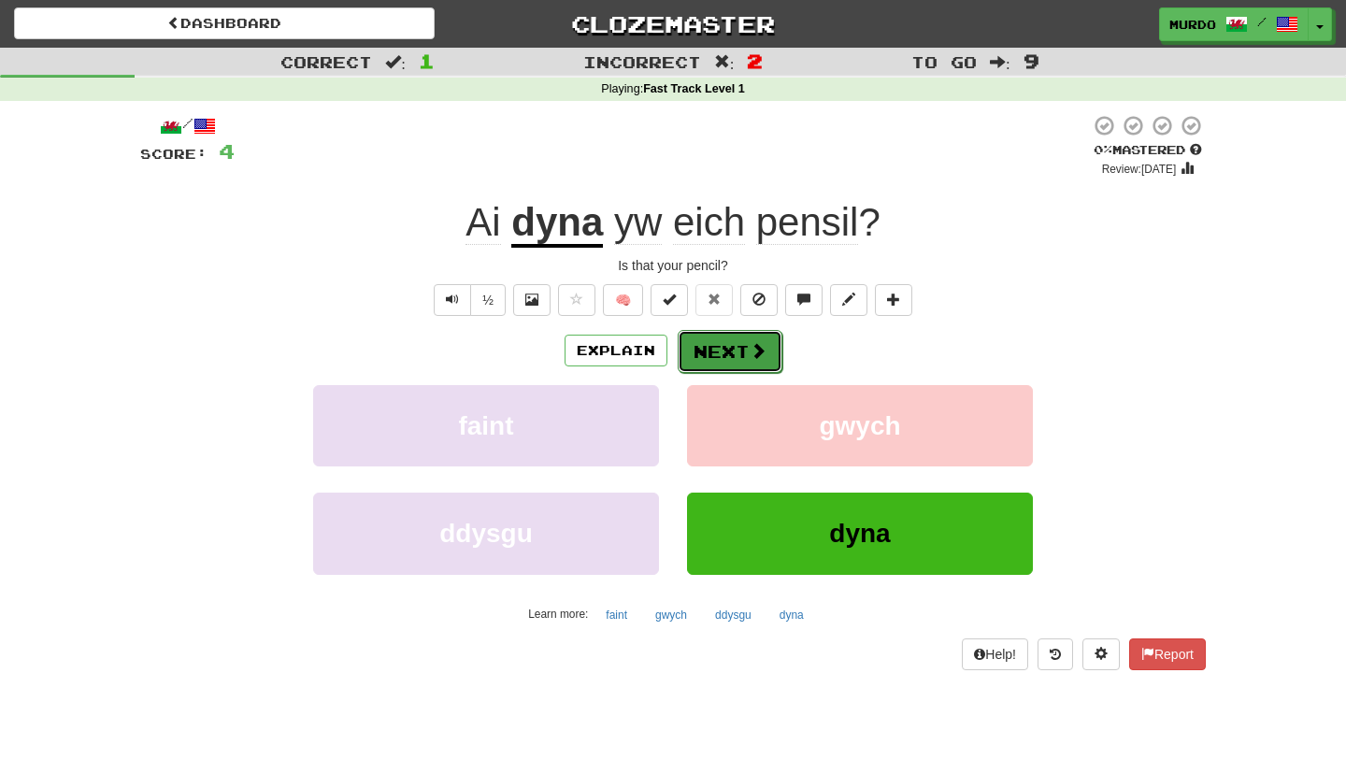
click at [742, 354] on button "Next" at bounding box center [730, 351] width 105 height 43
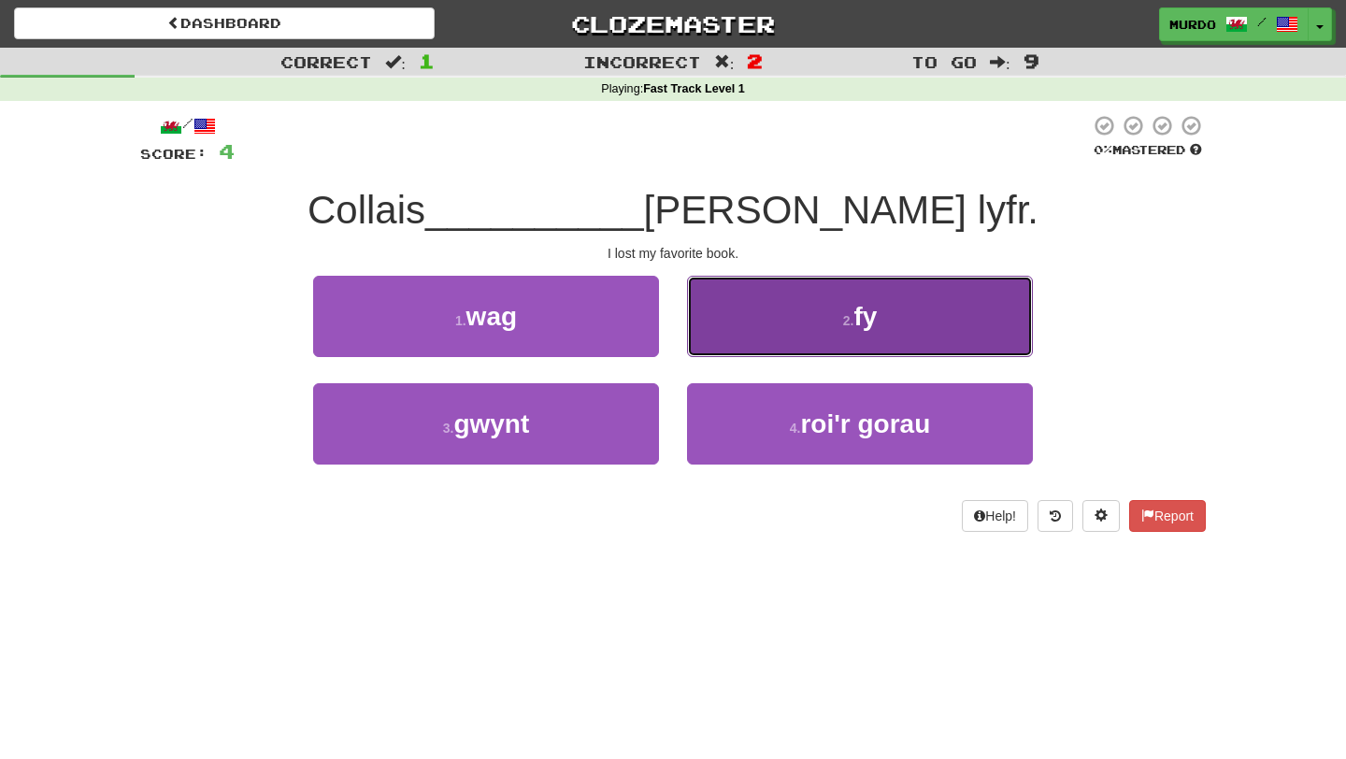
click at [734, 301] on button "2 . fy" at bounding box center [860, 316] width 346 height 81
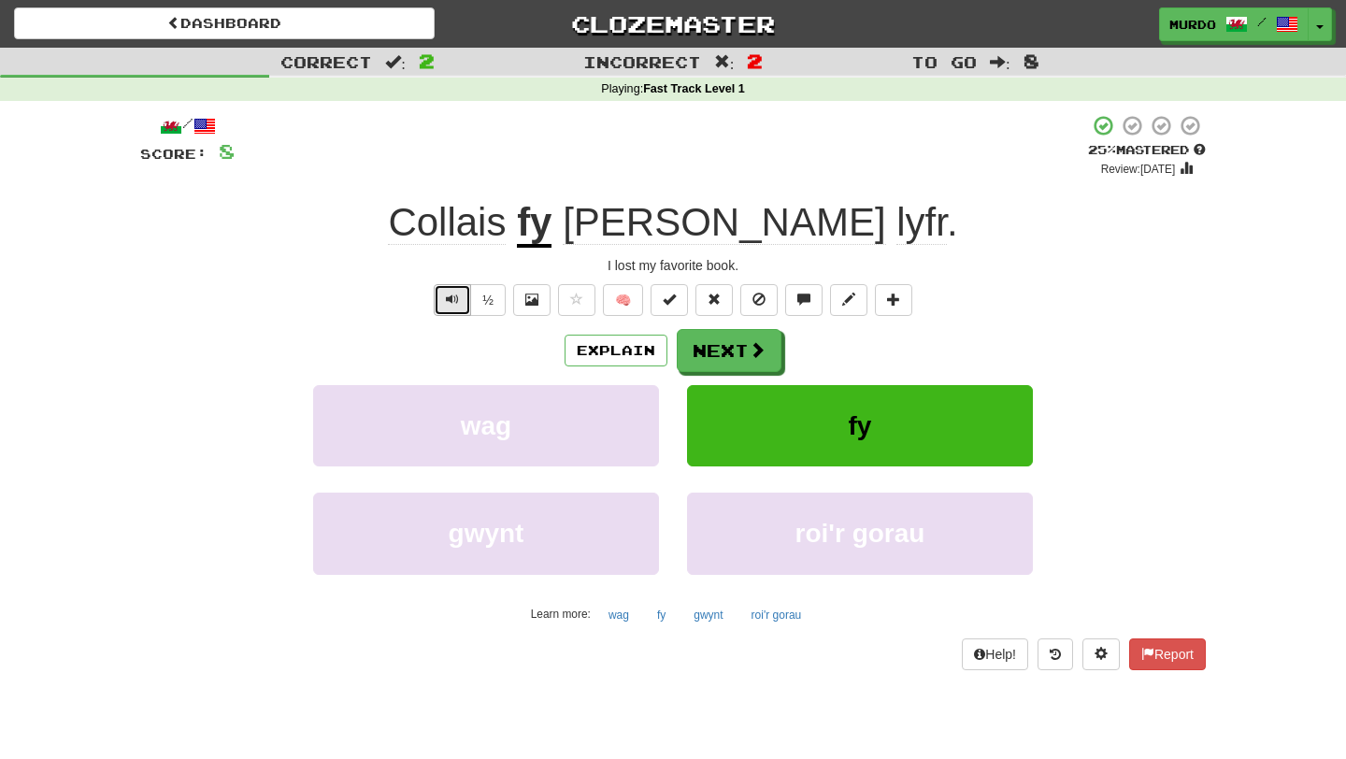
click at [450, 298] on span "Text-to-speech controls" at bounding box center [452, 299] width 13 height 13
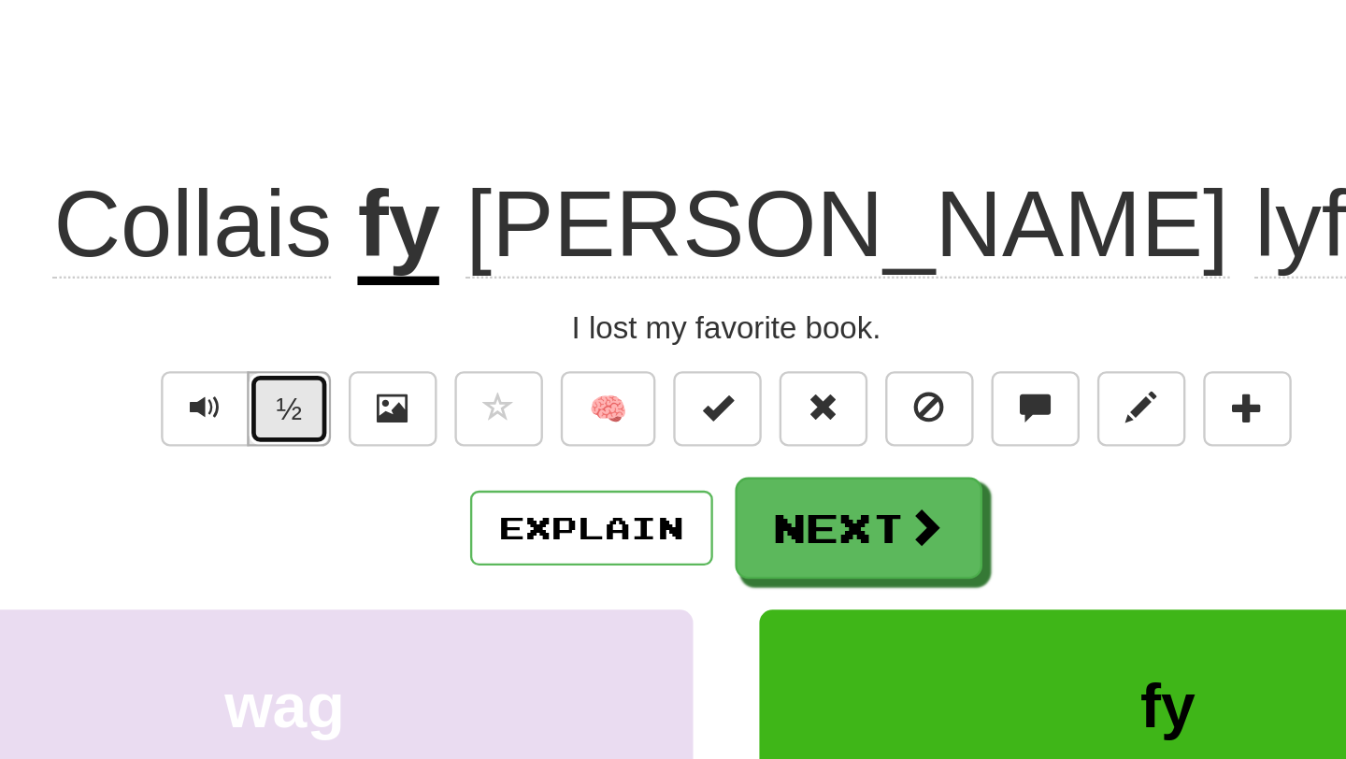
click at [492, 298] on button "½" at bounding box center [488, 300] width 36 height 32
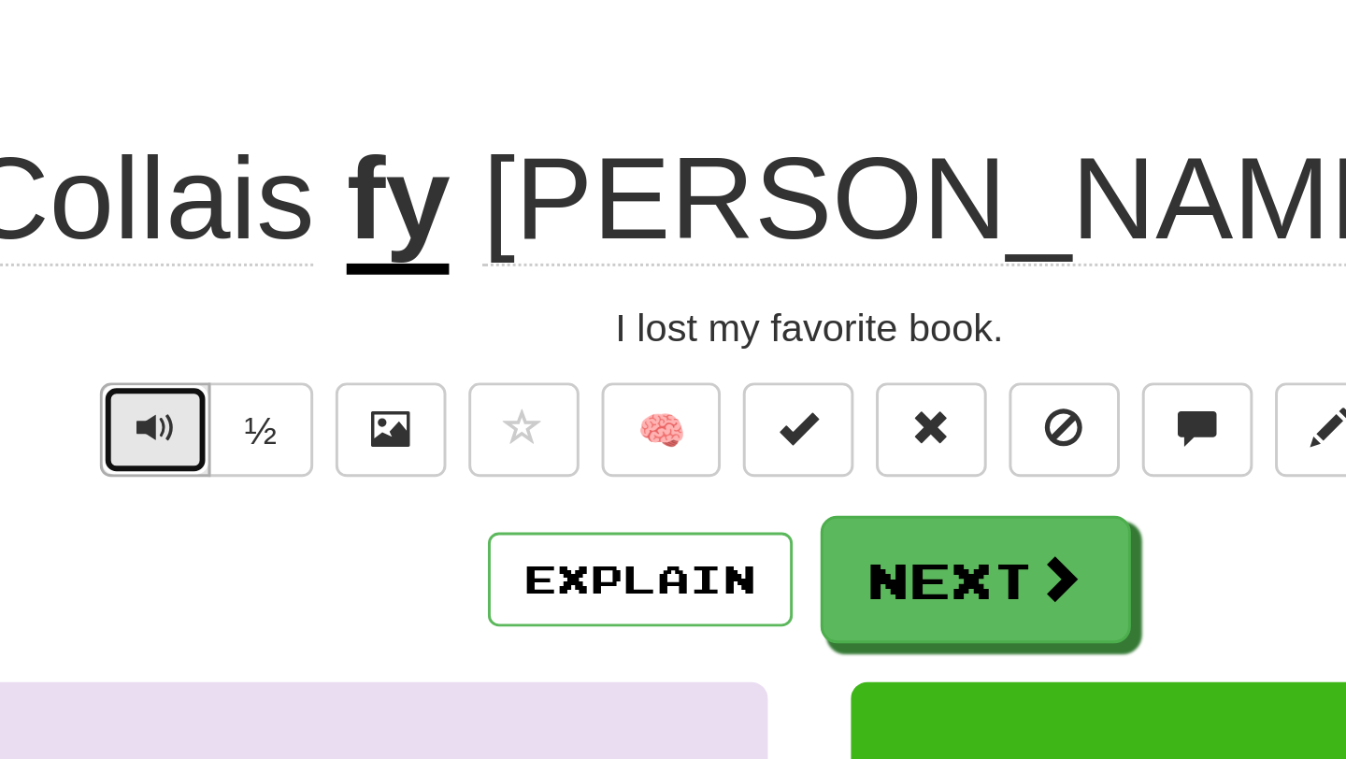
click at [463, 300] on button "Text-to-speech controls" at bounding box center [452, 300] width 37 height 32
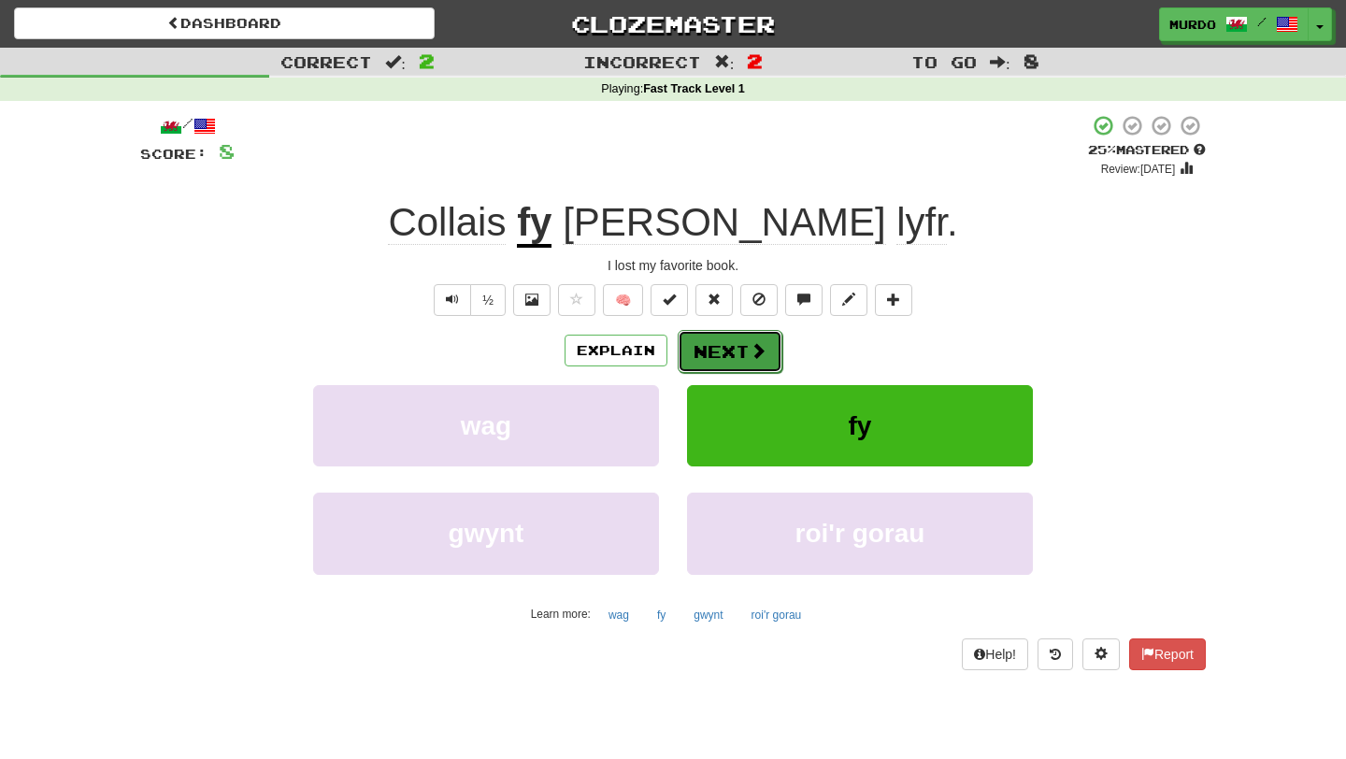
click at [690, 350] on button "Next" at bounding box center [730, 351] width 105 height 43
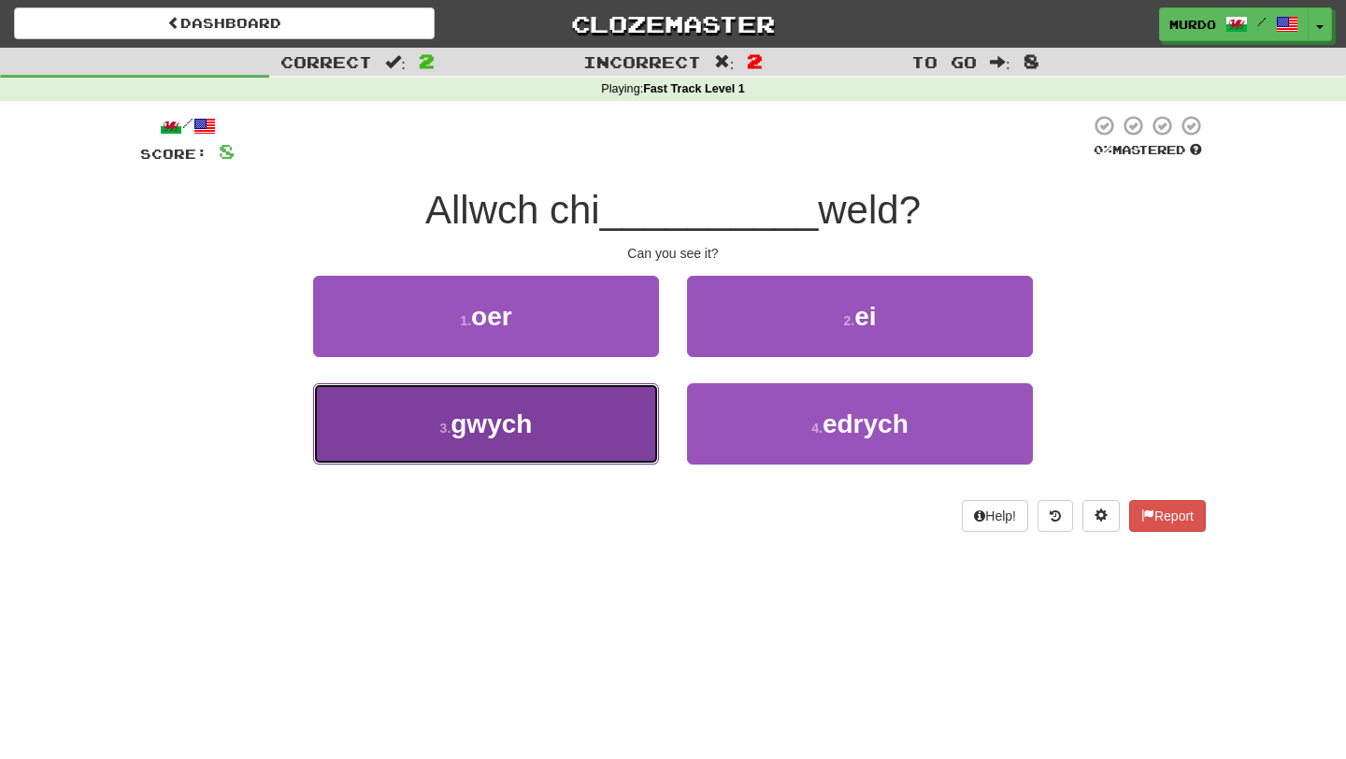
click at [580, 424] on button "3 . gwych" at bounding box center [486, 423] width 346 height 81
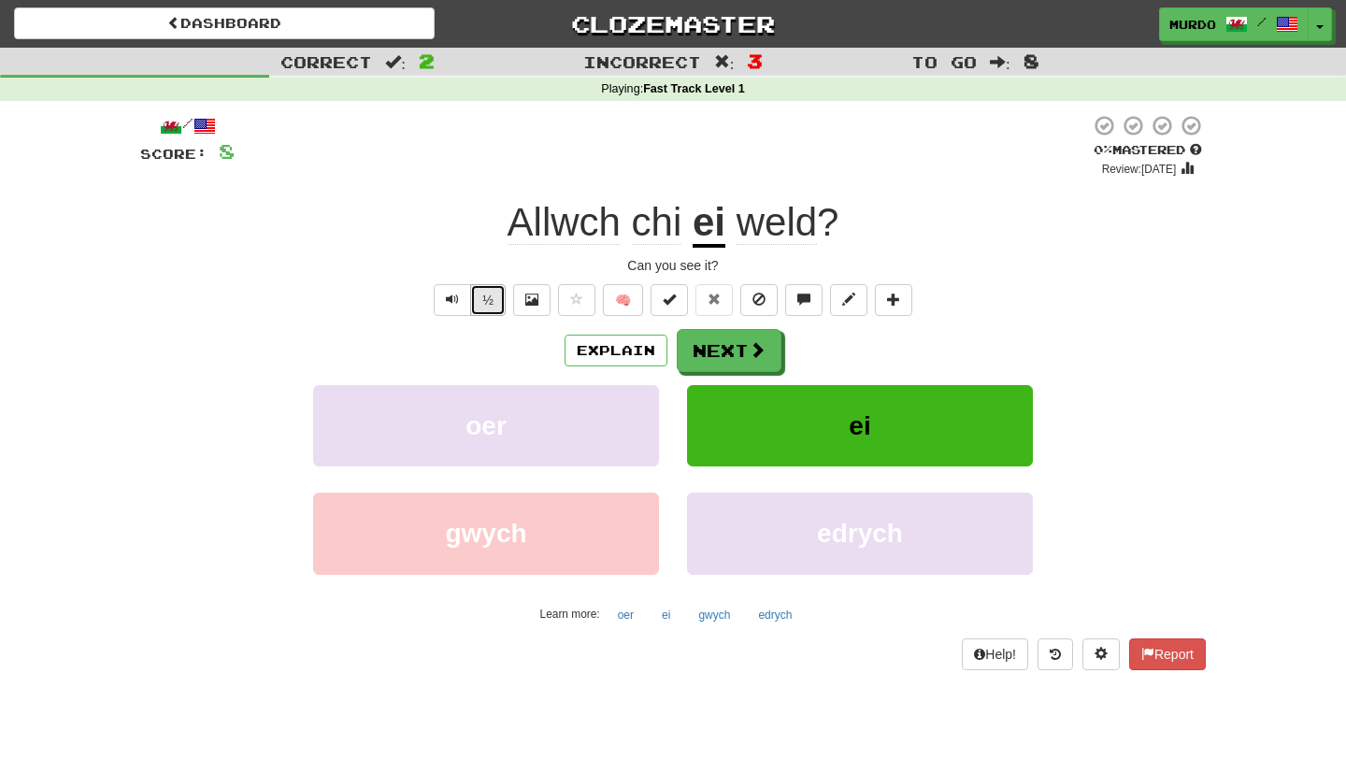
click at [477, 298] on button "½" at bounding box center [488, 300] width 36 height 32
click at [665, 170] on div at bounding box center [662, 146] width 855 height 64
click at [458, 293] on span "Text-to-speech controls" at bounding box center [452, 299] width 13 height 13
click at [702, 348] on button "Next" at bounding box center [730, 351] width 105 height 43
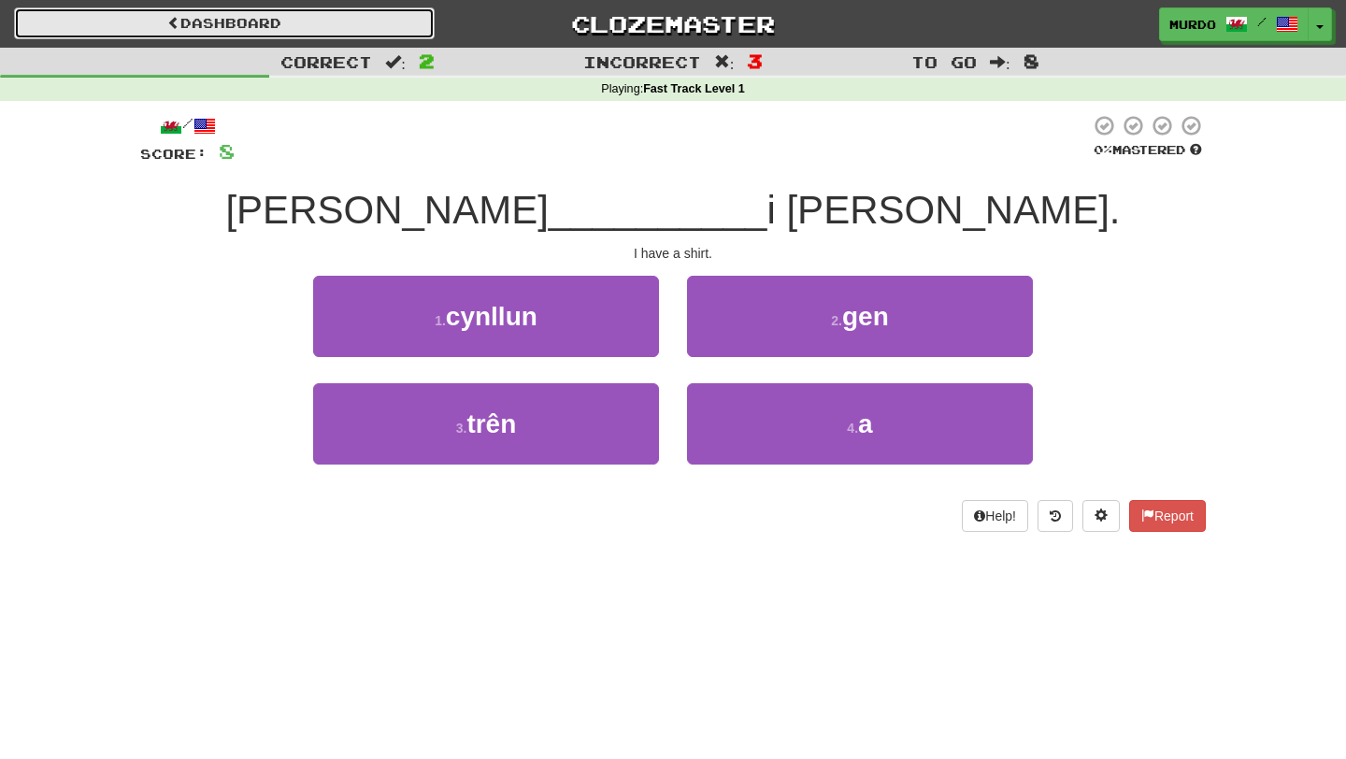
click at [235, 26] on link "Dashboard" at bounding box center [224, 23] width 421 height 32
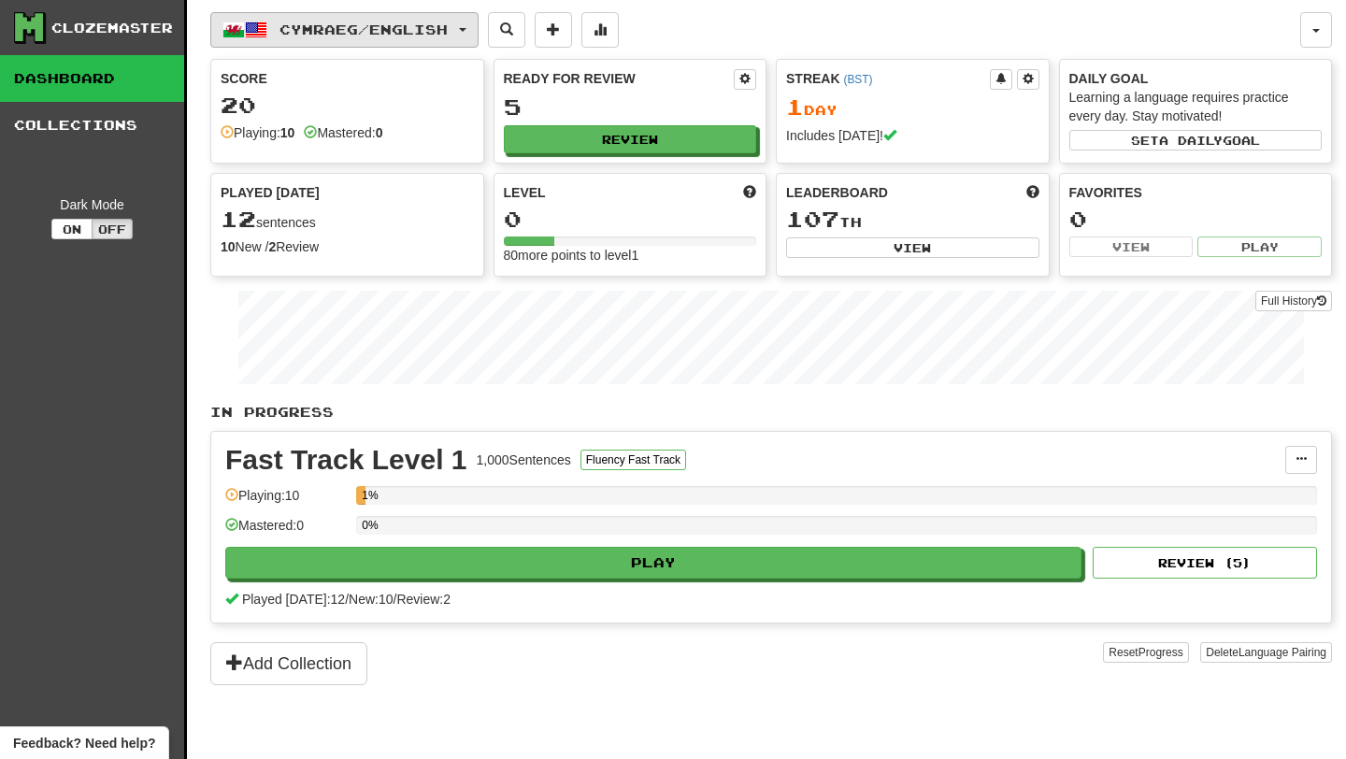
click at [339, 41] on button "Cymraeg / English" at bounding box center [344, 30] width 268 height 36
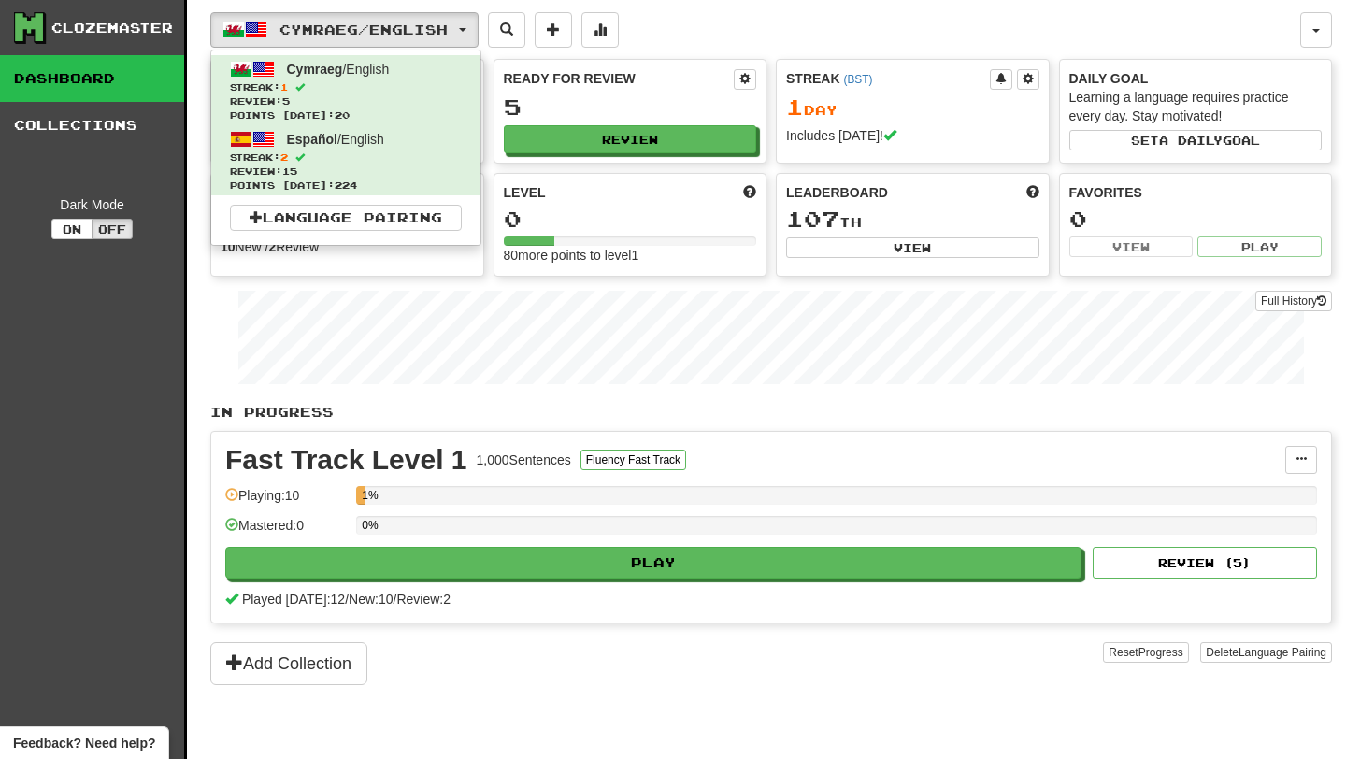
click at [757, 39] on div "Cymraeg / English Cymraeg / English Streak: 1 Review: 5 Points [DATE]: 20 Españ…" at bounding box center [755, 30] width 1090 height 36
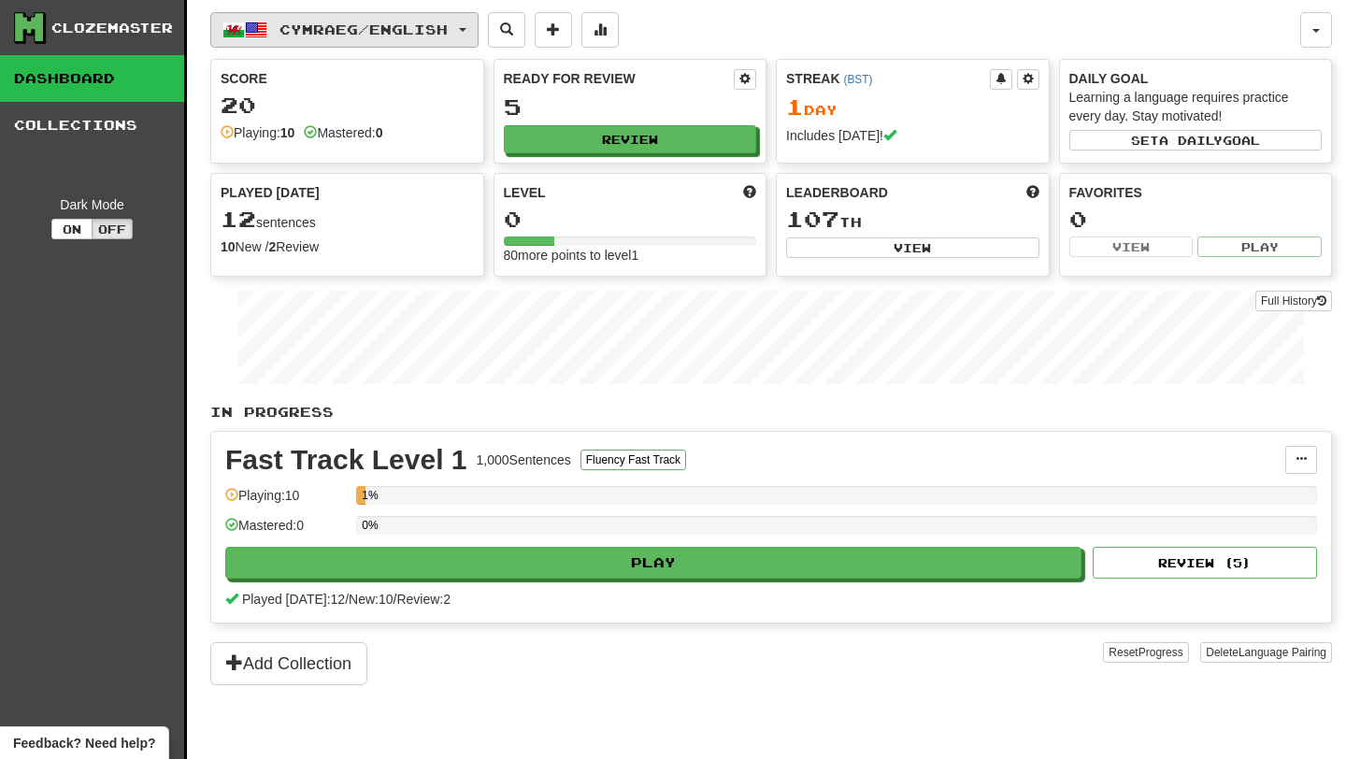
click at [466, 34] on button "Cymraeg / English" at bounding box center [344, 30] width 268 height 36
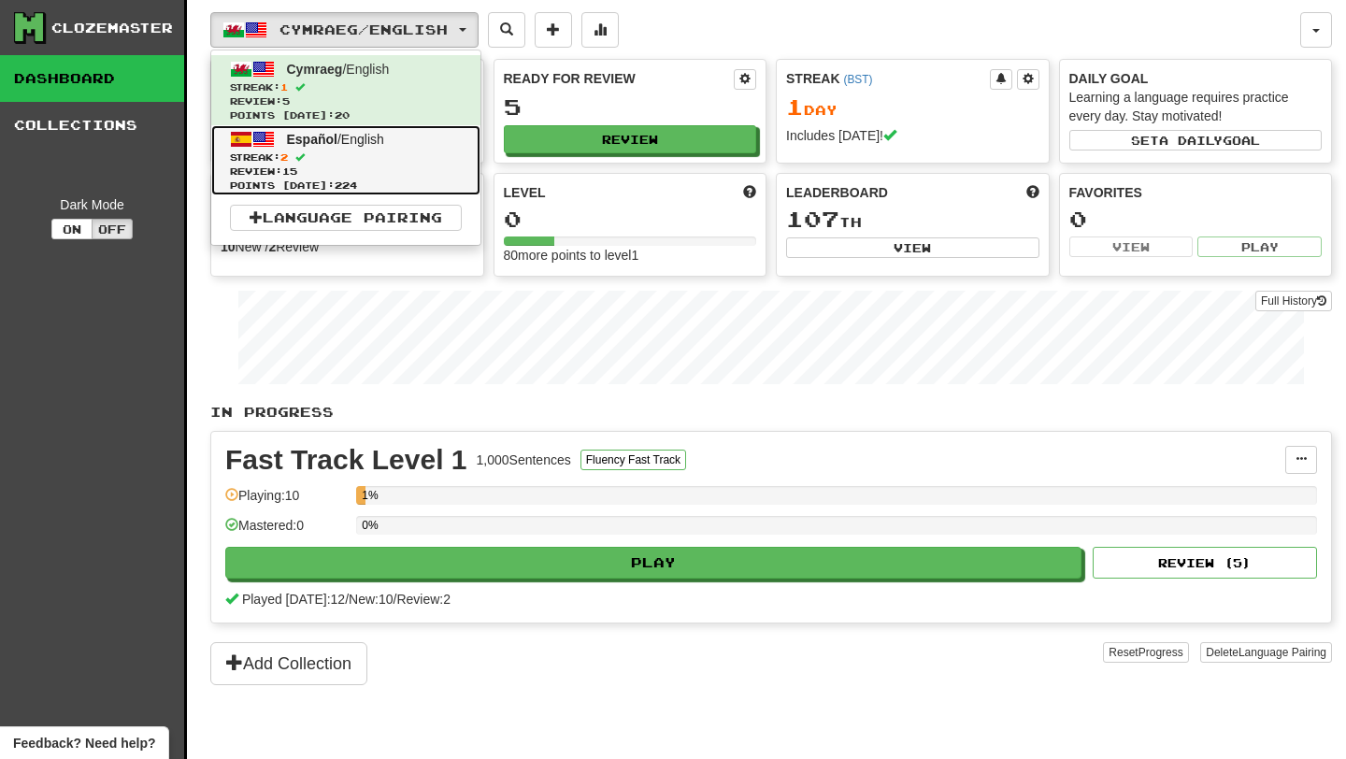
click at [336, 161] on span "Streak: 2" at bounding box center [346, 157] width 232 height 14
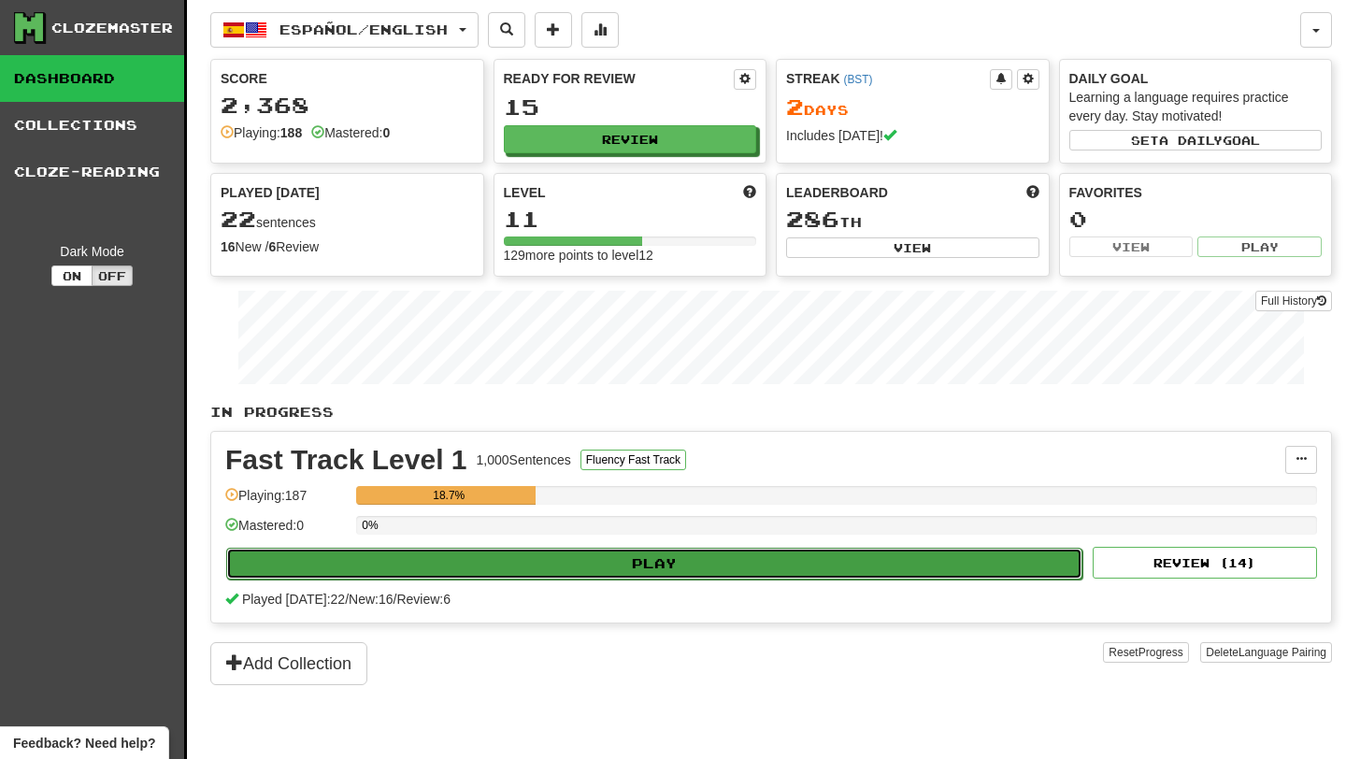
click at [777, 565] on button "Play" at bounding box center [654, 564] width 856 height 32
select select "**"
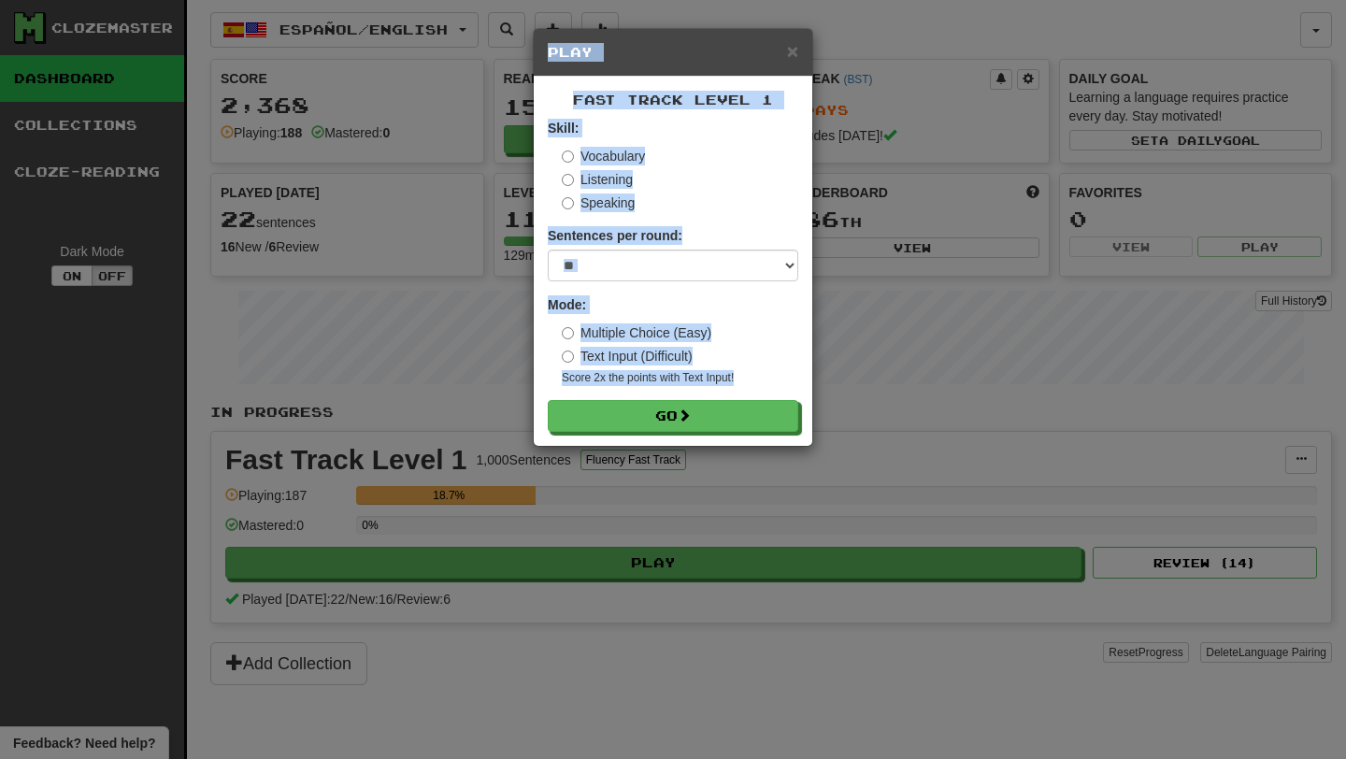
drag, startPoint x: 777, startPoint y: 385, endPoint x: 549, endPoint y: 56, distance: 400.3
click at [549, 56] on div "× Play Fast Track Level 1 Skill: Vocabulary Listening Speaking Sentences per ro…" at bounding box center [673, 237] width 280 height 419
click at [668, 58] on h5 "Play" at bounding box center [673, 52] width 250 height 19
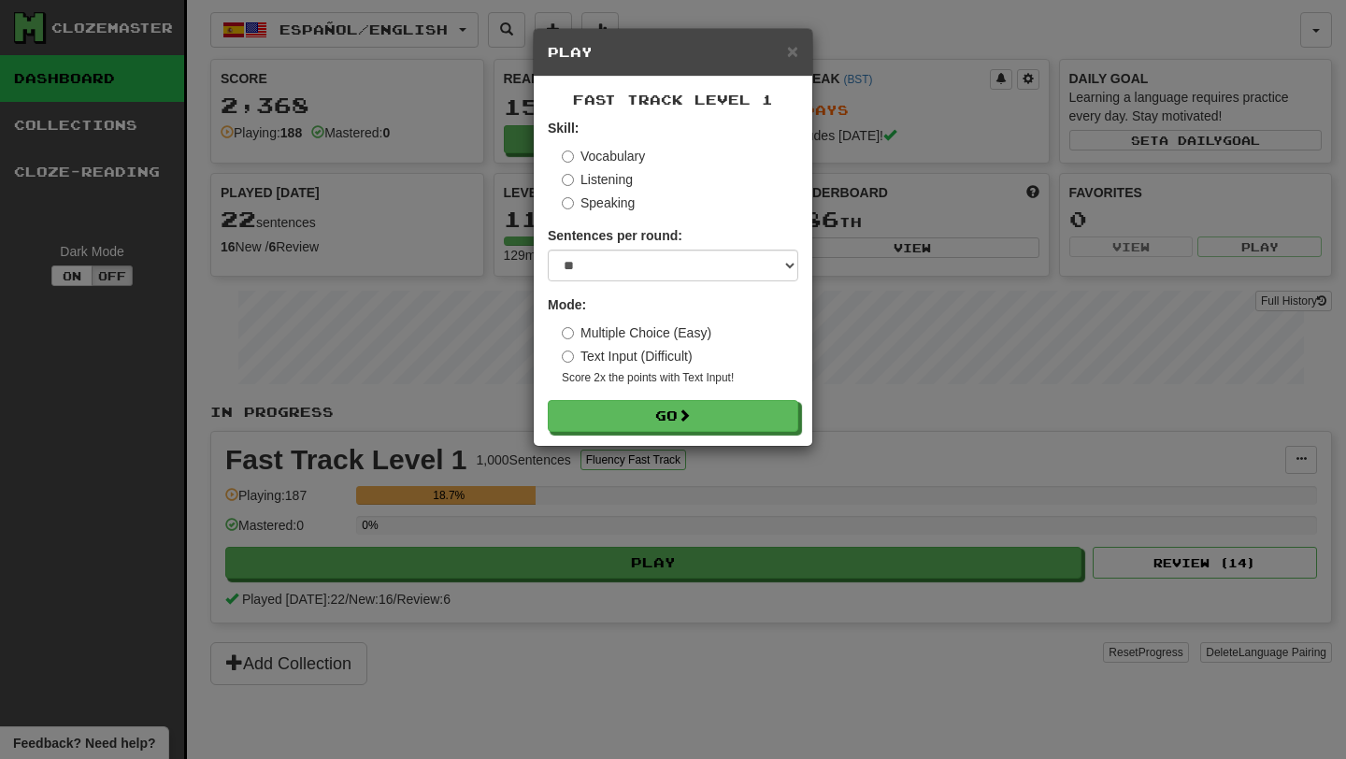
click at [621, 162] on label "Vocabulary" at bounding box center [603, 156] width 83 height 19
click at [645, 413] on button "Go" at bounding box center [674, 417] width 250 height 32
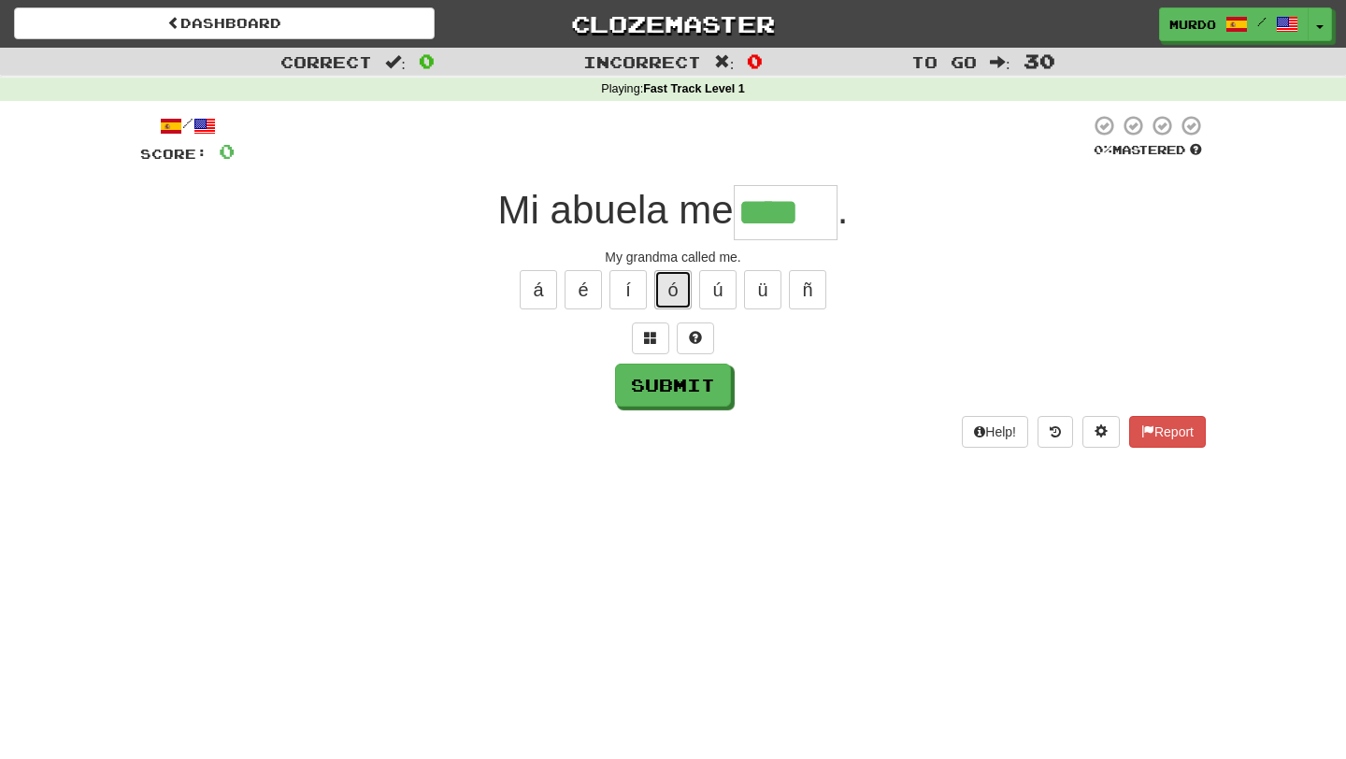
click at [681, 294] on button "ó" at bounding box center [672, 289] width 37 height 39
type input "*****"
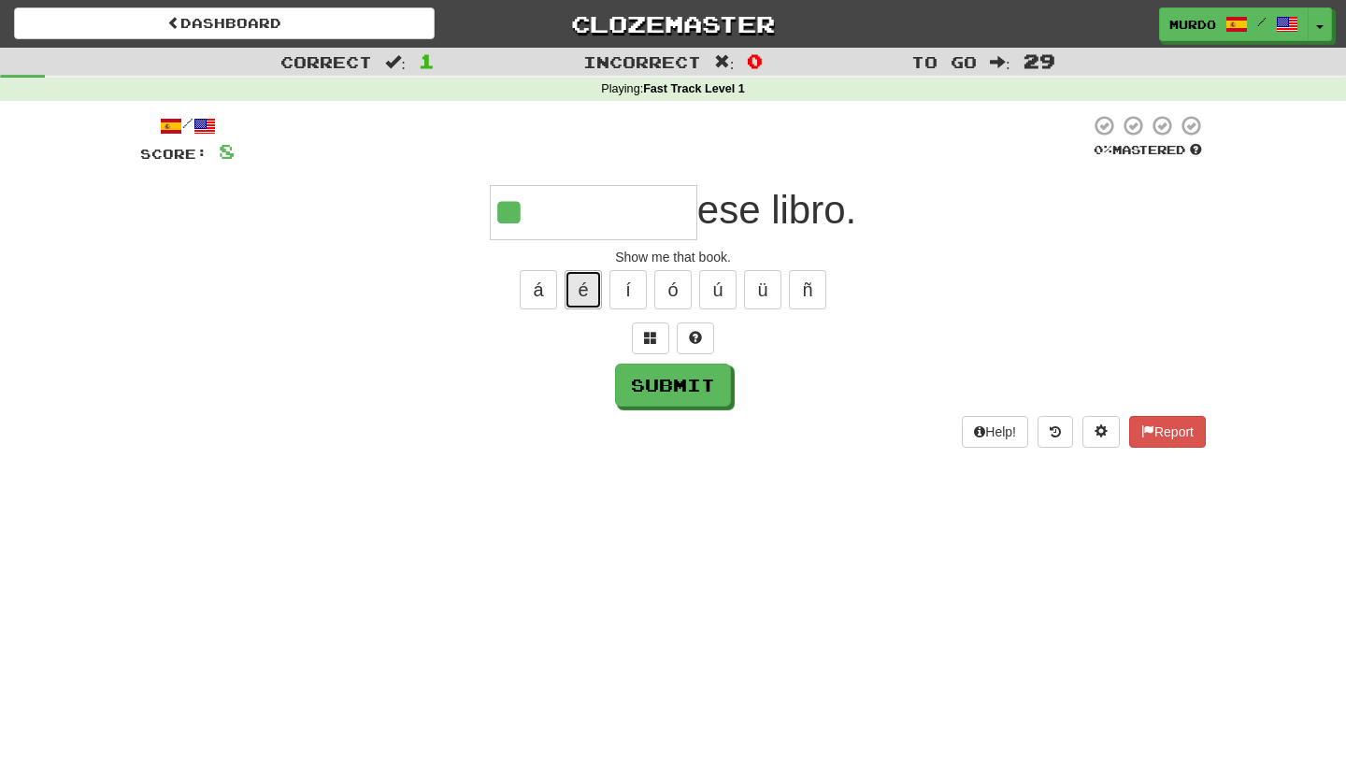
click at [582, 289] on button "é" at bounding box center [583, 289] width 37 height 39
type input "*********"
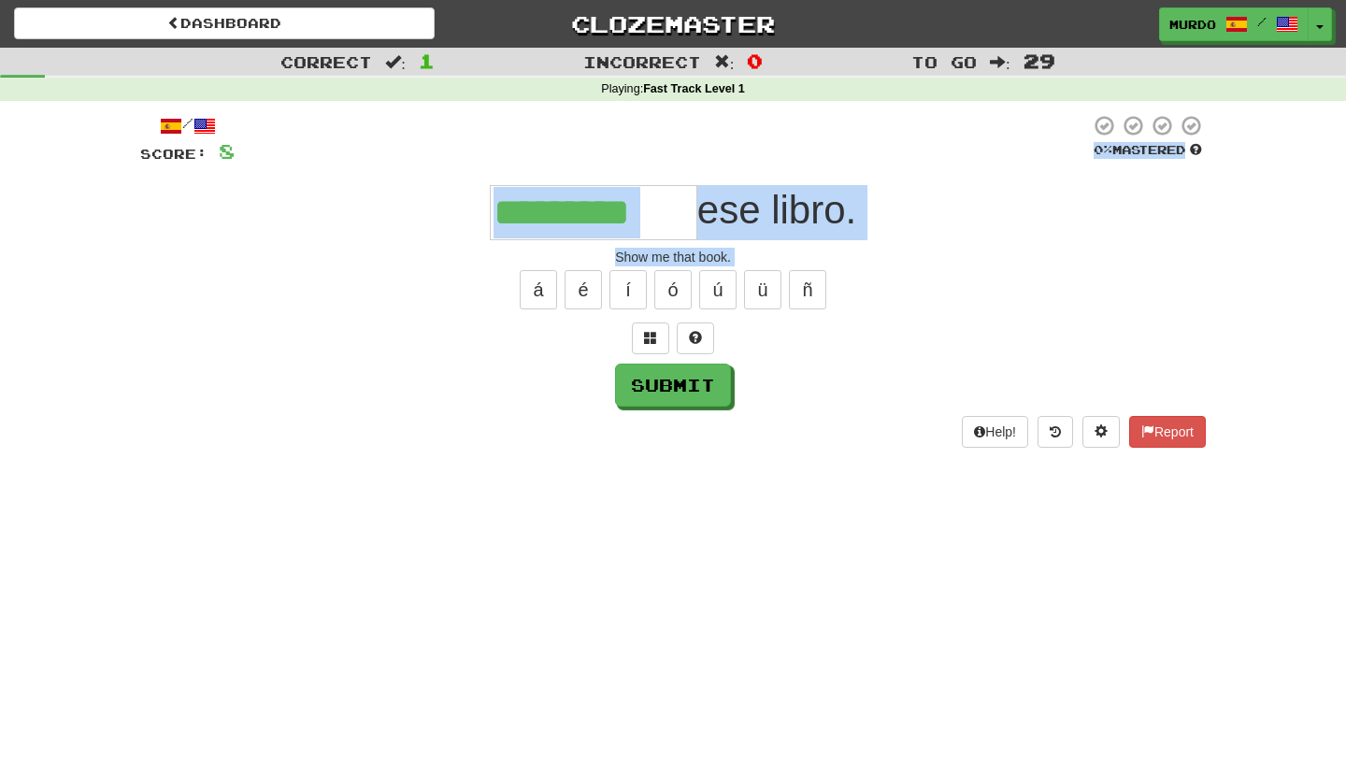
drag, startPoint x: 496, startPoint y: 150, endPoint x: 691, endPoint y: 547, distance: 441.4
click at [693, 550] on div "Dashboard Clozemaster murdo / Toggle Dropdown Dashboard Leaderboard Activity Fe…" at bounding box center [673, 379] width 1346 height 759
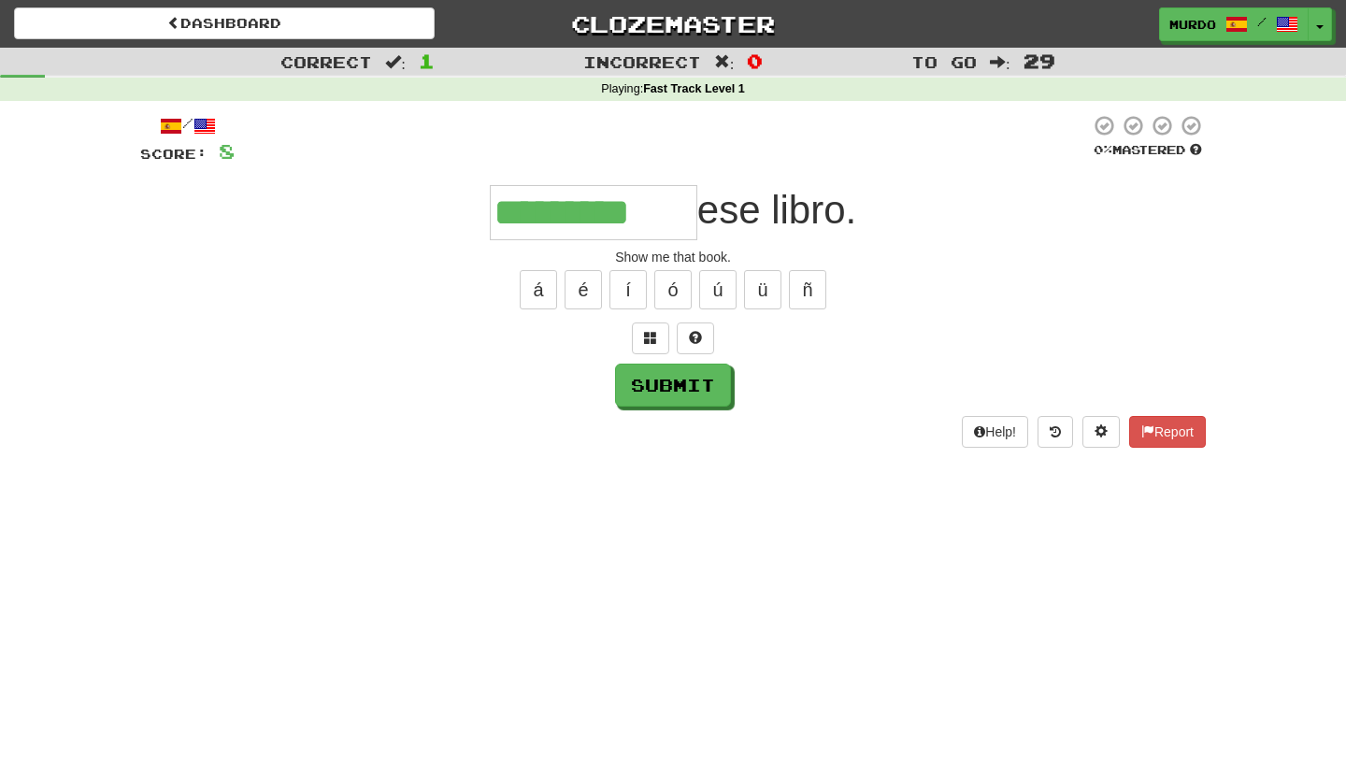
click at [836, 384] on div "Submit" at bounding box center [672, 385] width 1065 height 43
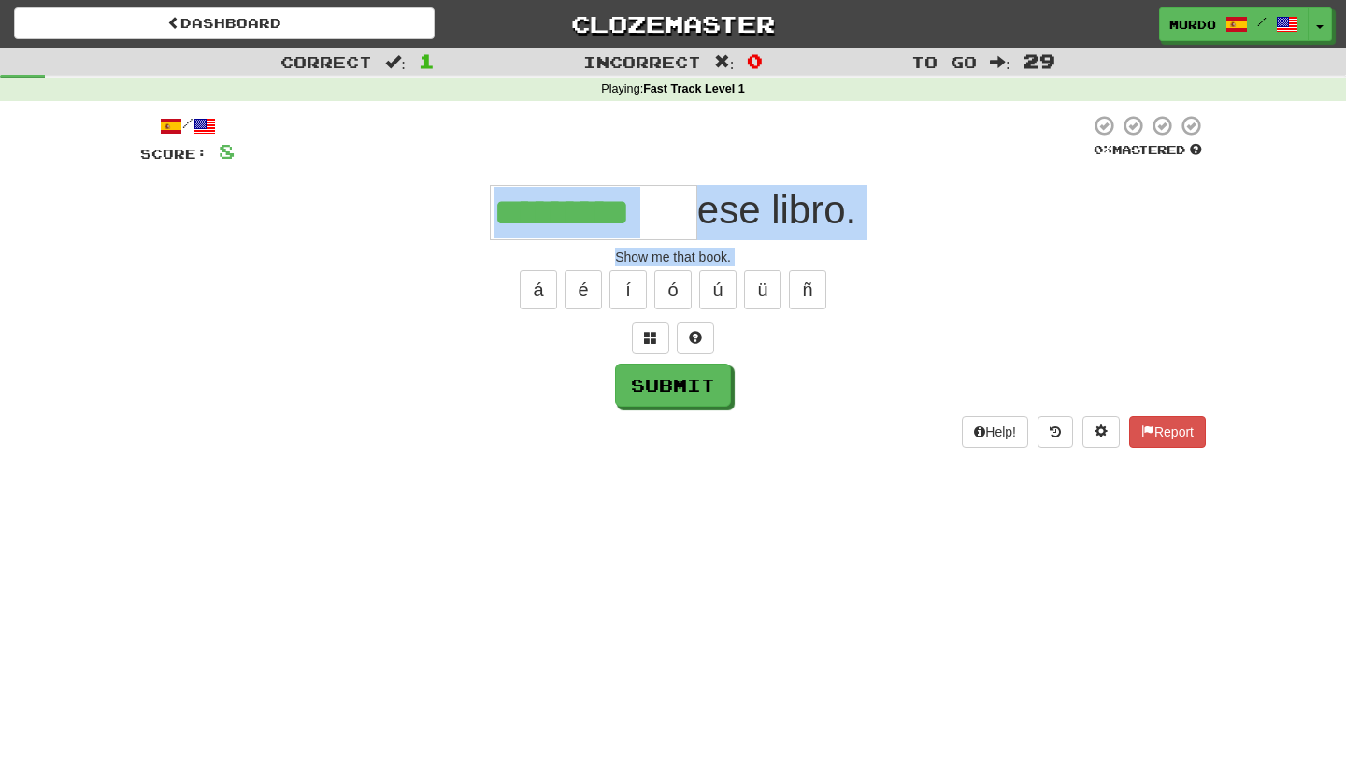
drag, startPoint x: 836, startPoint y: 384, endPoint x: 473, endPoint y: 207, distance: 403.4
click at [473, 207] on div "/ Score: 8 0 % Mastered ********* ese libro. Show me that book. á é í ó ú ü ñ S…" at bounding box center [672, 280] width 1065 height 333
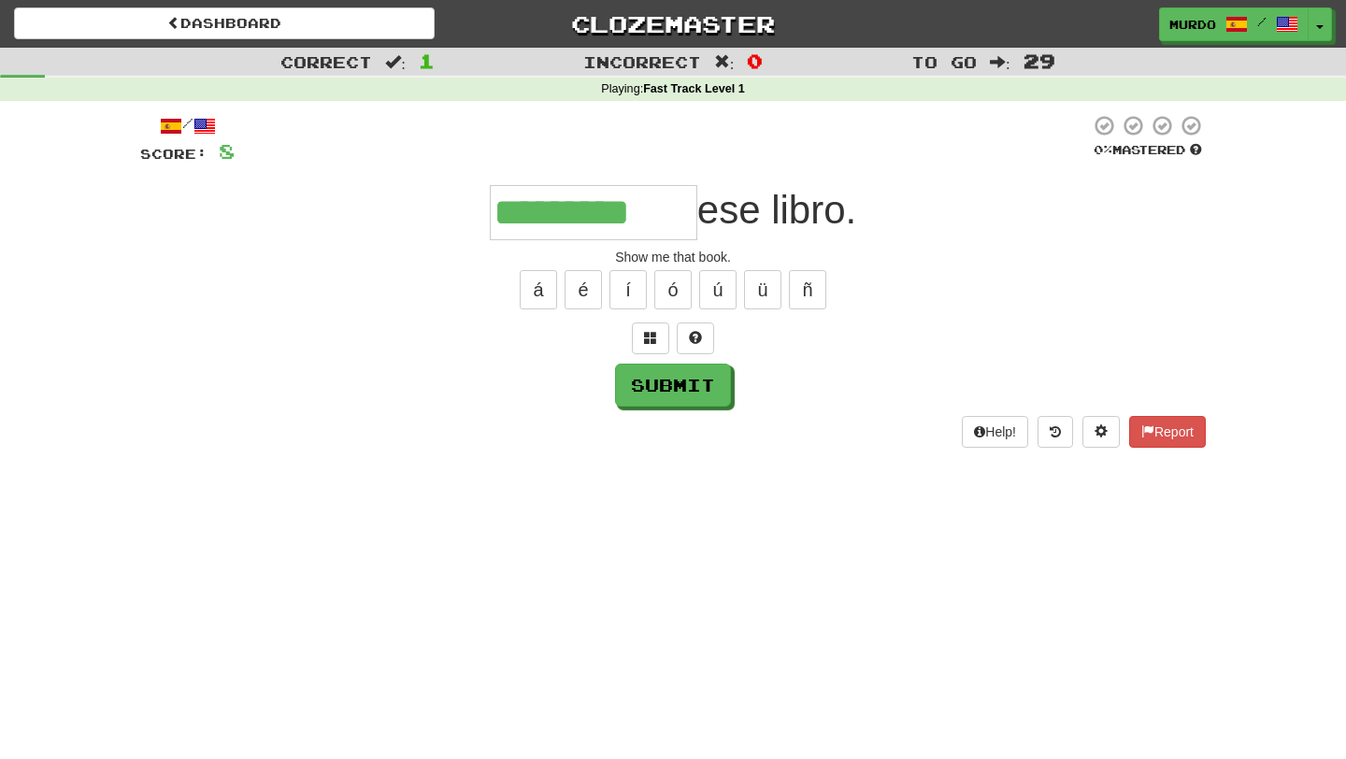
click at [465, 209] on div "********* ese libro." at bounding box center [672, 212] width 1065 height 55
